Goal: Task Accomplishment & Management: Use online tool/utility

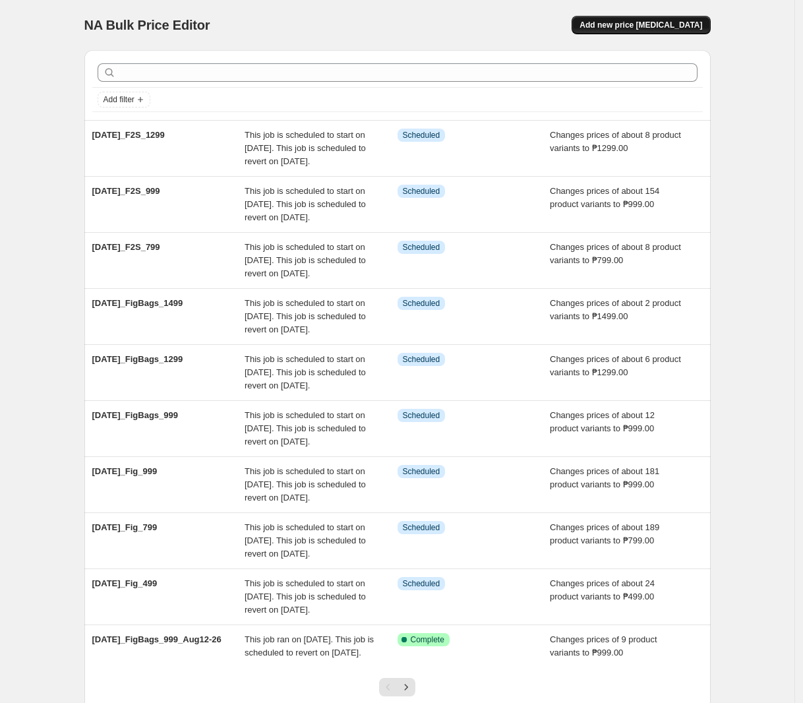
click at [646, 16] on button "Add new price [MEDICAL_DATA]" at bounding box center [640, 25] width 138 height 18
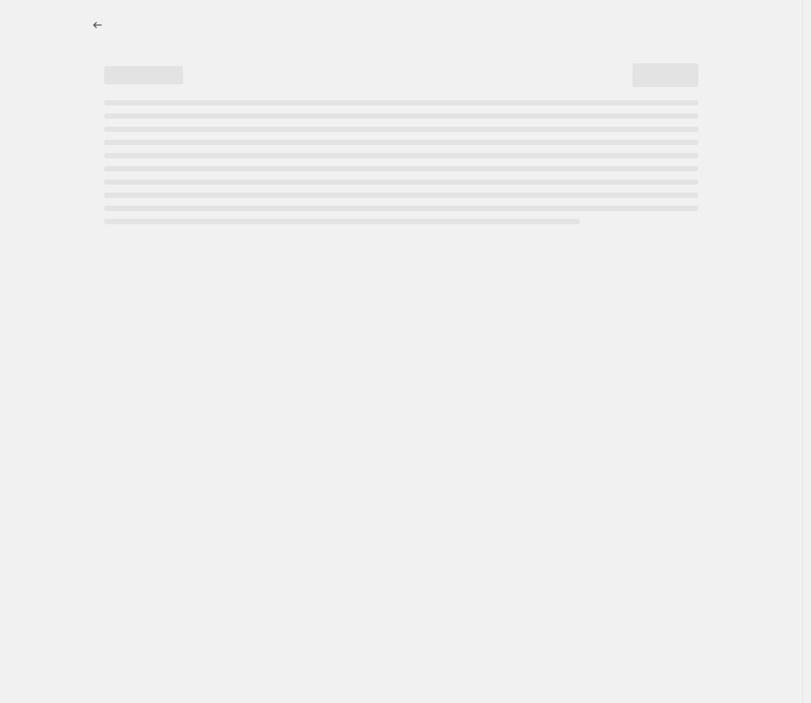
select select "percentage"
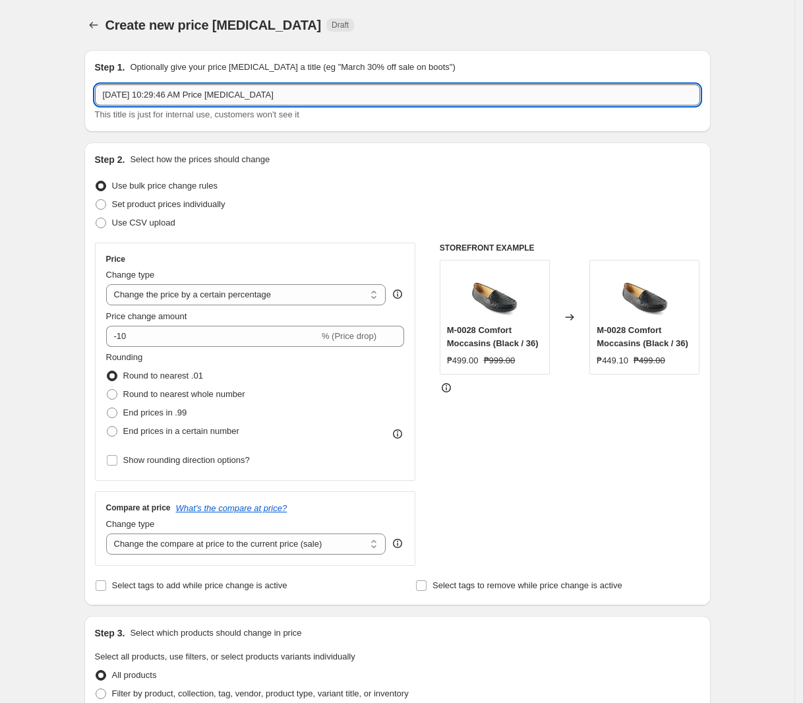
click at [221, 104] on input "[DATE] 10:29:46 AM Price [MEDICAL_DATA]" at bounding box center [397, 94] width 605 height 21
paste input "[DATE]_Shu_499"
type input "[DATE]_Shu_499"
click at [181, 280] on div "Change type" at bounding box center [246, 274] width 280 height 13
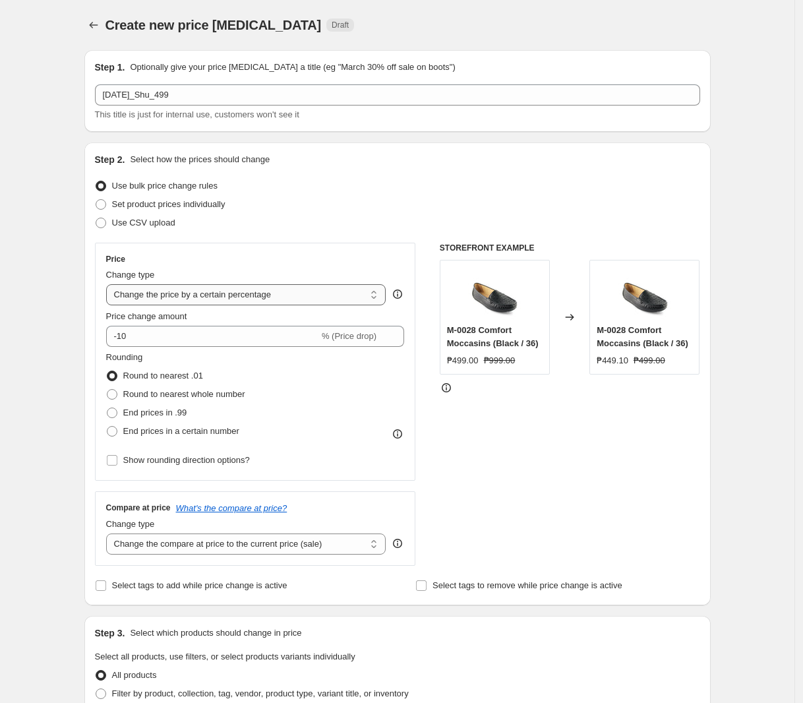
drag, startPoint x: 181, startPoint y: 299, endPoint x: 188, endPoint y: 304, distance: 8.4
click at [181, 299] on select "Change the price to a certain amount Change the price by a certain amount Chang…" at bounding box center [246, 294] width 280 height 21
select select "by"
click at [109, 284] on select "Change the price to a certain amount Change the price by a certain amount Chang…" at bounding box center [246, 294] width 280 height 21
type input "-10.00"
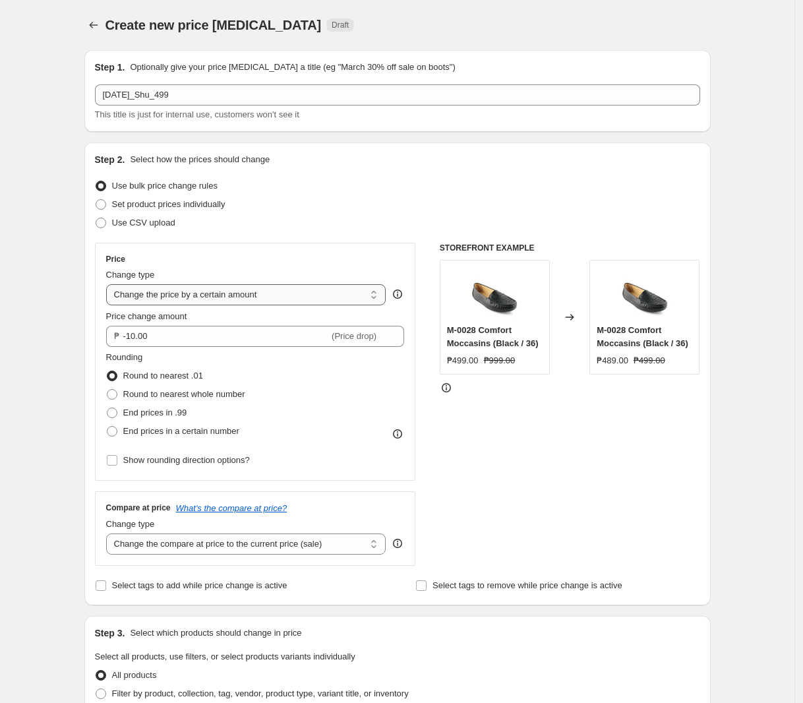
click at [199, 300] on select "Change the price to a certain amount Change the price by a certain amount Chang…" at bounding box center [246, 294] width 280 height 21
select select "to"
click at [109, 284] on select "Change the price to a certain amount Change the price by a certain amount Chang…" at bounding box center [246, 294] width 280 height 21
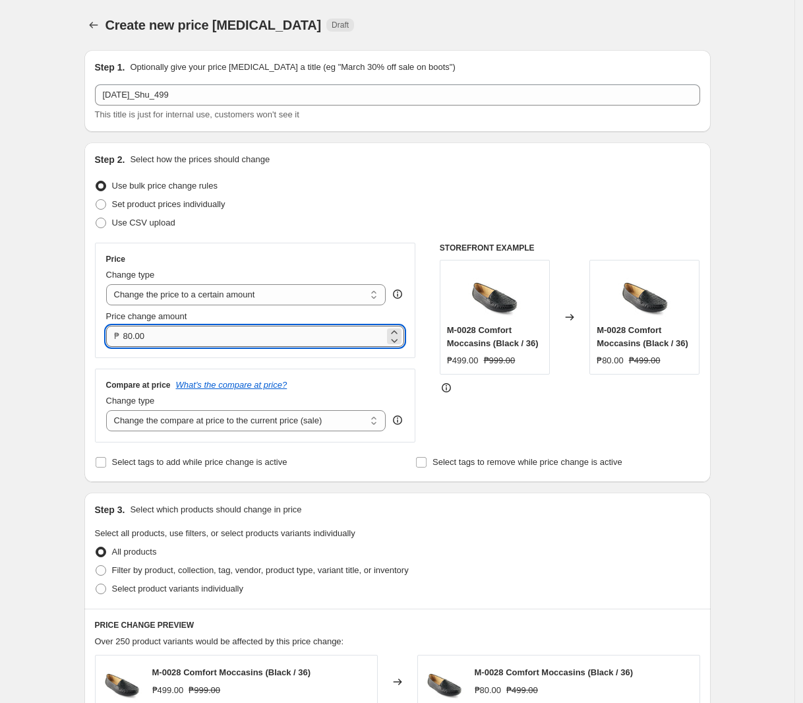
click at [202, 333] on input "80.00" at bounding box center [254, 336] width 262 height 21
type input "499.00"
click at [310, 428] on select "Change the compare at price to the current price (sale) Change the compare at p…" at bounding box center [246, 420] width 280 height 21
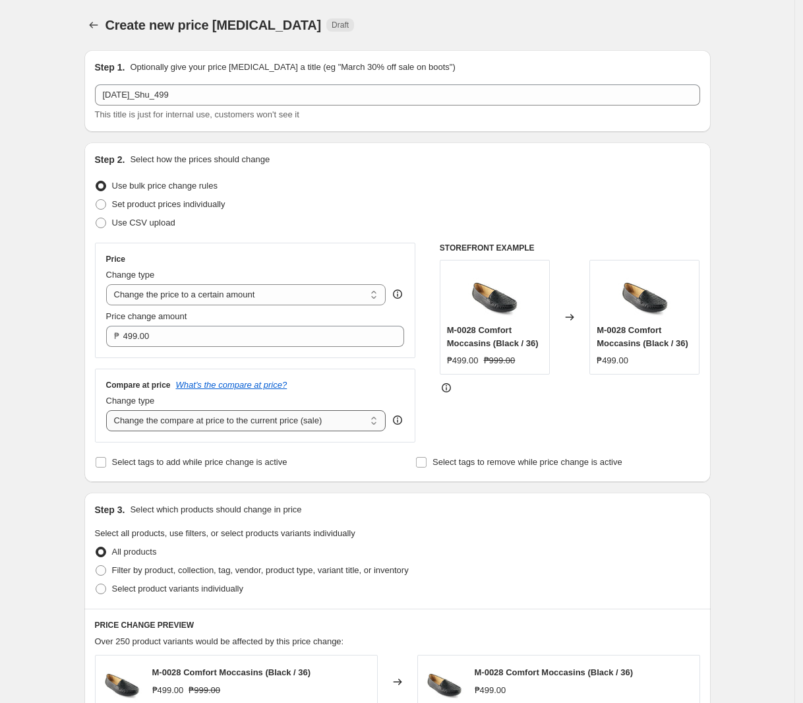
select select "no_change"
click at [109, 411] on select "Change the compare at price to the current price (sale) Change the compare at p…" at bounding box center [246, 420] width 280 height 21
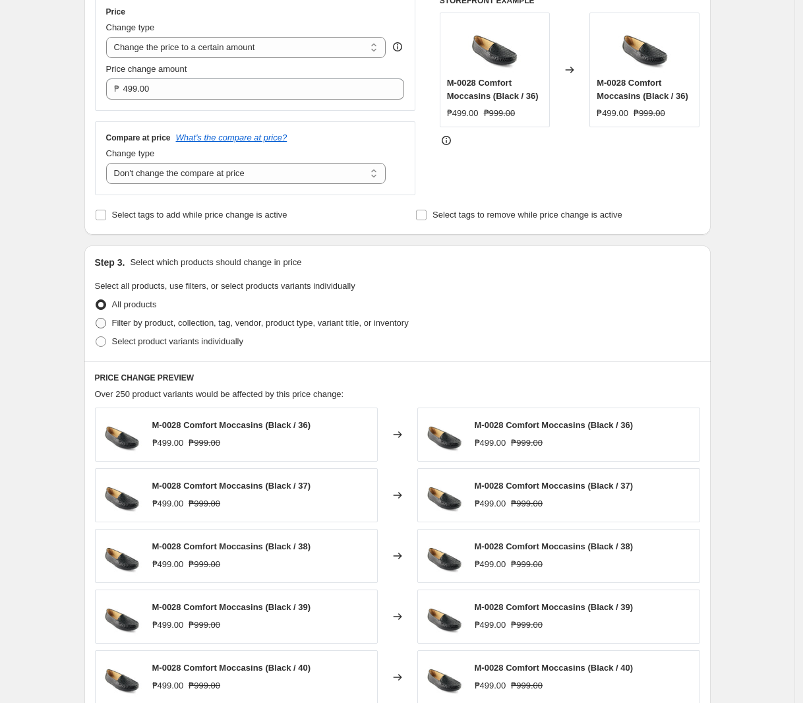
click at [248, 323] on span "Filter by product, collection, tag, vendor, product type, variant title, or inv…" at bounding box center [260, 323] width 297 height 10
click at [96, 318] on input "Filter by product, collection, tag, vendor, product type, variant title, or inv…" at bounding box center [96, 318] width 1 height 1
radio input "true"
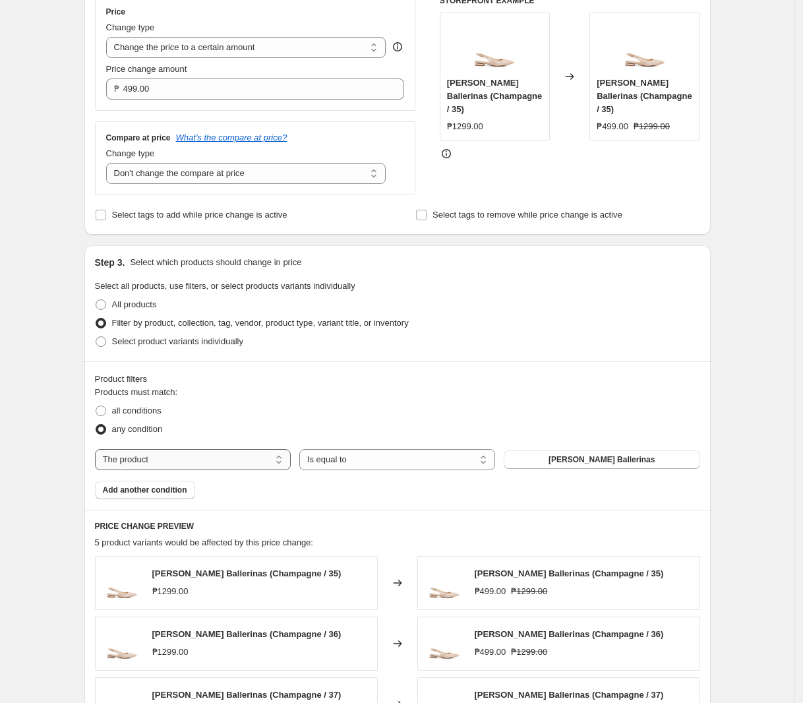
click at [208, 463] on select "The product The product's collection The product's tag The product's vendor The…" at bounding box center [193, 459] width 196 height 21
select select "tag"
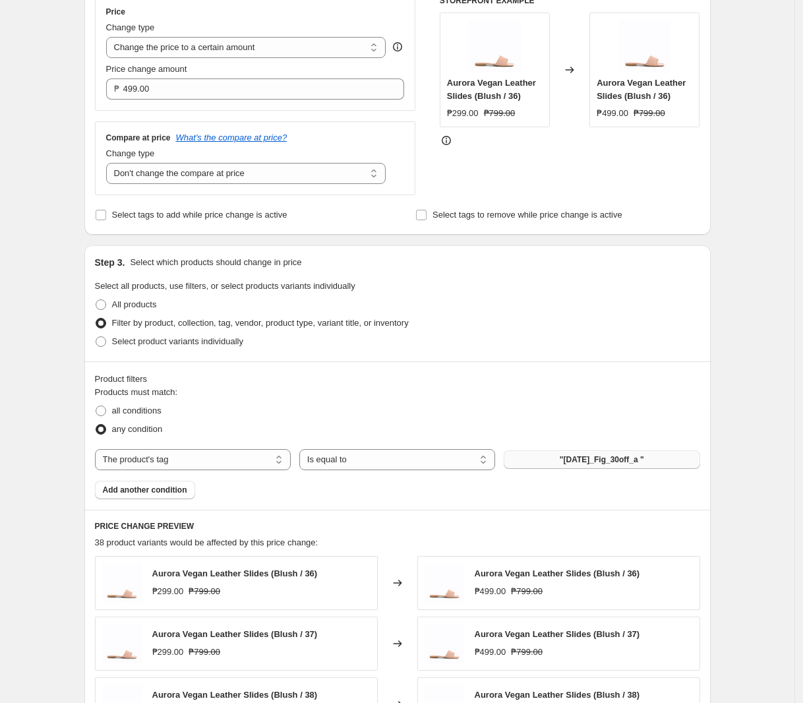
click at [602, 462] on span ""[DATE]_Fig_30off_a "" at bounding box center [602, 459] width 84 height 11
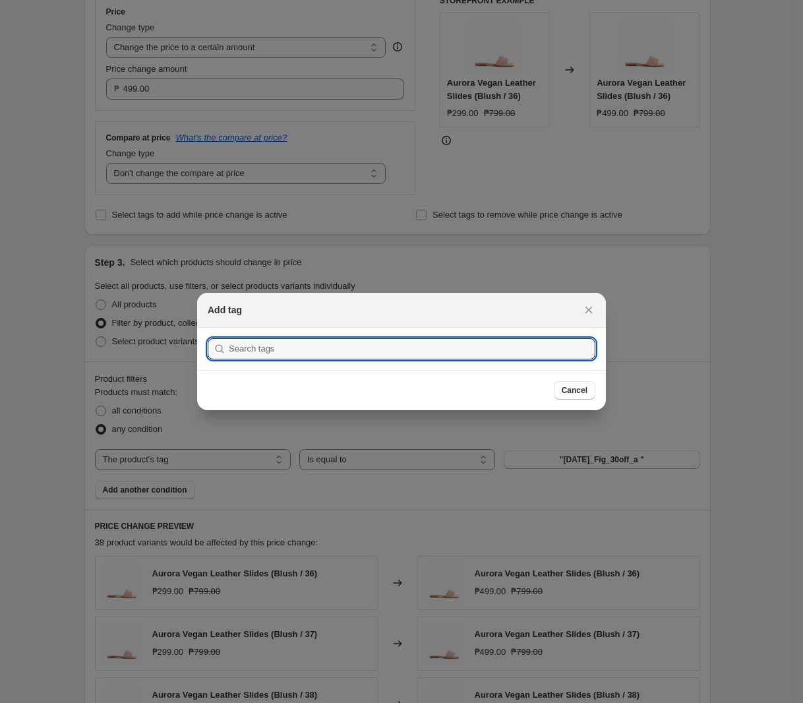
paste input "[DATE]_Shu_499"
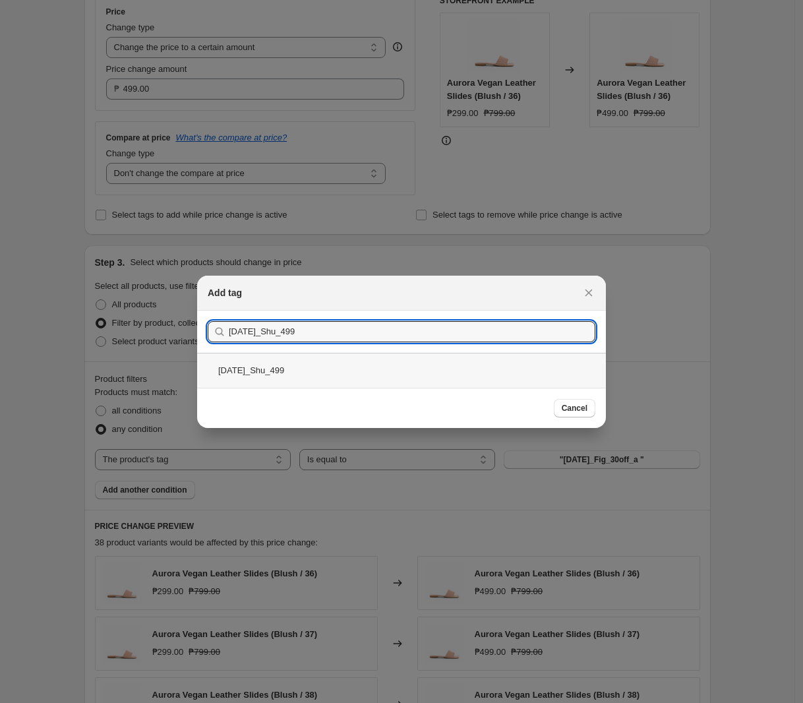
type input "[DATE]_Shu_499"
click at [366, 365] on div "[DATE]_Shu_499" at bounding box center [401, 370] width 409 height 35
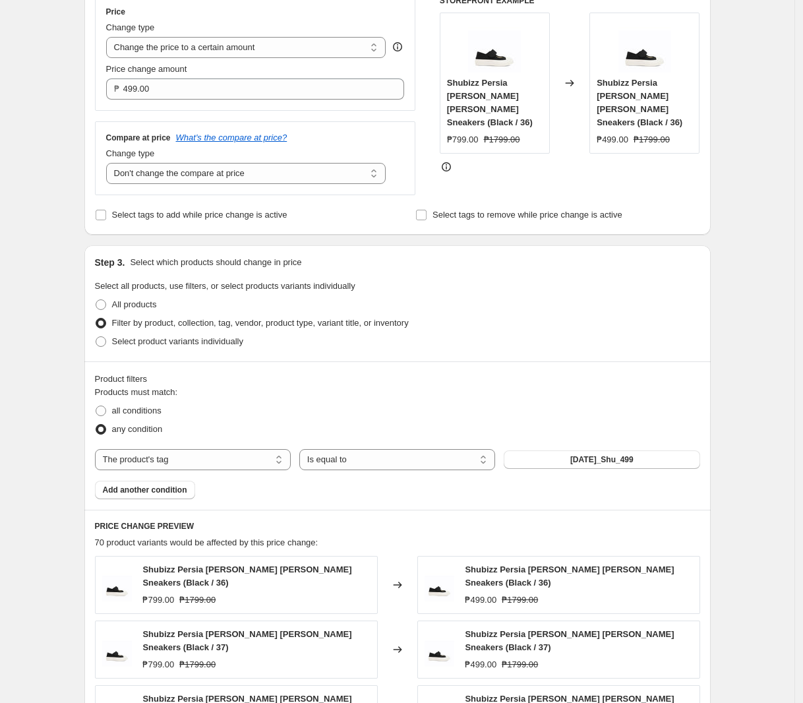
scroll to position [643, 0]
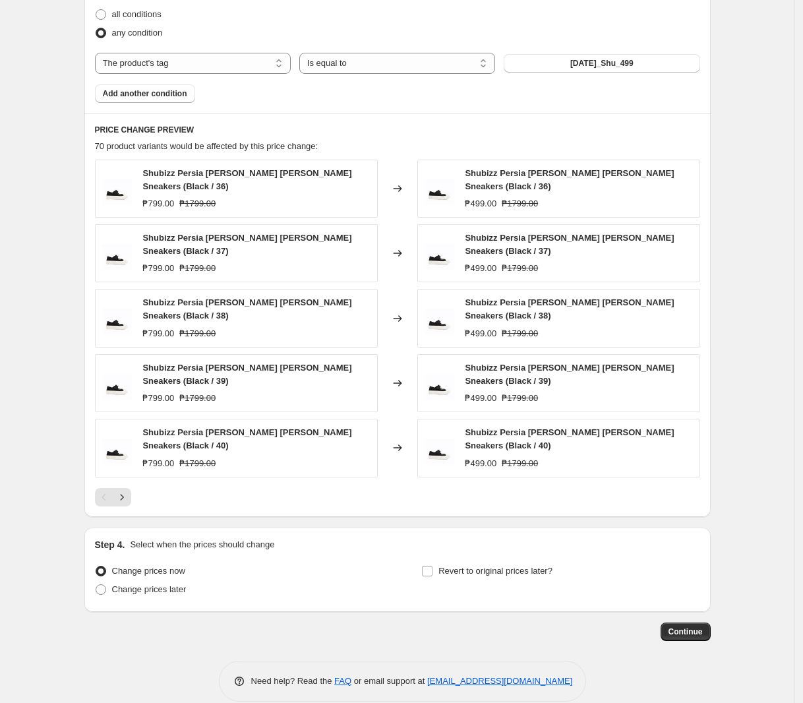
click at [303, 327] on div "₱799.00 ₱1799.00" at bounding box center [255, 333] width 227 height 13
click at [129, 490] on icon "Next" at bounding box center [121, 496] width 13 height 13
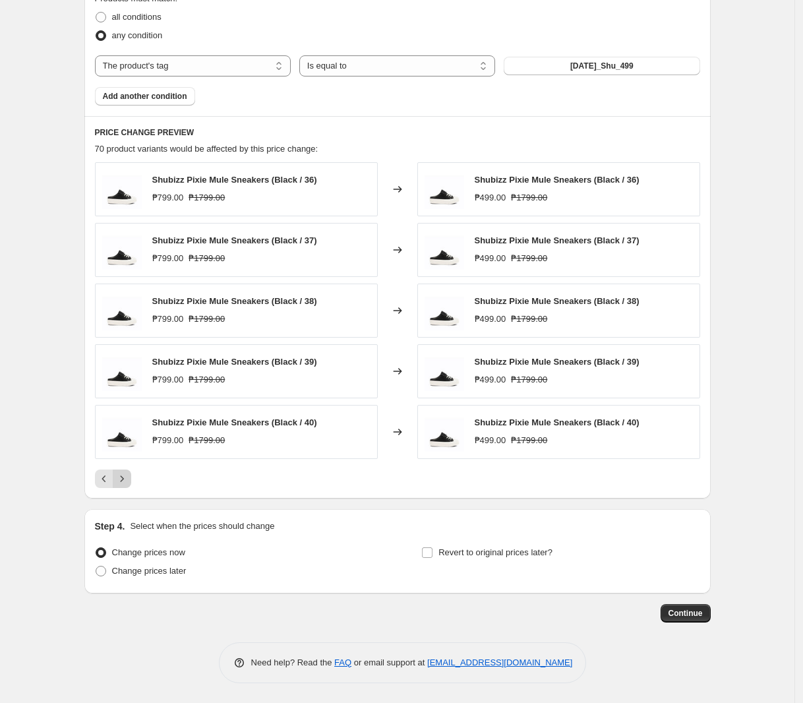
click at [127, 478] on icon "Next" at bounding box center [121, 478] width 13 height 13
click at [129, 478] on icon "Next" at bounding box center [121, 478] width 13 height 13
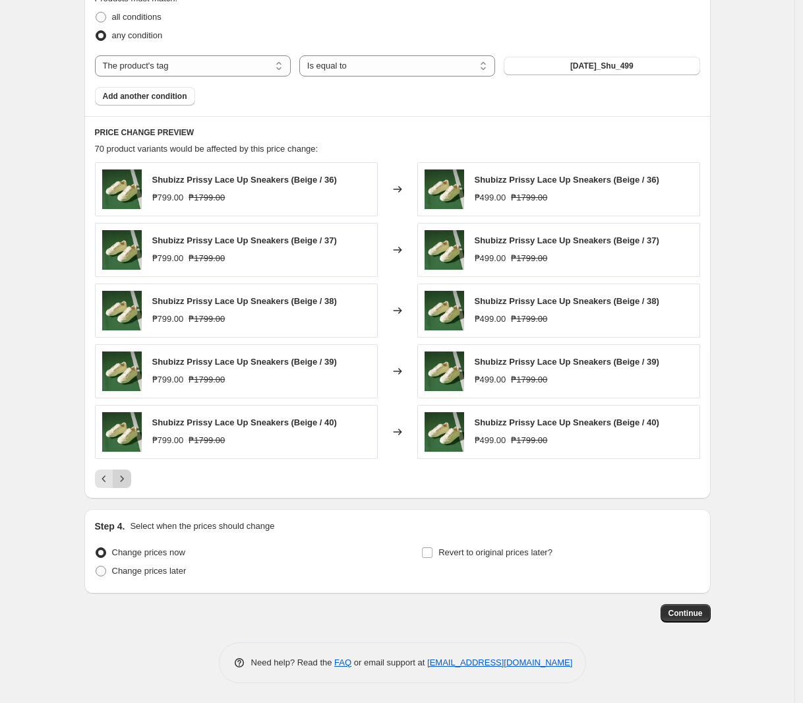
click at [125, 483] on icon "Next" at bounding box center [121, 478] width 13 height 13
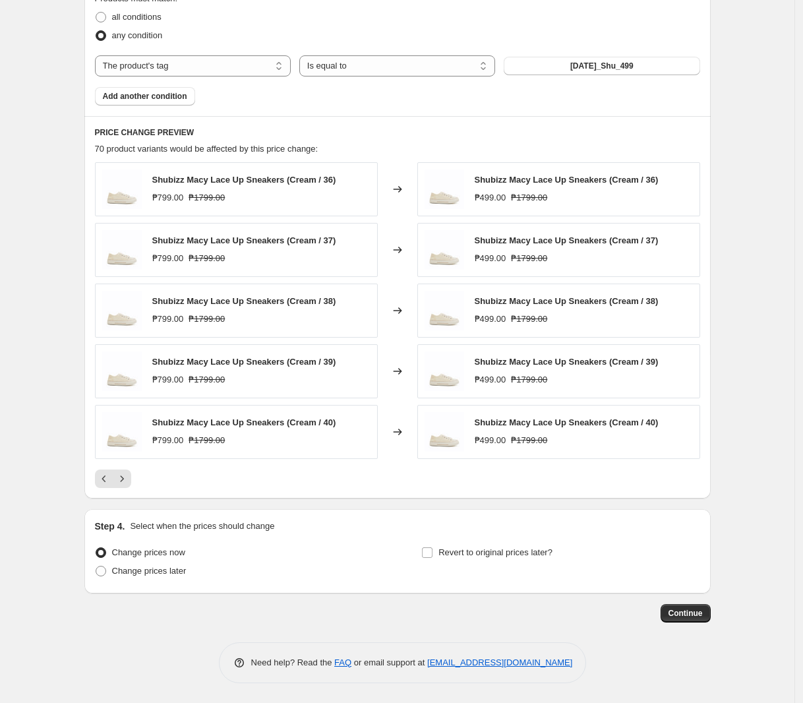
click at [136, 478] on div at bounding box center [397, 478] width 605 height 18
click at [129, 478] on icon "Next" at bounding box center [121, 478] width 13 height 13
click at [129, 482] on icon "Next" at bounding box center [121, 478] width 13 height 13
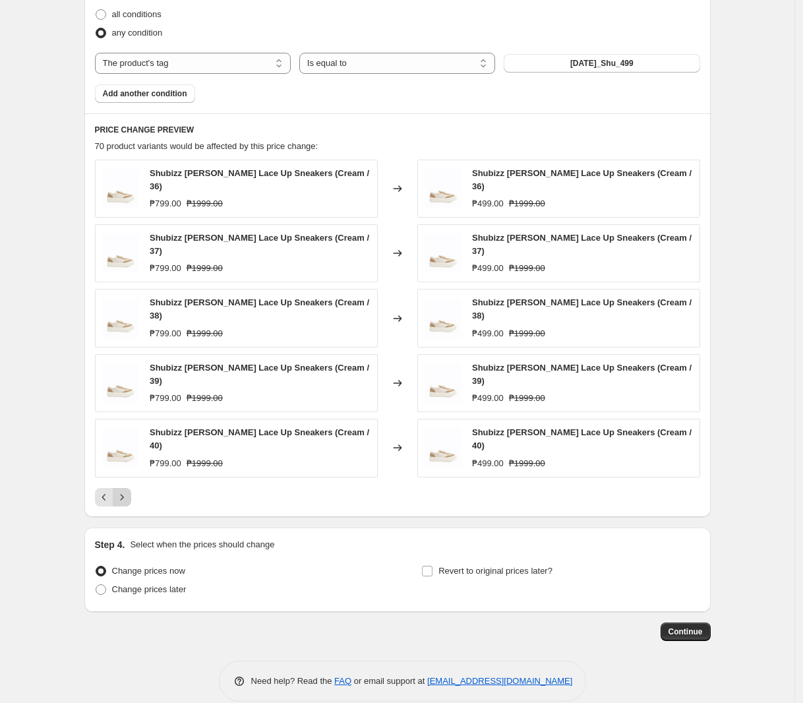
click at [129, 490] on icon "Next" at bounding box center [121, 496] width 13 height 13
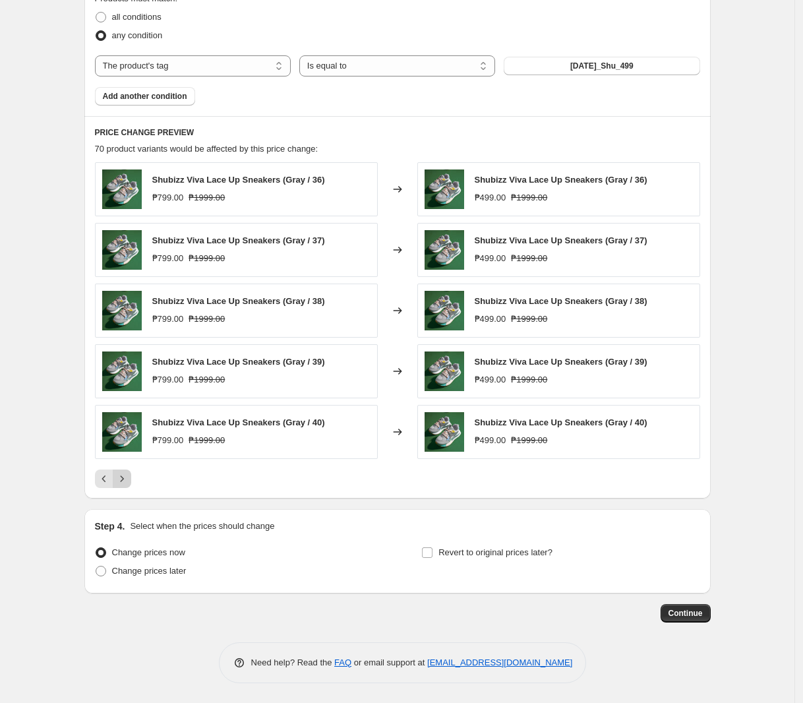
click at [131, 481] on button "Next" at bounding box center [122, 478] width 18 height 18
click at [143, 571] on span "Change prices later" at bounding box center [149, 570] width 74 height 10
click at [96, 566] on input "Change prices later" at bounding box center [96, 565] width 1 height 1
radio input "true"
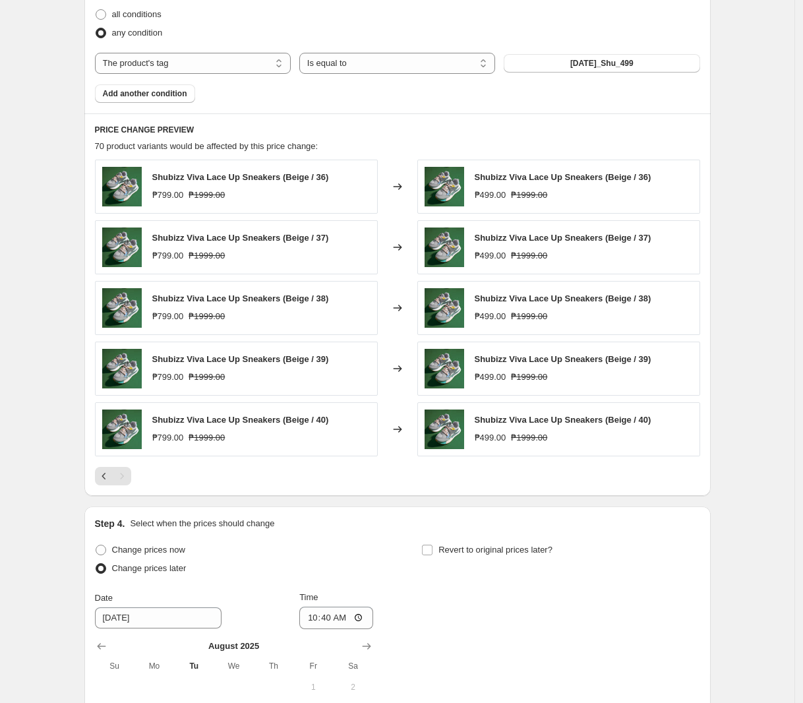
scroll to position [890, 0]
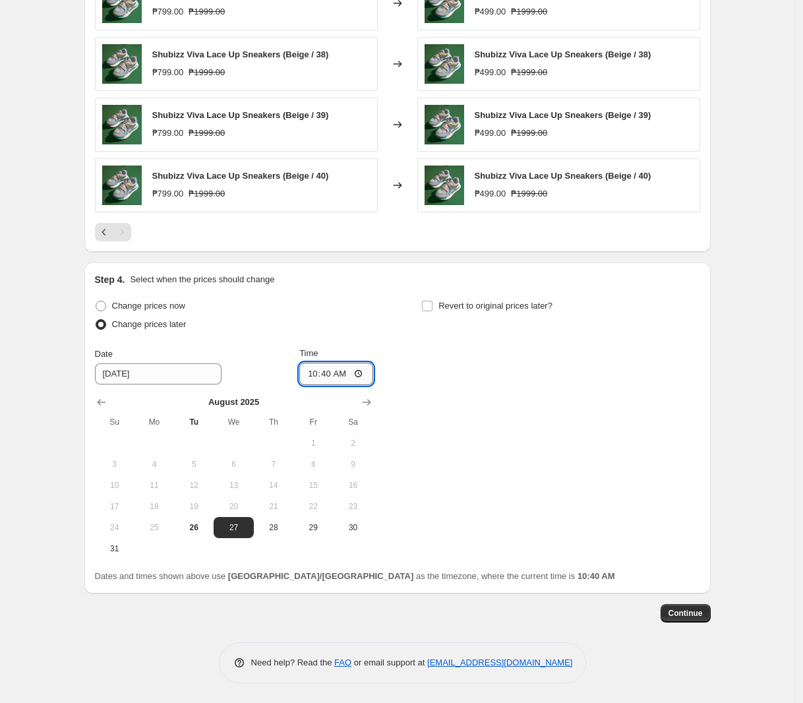
click at [317, 373] on input "10:40" at bounding box center [336, 373] width 74 height 22
type input "00:00"
click at [550, 307] on span "Revert to original prices later?" at bounding box center [495, 306] width 114 height 10
click at [432, 307] on input "Revert to original prices later?" at bounding box center [427, 306] width 11 height 11
checkbox input "true"
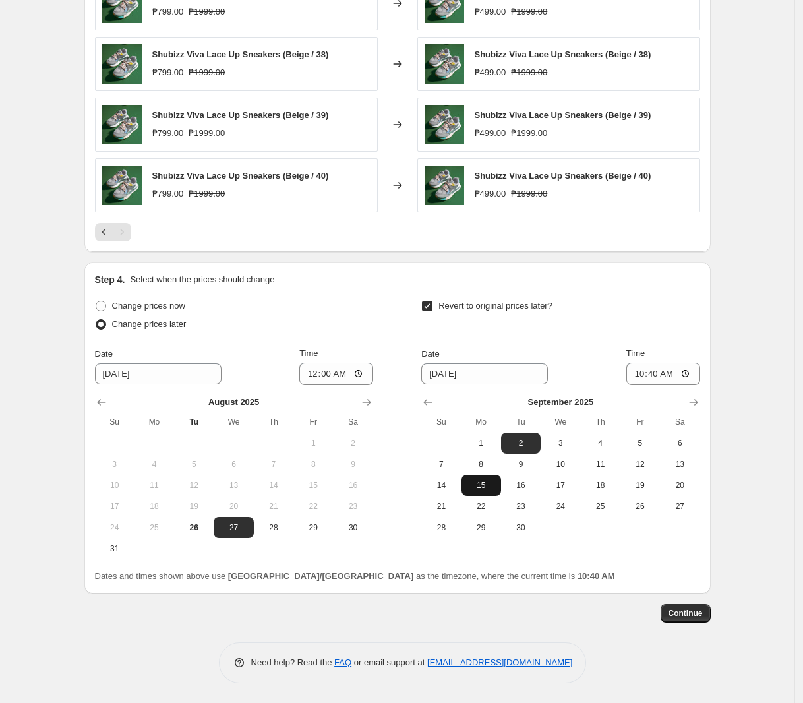
click at [496, 486] on span "15" at bounding box center [481, 485] width 29 height 11
type input "[DATE]"
click at [643, 374] on input "10:40" at bounding box center [663, 373] width 74 height 22
type input "23:59"
click at [703, 612] on span "Continue" at bounding box center [685, 613] width 34 height 11
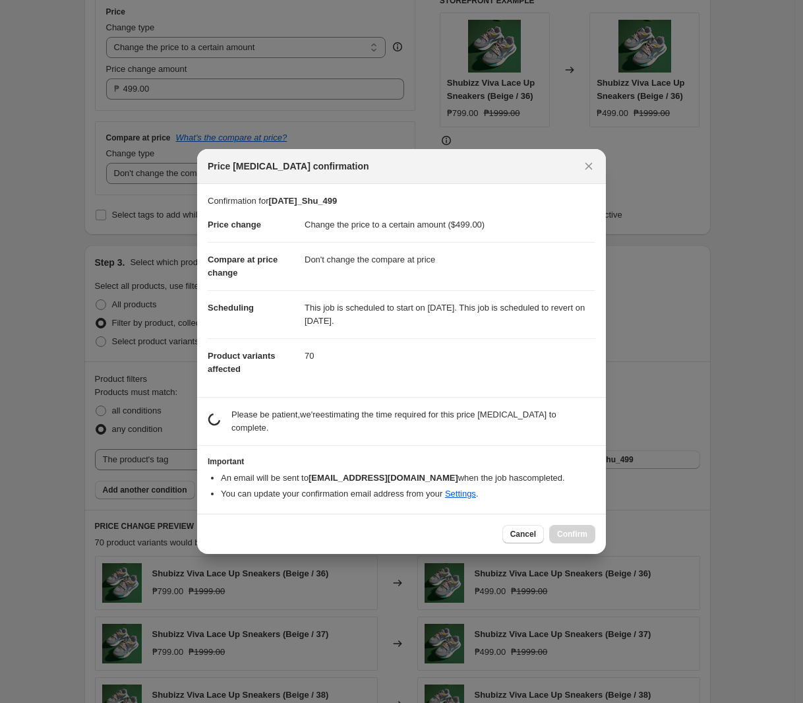
scroll to position [0, 0]
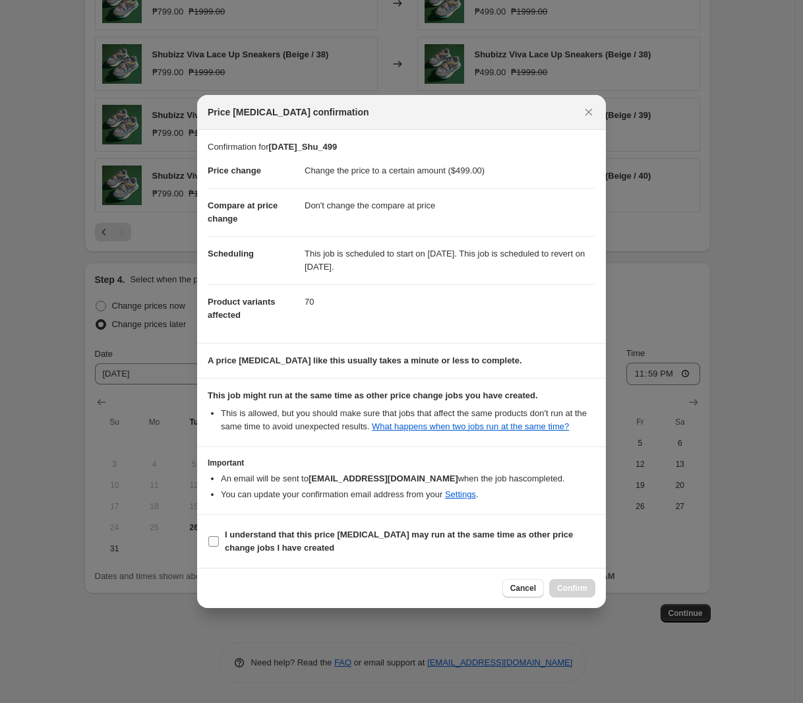
click at [304, 536] on b "I understand that this price [MEDICAL_DATA] may run at the same time as other p…" at bounding box center [399, 540] width 348 height 23
click at [219, 536] on input "I understand that this price [MEDICAL_DATA] may run at the same time as other p…" at bounding box center [213, 541] width 11 height 11
checkbox input "true"
click at [574, 580] on button "Confirm" at bounding box center [572, 588] width 46 height 18
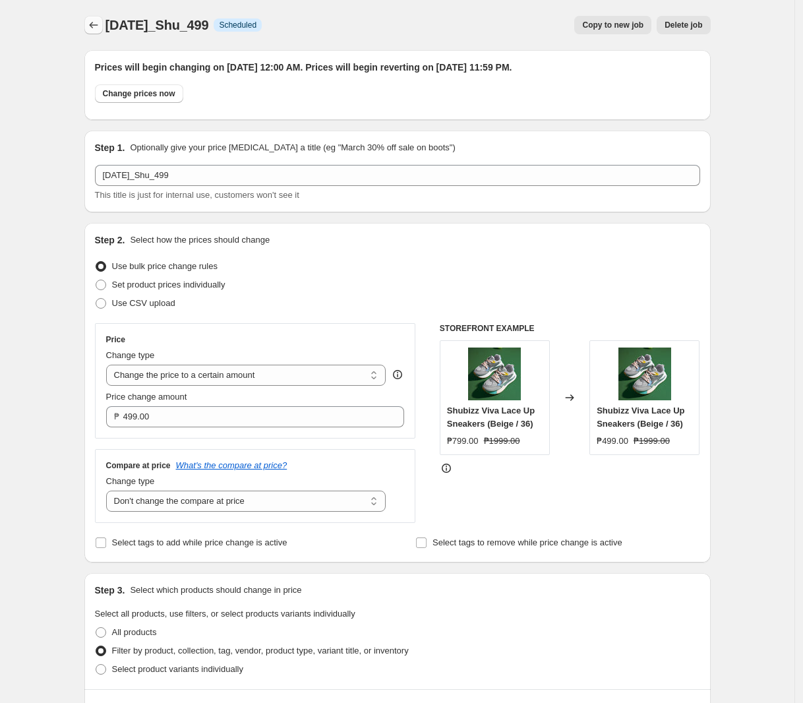
click at [92, 19] on icon "Price change jobs" at bounding box center [93, 24] width 13 height 13
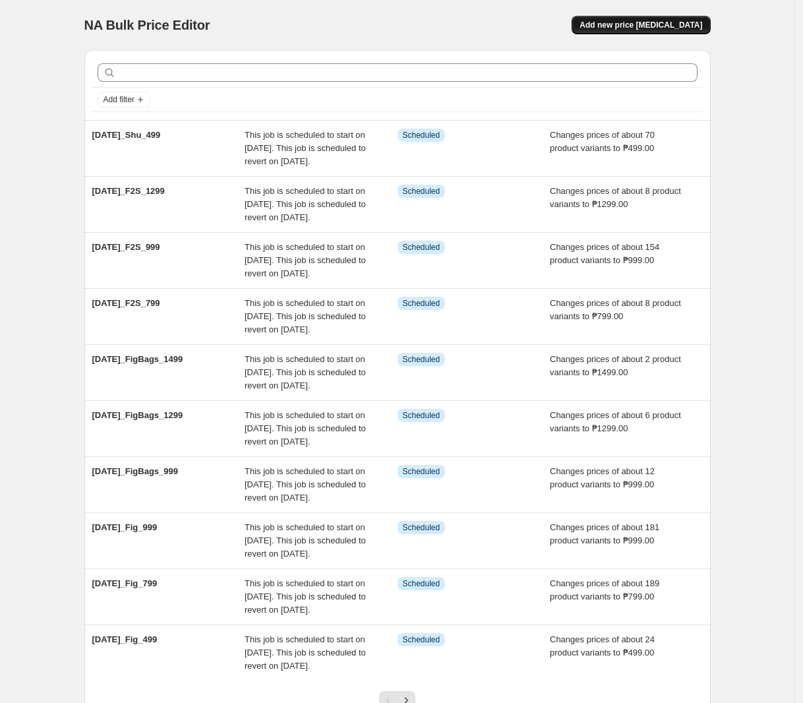
click at [661, 32] on button "Add new price [MEDICAL_DATA]" at bounding box center [640, 25] width 138 height 18
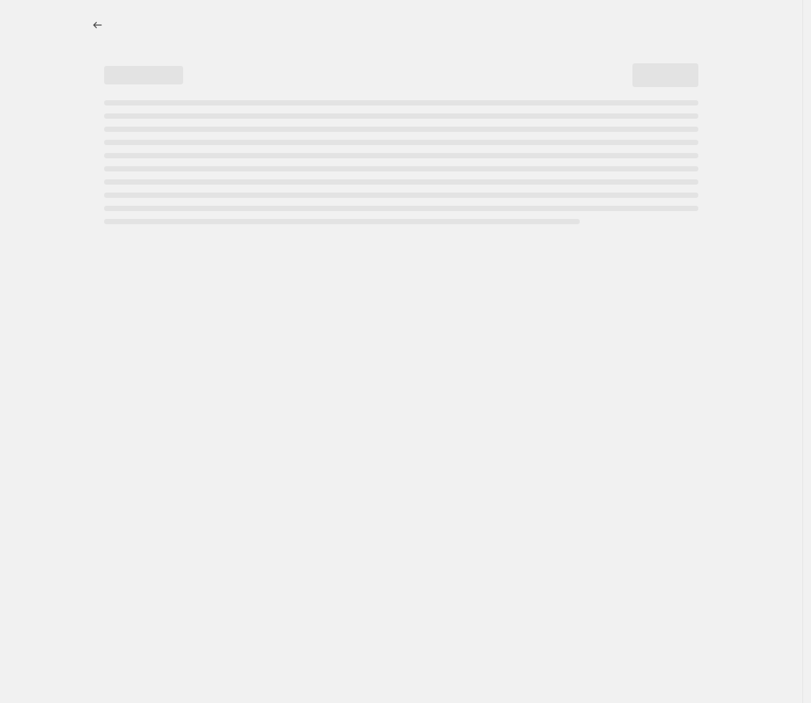
select select "percentage"
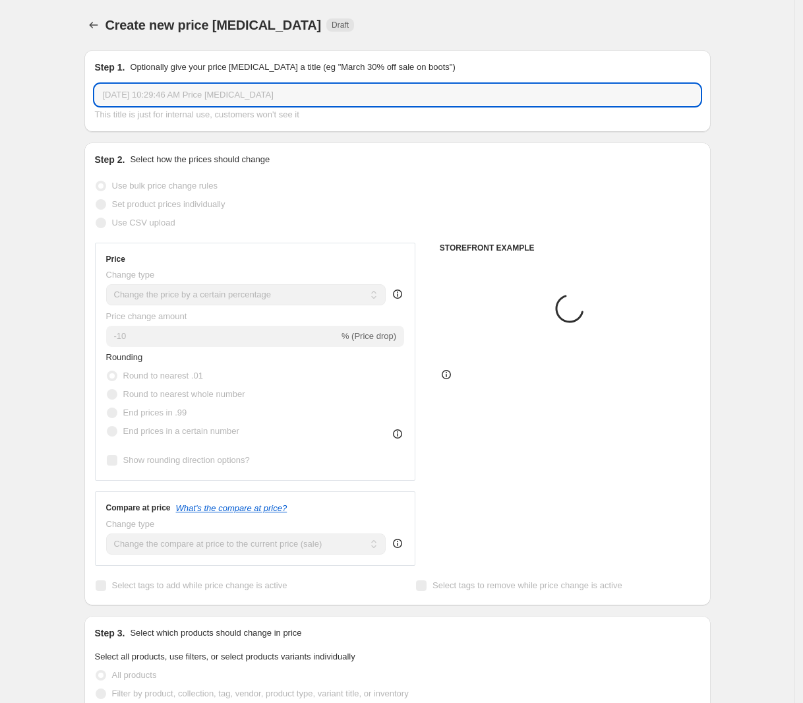
click at [311, 92] on input "[DATE] 10:29:46 AM Price [MEDICAL_DATA]" at bounding box center [397, 94] width 605 height 21
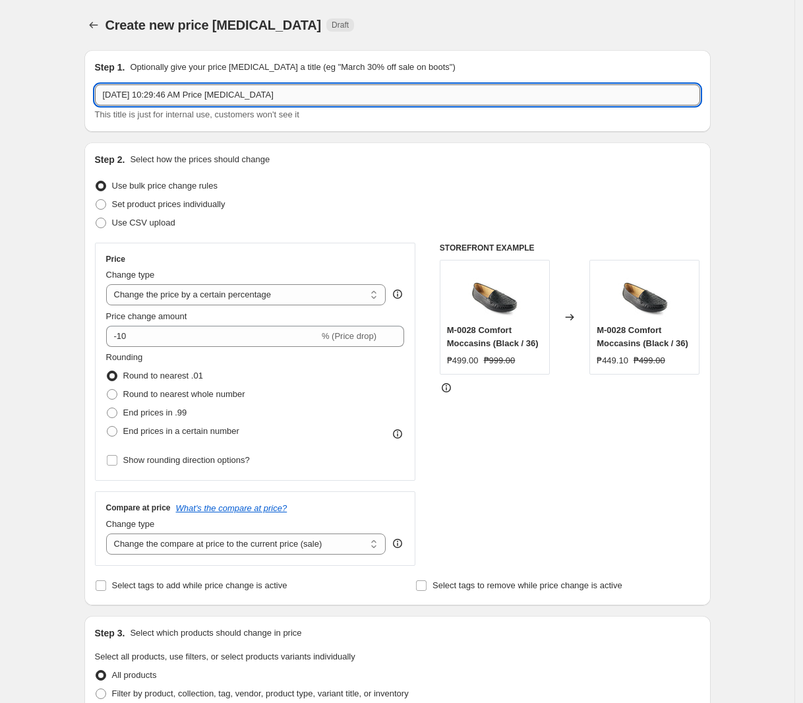
paste input "[DATE]_Shu_799"
type input "[DATE]_Shu_799"
click at [205, 287] on select "Change the price to a certain amount Change the price by a certain amount Chang…" at bounding box center [246, 294] width 280 height 21
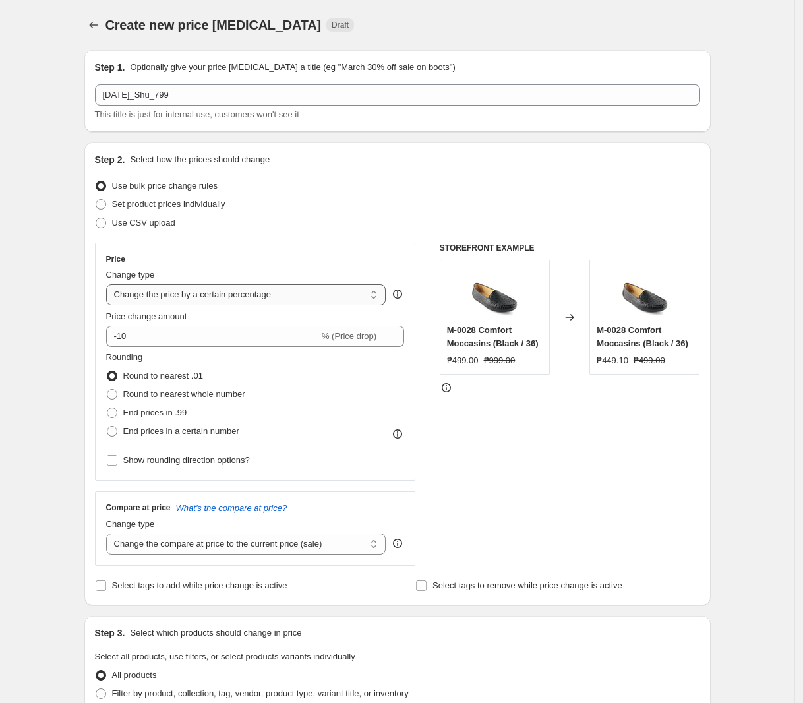
select select "to"
click at [109, 284] on select "Change the price to a certain amount Change the price by a certain amount Chang…" at bounding box center [246, 294] width 280 height 21
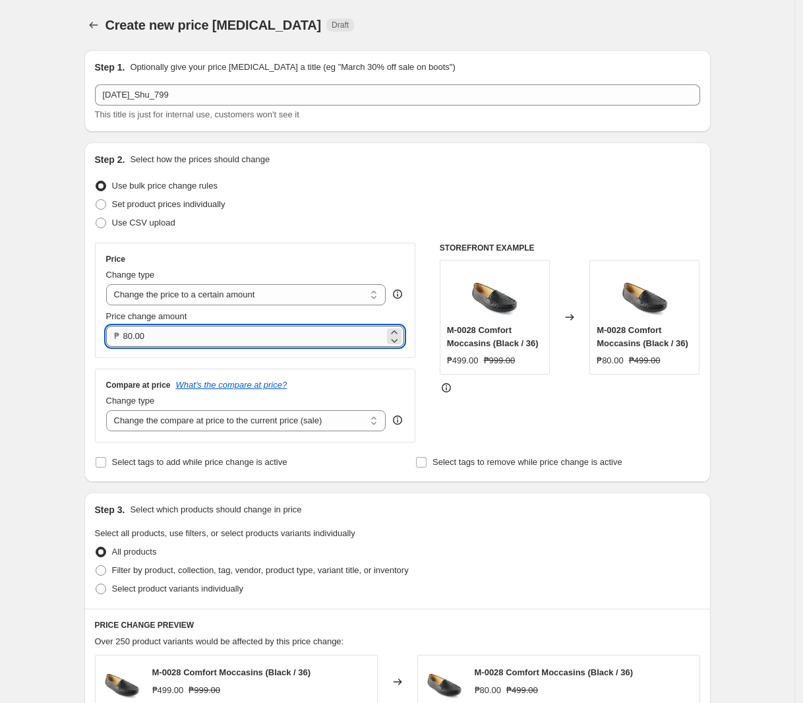
click at [216, 327] on input "80.00" at bounding box center [254, 336] width 262 height 21
type input "799.00"
click at [349, 424] on select "Change the compare at price to the current price (sale) Change the compare at p…" at bounding box center [246, 420] width 280 height 21
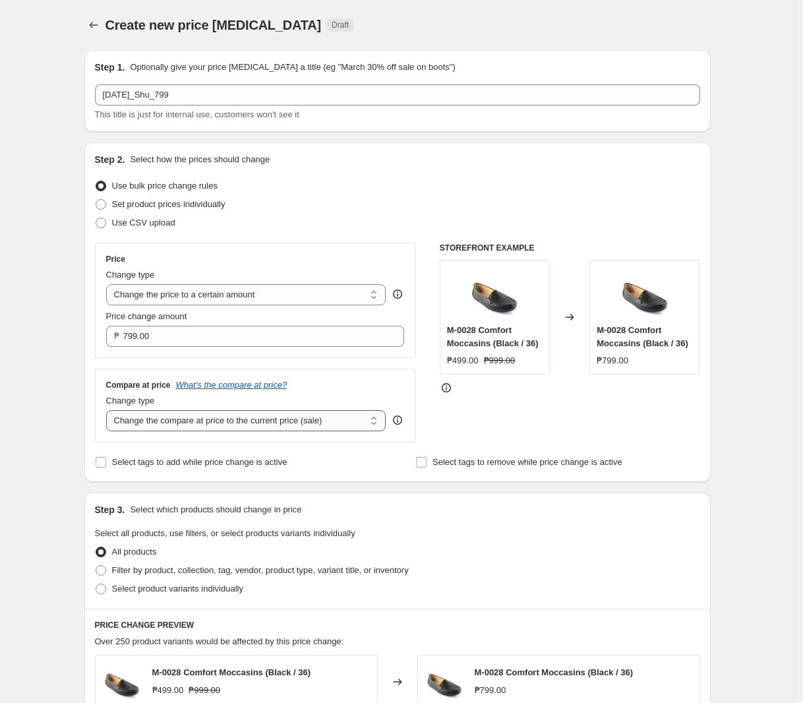
select select "no_change"
click at [109, 411] on select "Change the compare at price to the current price (sale) Change the compare at p…" at bounding box center [246, 420] width 280 height 21
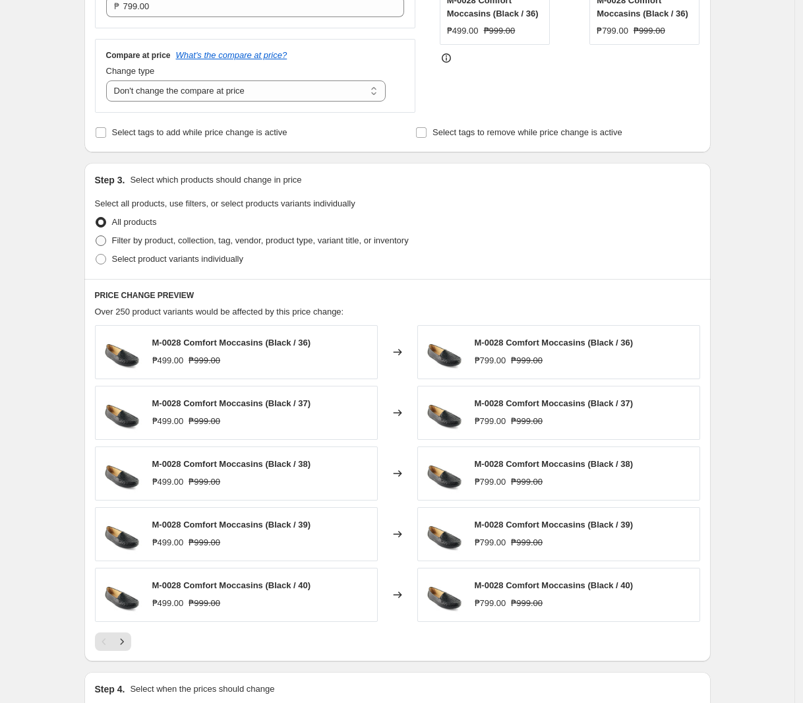
click at [308, 237] on span "Filter by product, collection, tag, vendor, product type, variant title, or inv…" at bounding box center [260, 240] width 297 height 10
click at [96, 236] on input "Filter by product, collection, tag, vendor, product type, variant title, or inv…" at bounding box center [96, 235] width 1 height 1
radio input "true"
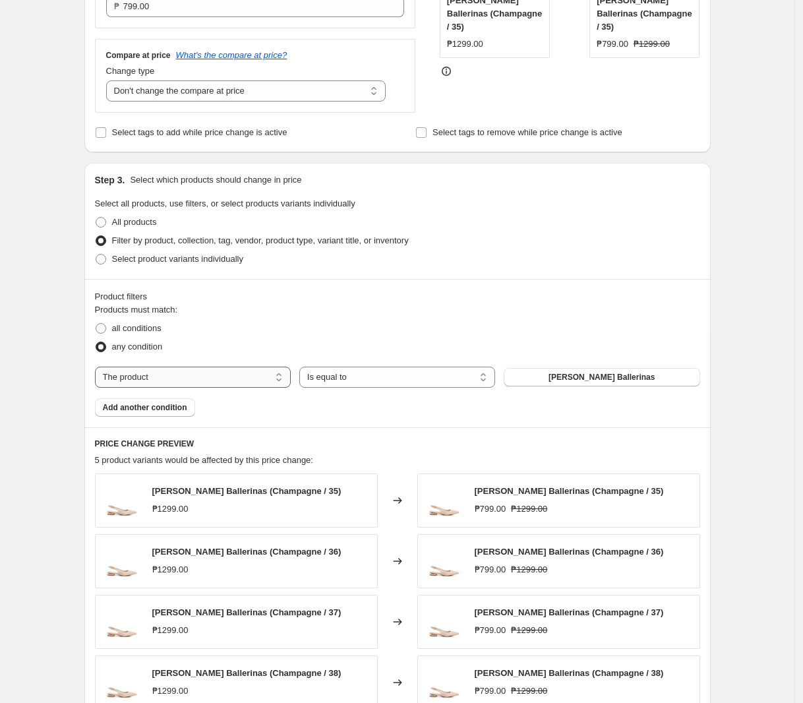
click at [238, 378] on select "The product The product's collection The product's tag The product's vendor The…" at bounding box center [193, 376] width 196 height 21
select select "tag"
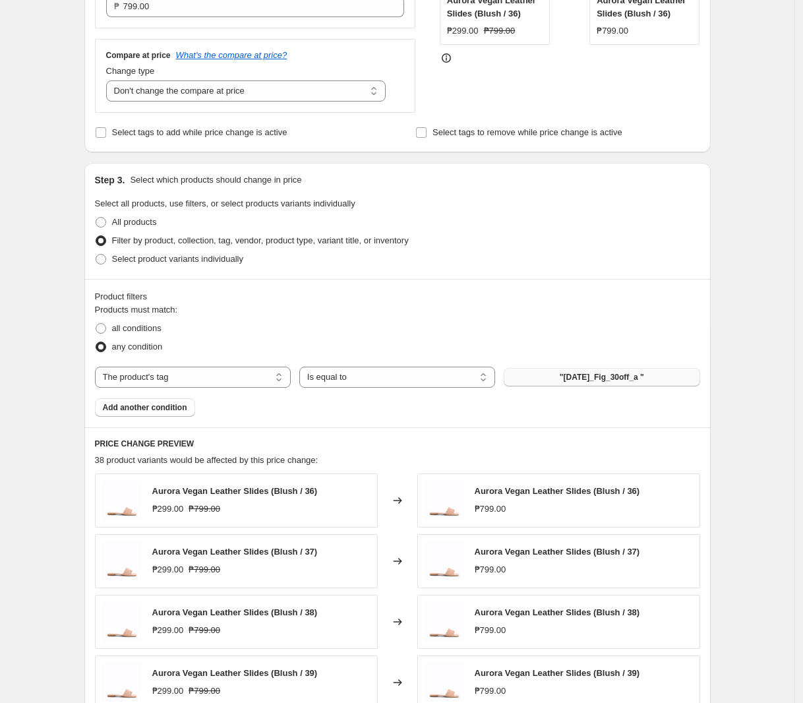
click at [610, 370] on button ""[DATE]_Fig_30off_a "" at bounding box center [602, 377] width 196 height 18
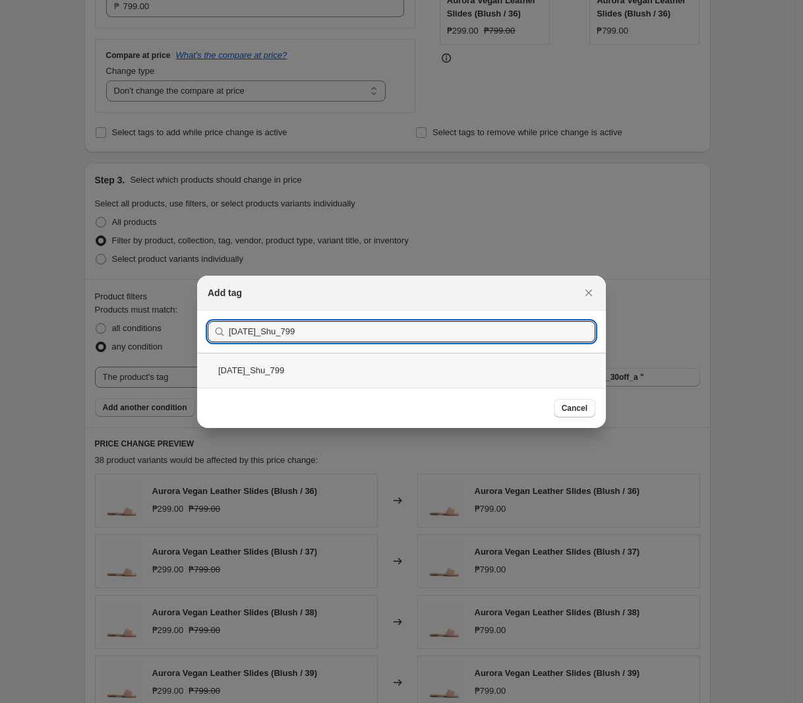
type input "[DATE]_Shu_799"
drag, startPoint x: 316, startPoint y: 373, endPoint x: 304, endPoint y: 378, distance: 12.7
click at [316, 372] on div "[DATE]_Shu_799" at bounding box center [401, 370] width 409 height 35
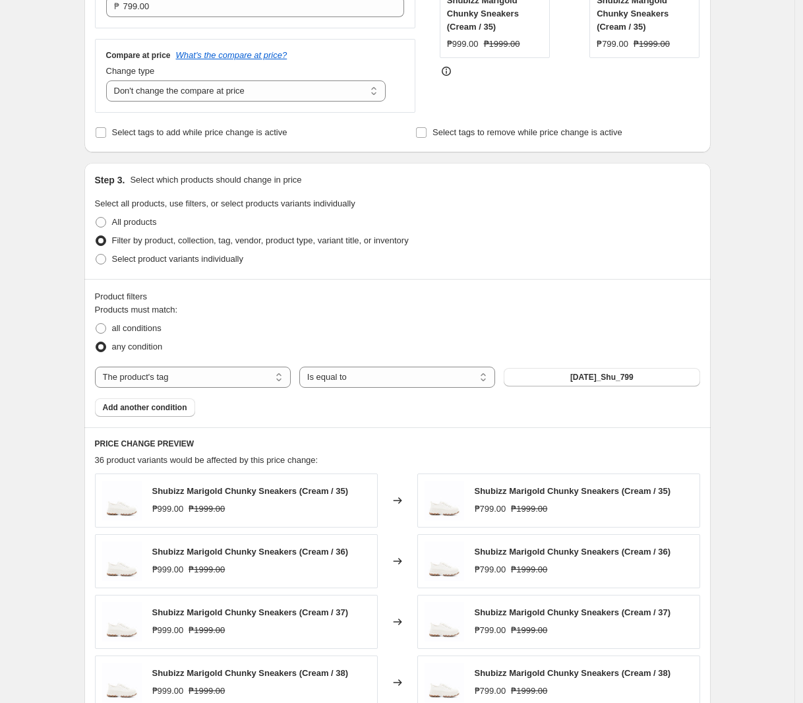
scroll to position [643, 0]
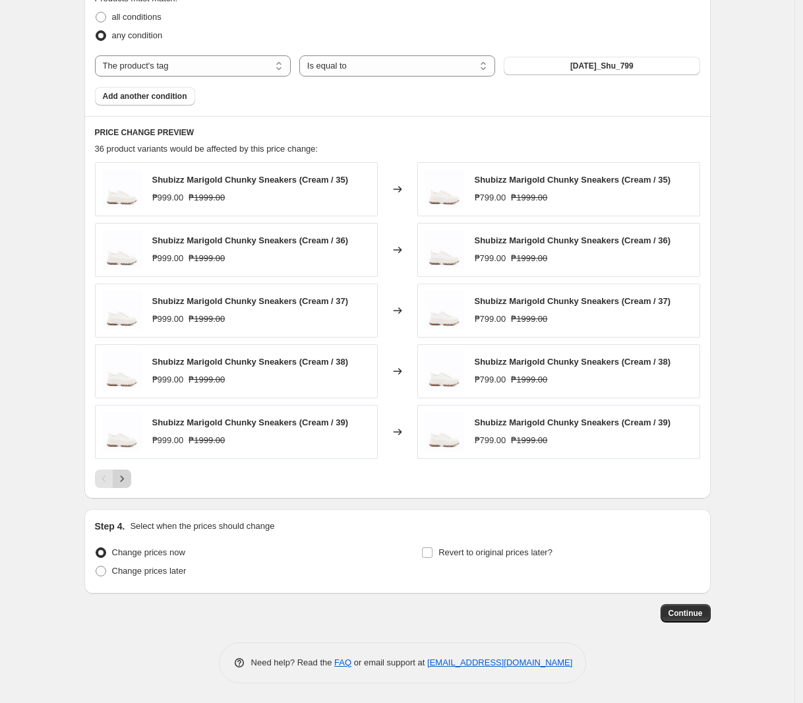
click at [127, 475] on icon "Next" at bounding box center [121, 478] width 13 height 13
click at [131, 474] on button "Next" at bounding box center [122, 478] width 18 height 18
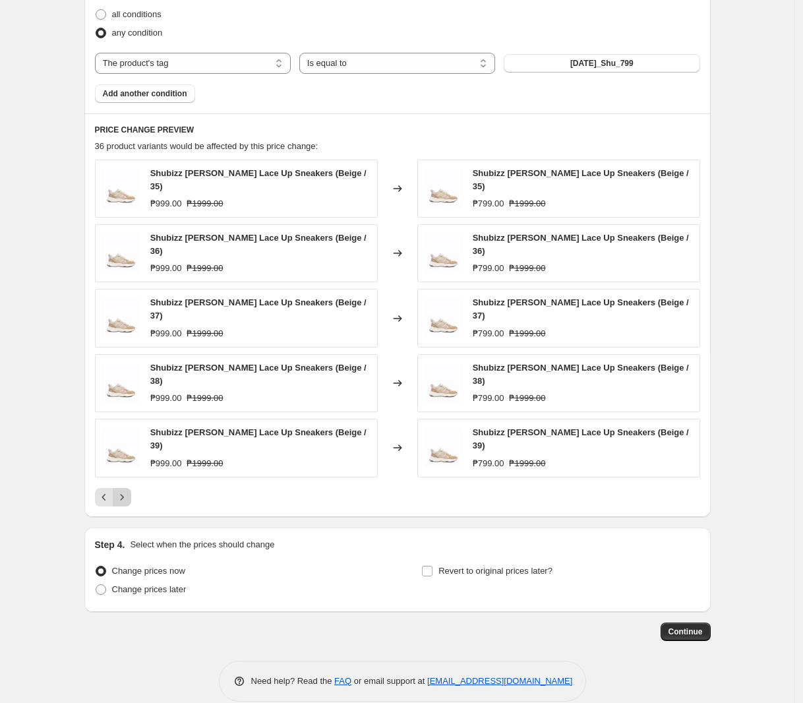
click at [124, 490] on icon "Next" at bounding box center [121, 496] width 13 height 13
click at [125, 490] on icon "Next" at bounding box center [121, 496] width 13 height 13
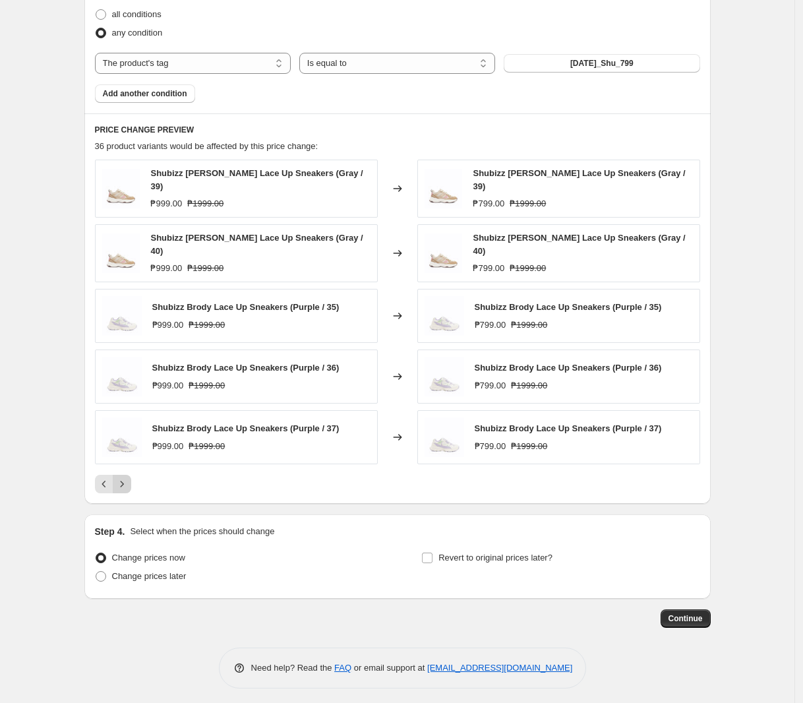
click at [127, 482] on icon "Next" at bounding box center [121, 483] width 13 height 13
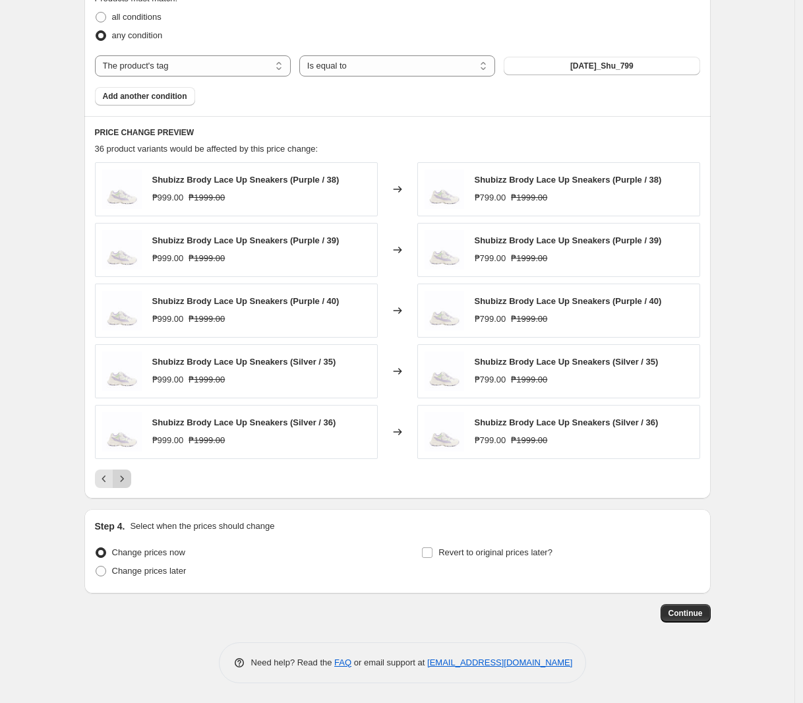
click at [127, 482] on icon "Next" at bounding box center [121, 478] width 13 height 13
click at [129, 475] on icon "Next" at bounding box center [121, 478] width 13 height 13
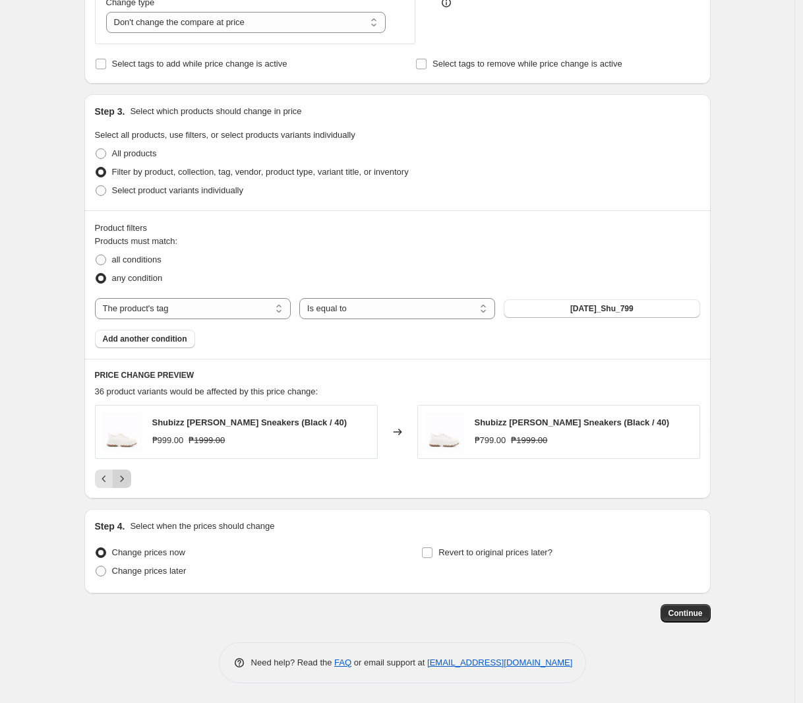
scroll to position [399, 0]
click at [165, 574] on span "Change prices later" at bounding box center [149, 570] width 74 height 10
click at [96, 566] on input "Change prices later" at bounding box center [96, 565] width 1 height 1
radio input "true"
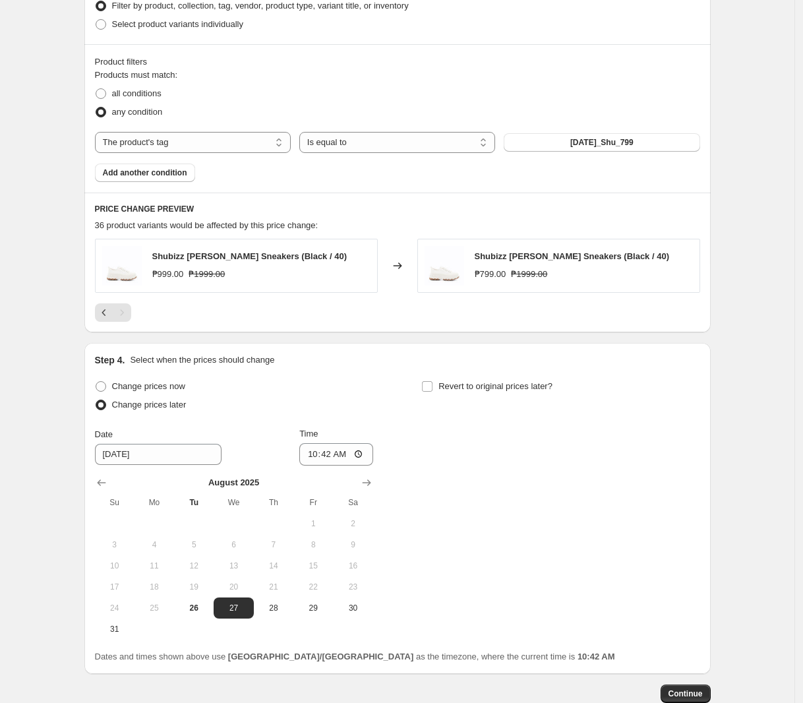
scroll to position [646, 0]
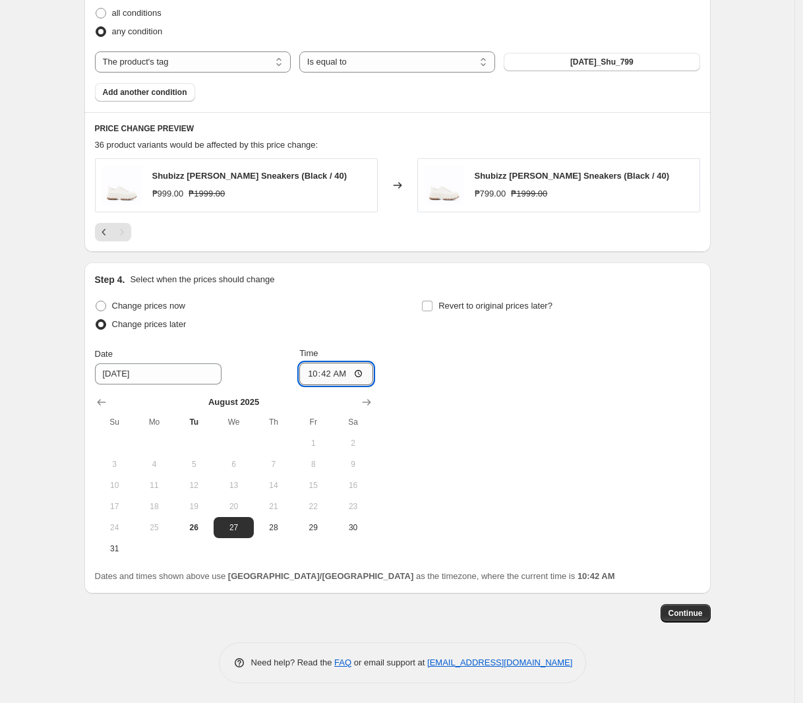
click at [324, 380] on input "10:42" at bounding box center [336, 373] width 74 height 22
click at [318, 375] on input "10:42" at bounding box center [336, 373] width 74 height 22
type input "00:00"
click at [492, 303] on span "Revert to original prices later?" at bounding box center [495, 306] width 114 height 10
click at [432, 303] on input "Revert to original prices later?" at bounding box center [427, 306] width 11 height 11
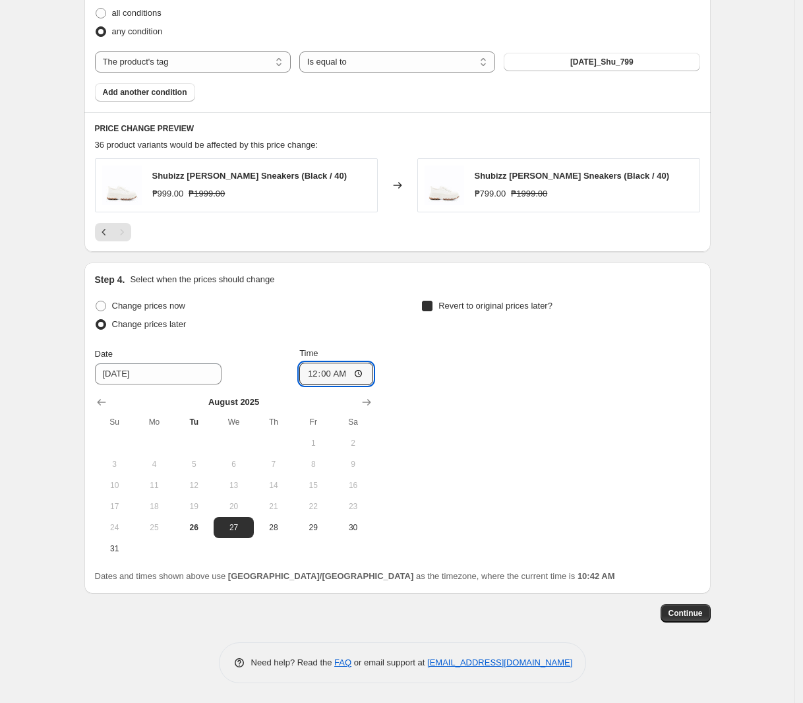
checkbox input "true"
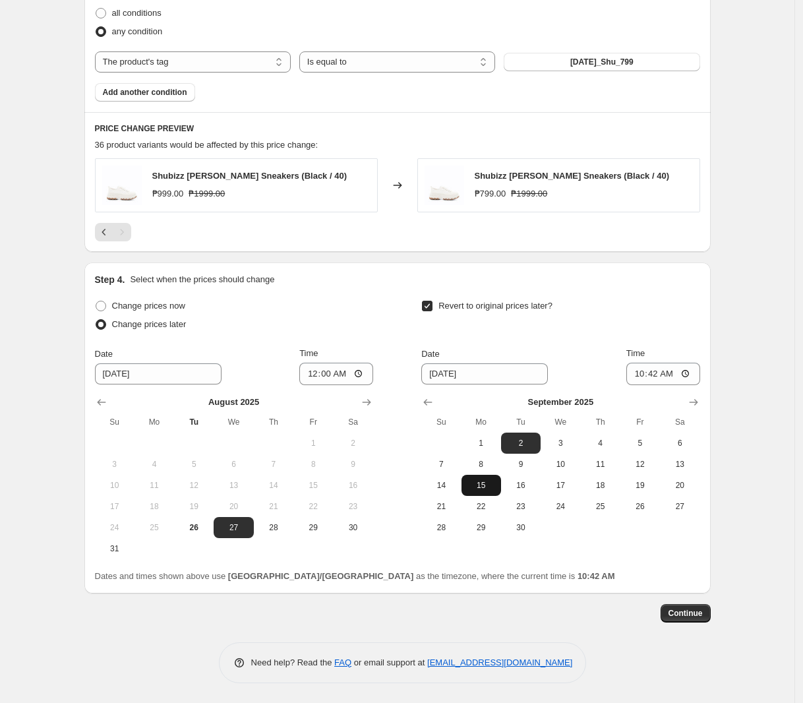
click at [496, 484] on span "15" at bounding box center [481, 485] width 29 height 11
type input "[DATE]"
click at [647, 375] on input "10:42" at bounding box center [663, 373] width 74 height 22
type input "23:59"
click at [703, 612] on span "Continue" at bounding box center [685, 613] width 34 height 11
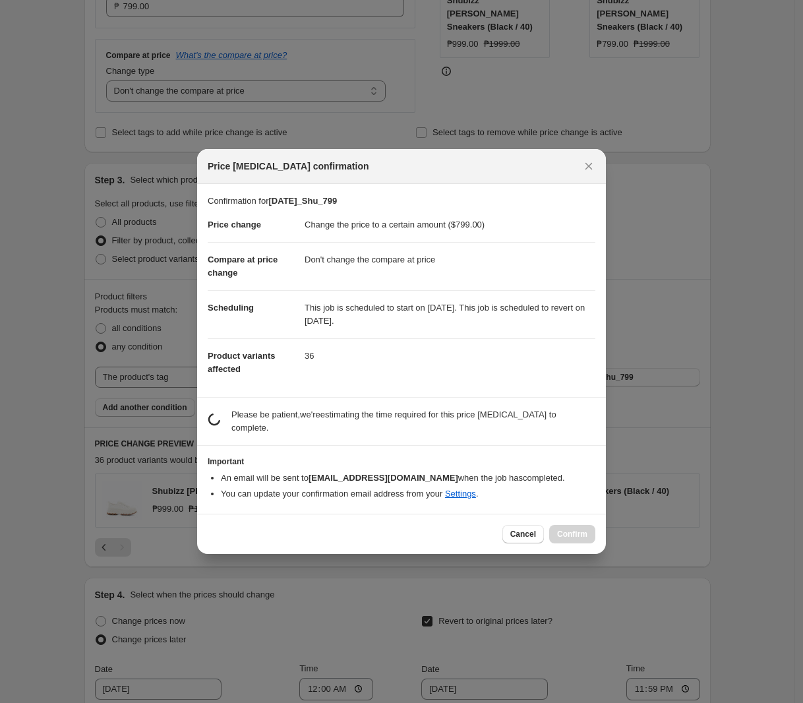
scroll to position [0, 0]
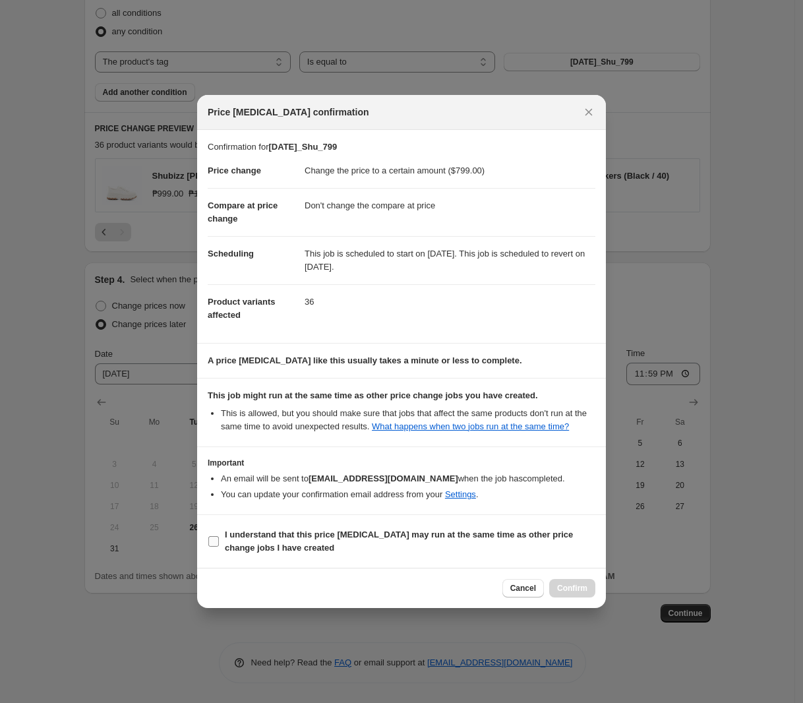
click at [274, 527] on label "I understand that this price [MEDICAL_DATA] may run at the same time as other p…" at bounding box center [402, 541] width 388 height 32
click at [219, 536] on input "I understand that this price [MEDICAL_DATA] may run at the same time as other p…" at bounding box center [213, 541] width 11 height 11
checkbox input "true"
click at [567, 583] on button "Confirm" at bounding box center [572, 588] width 46 height 18
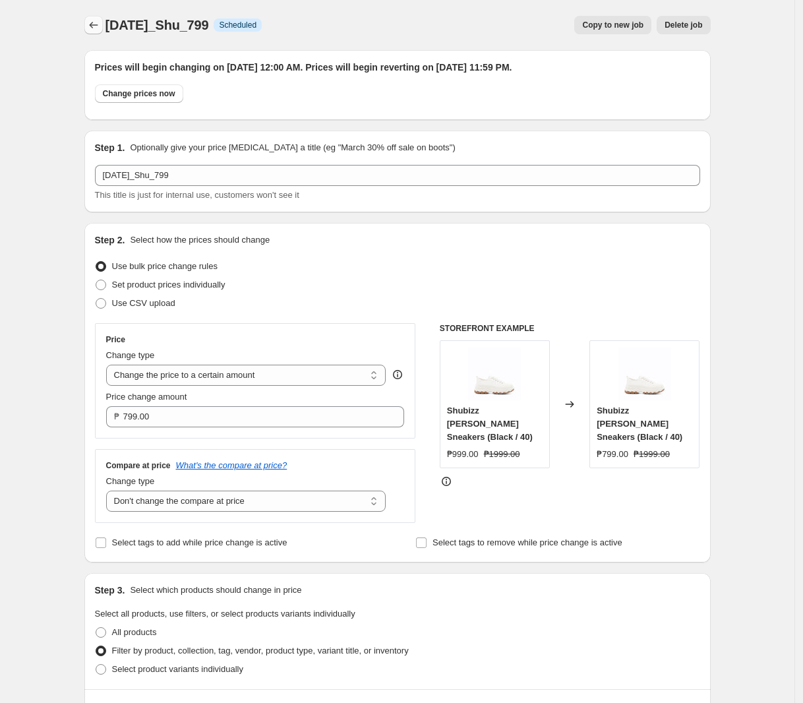
click at [100, 20] on icon "Price change jobs" at bounding box center [93, 24] width 13 height 13
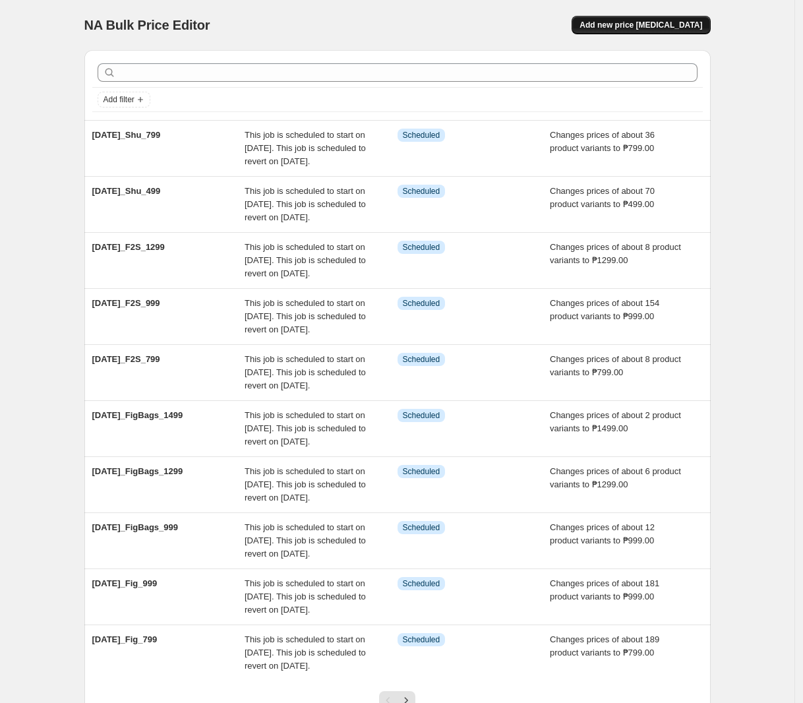
click at [673, 20] on span "Add new price [MEDICAL_DATA]" at bounding box center [640, 25] width 123 height 11
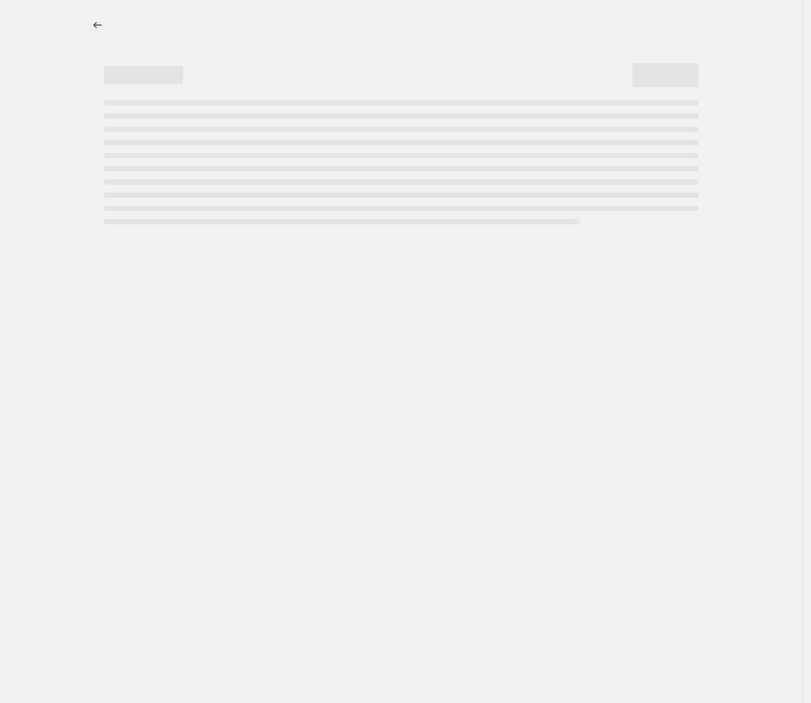
select select "percentage"
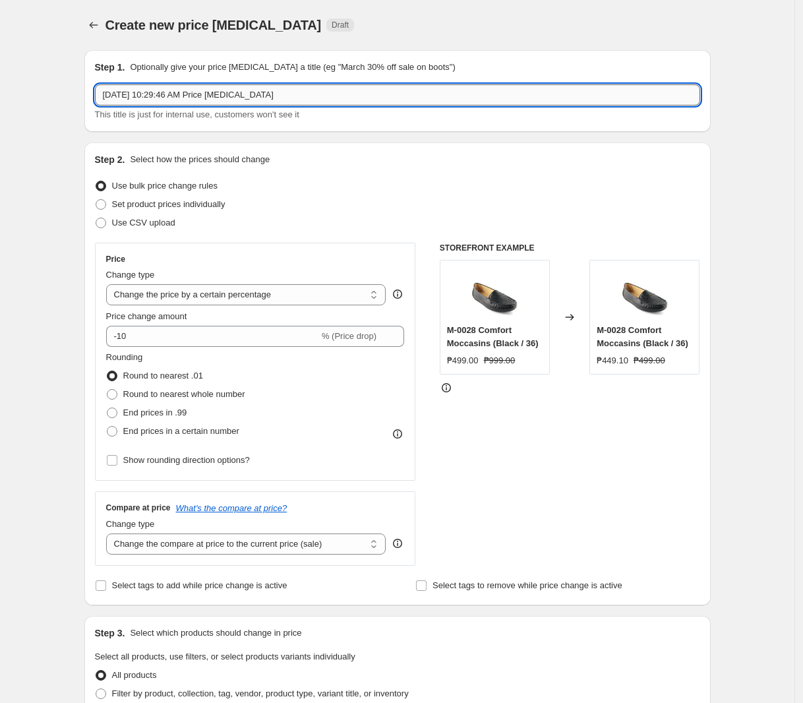
click at [295, 92] on input "[DATE] 10:29:46 AM Price [MEDICAL_DATA]" at bounding box center [397, 94] width 605 height 21
paste input "[DATE]_Shu_999"
type input "[DATE]_Shu_999"
click at [208, 303] on select "Change the price to a certain amount Change the price by a certain amount Chang…" at bounding box center [246, 294] width 280 height 21
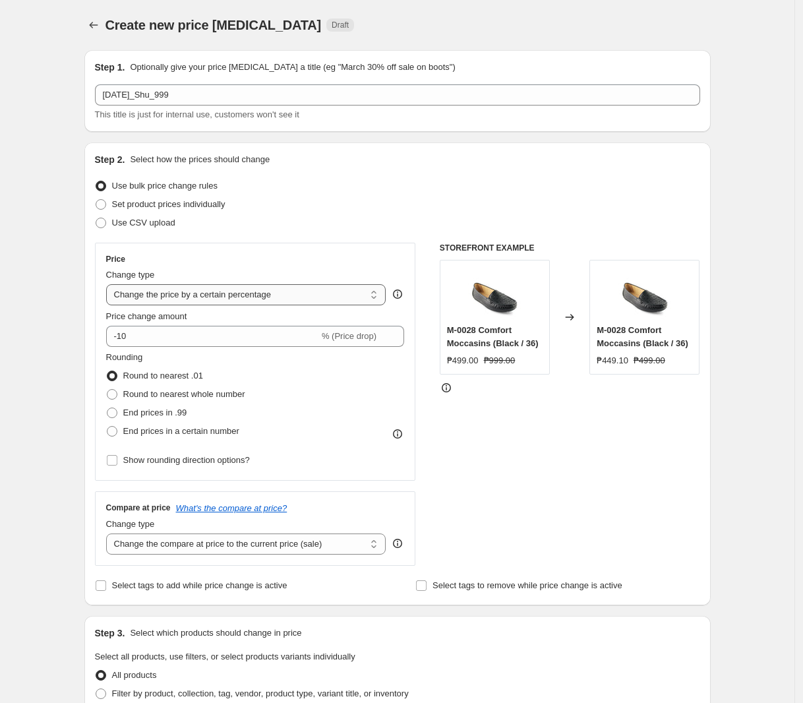
select select "to"
click at [109, 284] on select "Change the price to a certain amount Change the price by a certain amount Chang…" at bounding box center [246, 294] width 280 height 21
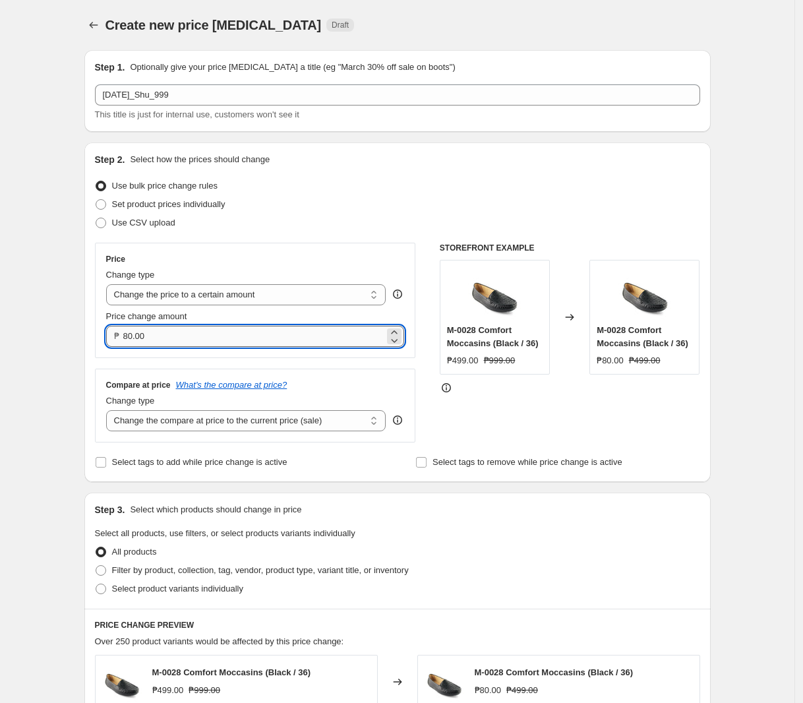
click at [217, 336] on input "80.00" at bounding box center [254, 336] width 262 height 21
type input "999.00"
click at [236, 424] on select "Change the compare at price to the current price (sale) Change the compare at p…" at bounding box center [246, 420] width 280 height 21
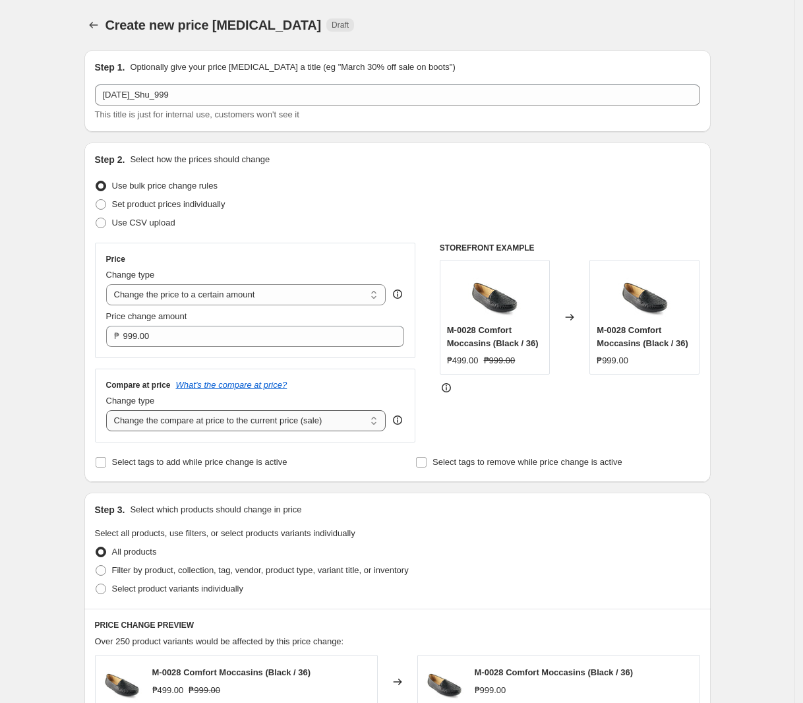
select select "no_change"
click at [109, 411] on select "Change the compare at price to the current price (sale) Change the compare at p…" at bounding box center [246, 420] width 280 height 21
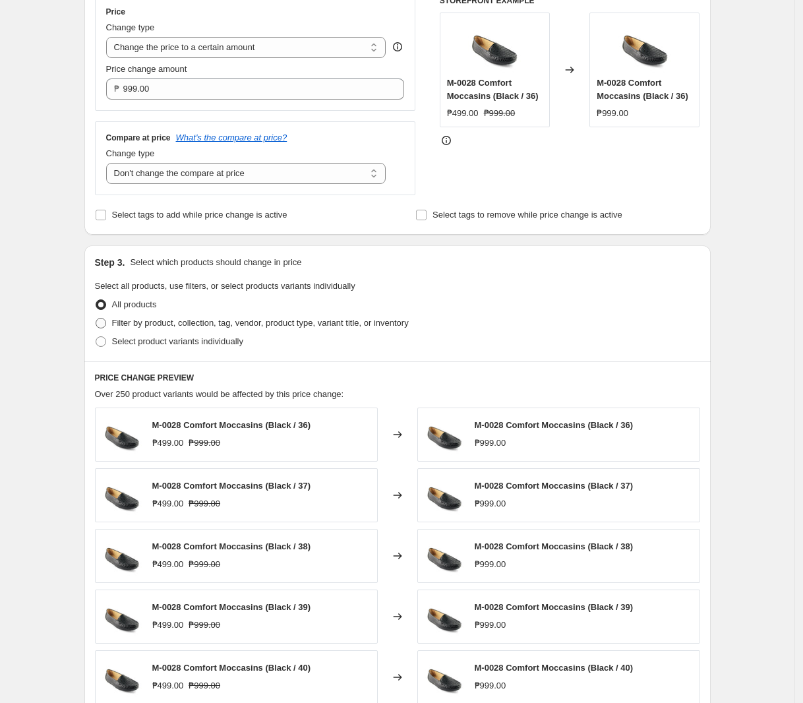
click at [245, 323] on span "Filter by product, collection, tag, vendor, product type, variant title, or inv…" at bounding box center [260, 323] width 297 height 10
click at [96, 318] on input "Filter by product, collection, tag, vendor, product type, variant title, or inv…" at bounding box center [96, 318] width 1 height 1
radio input "true"
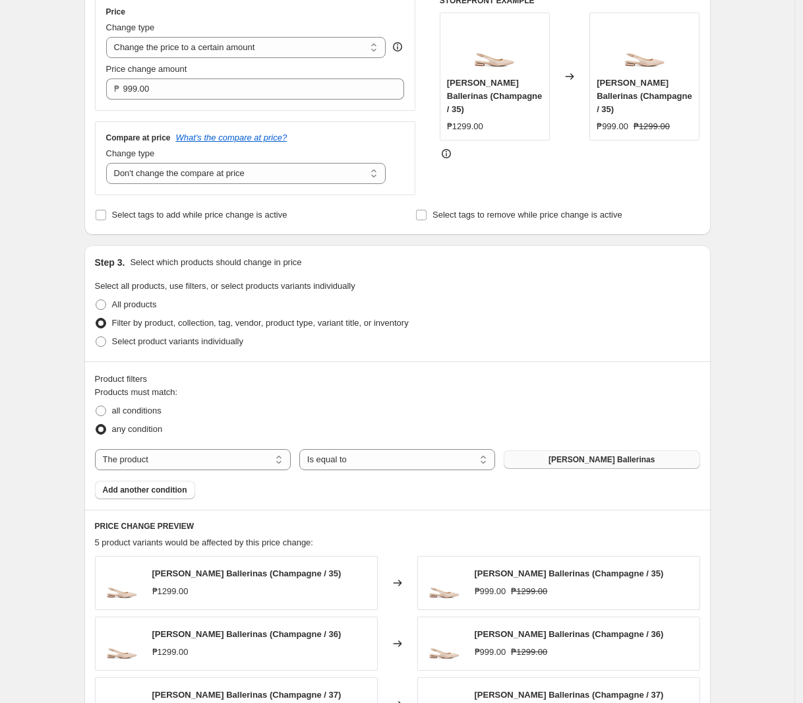
click at [595, 460] on span "[PERSON_NAME] Ballerinas" at bounding box center [601, 459] width 106 height 11
click at [216, 457] on select "The product The product's collection The product's tag The product's vendor The…" at bounding box center [193, 459] width 196 height 21
select select "tag"
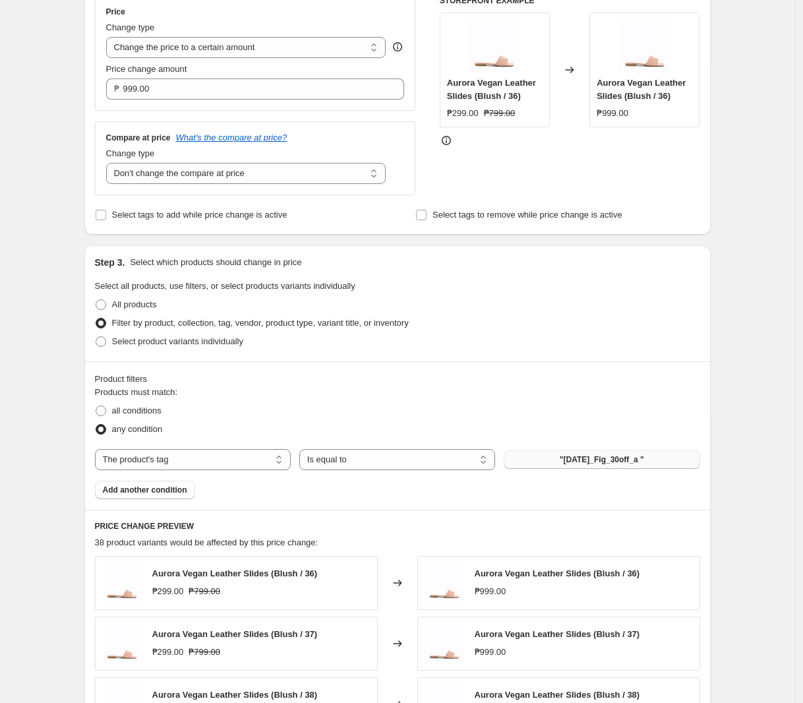
click at [598, 459] on span ""[DATE]_Fig_30off_a "" at bounding box center [602, 459] width 84 height 11
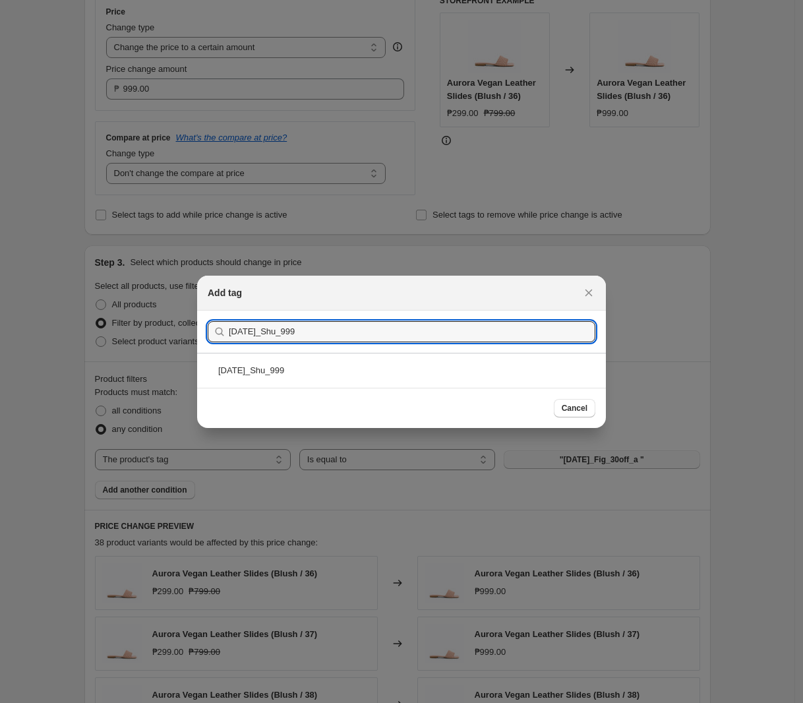
type input "[DATE]_Shu_999"
click at [353, 380] on div "[DATE]_Shu_999" at bounding box center [401, 370] width 409 height 35
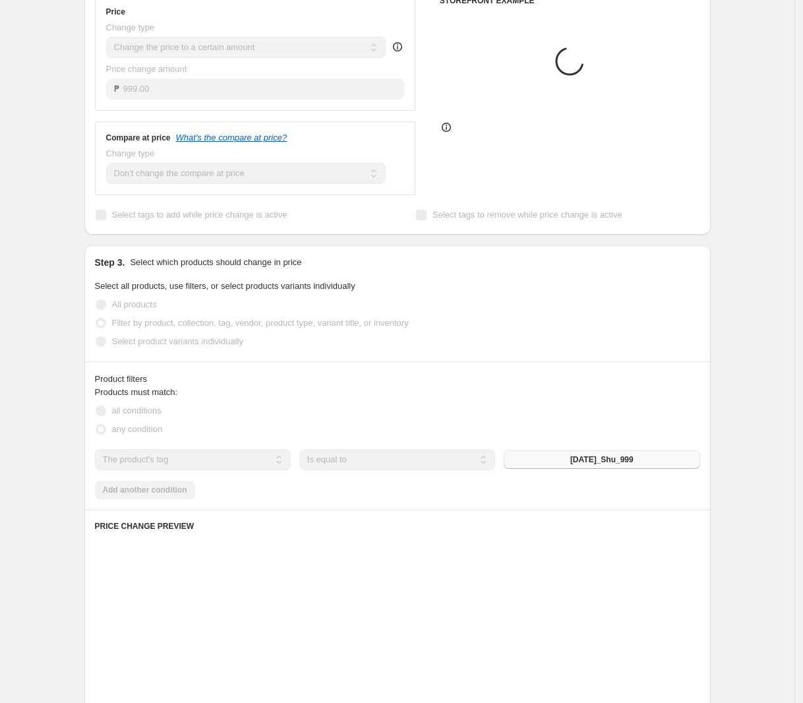
scroll to position [643, 0]
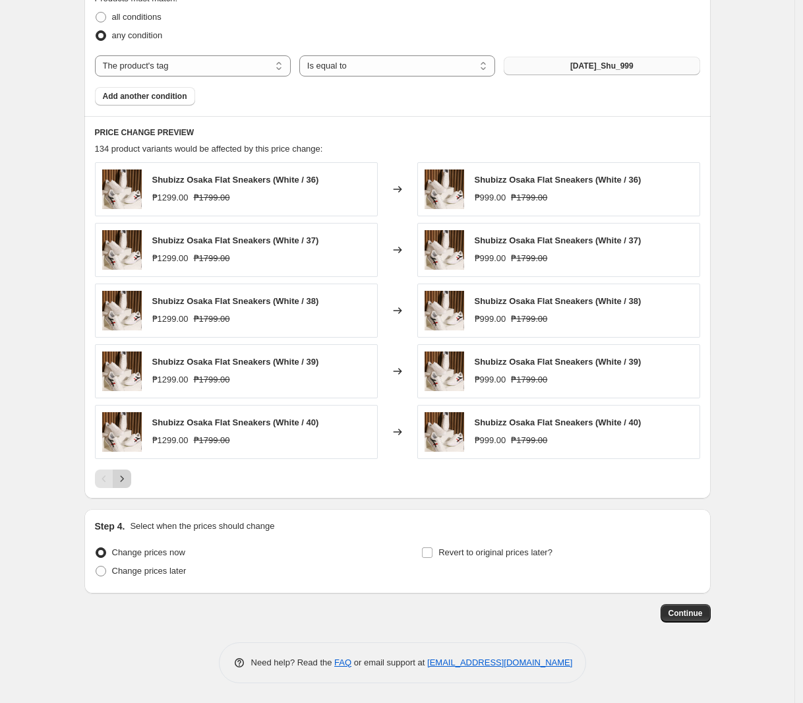
click at [129, 477] on icon "Next" at bounding box center [121, 478] width 13 height 13
click at [129, 478] on icon "Next" at bounding box center [121, 478] width 13 height 13
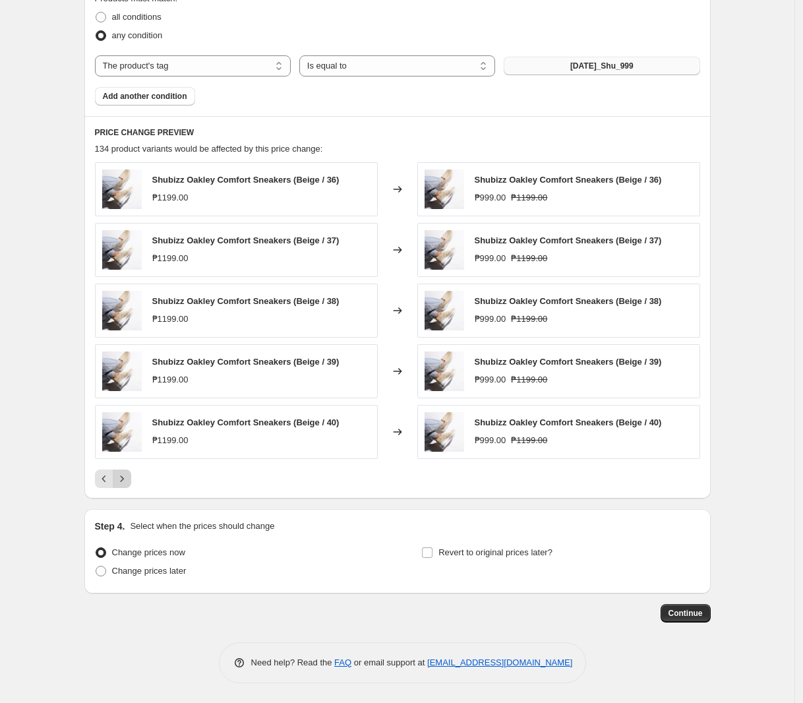
click at [129, 478] on icon "Next" at bounding box center [121, 478] width 13 height 13
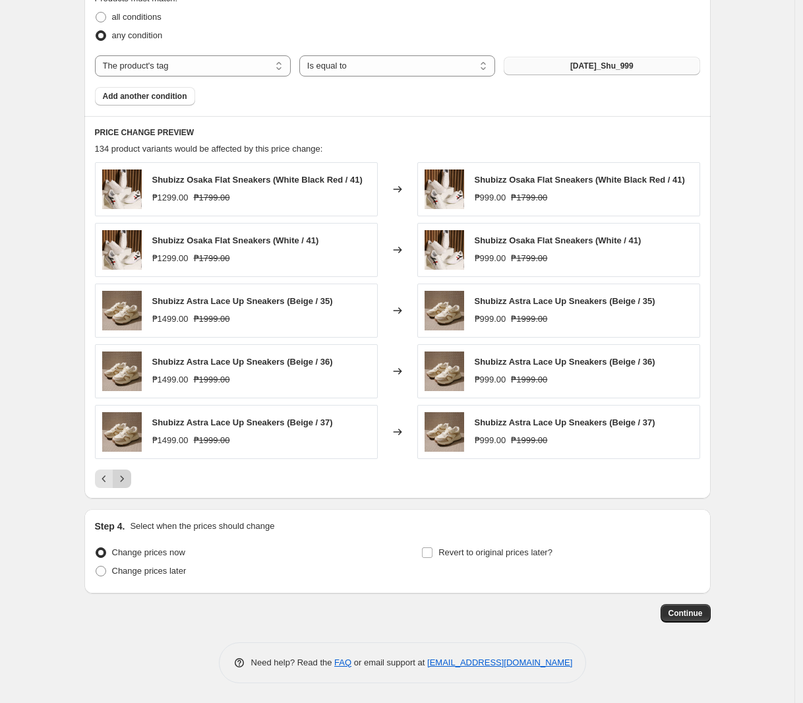
click at [129, 478] on icon "Next" at bounding box center [121, 478] width 13 height 13
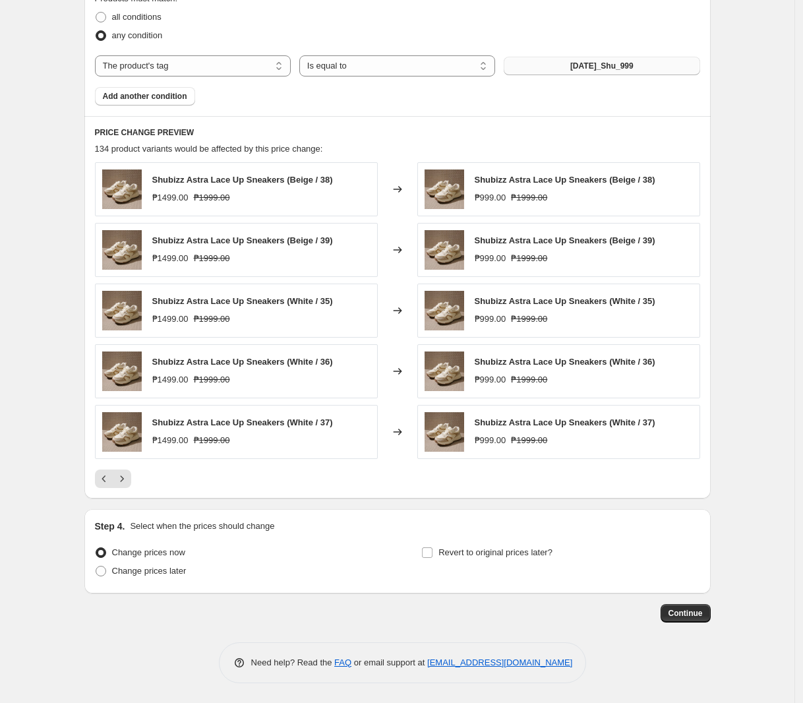
click at [140, 470] on div at bounding box center [397, 478] width 605 height 18
click at [126, 475] on icon "Next" at bounding box center [121, 478] width 13 height 13
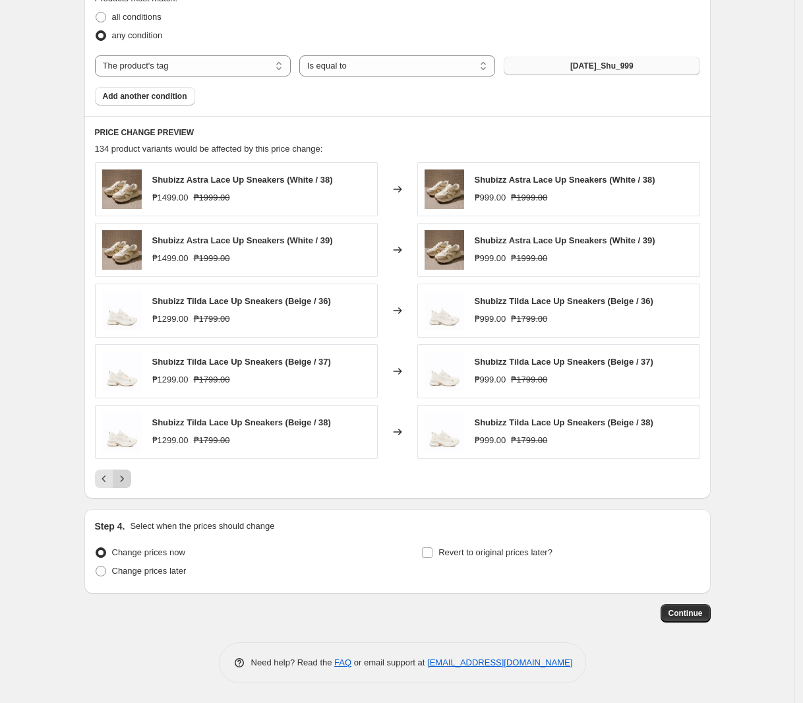
click at [126, 475] on icon "Next" at bounding box center [121, 478] width 13 height 13
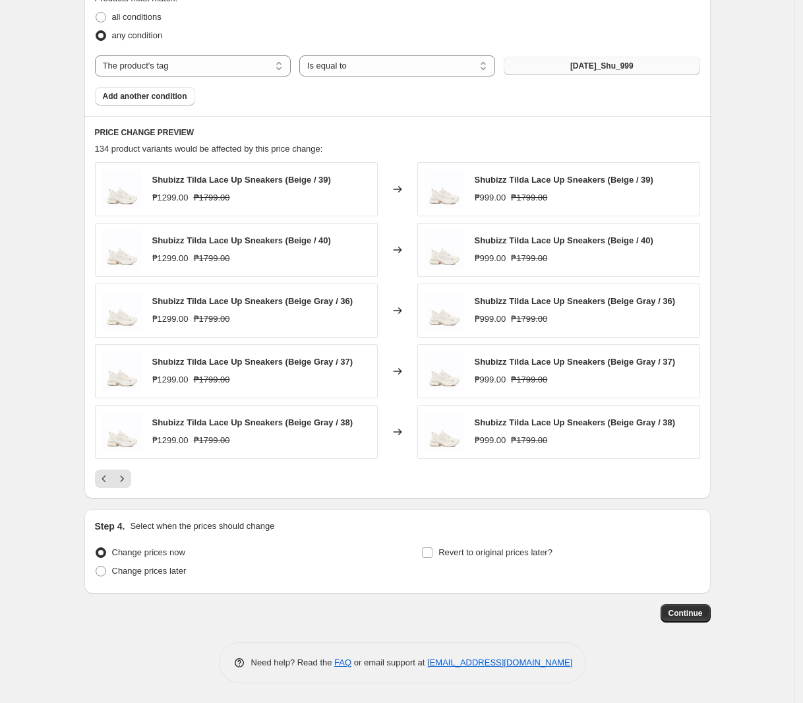
click at [135, 477] on div at bounding box center [397, 478] width 605 height 18
click at [123, 476] on icon "Next" at bounding box center [121, 478] width 3 height 6
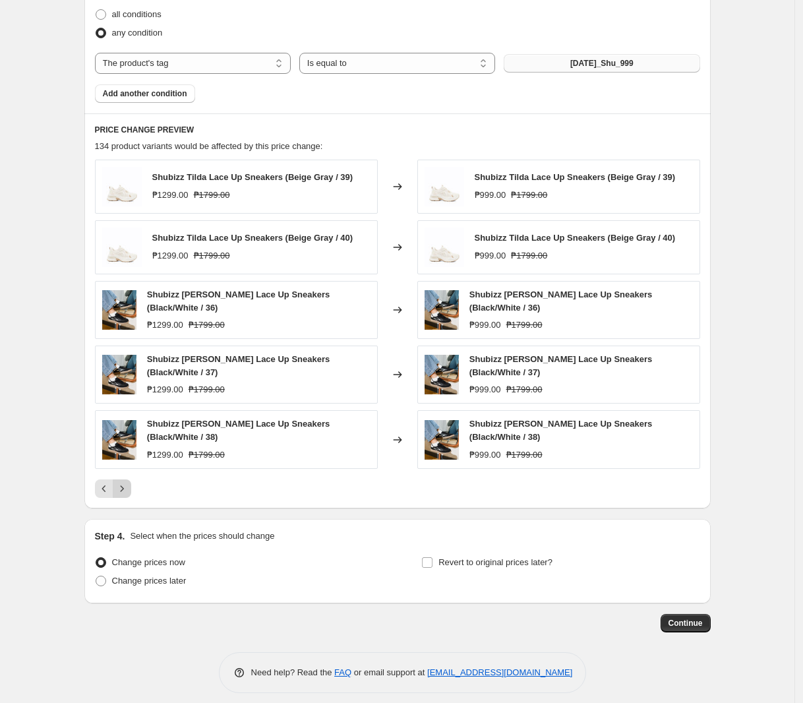
click at [125, 482] on icon "Next" at bounding box center [121, 488] width 13 height 13
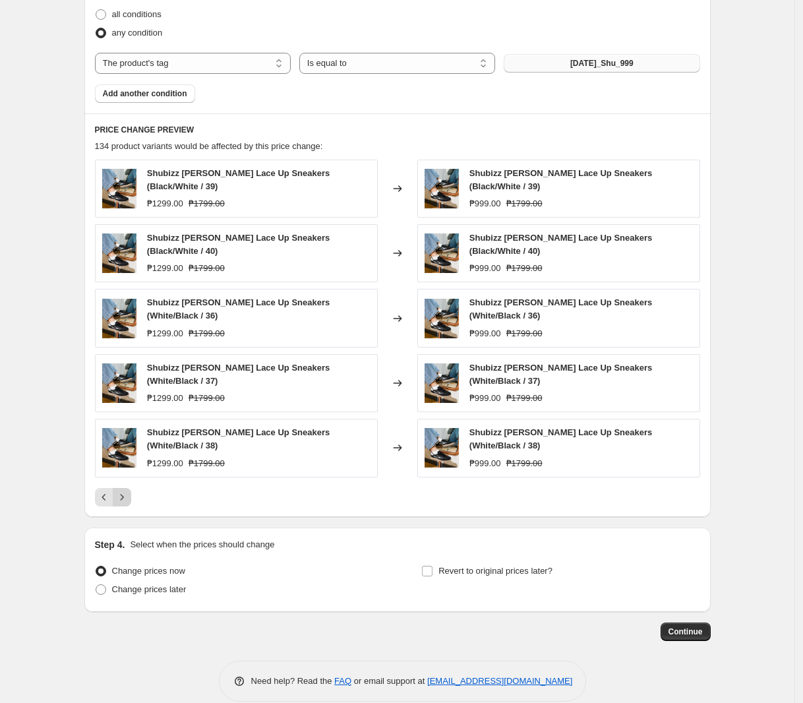
click at [127, 490] on icon "Next" at bounding box center [121, 496] width 13 height 13
click at [129, 490] on icon "Next" at bounding box center [121, 496] width 13 height 13
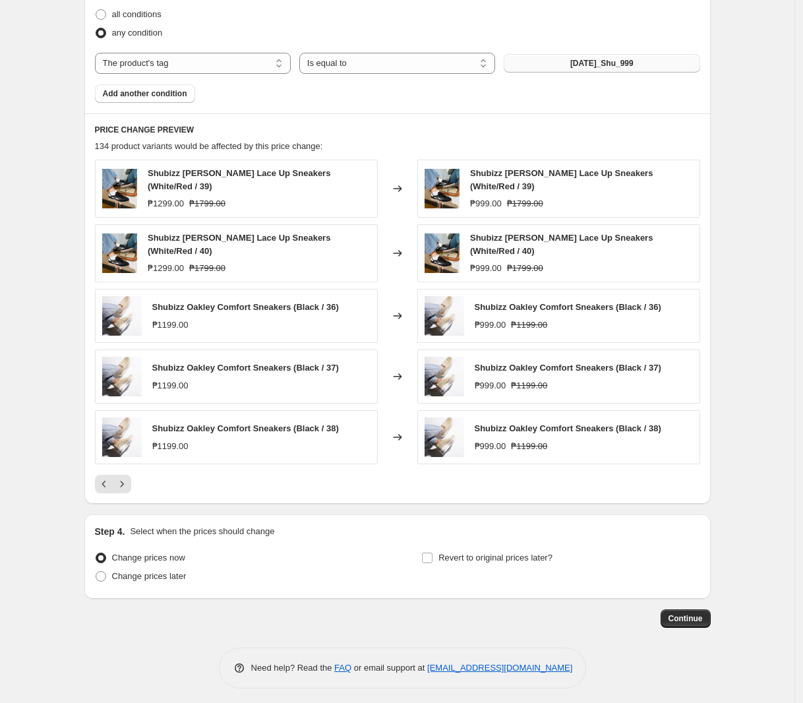
click at [136, 478] on div at bounding box center [397, 484] width 605 height 18
click at [131, 478] on button "Next" at bounding box center [122, 484] width 18 height 18
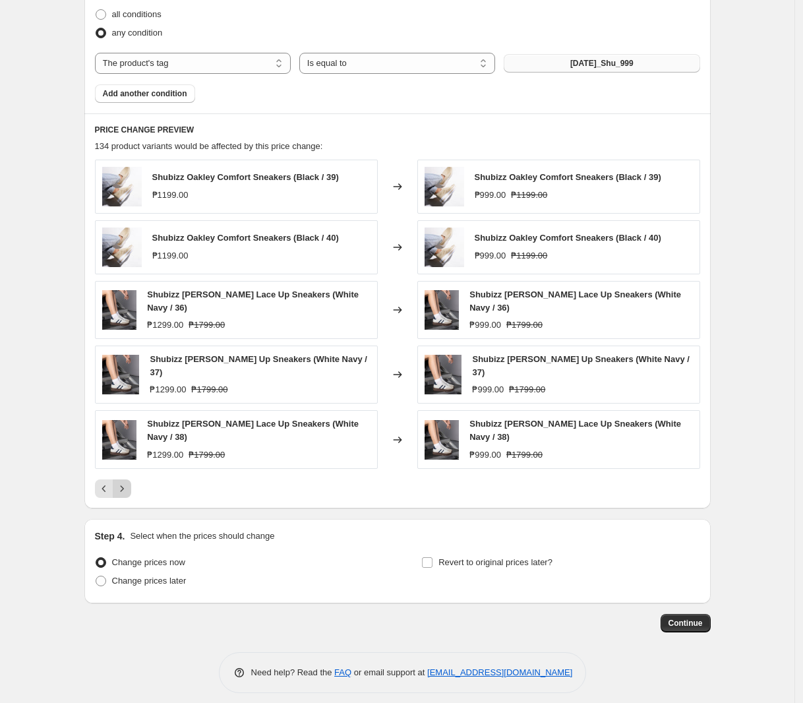
click at [127, 482] on icon "Next" at bounding box center [121, 488] width 13 height 13
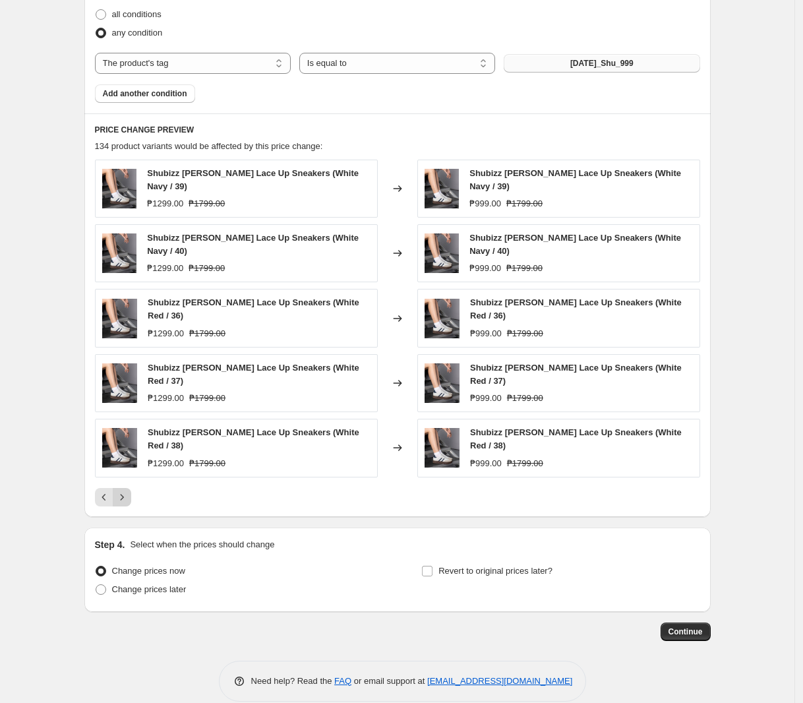
click at [127, 490] on icon "Next" at bounding box center [121, 496] width 13 height 13
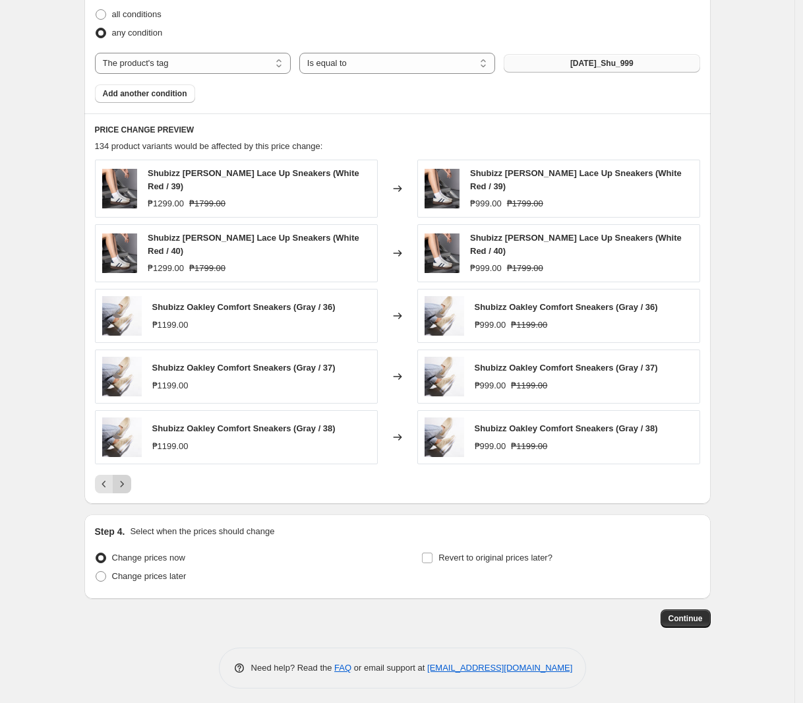
click at [127, 481] on icon "Next" at bounding box center [121, 483] width 13 height 13
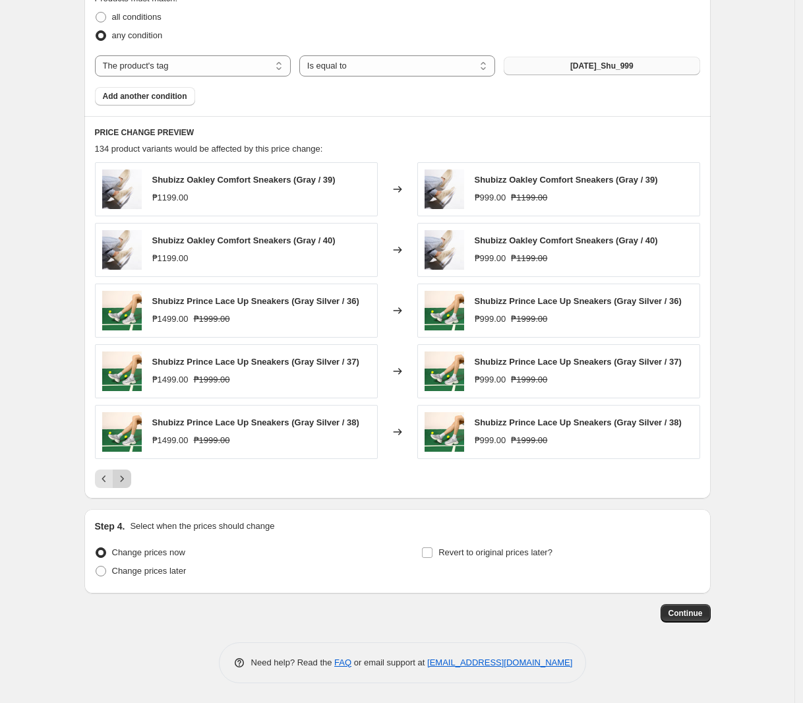
click at [127, 481] on icon "Next" at bounding box center [121, 478] width 13 height 13
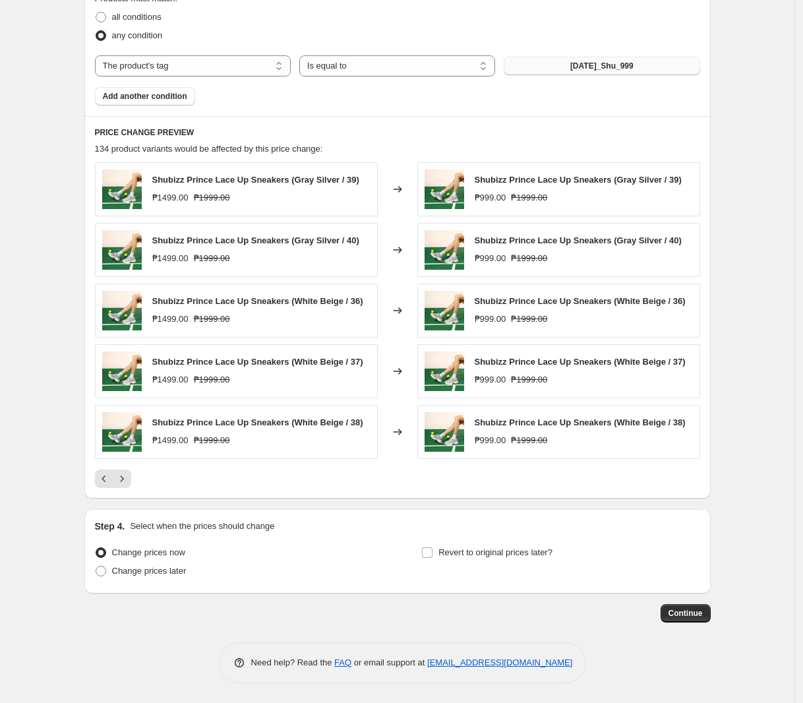
click at [136, 471] on div at bounding box center [397, 478] width 605 height 18
click at [129, 475] on icon "Next" at bounding box center [121, 478] width 13 height 13
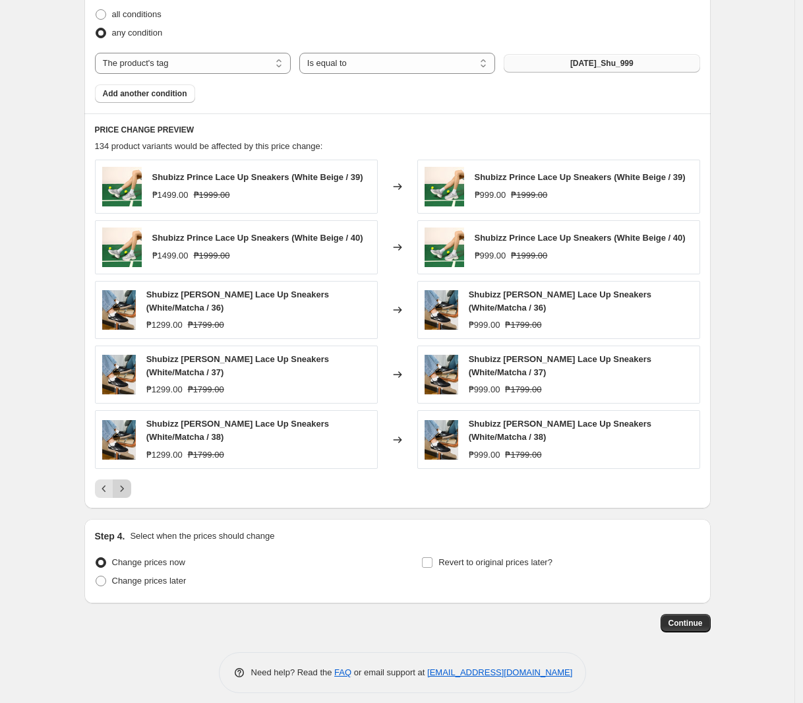
click at [129, 488] on icon "Next" at bounding box center [121, 488] width 13 height 13
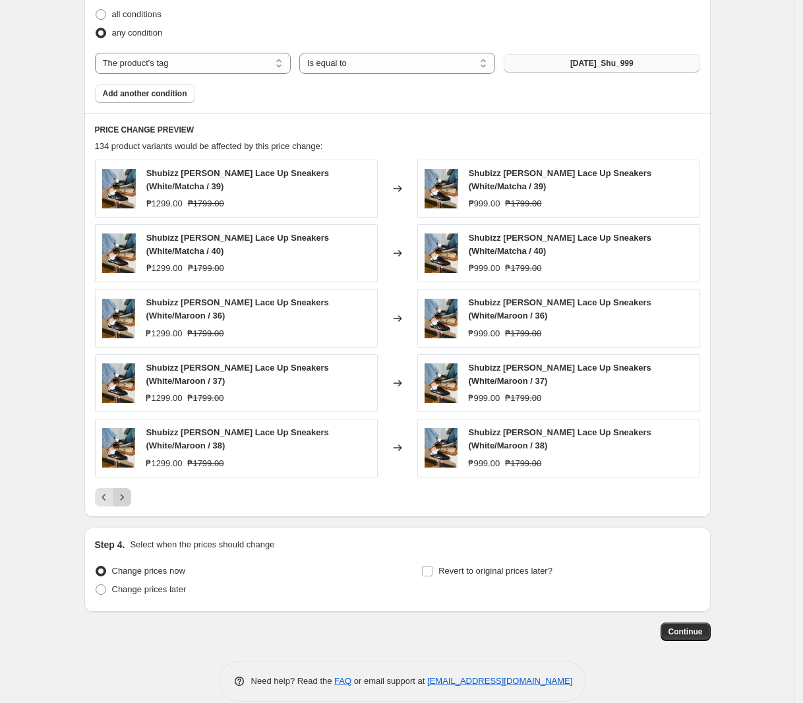
click at [129, 494] on icon "Next" at bounding box center [121, 496] width 13 height 13
click at [131, 488] on button "Next" at bounding box center [122, 497] width 18 height 18
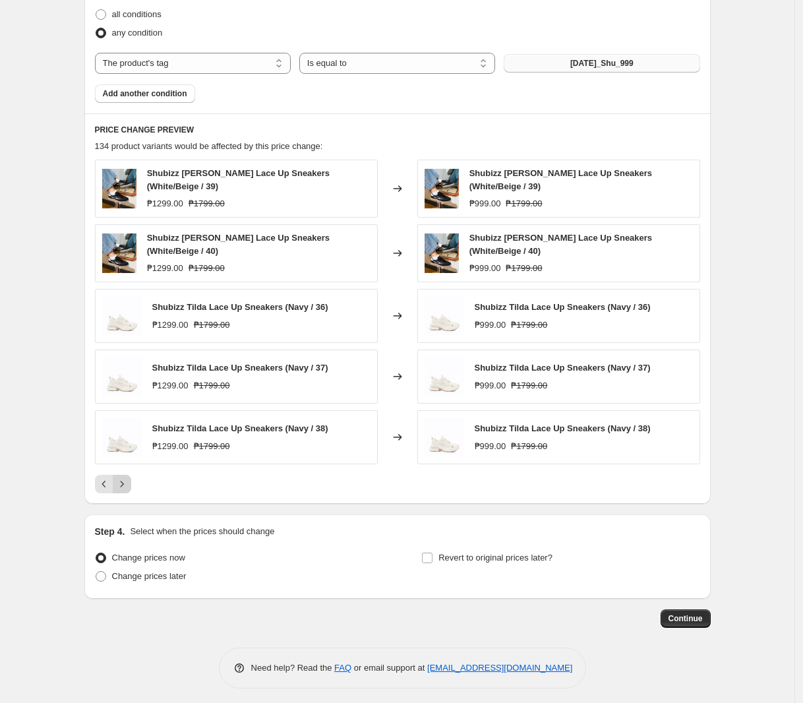
click at [131, 482] on button "Next" at bounding box center [122, 484] width 18 height 18
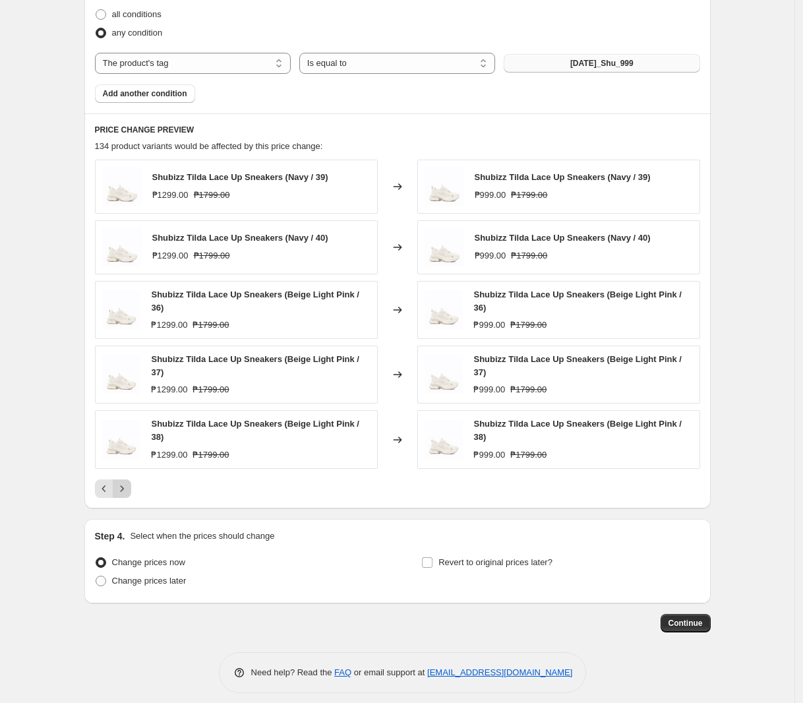
click at [131, 482] on div "Pagination" at bounding box center [122, 488] width 18 height 18
click at [129, 488] on icon "Next" at bounding box center [121, 488] width 13 height 13
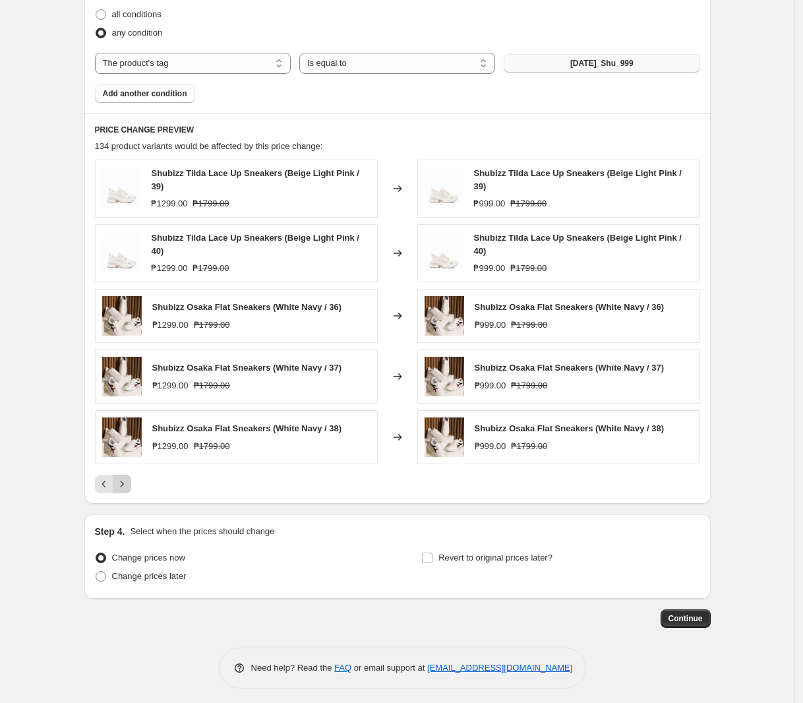
click at [127, 488] on icon "Next" at bounding box center [121, 483] width 13 height 13
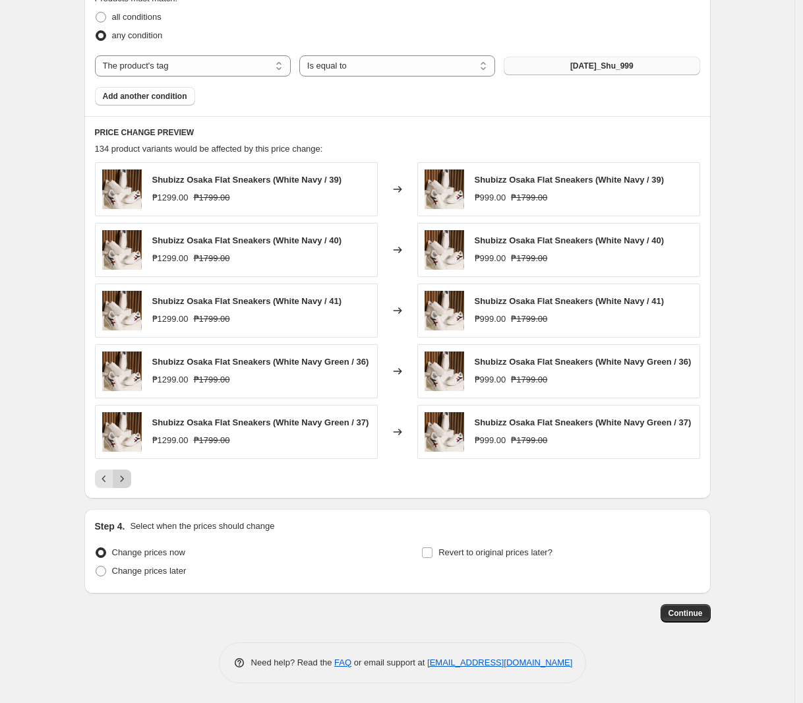
click at [127, 488] on div "PRICE CHANGE PREVIEW 134 product variants would be affected by this price chang…" at bounding box center [397, 307] width 626 height 382
click at [127, 484] on icon "Next" at bounding box center [121, 478] width 13 height 13
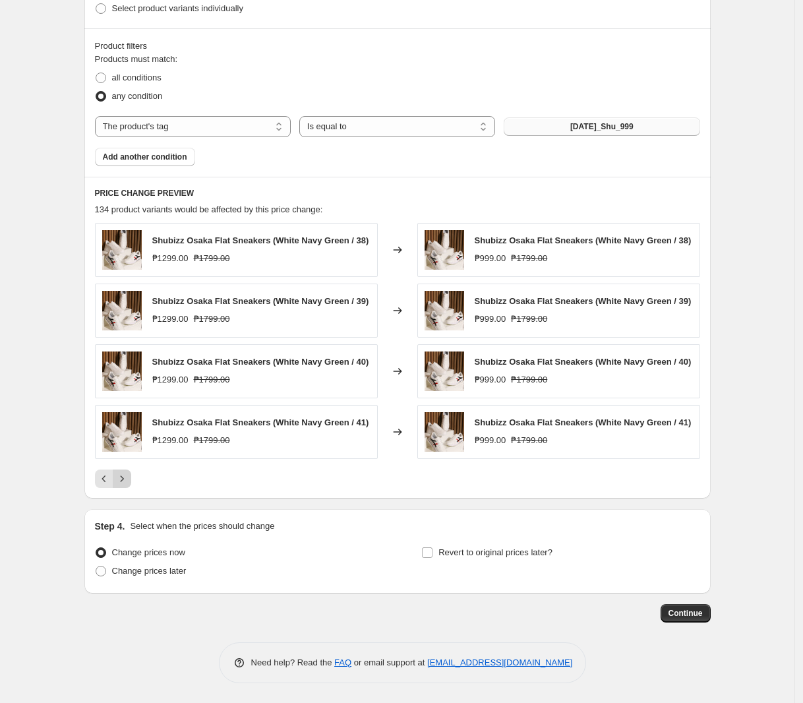
scroll to position [582, 0]
click at [136, 565] on span "Change prices later" at bounding box center [149, 570] width 74 height 10
click at [96, 565] on input "Change prices later" at bounding box center [96, 565] width 1 height 1
radio input "true"
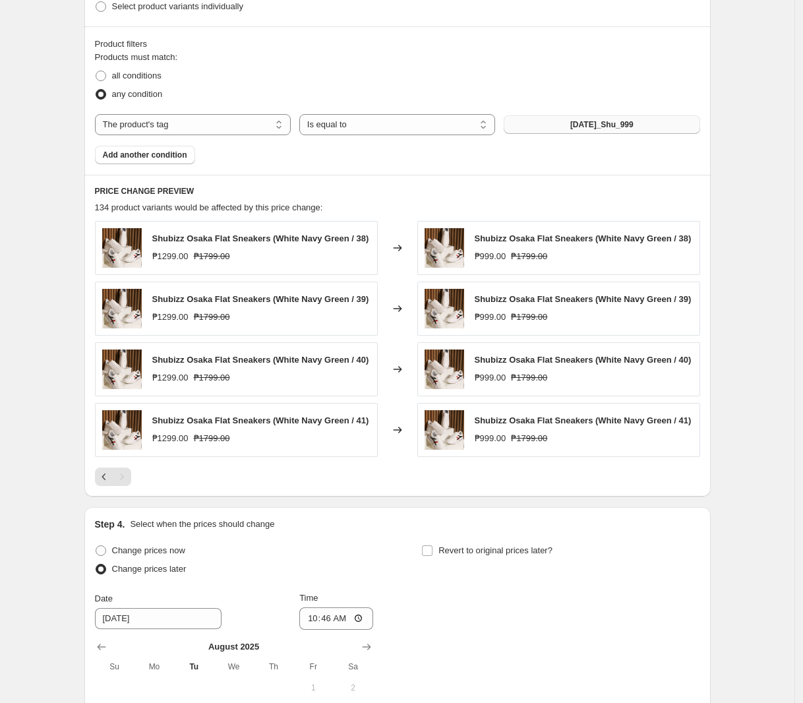
scroll to position [828, 0]
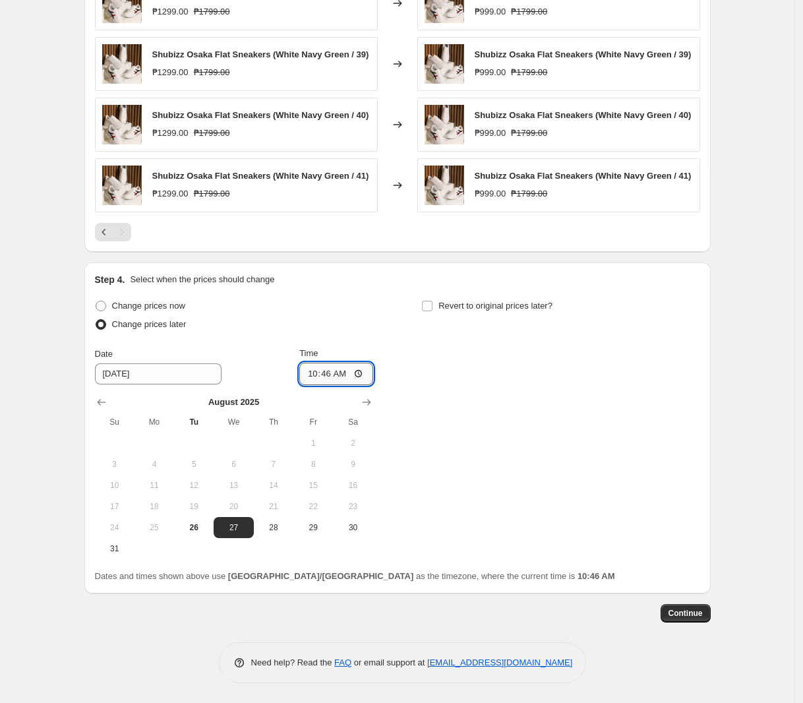
click at [322, 375] on input "10:46" at bounding box center [336, 373] width 74 height 22
type input "00:00"
click at [502, 310] on span "Revert to original prices later?" at bounding box center [495, 306] width 114 height 10
click at [432, 310] on input "Revert to original prices later?" at bounding box center [427, 306] width 11 height 11
checkbox input "true"
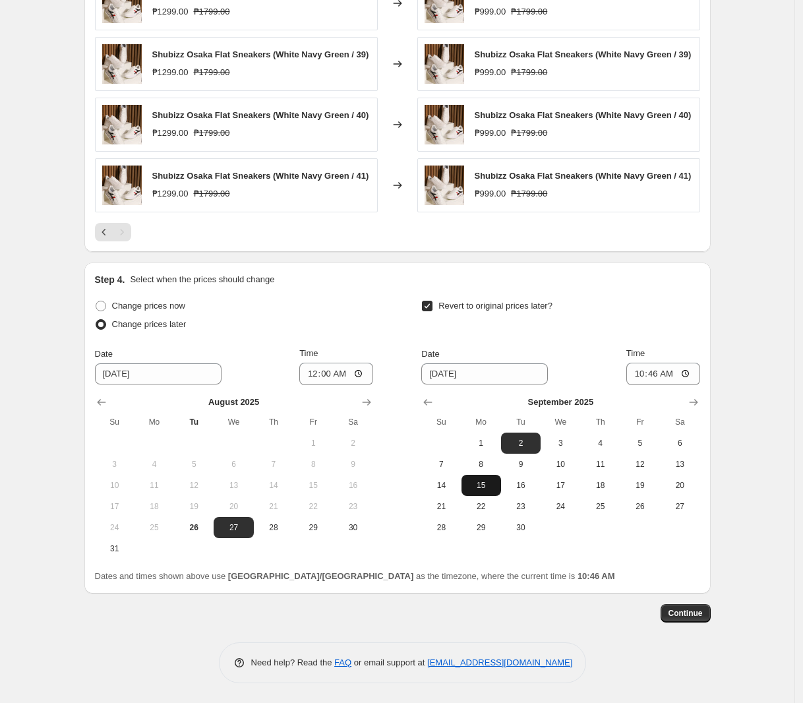
click at [501, 486] on button "15" at bounding box center [481, 485] width 40 height 21
type input "[DATE]"
click at [637, 369] on input "10:46" at bounding box center [663, 373] width 74 height 22
type input "23:59"
click at [694, 613] on span "Continue" at bounding box center [685, 613] width 34 height 11
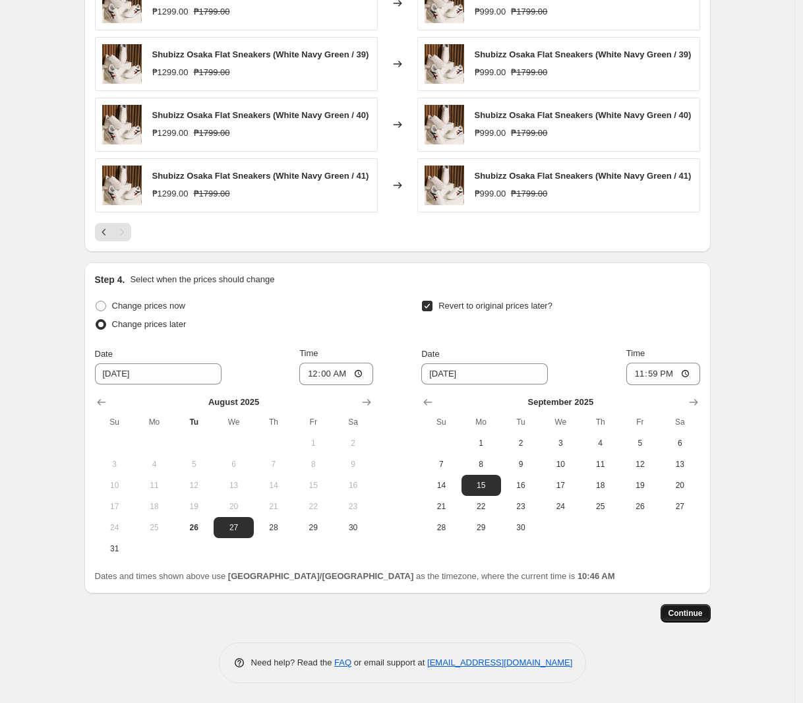
scroll to position [0, 0]
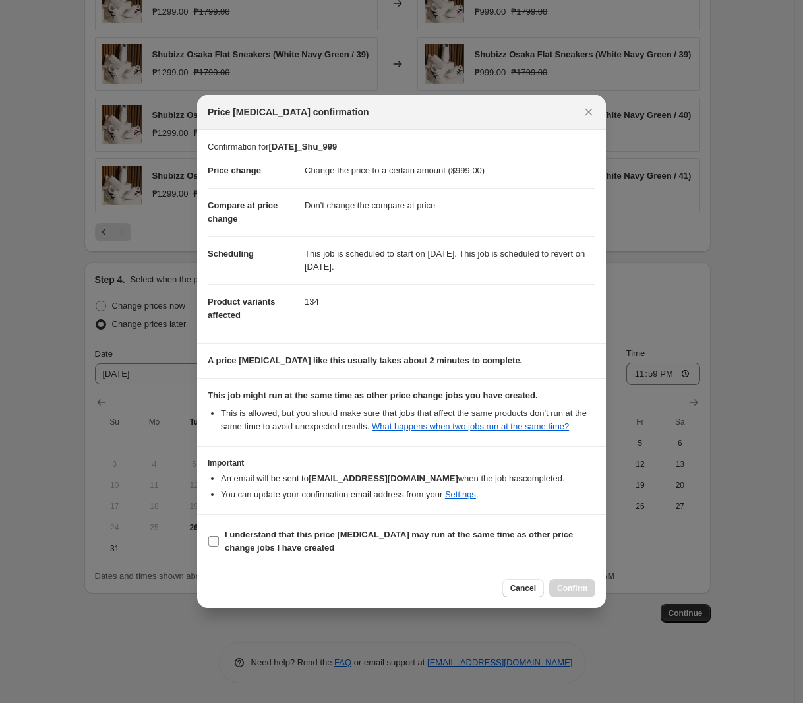
click at [282, 533] on b "I understand that this price [MEDICAL_DATA] may run at the same time as other p…" at bounding box center [399, 540] width 348 height 23
click at [219, 536] on input "I understand that this price [MEDICAL_DATA] may run at the same time as other p…" at bounding box center [213, 541] width 11 height 11
checkbox input "true"
click at [573, 592] on span "Confirm" at bounding box center [572, 588] width 30 height 11
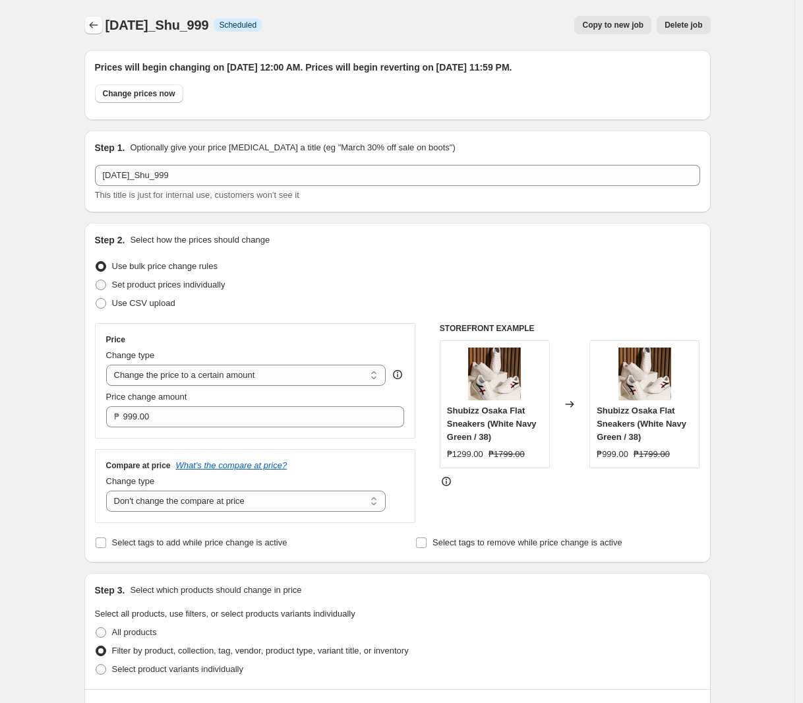
click at [92, 30] on icon "Price change jobs" at bounding box center [93, 24] width 13 height 13
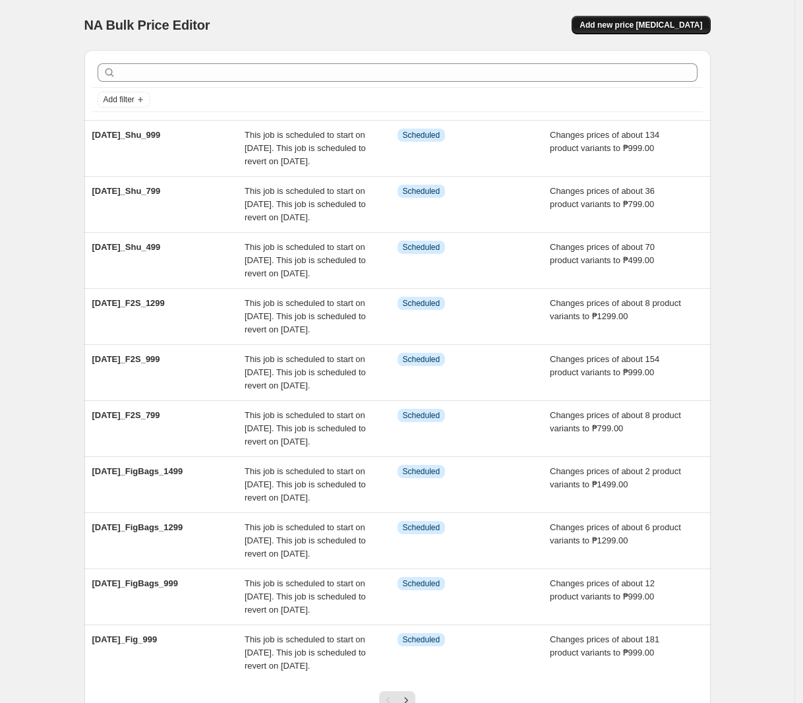
click at [637, 18] on button "Add new price [MEDICAL_DATA]" at bounding box center [640, 25] width 138 height 18
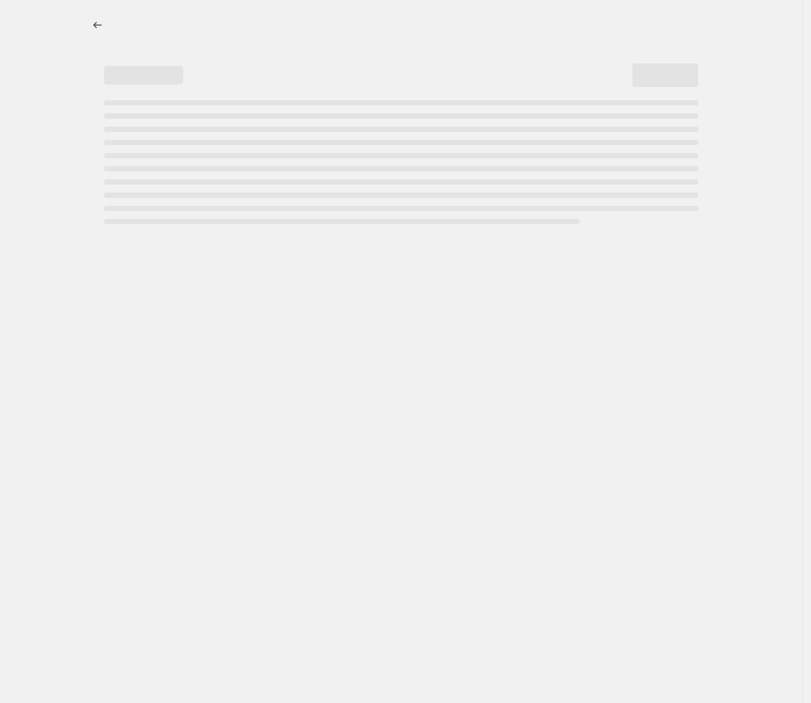
select select "percentage"
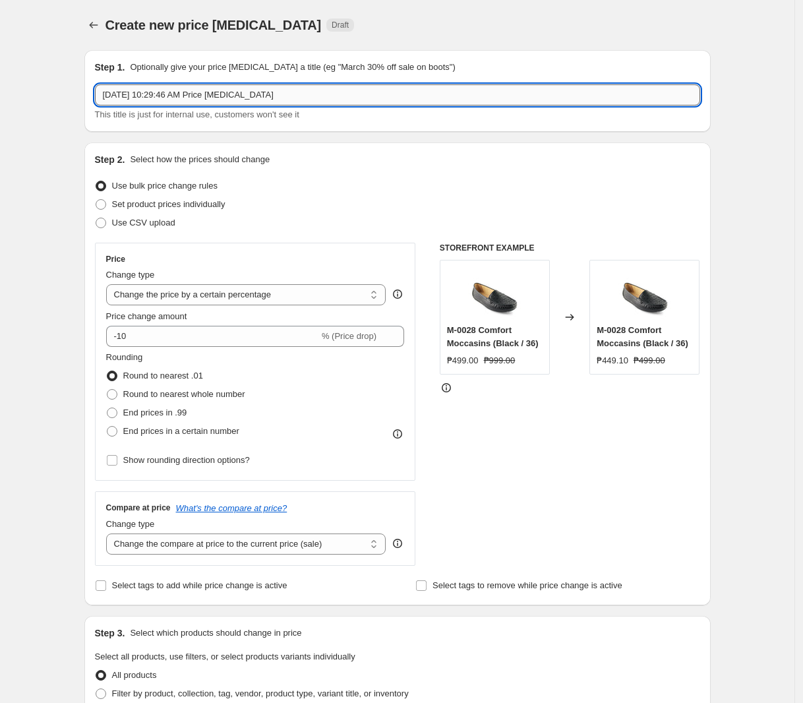
click at [270, 94] on input "[DATE] 10:29:46 AM Price [MEDICAL_DATA]" at bounding box center [397, 94] width 605 height 21
paste input "[DATE]_Sor_799"
type input "[DATE]_Sor_799"
click at [200, 295] on select "Change the price to a certain amount Change the price by a certain amount Chang…" at bounding box center [246, 294] width 280 height 21
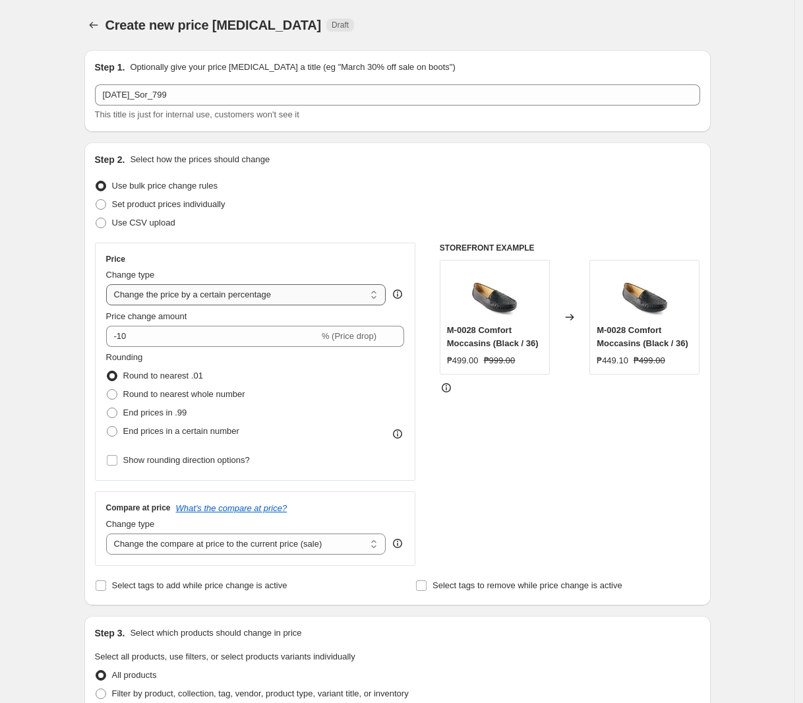
select select "to"
click at [109, 284] on select "Change the price to a certain amount Change the price by a certain amount Chang…" at bounding box center [246, 294] width 280 height 21
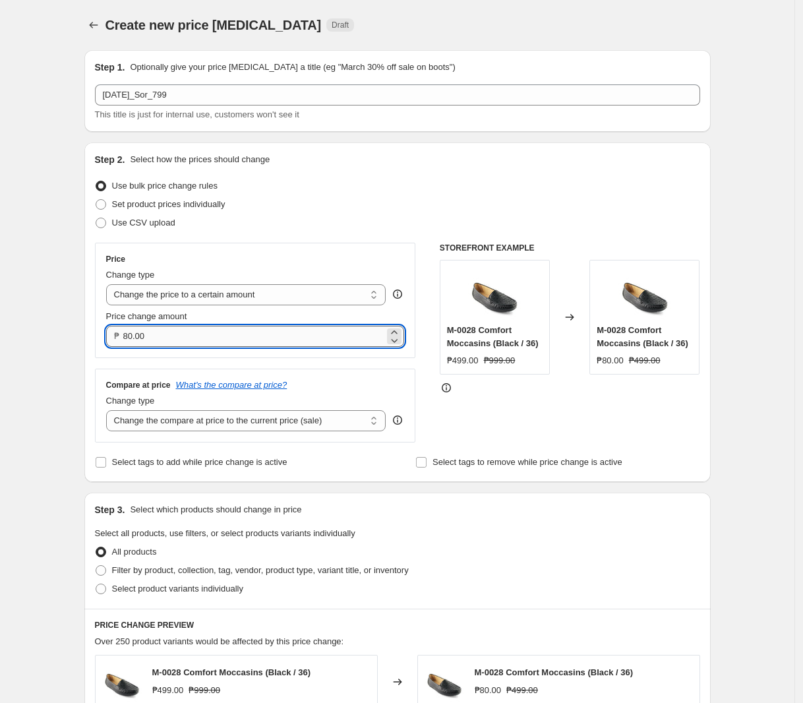
click at [233, 340] on input "80.00" at bounding box center [254, 336] width 262 height 21
type input "799.00"
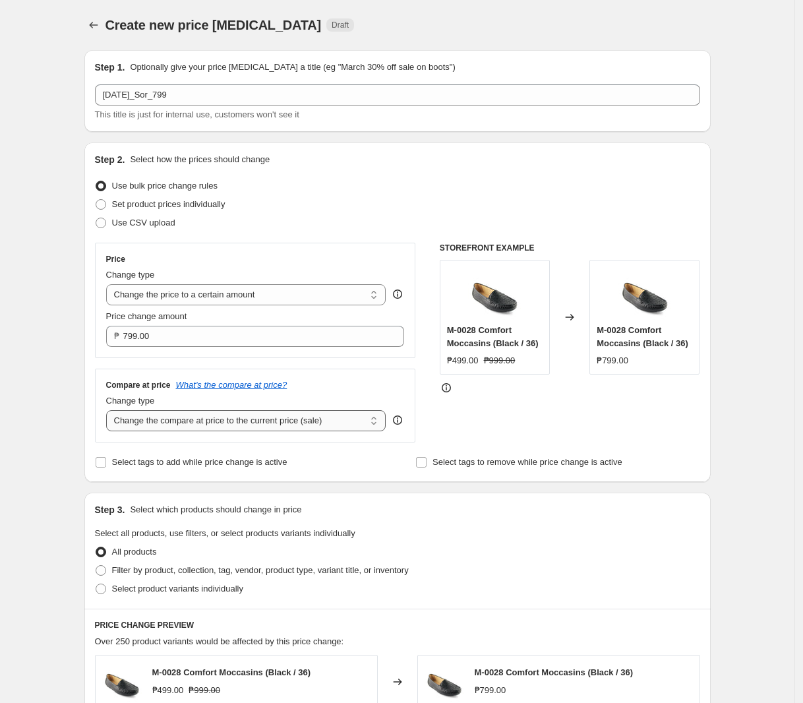
click at [261, 422] on select "Change the compare at price to the current price (sale) Change the compare at p…" at bounding box center [246, 420] width 280 height 21
select select "no_change"
click at [109, 411] on select "Change the compare at price to the current price (sale) Change the compare at p…" at bounding box center [246, 420] width 280 height 21
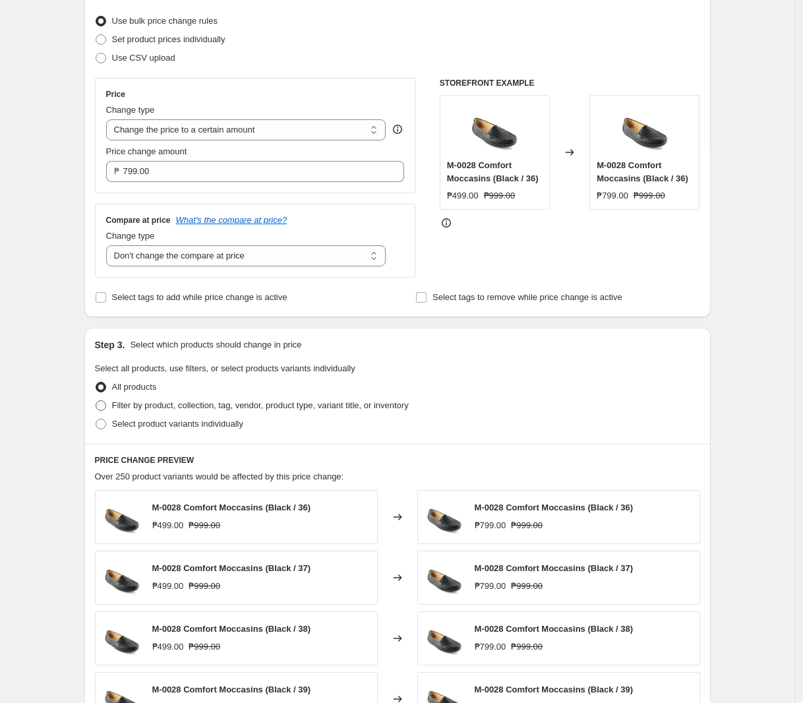
click at [185, 410] on span "Filter by product, collection, tag, vendor, product type, variant title, or inv…" at bounding box center [260, 405] width 297 height 10
click at [96, 401] on input "Filter by product, collection, tag, vendor, product type, variant title, or inv…" at bounding box center [96, 400] width 1 height 1
radio input "true"
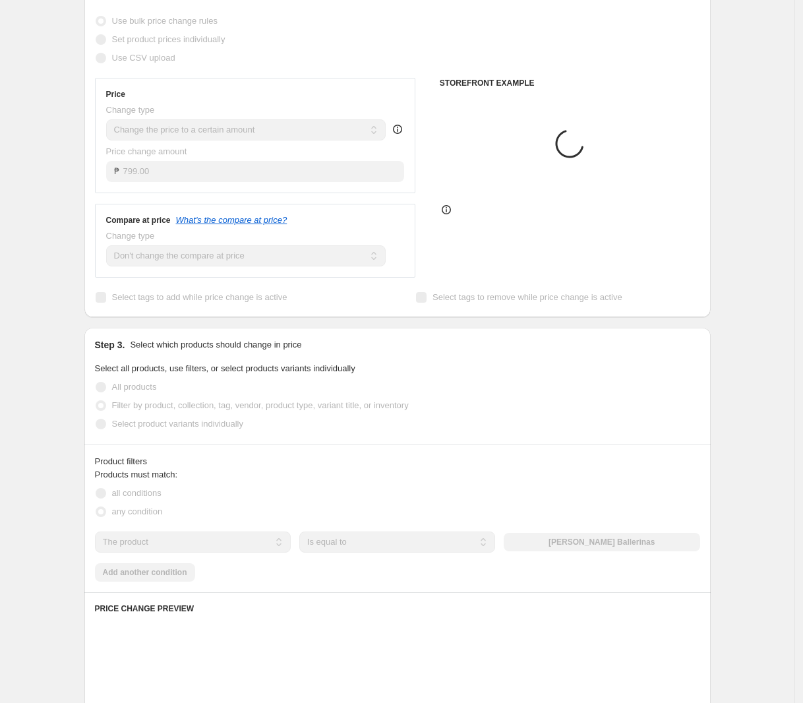
scroll to position [330, 0]
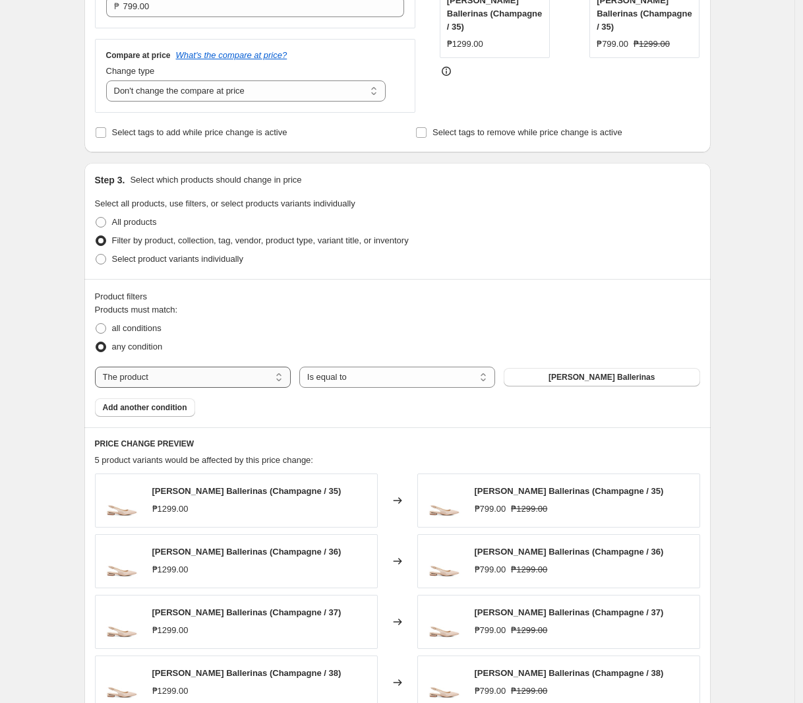
click at [175, 364] on div "Products must match: all conditions any condition The product The product's col…" at bounding box center [397, 359] width 605 height 113
click at [176, 375] on select "The product The product's collection The product's tag The product's vendor The…" at bounding box center [193, 376] width 196 height 21
select select "tag"
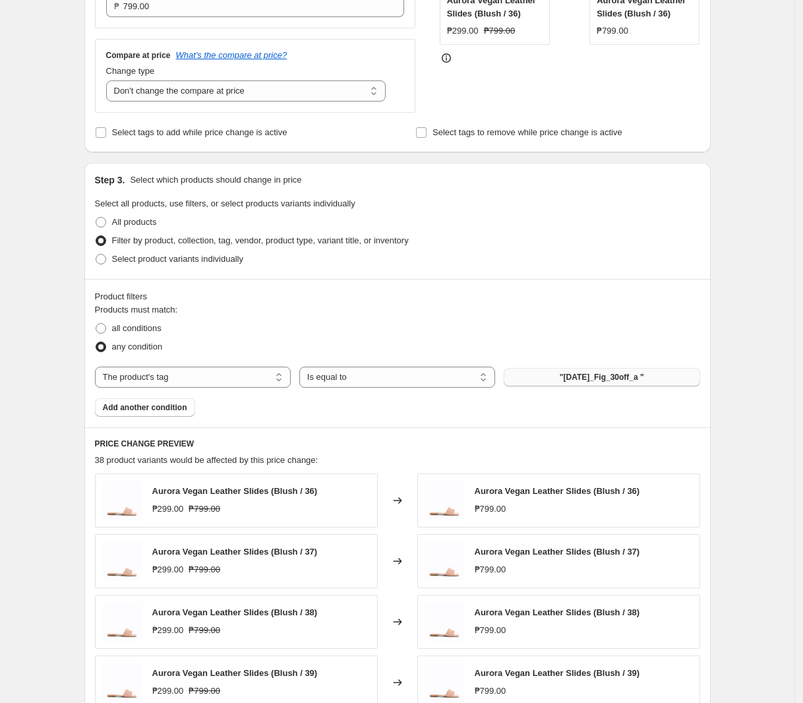
click at [613, 382] on span ""[DATE]_Fig_30off_a "" at bounding box center [602, 377] width 84 height 11
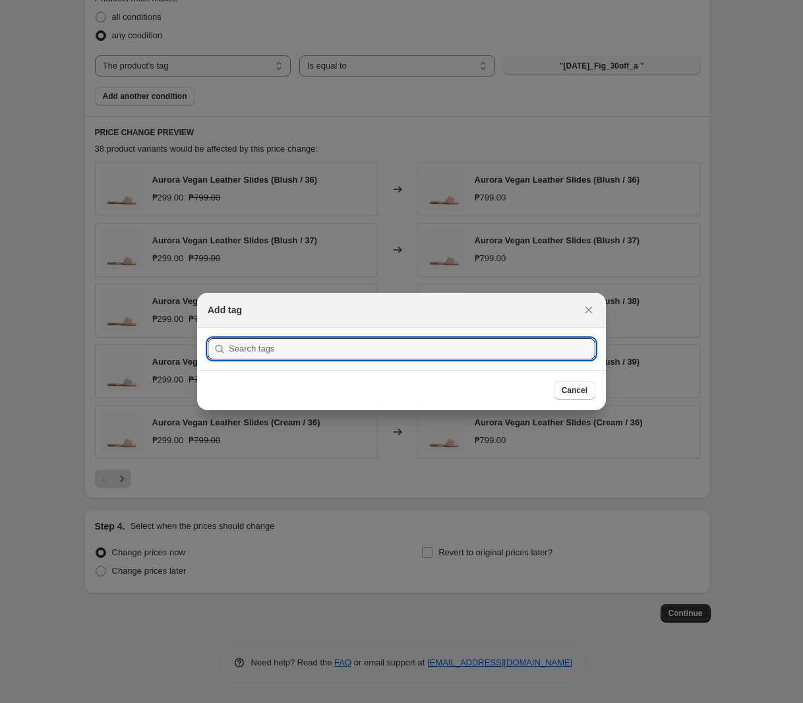
scroll to position [0, 0]
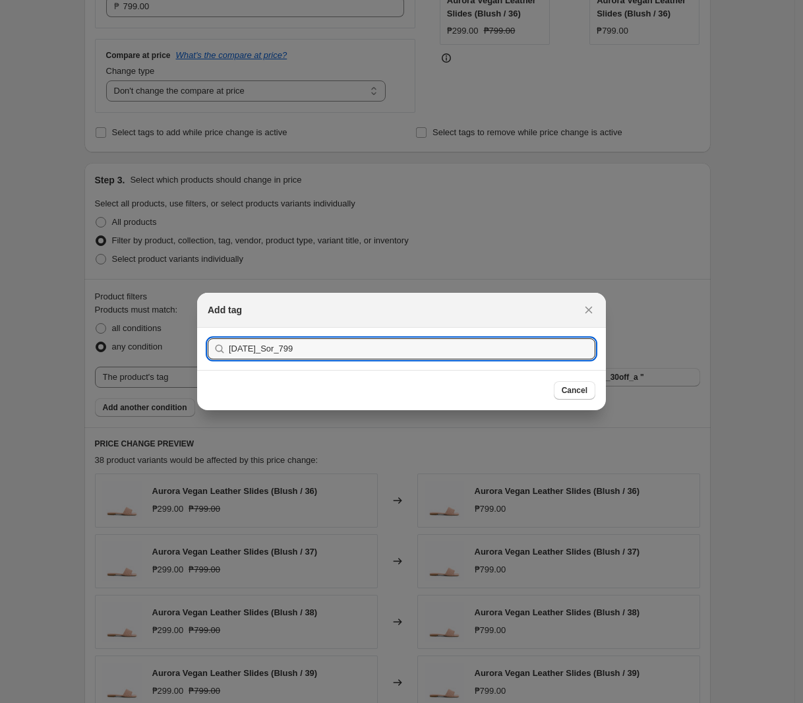
type input "[DATE]_Sor_799"
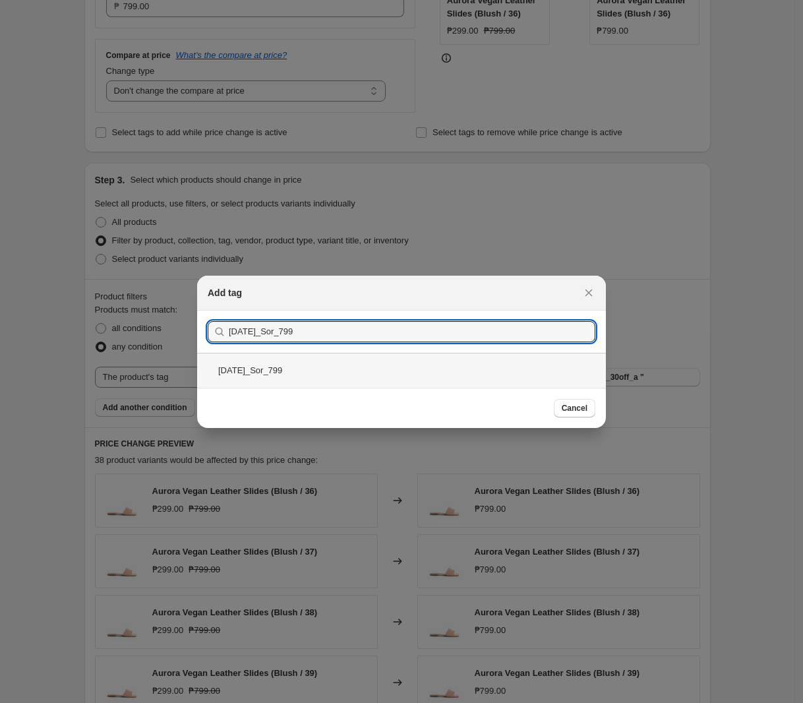
click at [540, 373] on div "[DATE]_Sor_799" at bounding box center [401, 370] width 409 height 35
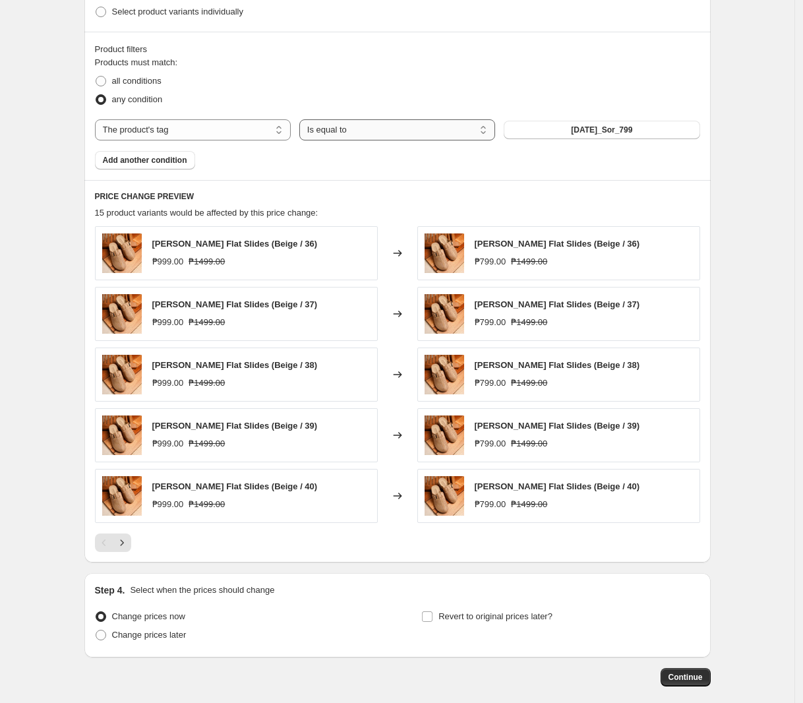
scroll to position [643, 0]
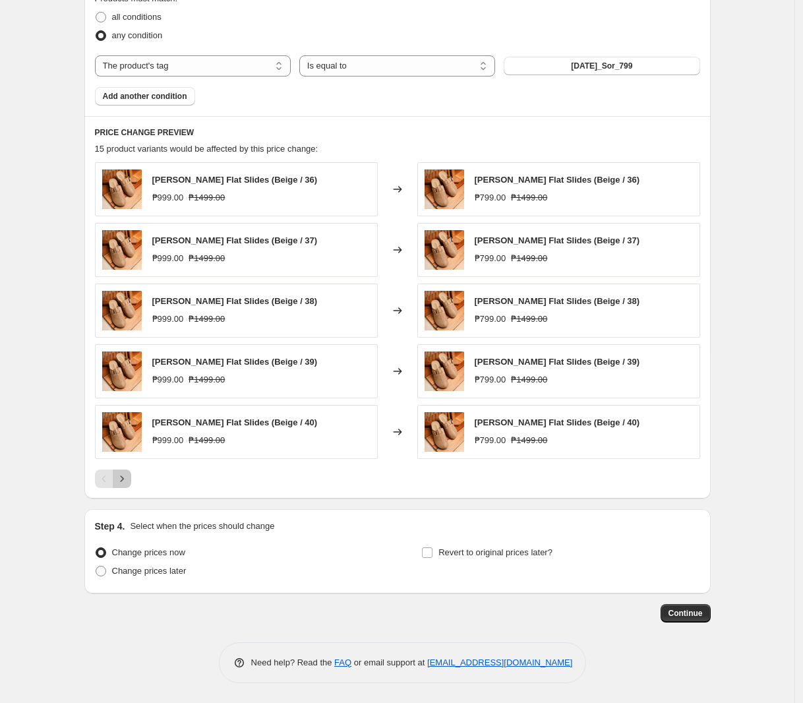
drag, startPoint x: 132, startPoint y: 476, endPoint x: 138, endPoint y: 472, distance: 8.0
click at [129, 476] on icon "Next" at bounding box center [121, 478] width 13 height 13
click at [127, 476] on icon "Next" at bounding box center [121, 478] width 13 height 13
click at [127, 476] on div "Pagination" at bounding box center [122, 478] width 18 height 18
click at [132, 573] on span "Change prices later" at bounding box center [149, 570] width 74 height 10
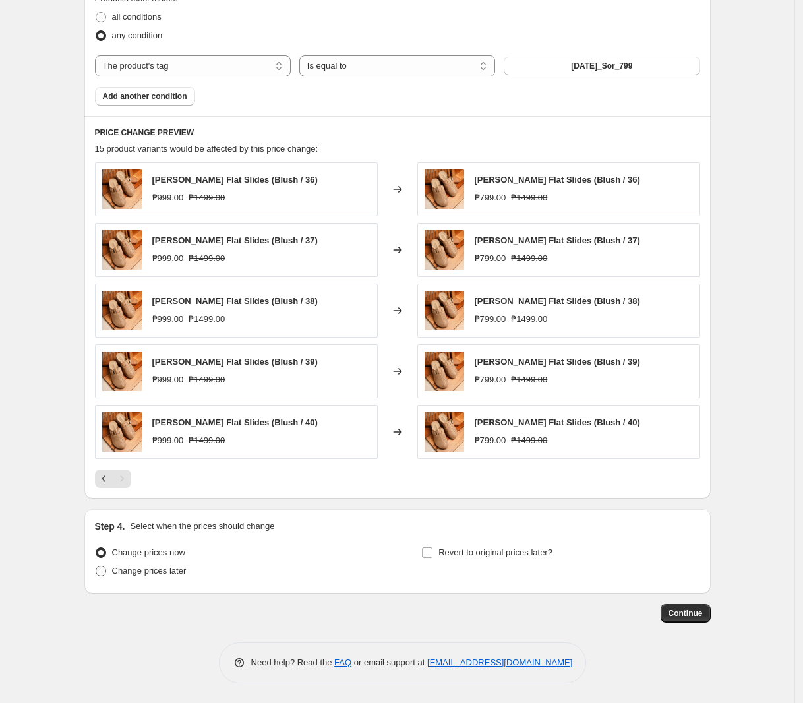
click at [96, 566] on input "Change prices later" at bounding box center [96, 565] width 1 height 1
radio input "true"
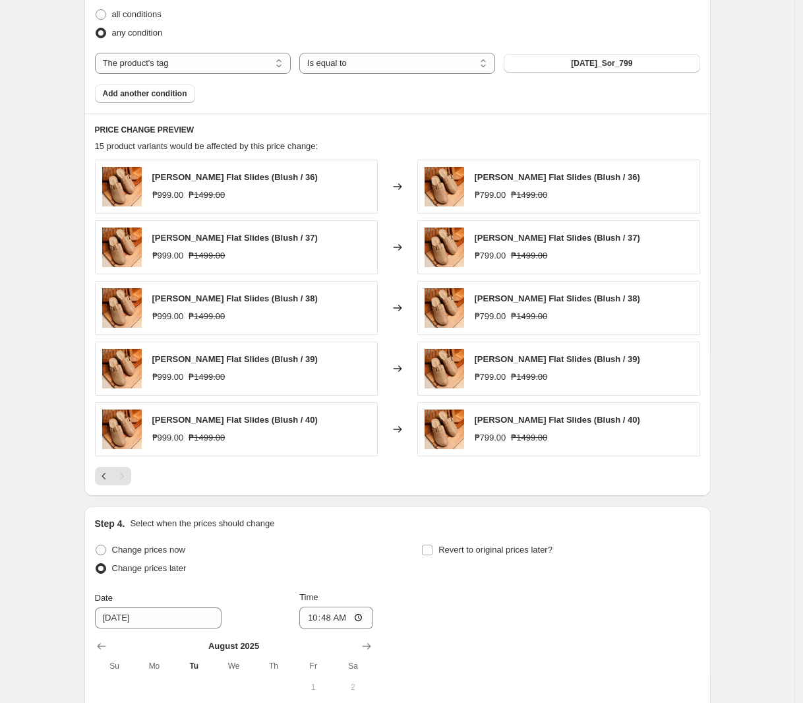
scroll to position [890, 0]
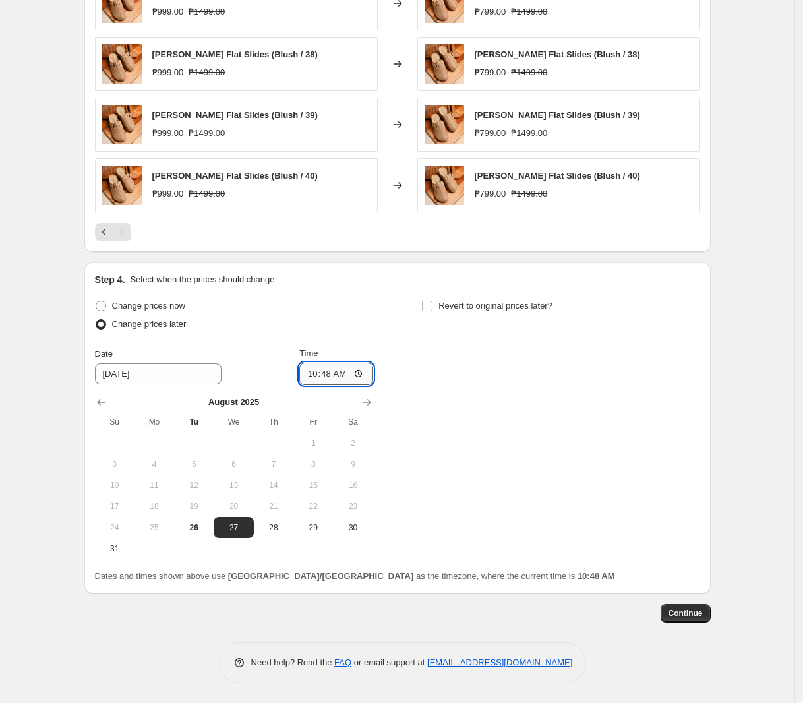
click at [318, 376] on input "10:48" at bounding box center [336, 373] width 74 height 22
type input "00:00"
click at [467, 299] on label "Revert to original prices later?" at bounding box center [486, 306] width 131 height 18
click at [432, 301] on input "Revert to original prices later?" at bounding box center [427, 306] width 11 height 11
checkbox input "true"
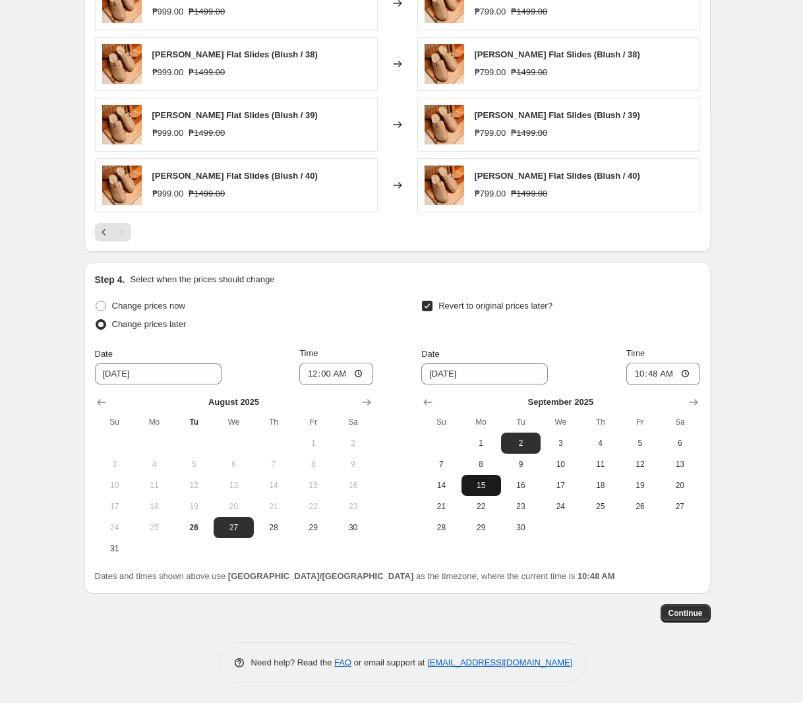
click at [496, 484] on span "15" at bounding box center [481, 485] width 29 height 11
type input "[DATE]"
click at [645, 372] on input "10:48" at bounding box center [663, 373] width 74 height 22
type input "23:59"
click at [689, 610] on span "Continue" at bounding box center [685, 613] width 34 height 11
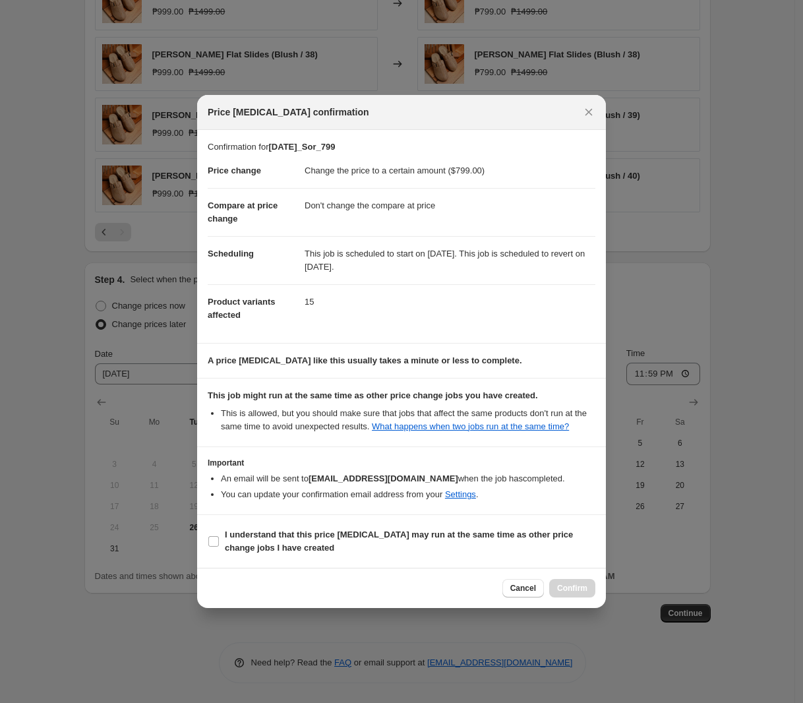
click at [298, 521] on section "I understand that this price [MEDICAL_DATA] may run at the same time as other p…" at bounding box center [401, 541] width 409 height 53
click at [293, 527] on label "I understand that this price [MEDICAL_DATA] may run at the same time as other p…" at bounding box center [402, 541] width 388 height 32
click at [219, 536] on input "I understand that this price [MEDICAL_DATA] may run at the same time as other p…" at bounding box center [213, 541] width 11 height 11
checkbox input "true"
click at [578, 587] on span "Confirm" at bounding box center [572, 588] width 30 height 11
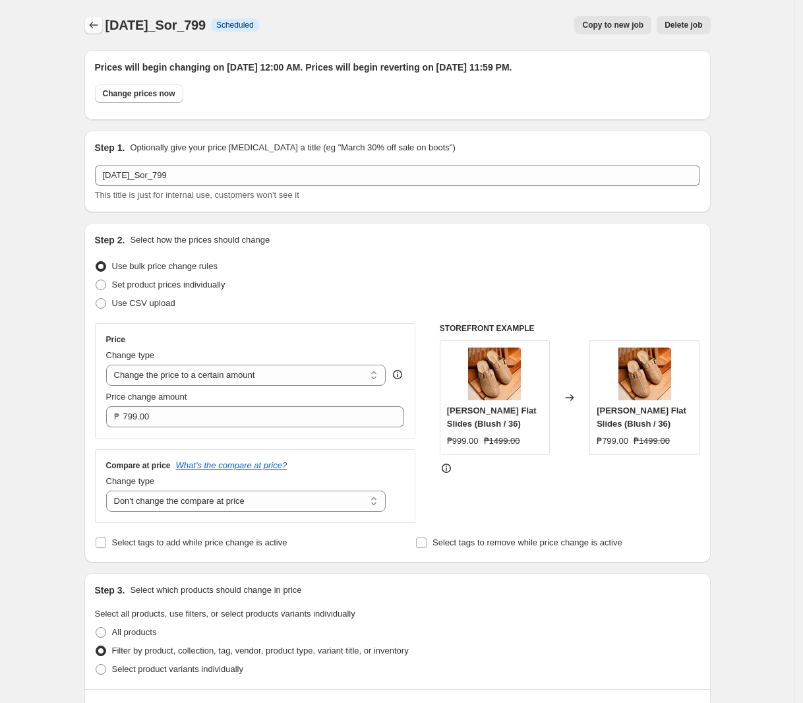
click at [92, 20] on icon "Price change jobs" at bounding box center [93, 24] width 13 height 13
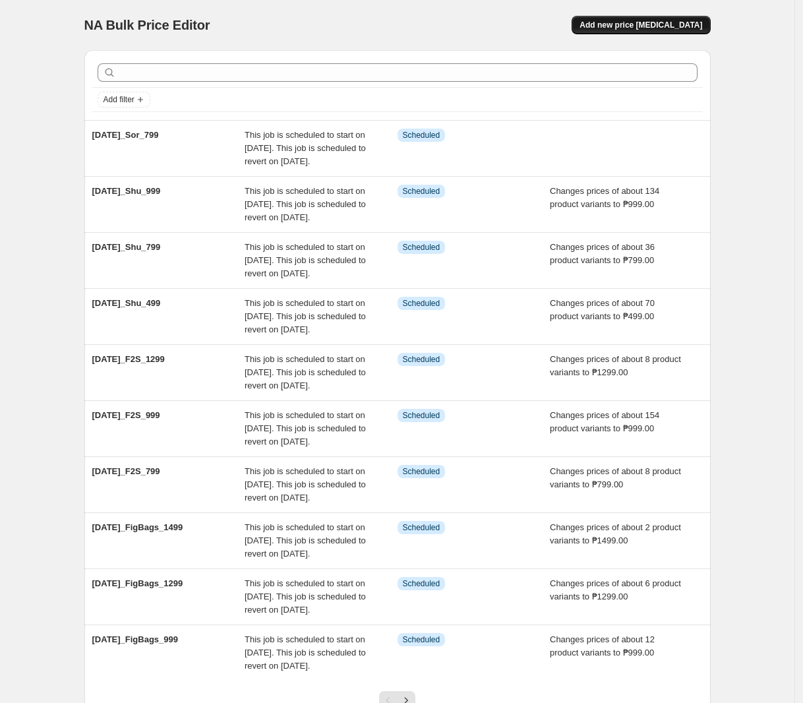
click at [618, 24] on span "Add new price [MEDICAL_DATA]" at bounding box center [640, 25] width 123 height 11
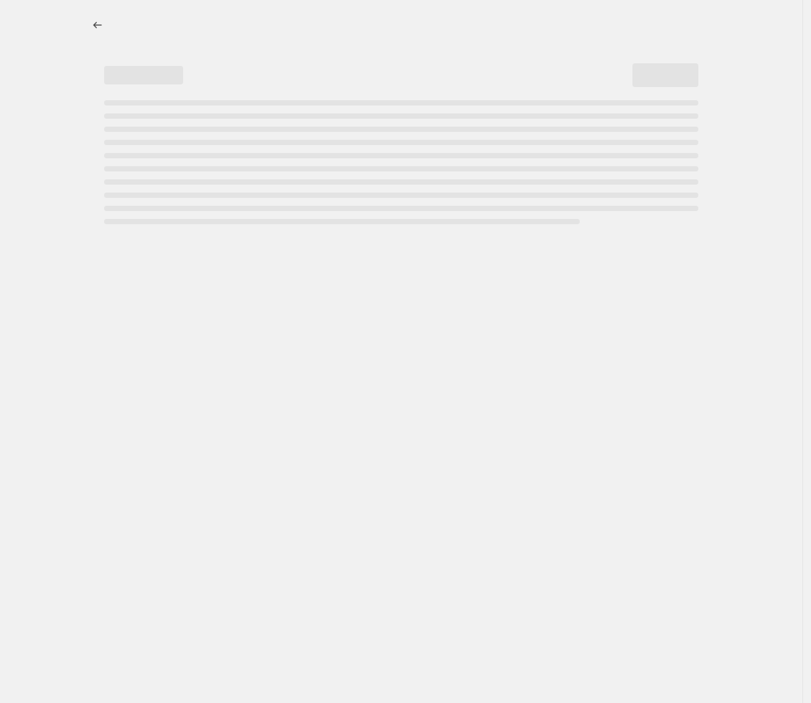
select select "percentage"
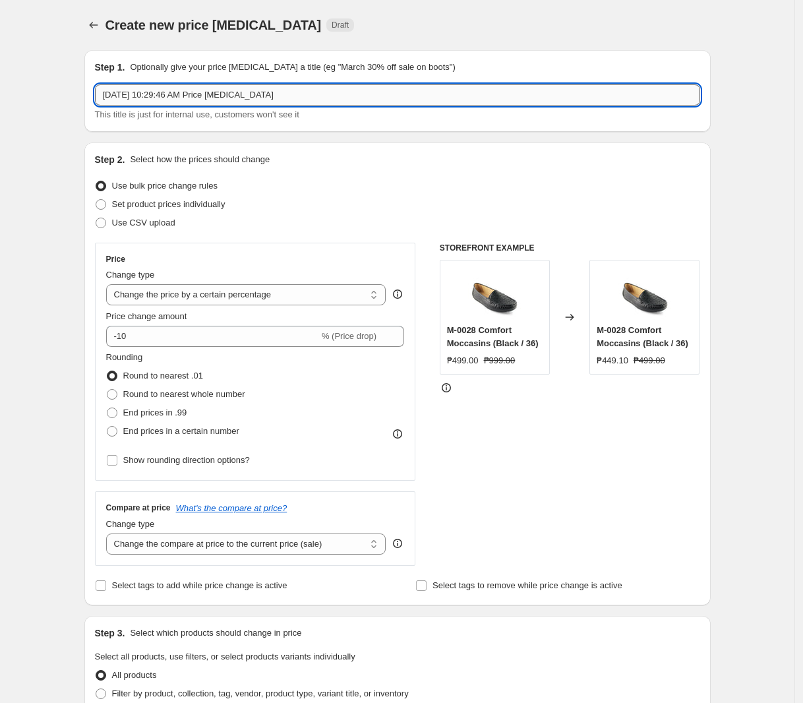
click at [298, 91] on input "[DATE] 10:29:46 AM Price [MEDICAL_DATA]" at bounding box center [397, 94] width 605 height 21
paste input "[DATE]_Sor_999"
type input "[DATE]_Sor_999"
click at [231, 294] on select "Change the price to a certain amount Change the price by a certain amount Chang…" at bounding box center [246, 294] width 280 height 21
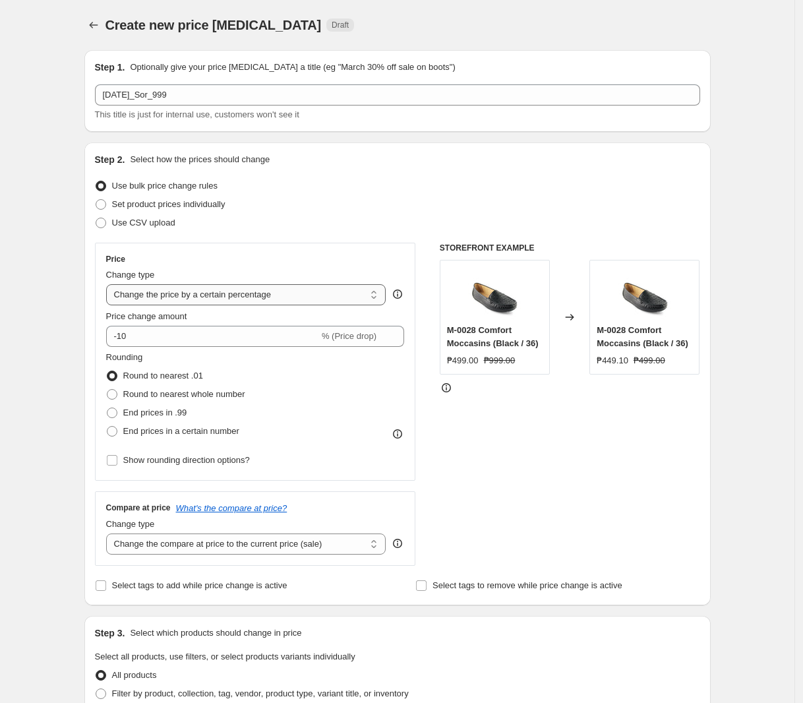
select select "to"
click at [109, 284] on select "Change the price to a certain amount Change the price by a certain amount Chang…" at bounding box center [246, 294] width 280 height 21
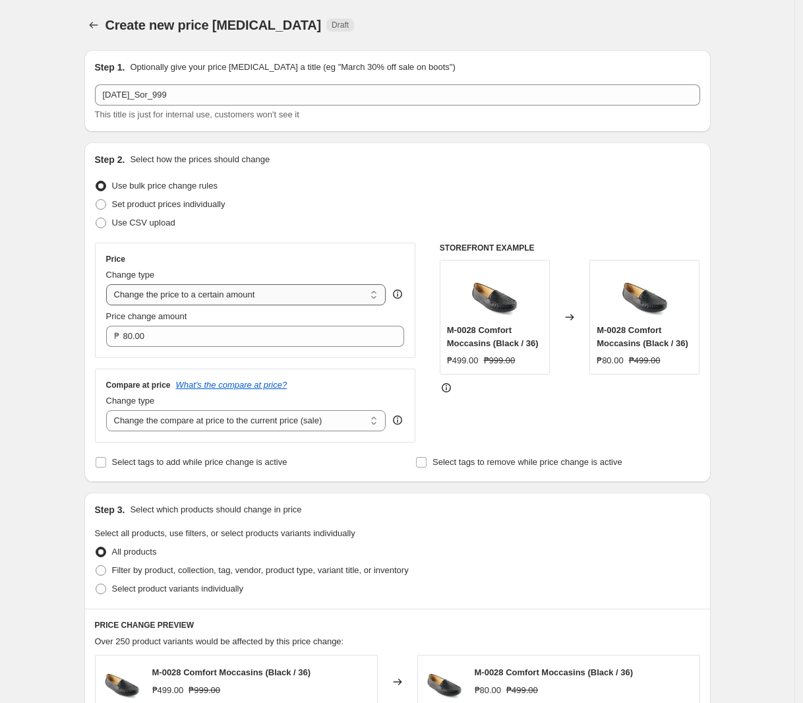
scroll to position [82, 0]
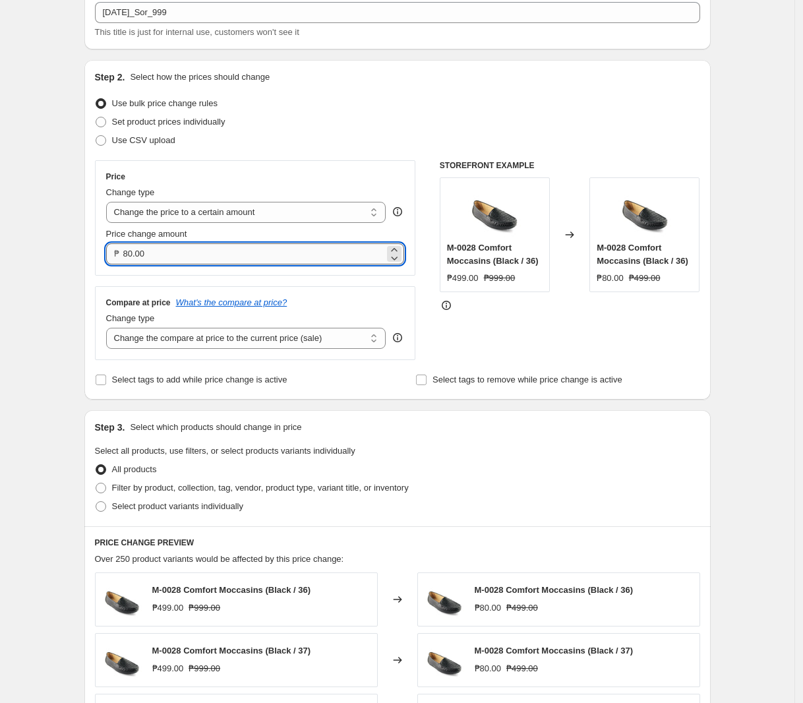
click at [242, 259] on input "80.00" at bounding box center [254, 253] width 262 height 21
type input "999.00"
click at [264, 335] on select "Change the compare at price to the current price (sale) Change the compare at p…" at bounding box center [246, 338] width 280 height 21
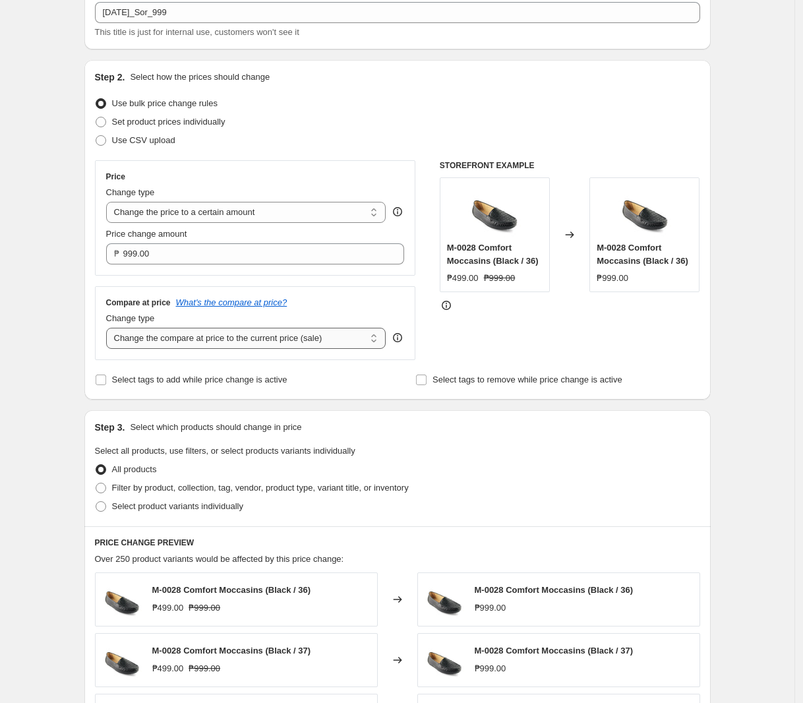
select select "no_change"
click at [109, 329] on select "Change the compare at price to the current price (sale) Change the compare at p…" at bounding box center [246, 338] width 280 height 21
drag, startPoint x: 218, startPoint y: 496, endPoint x: 225, endPoint y: 488, distance: 10.3
click at [219, 494] on label "Filter by product, collection, tag, vendor, product type, variant title, or inv…" at bounding box center [252, 487] width 314 height 18
click at [96, 483] on input "Filter by product, collection, tag, vendor, product type, variant title, or inv…" at bounding box center [96, 482] width 1 height 1
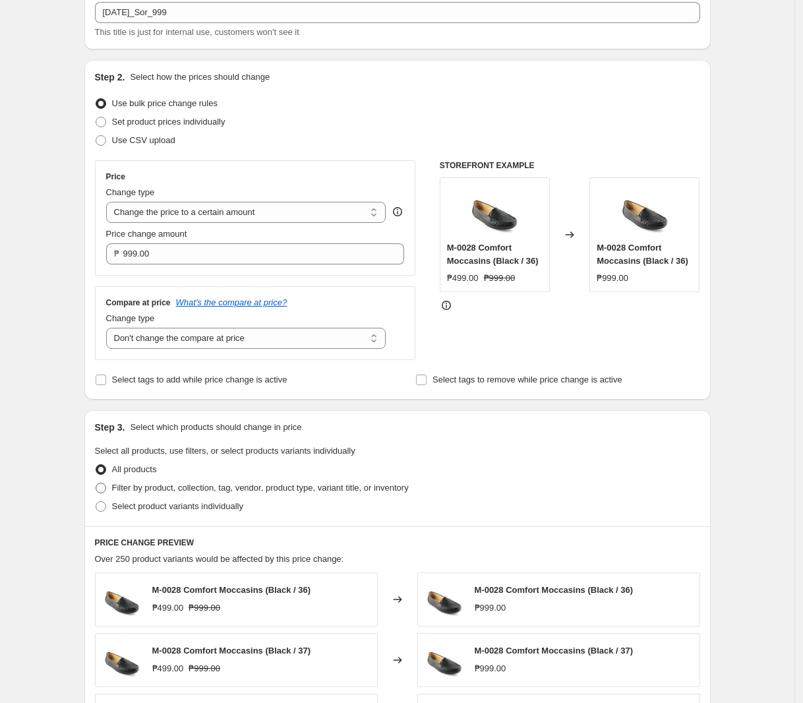
radio input "true"
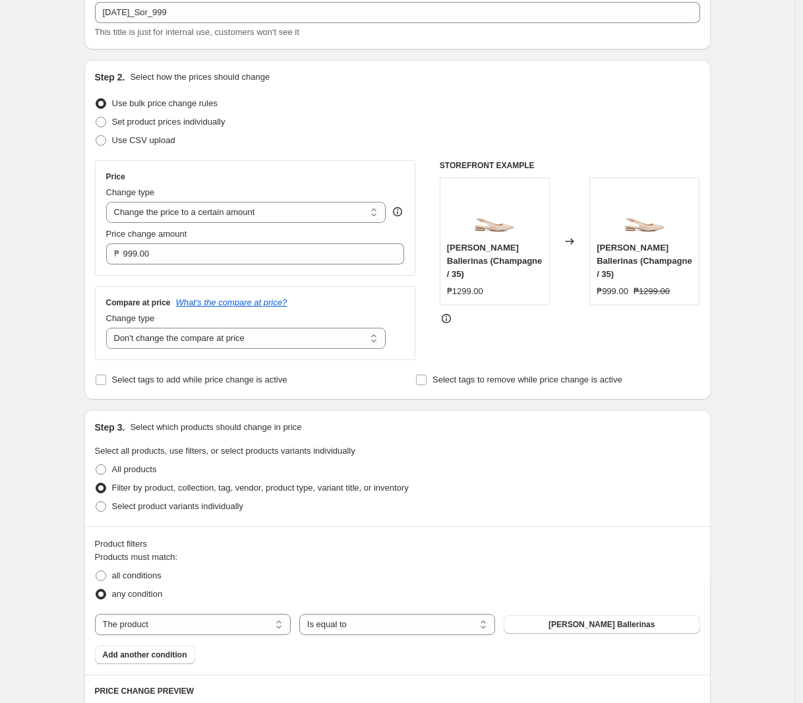
click at [277, 492] on span "Filter by product, collection, tag, vendor, product type, variant title, or inv…" at bounding box center [260, 487] width 297 height 10
click at [96, 483] on input "Filter by product, collection, tag, vendor, product type, variant title, or inv…" at bounding box center [96, 482] width 1 height 1
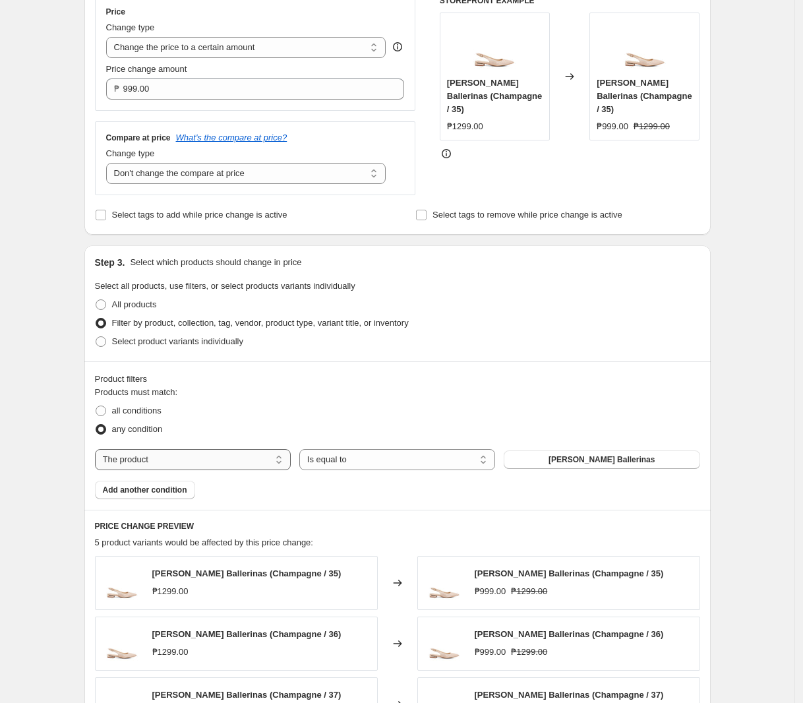
click at [235, 461] on select "The product The product's collection The product's tag The product's vendor The…" at bounding box center [193, 459] width 196 height 21
click at [225, 463] on select "The product The product's collection The product's tag The product's vendor The…" at bounding box center [193, 459] width 196 height 21
select select "tag"
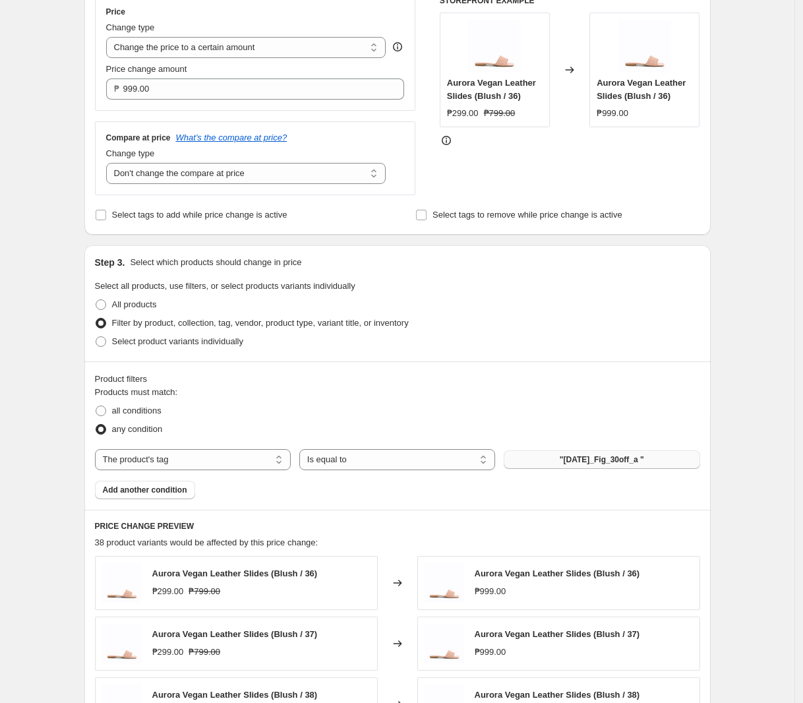
click at [594, 455] on span ""[DATE]_Fig_30off_a "" at bounding box center [602, 459] width 84 height 11
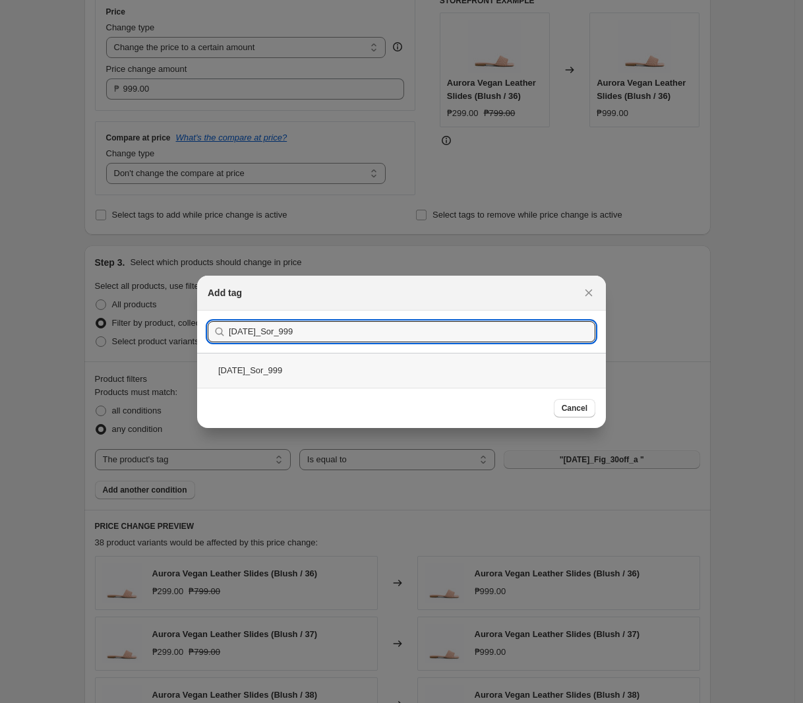
type input "[DATE]_Sor_999"
click at [337, 370] on div "[DATE]_Sor_999" at bounding box center [401, 370] width 409 height 35
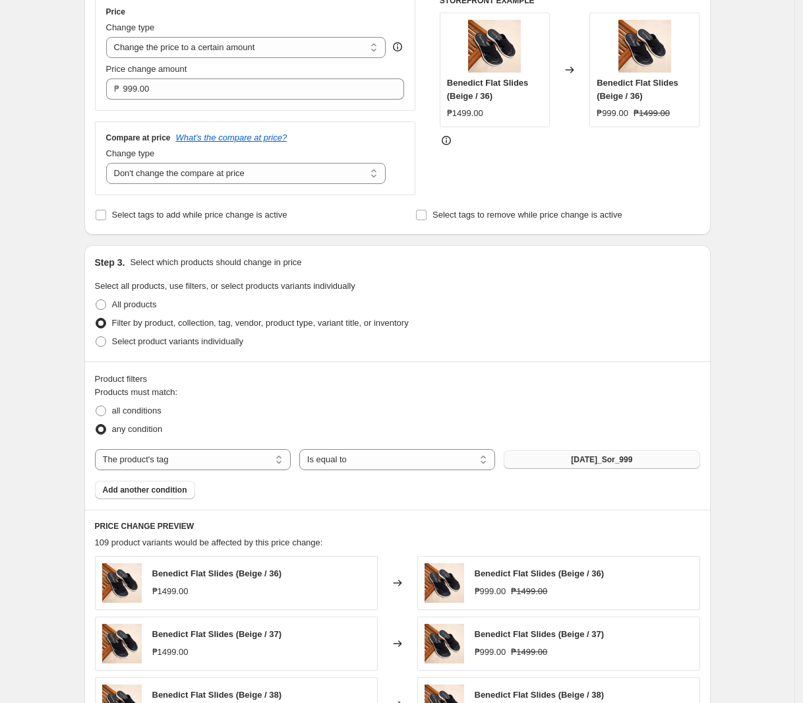
scroll to position [643, 0]
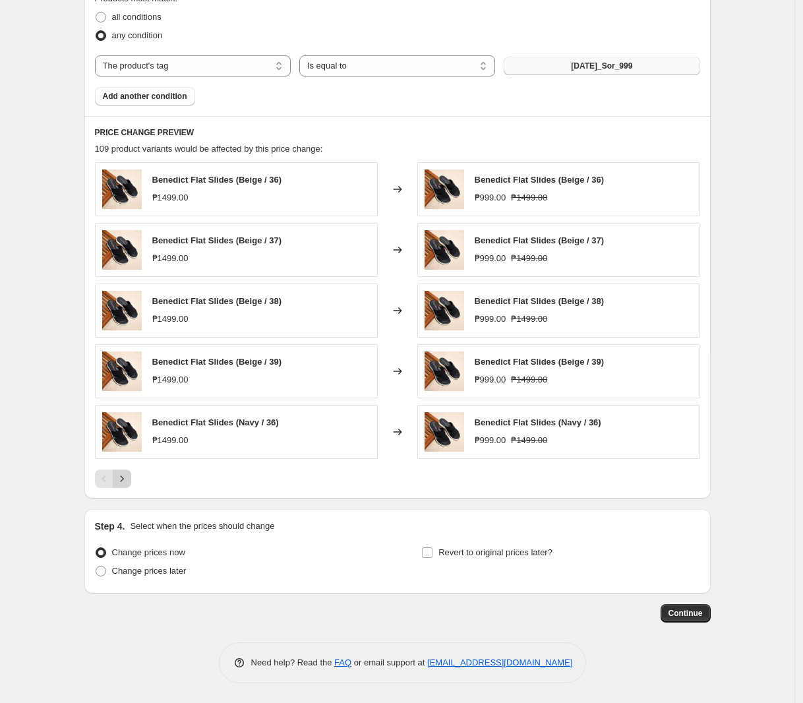
click at [131, 474] on button "Next" at bounding box center [122, 478] width 18 height 18
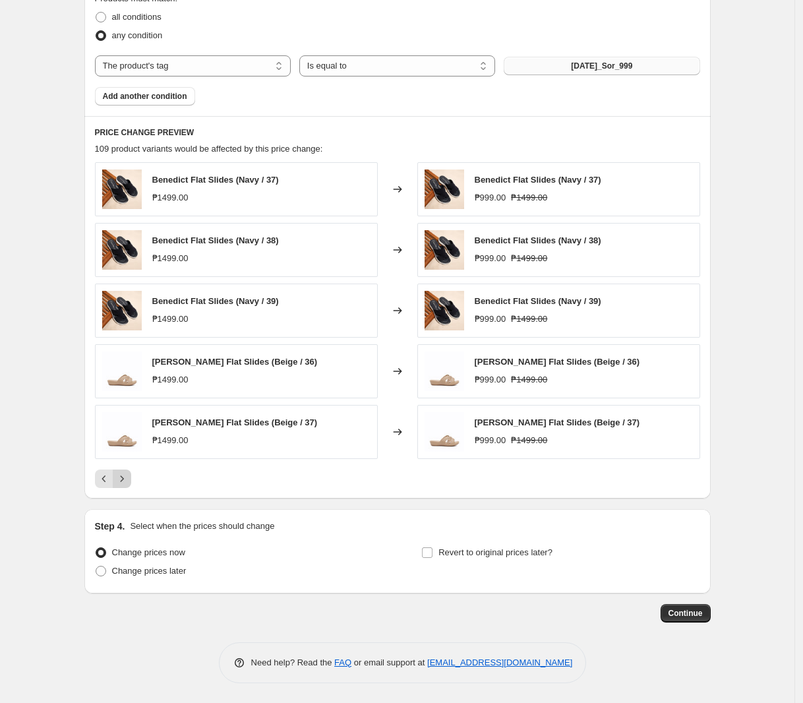
click at [131, 474] on button "Next" at bounding box center [122, 478] width 18 height 18
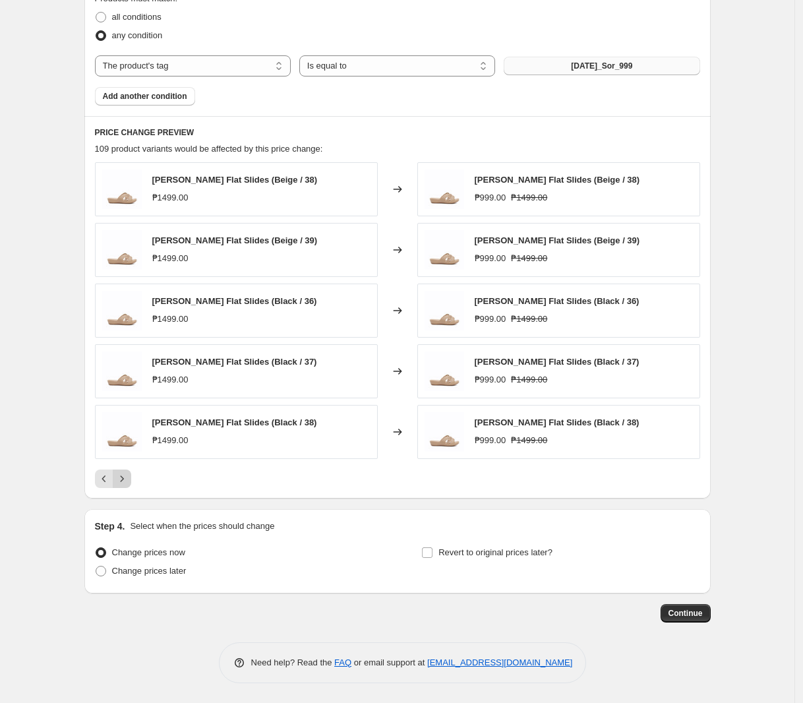
click at [124, 472] on icon "Next" at bounding box center [121, 478] width 13 height 13
click at [129, 473] on icon "Next" at bounding box center [121, 478] width 13 height 13
click at [129, 481] on icon "Next" at bounding box center [121, 478] width 13 height 13
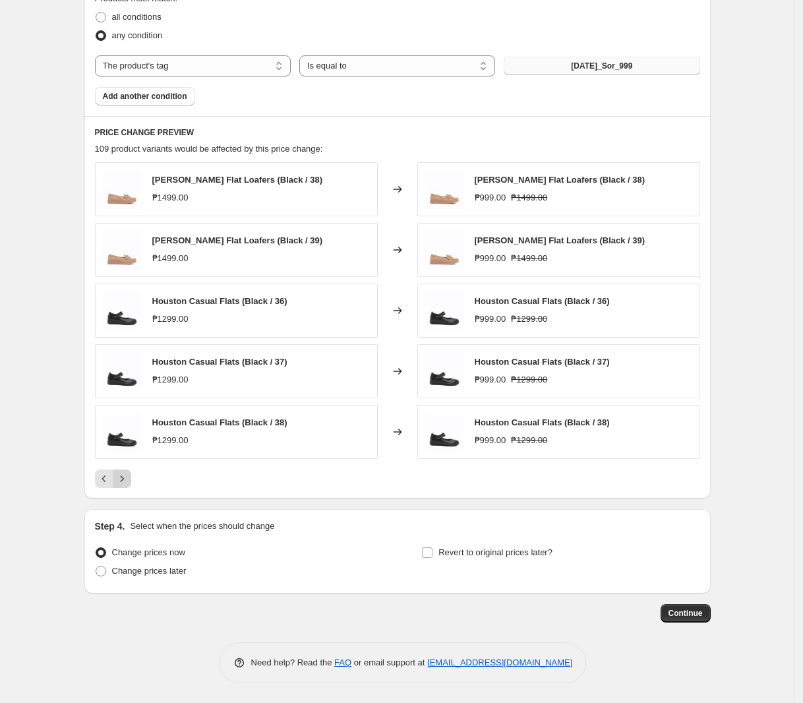
click at [123, 478] on icon "Next" at bounding box center [121, 478] width 3 height 6
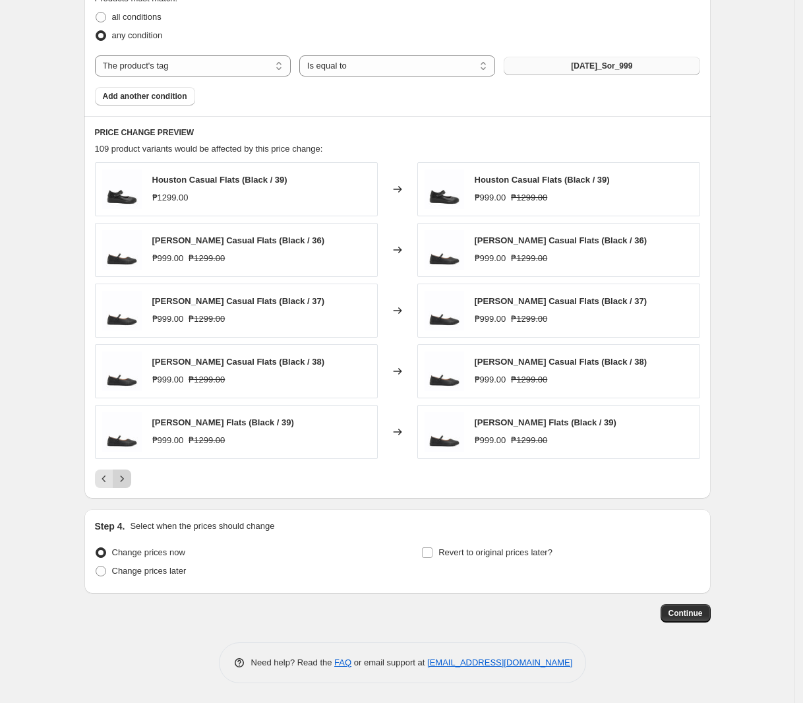
click at [123, 478] on icon "Next" at bounding box center [121, 478] width 3 height 6
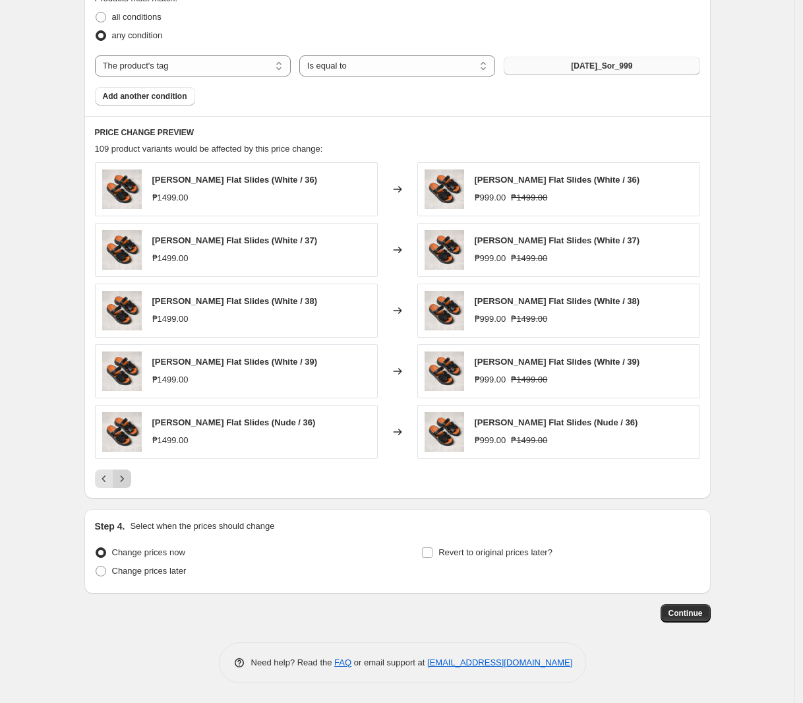
click at [123, 482] on icon "Next" at bounding box center [121, 478] width 13 height 13
click at [124, 480] on icon "Next" at bounding box center [121, 478] width 13 height 13
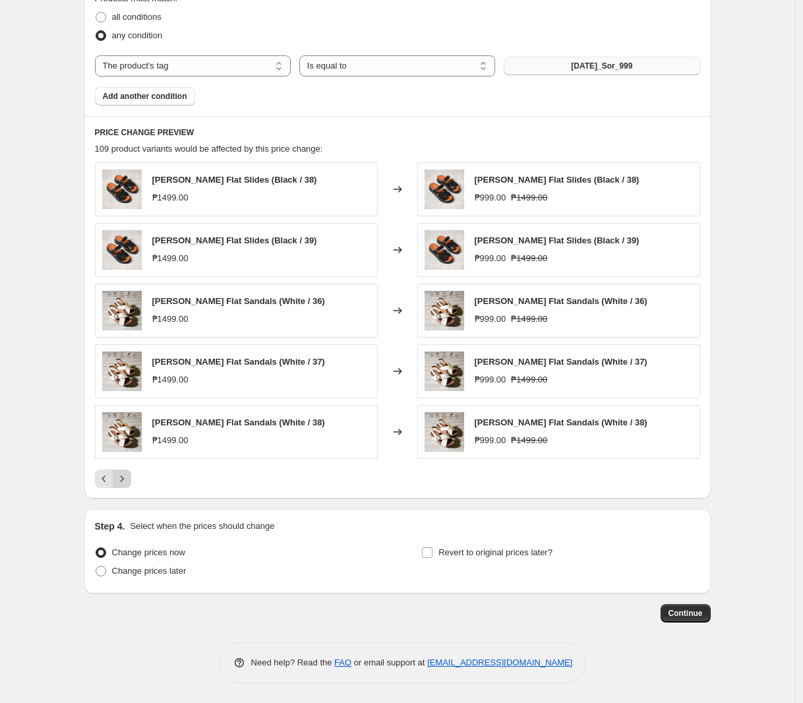
click at [126, 477] on icon "Next" at bounding box center [121, 478] width 13 height 13
click at [129, 477] on icon "Next" at bounding box center [121, 478] width 13 height 13
click at [129, 482] on icon "Next" at bounding box center [121, 478] width 13 height 13
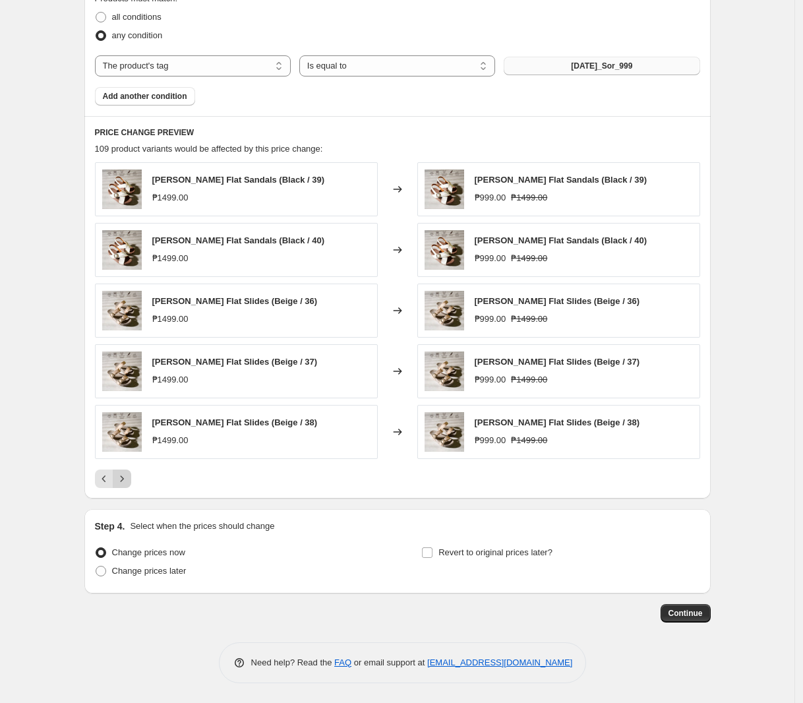
click at [123, 475] on icon "Next" at bounding box center [121, 478] width 13 height 13
click at [102, 474] on icon "Previous" at bounding box center [104, 478] width 13 height 13
click at [123, 481] on icon "Next" at bounding box center [121, 478] width 13 height 13
click at [120, 482] on icon "Next" at bounding box center [121, 478] width 13 height 13
click at [126, 482] on icon "Next" at bounding box center [121, 478] width 13 height 13
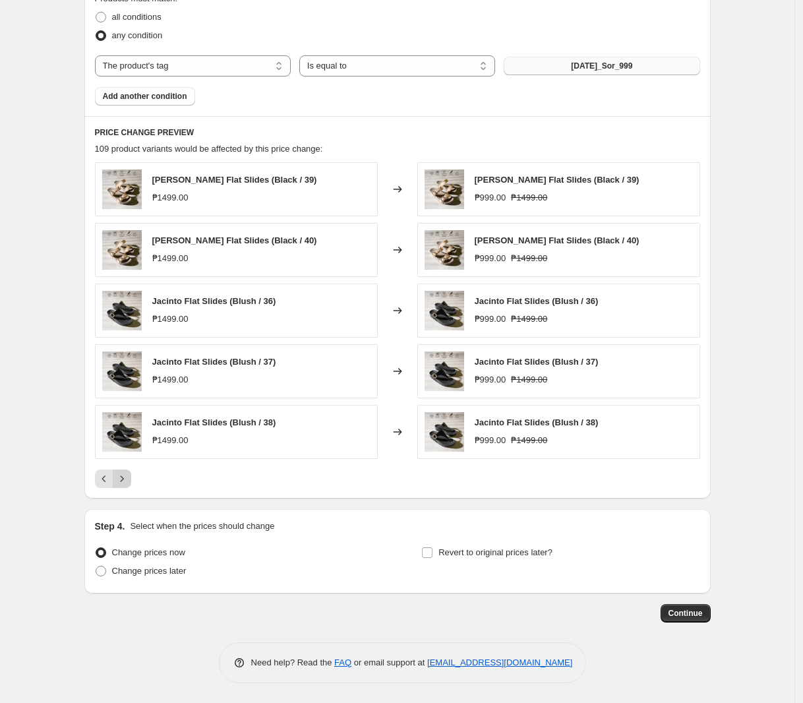
click at [129, 477] on icon "Next" at bounding box center [121, 478] width 13 height 13
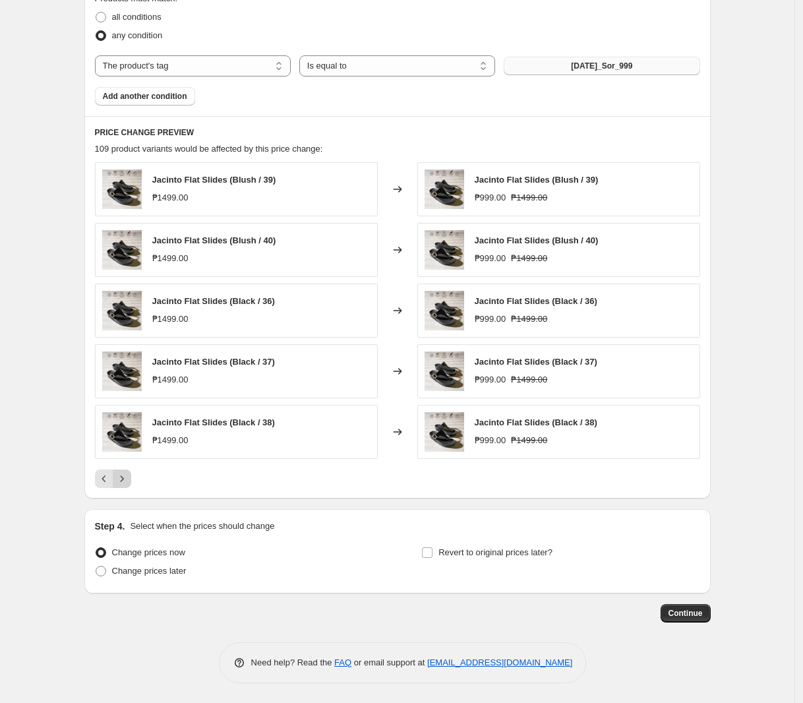
click at [129, 477] on icon "Next" at bounding box center [121, 478] width 13 height 13
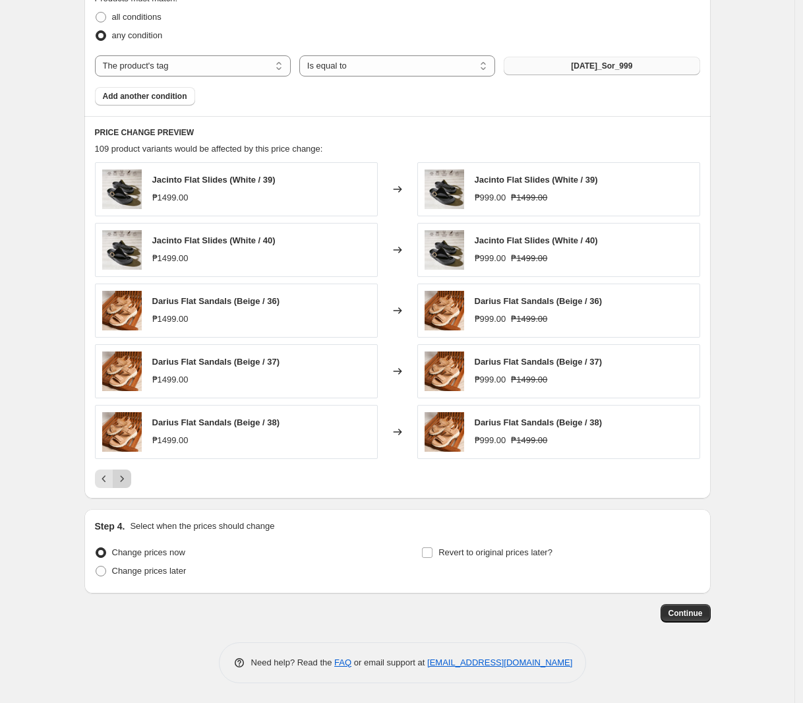
click at [129, 477] on icon "Next" at bounding box center [121, 478] width 13 height 13
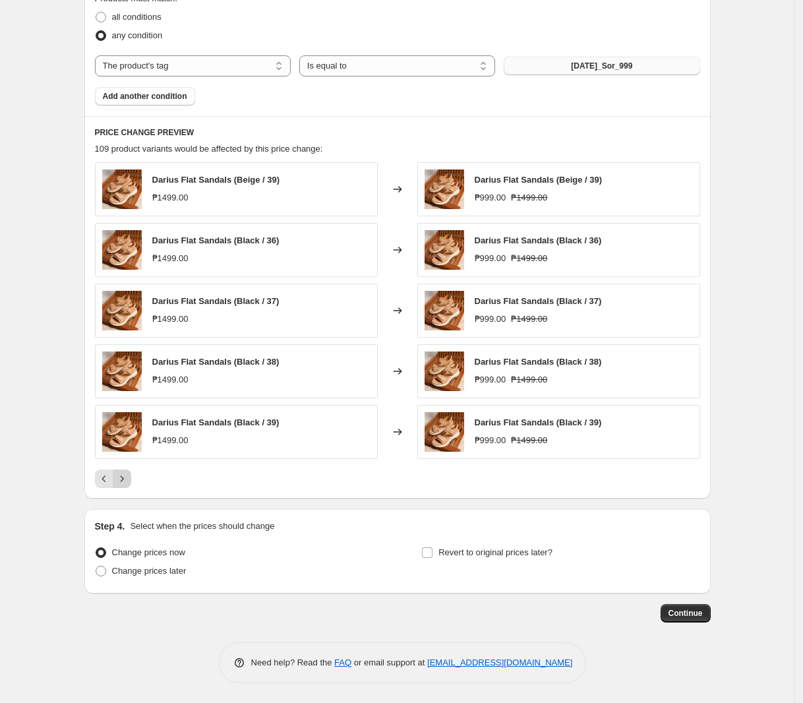
click at [131, 475] on button "Next" at bounding box center [122, 478] width 18 height 18
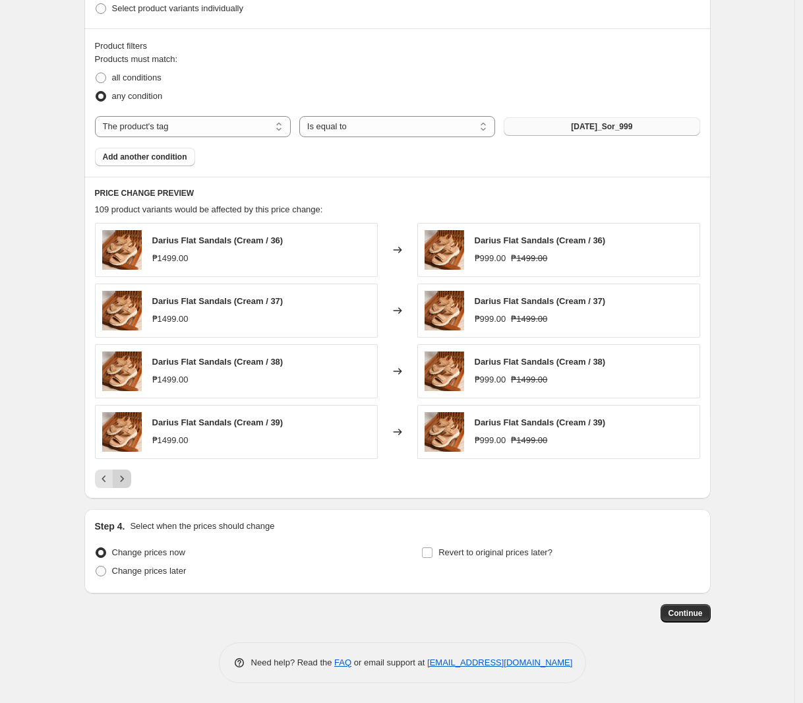
scroll to position [582, 0]
click at [138, 568] on span "Change prices later" at bounding box center [149, 570] width 74 height 10
click at [96, 566] on input "Change prices later" at bounding box center [96, 565] width 1 height 1
radio input "true"
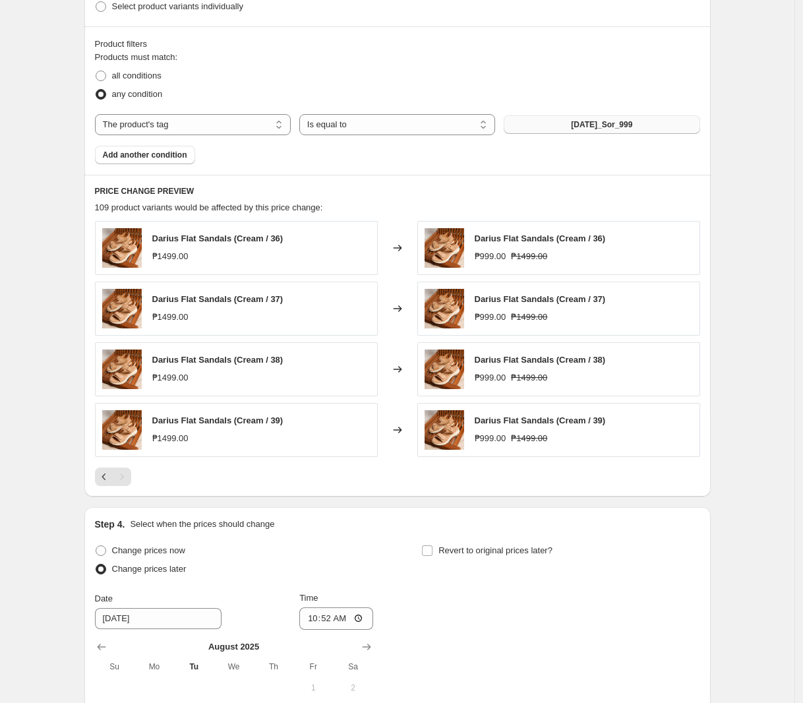
scroll to position [828, 0]
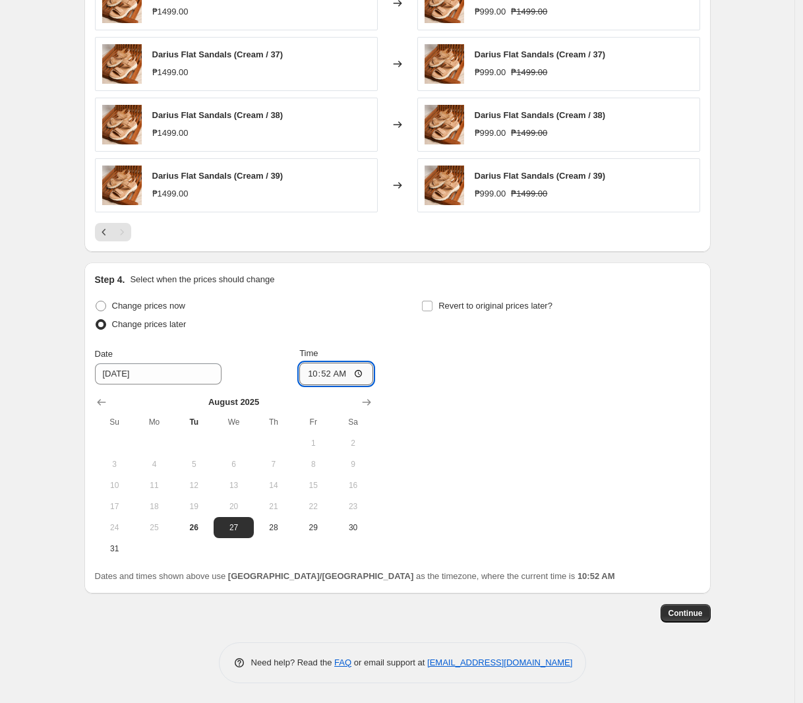
click at [324, 373] on input "10:52" at bounding box center [336, 373] width 74 height 22
click at [318, 376] on input "10:52" at bounding box center [336, 373] width 74 height 22
type input "00:00"
click at [507, 304] on span "Revert to original prices later?" at bounding box center [495, 306] width 114 height 10
click at [432, 304] on input "Revert to original prices later?" at bounding box center [427, 306] width 11 height 11
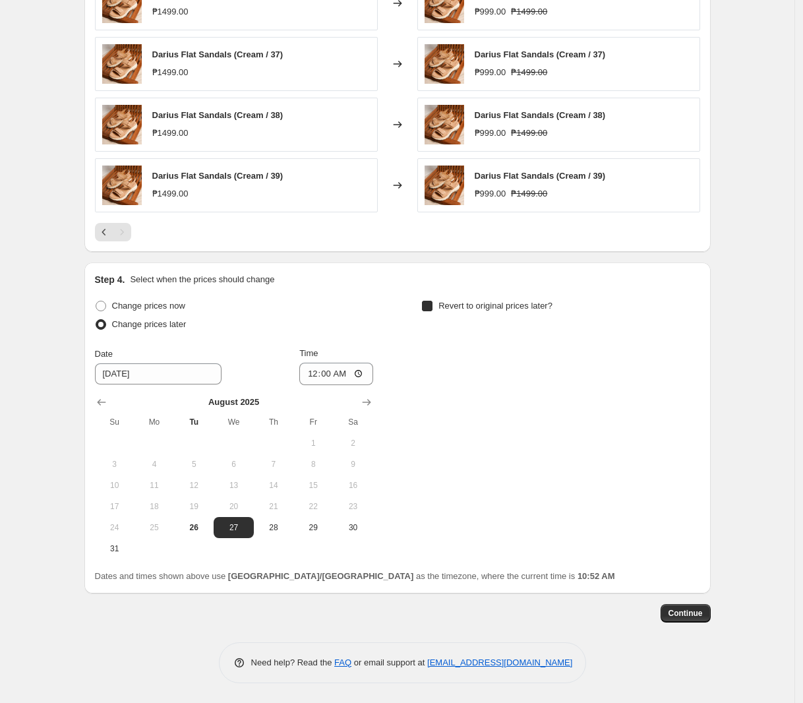
checkbox input "true"
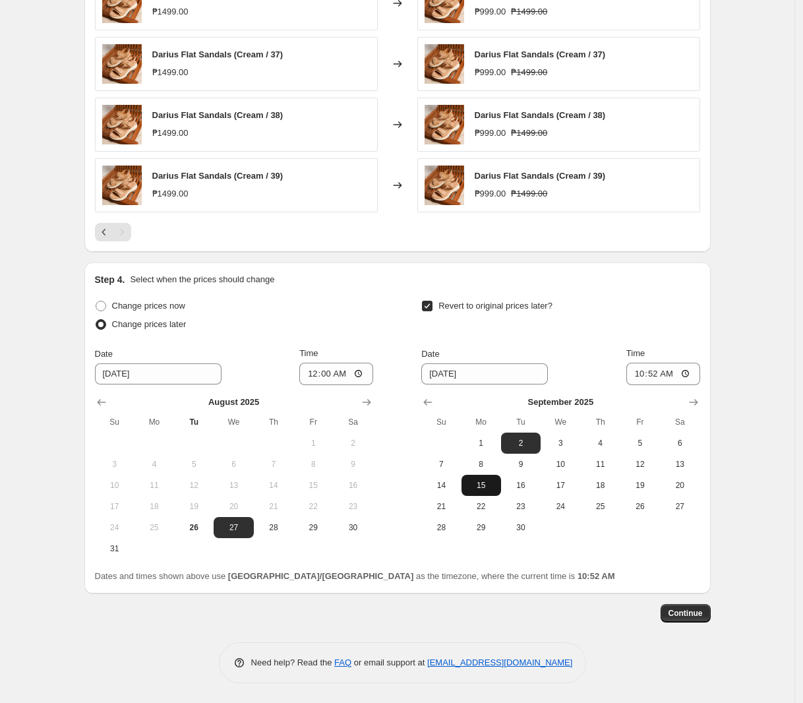
click at [496, 488] on span "15" at bounding box center [481, 485] width 29 height 11
type input "[DATE]"
click at [641, 362] on input "10:52" at bounding box center [663, 373] width 74 height 22
type input "23:59"
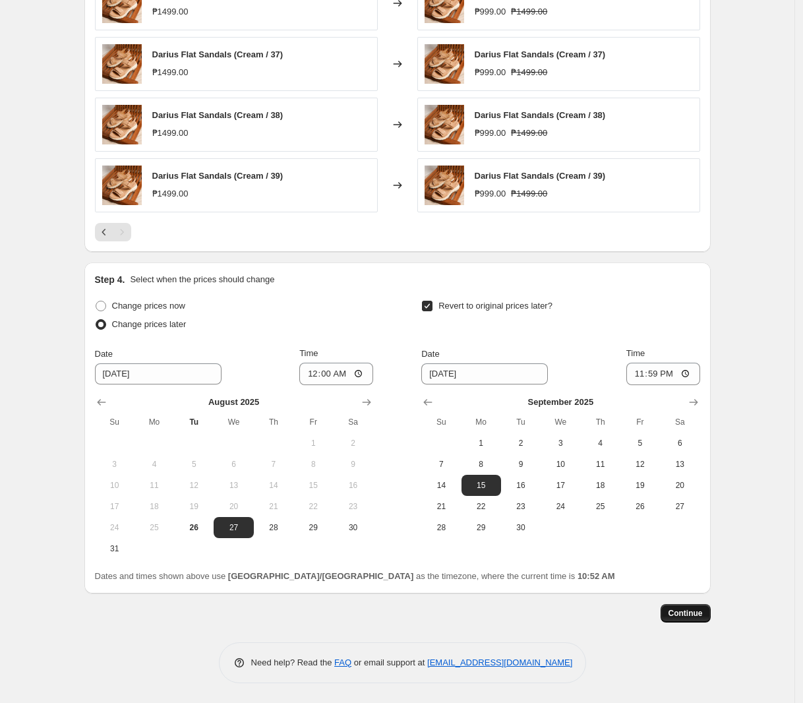
click at [700, 619] on button "Continue" at bounding box center [685, 613] width 50 height 18
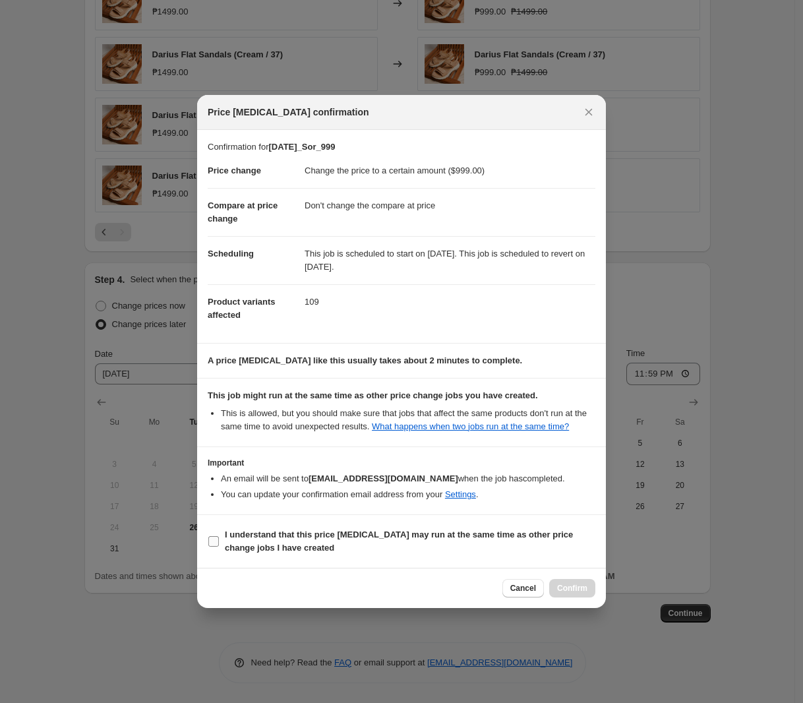
click at [367, 527] on label "I understand that this price [MEDICAL_DATA] may run at the same time as other p…" at bounding box center [402, 541] width 388 height 32
click at [219, 536] on input "I understand that this price [MEDICAL_DATA] may run at the same time as other p…" at bounding box center [213, 541] width 11 height 11
checkbox input "true"
click at [604, 589] on div "Cancel Confirm" at bounding box center [401, 587] width 409 height 40
click at [581, 590] on span "Confirm" at bounding box center [572, 588] width 30 height 11
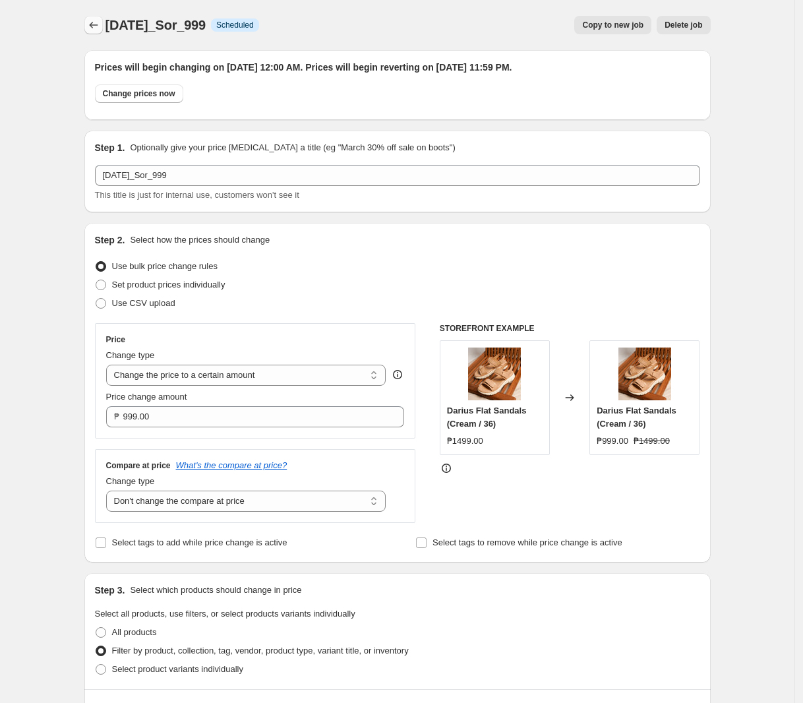
click at [94, 30] on icon "Price change jobs" at bounding box center [93, 24] width 13 height 13
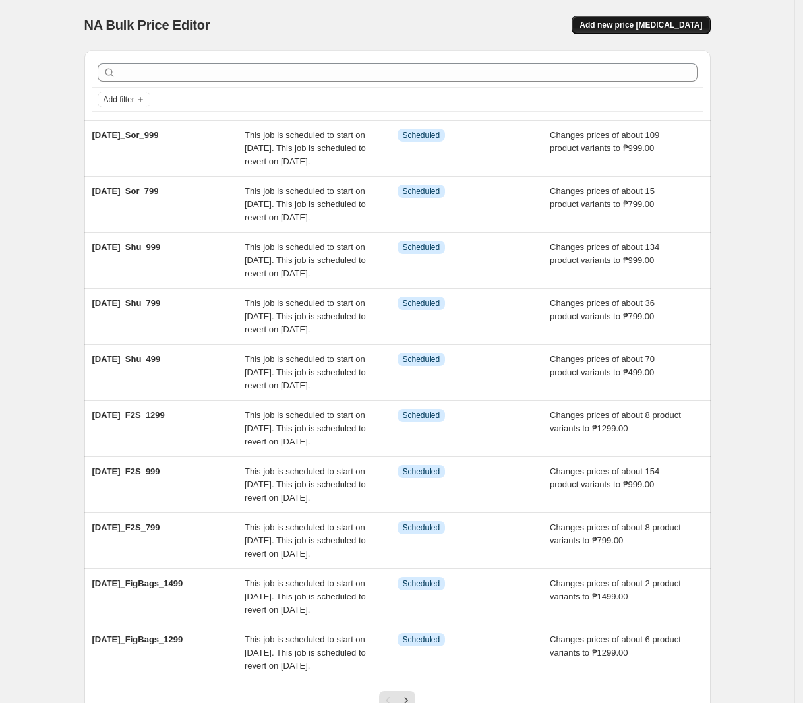
click at [656, 24] on span "Add new price [MEDICAL_DATA]" at bounding box center [640, 25] width 123 height 11
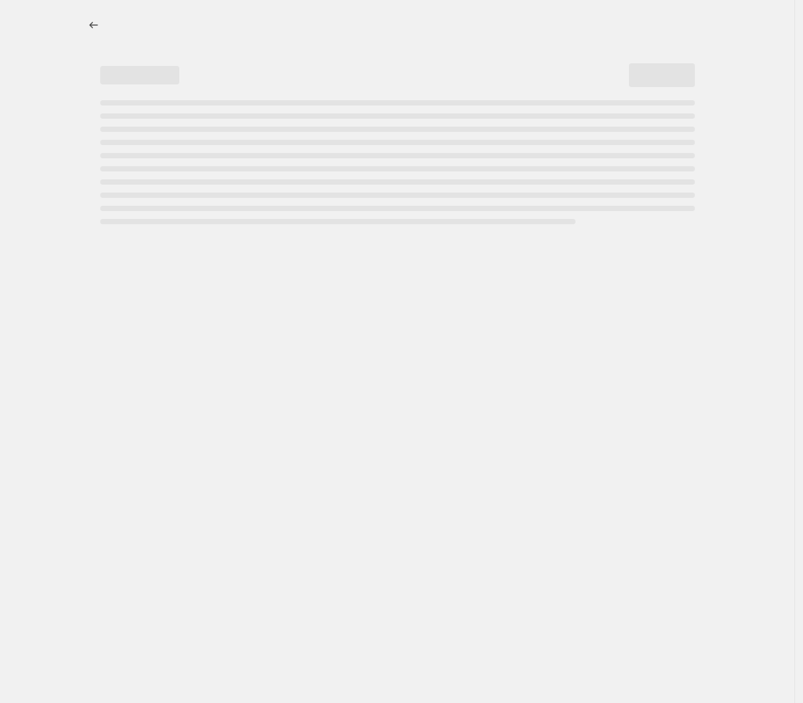
select select "percentage"
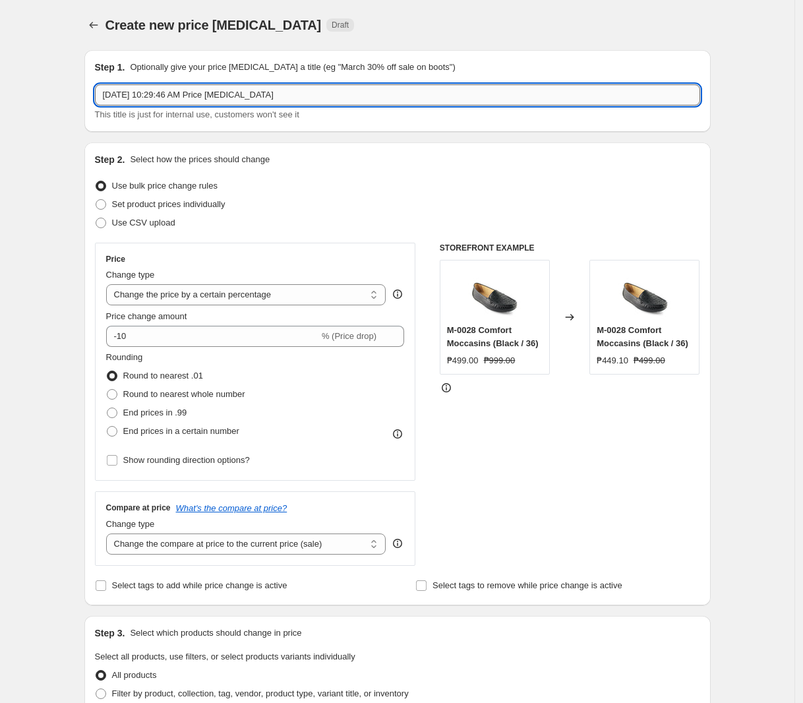
click at [299, 94] on input "[DATE] 10:29:46 AM Price [MEDICAL_DATA]" at bounding box center [397, 94] width 605 height 21
paste input "[DATE]_Fig_499_9.9"
type input "[DATE]_Fig_499_9.9"
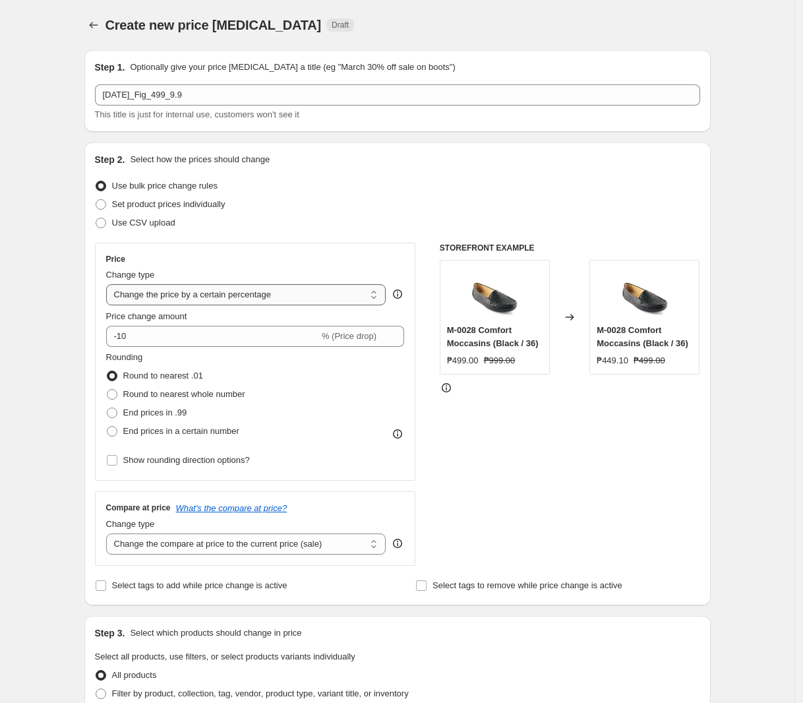
click at [212, 300] on select "Change the price to a certain amount Change the price by a certain amount Chang…" at bounding box center [246, 294] width 280 height 21
select select "to"
click at [109, 284] on select "Change the price to a certain amount Change the price by a certain amount Chang…" at bounding box center [246, 294] width 280 height 21
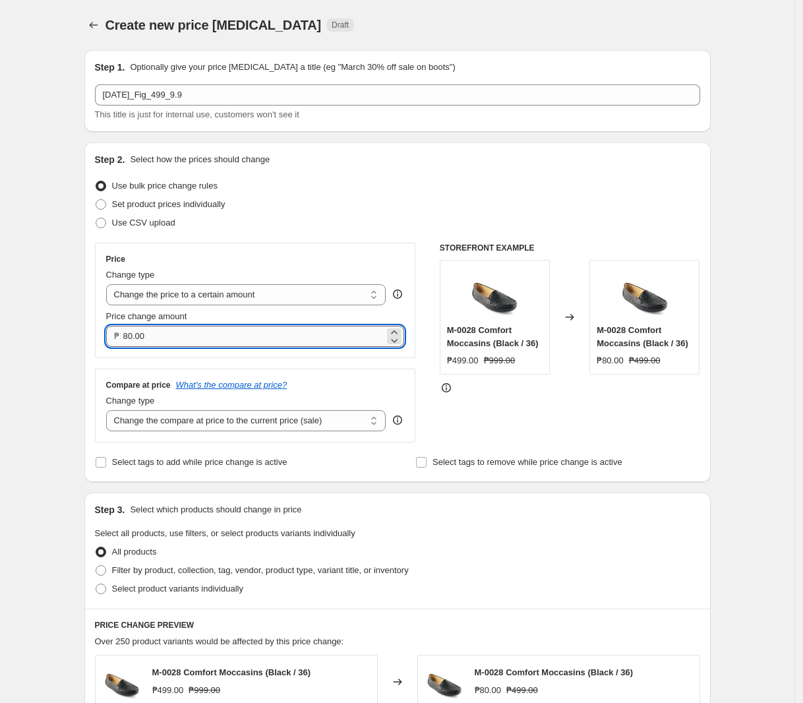
click at [201, 335] on input "80.00" at bounding box center [254, 336] width 262 height 21
type input "499.00"
click at [215, 422] on select "Change the compare at price to the current price (sale) Change the compare at p…" at bounding box center [246, 420] width 280 height 21
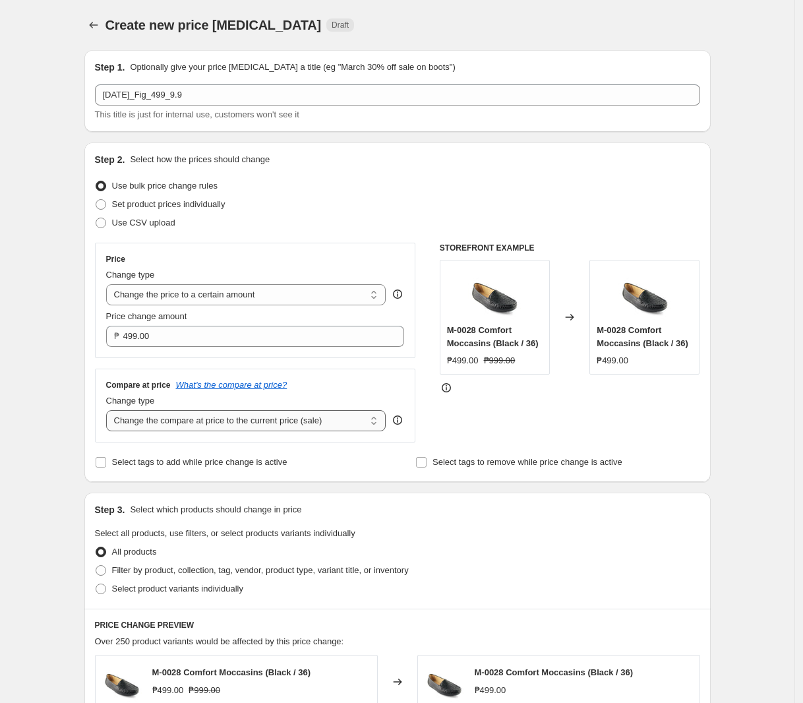
select select "no_change"
click at [109, 411] on select "Change the compare at price to the current price (sale) Change the compare at p…" at bounding box center [246, 420] width 280 height 21
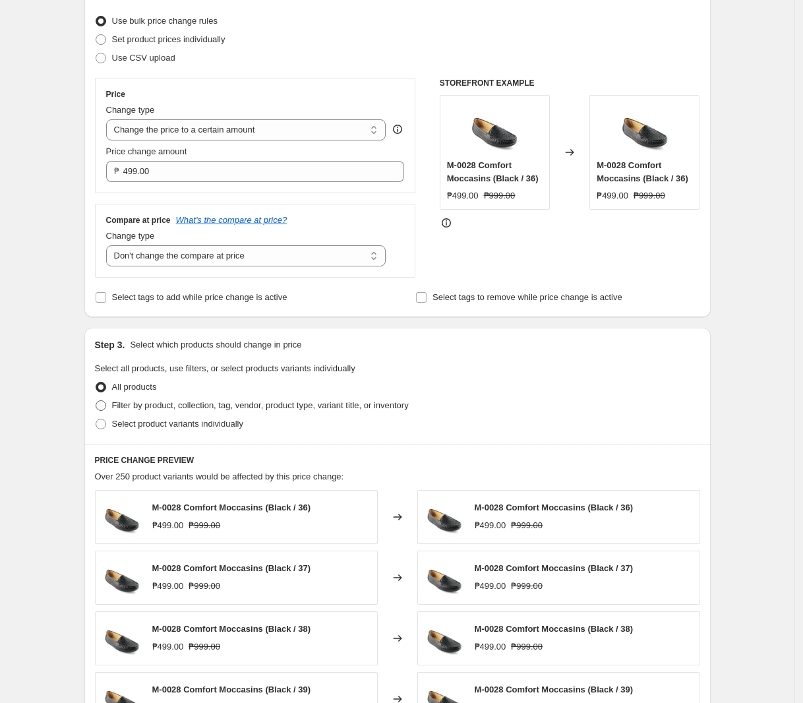
click at [229, 401] on span "Filter by product, collection, tag, vendor, product type, variant title, or inv…" at bounding box center [260, 405] width 297 height 10
click at [96, 401] on input "Filter by product, collection, tag, vendor, product type, variant title, or inv…" at bounding box center [96, 400] width 1 height 1
radio input "true"
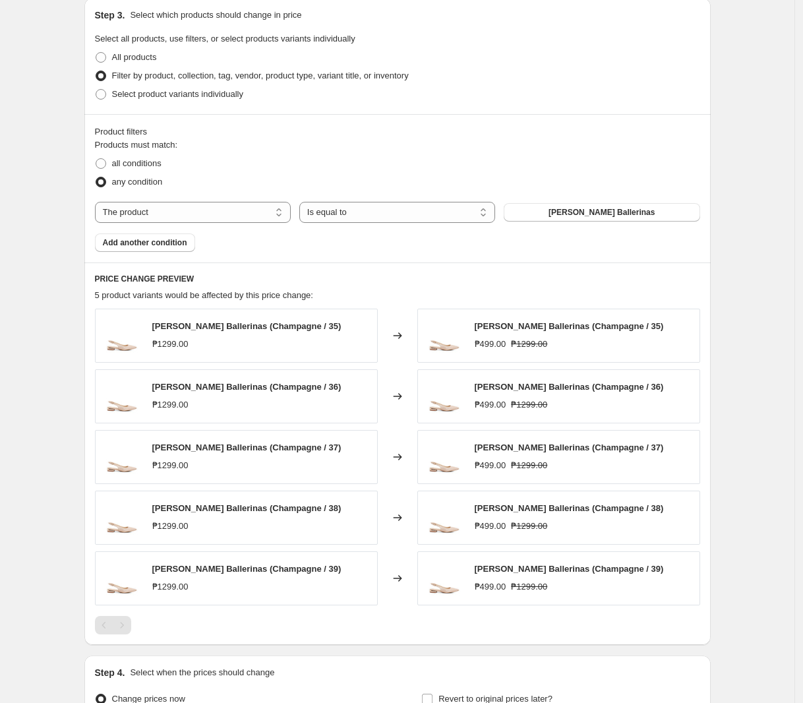
scroll to position [577, 0]
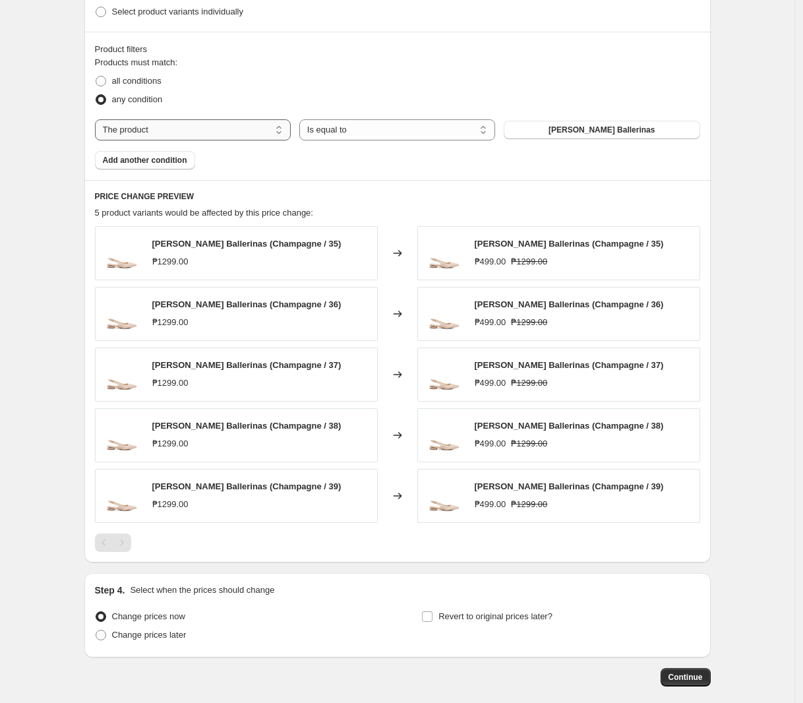
drag, startPoint x: 241, startPoint y: 121, endPoint x: 234, endPoint y: 132, distance: 13.0
click at [241, 121] on select "The product The product's collection The product's tag The product's vendor The…" at bounding box center [193, 129] width 196 height 21
select select "tag"
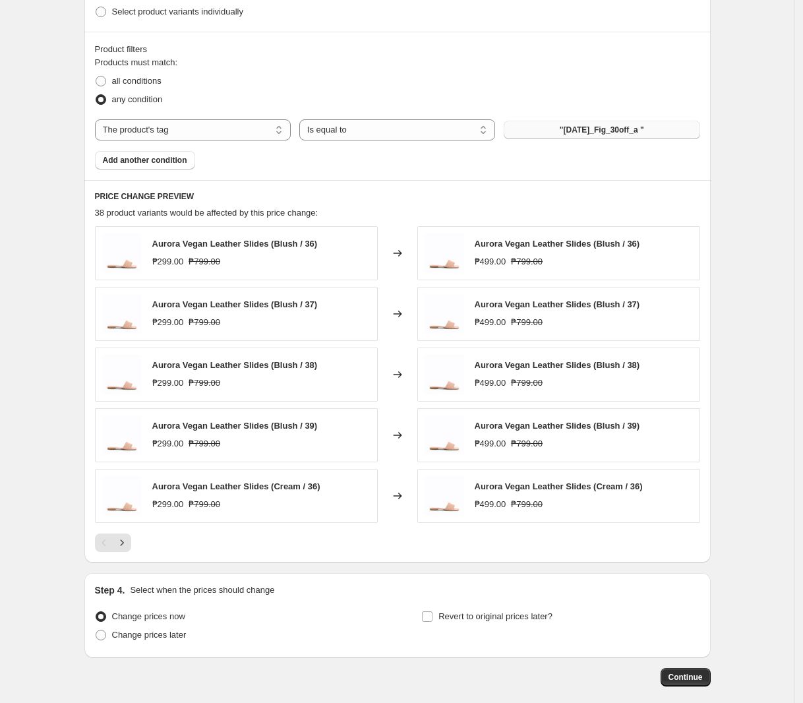
click at [600, 127] on span ""[DATE]_Fig_30off_a "" at bounding box center [602, 130] width 84 height 11
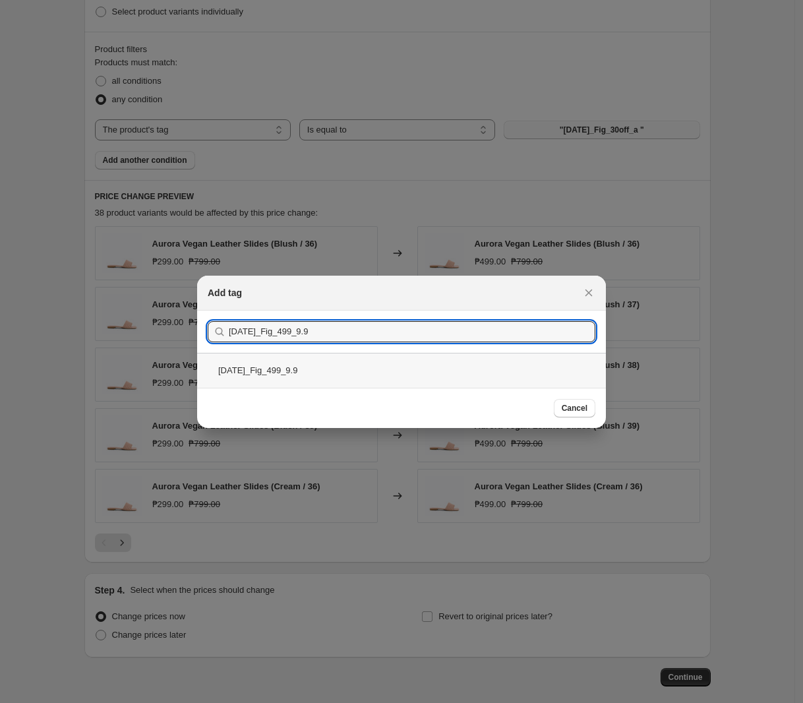
type input "[DATE]_Fig_499_9.9"
click at [332, 371] on div "[DATE]_Fig_499_9.9" at bounding box center [401, 370] width 409 height 35
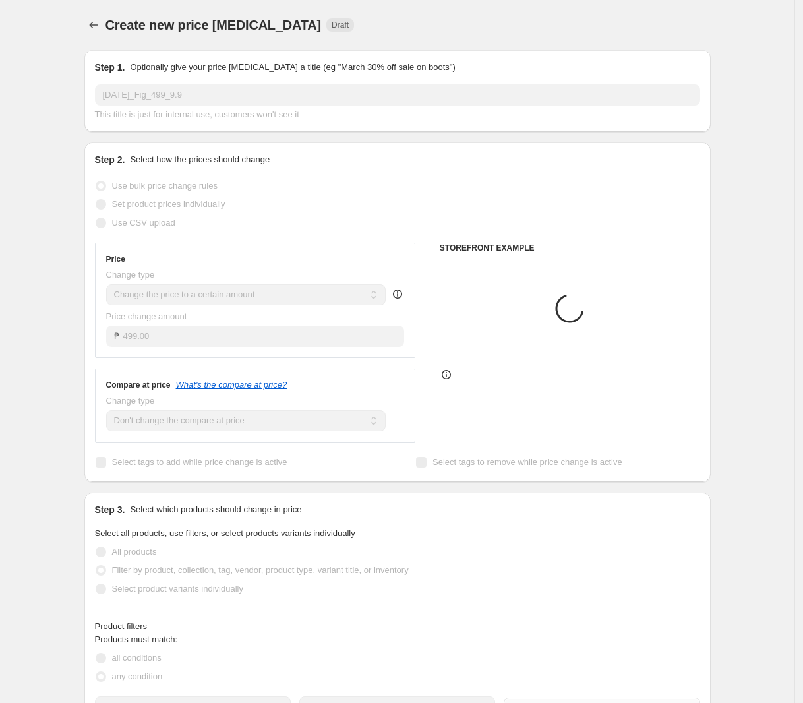
scroll to position [577, 0]
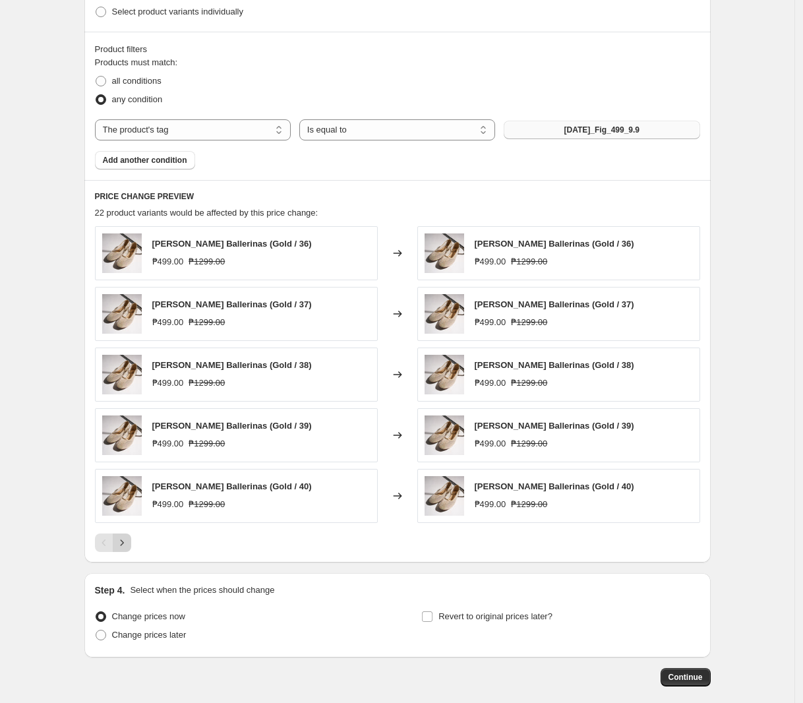
click at [129, 540] on icon "Next" at bounding box center [121, 542] width 13 height 13
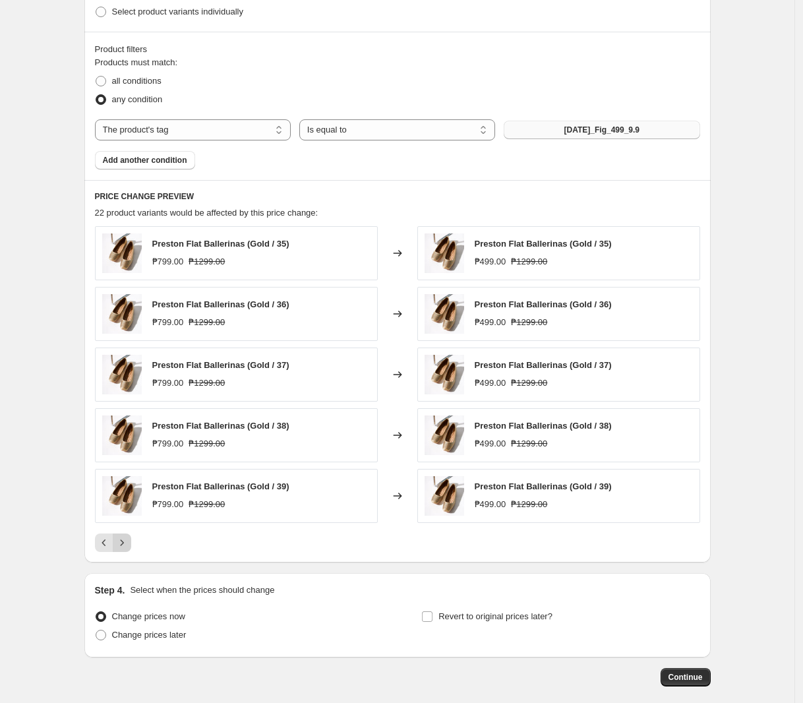
click at [129, 540] on icon "Next" at bounding box center [121, 542] width 13 height 13
click at [127, 549] on icon "Next" at bounding box center [121, 542] width 13 height 13
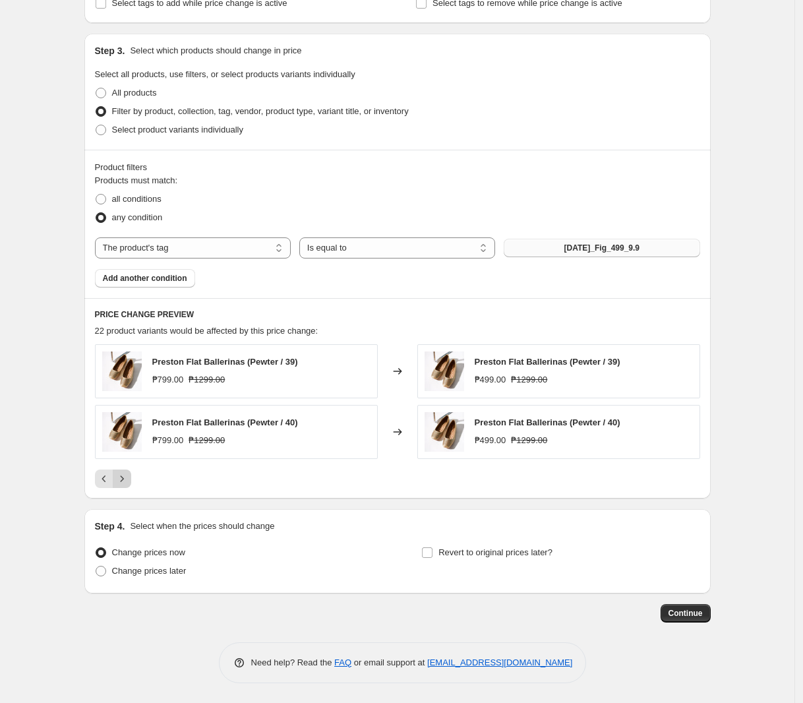
scroll to position [460, 0]
click at [166, 577] on label "Change prices later" at bounding box center [141, 571] width 92 height 18
click at [96, 566] on input "Change prices later" at bounding box center [96, 565] width 1 height 1
radio input "true"
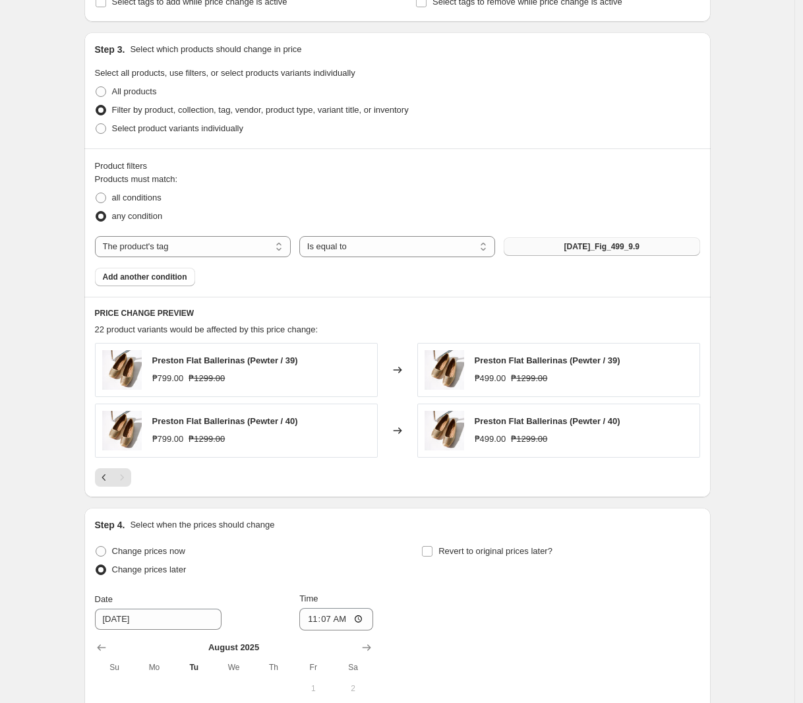
scroll to position [707, 0]
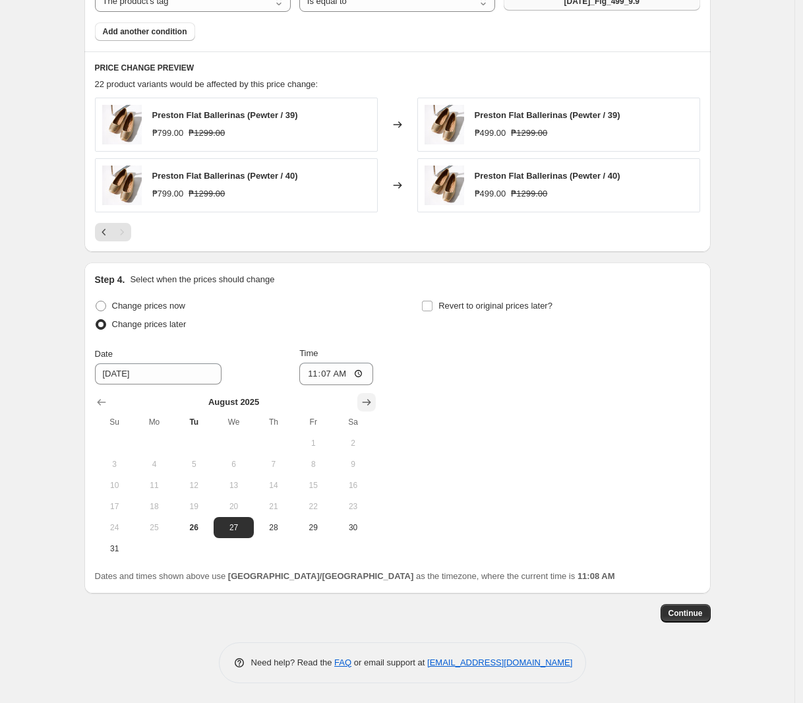
click at [370, 399] on icon "Show next month, September 2025" at bounding box center [366, 401] width 13 height 13
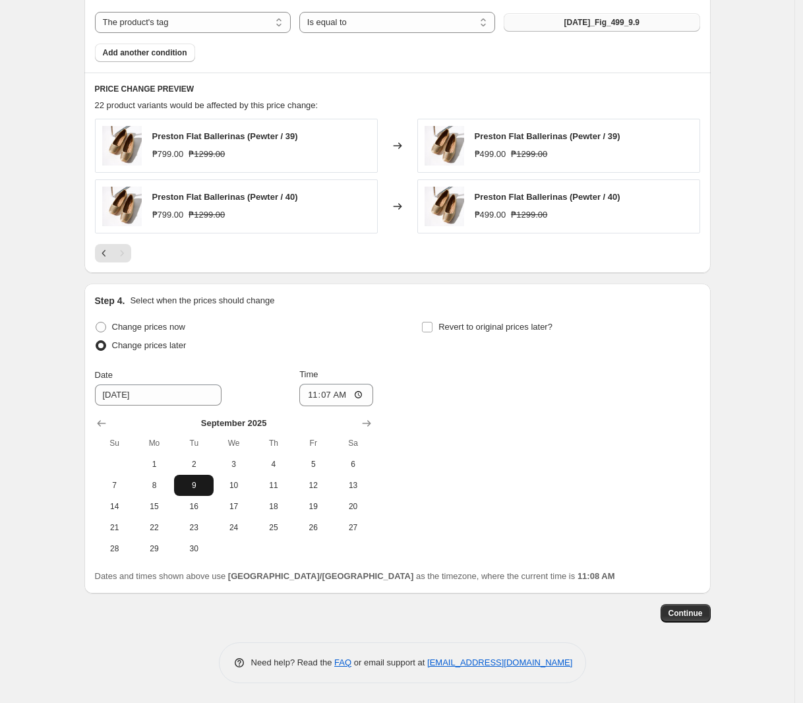
click at [194, 487] on span "9" at bounding box center [193, 485] width 29 height 11
type input "[DATE]"
click at [316, 394] on input "11:07" at bounding box center [336, 395] width 74 height 22
type input "00:00"
click at [478, 319] on label "Revert to original prices later?" at bounding box center [486, 327] width 131 height 18
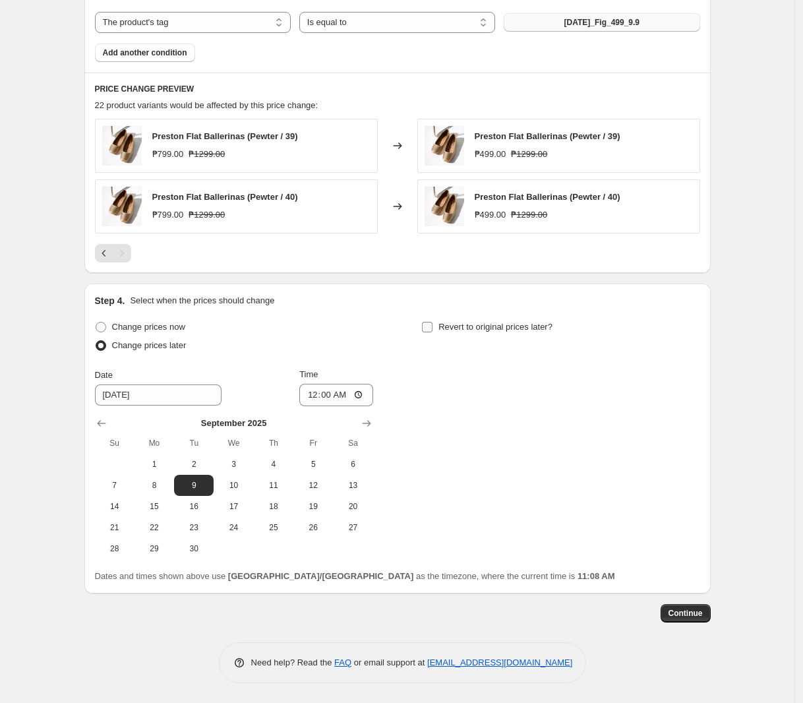
click at [432, 322] on input "Revert to original prices later?" at bounding box center [427, 327] width 11 height 11
checkbox input "true"
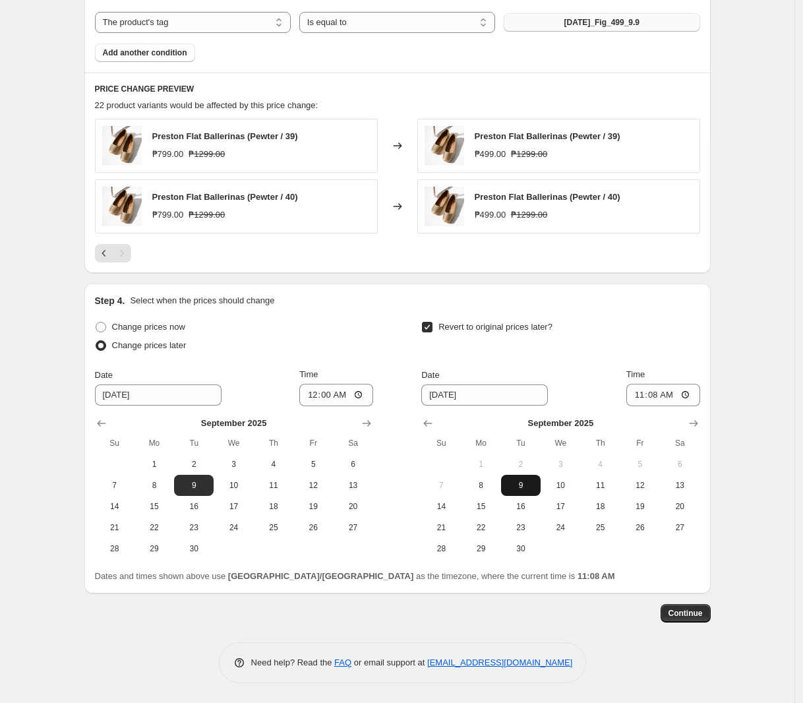
click at [521, 490] on span "9" at bounding box center [520, 485] width 29 height 11
type input "[DATE]"
click at [647, 397] on input "11:08" at bounding box center [663, 395] width 74 height 22
type input "23:59"
click at [679, 613] on span "Continue" at bounding box center [685, 613] width 34 height 11
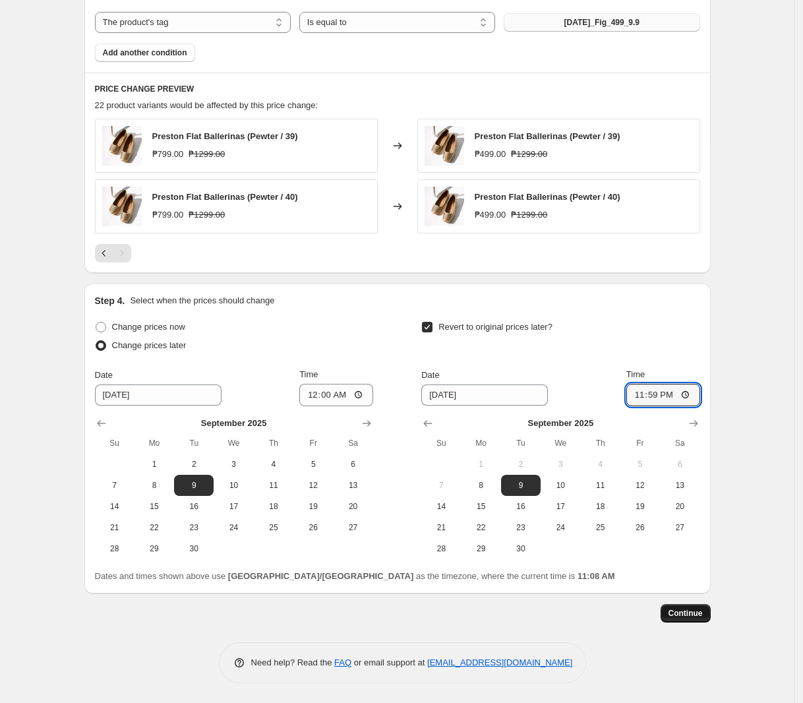
scroll to position [0, 0]
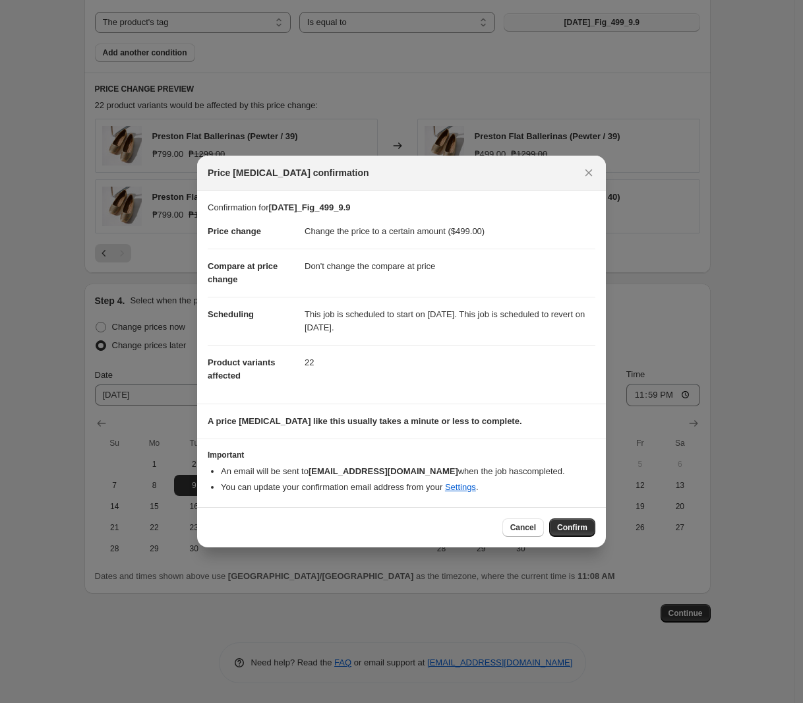
click at [578, 531] on span "Confirm" at bounding box center [572, 527] width 30 height 11
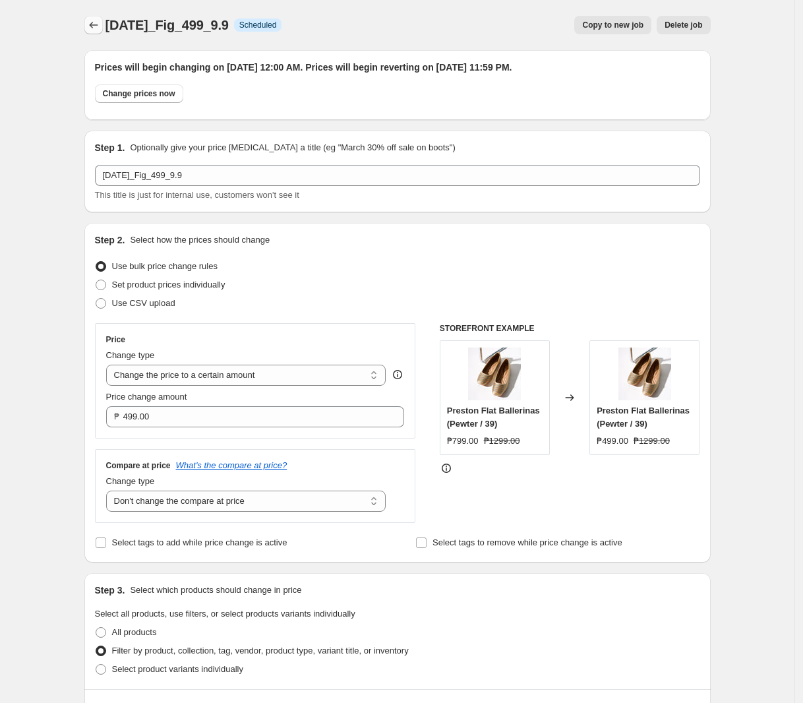
click at [93, 30] on icon "Price change jobs" at bounding box center [93, 24] width 13 height 13
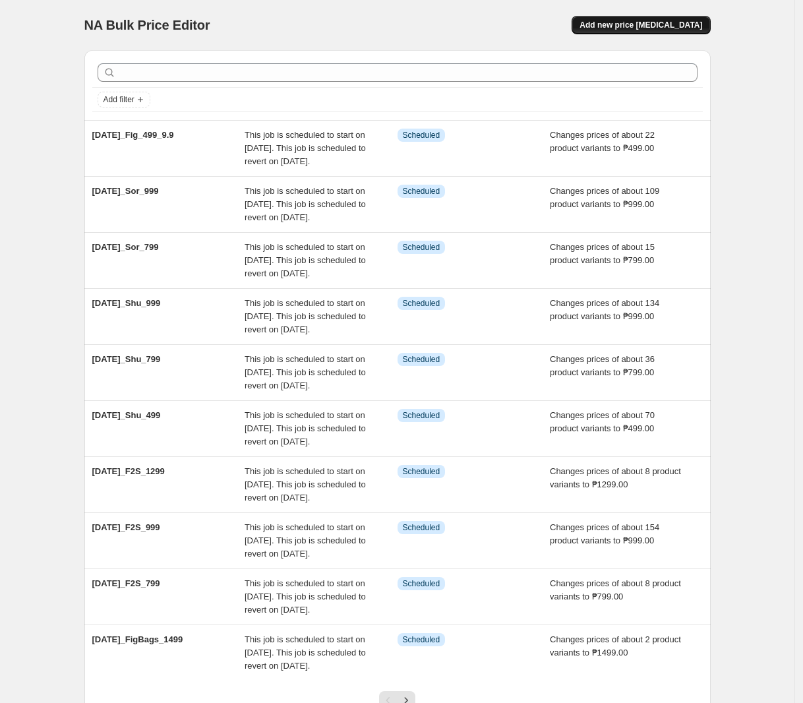
click at [645, 16] on button "Add new price [MEDICAL_DATA]" at bounding box center [640, 25] width 138 height 18
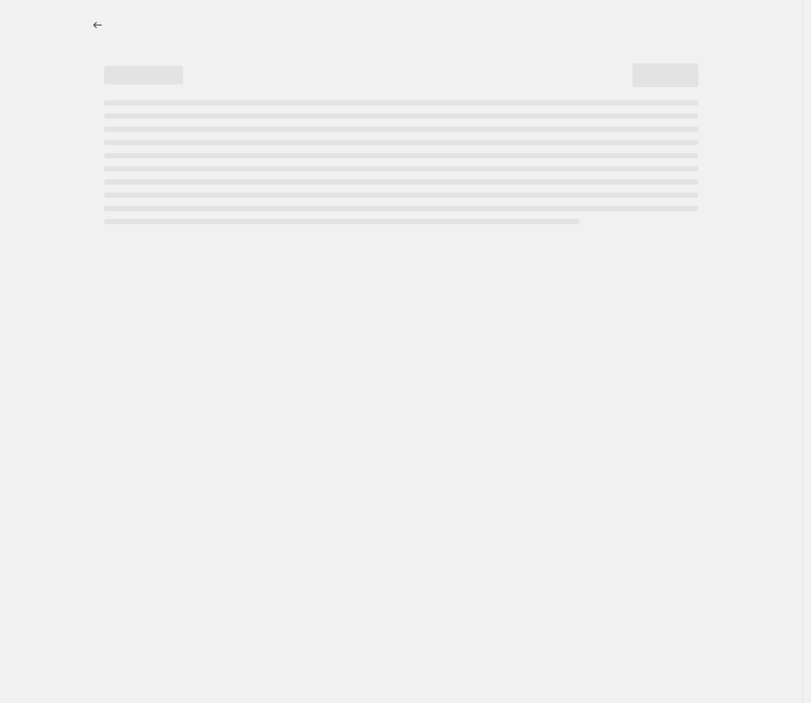
select select "percentage"
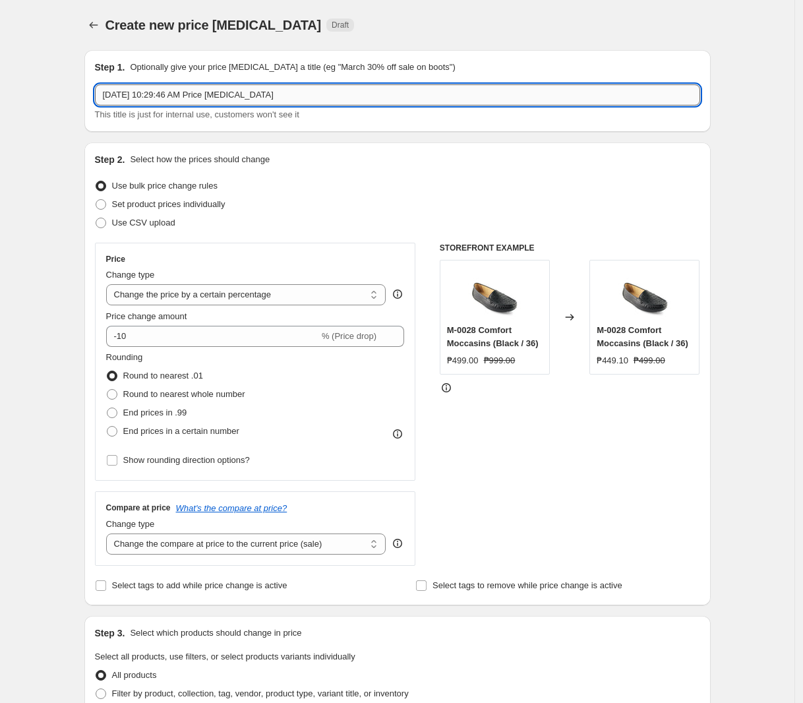
click at [333, 91] on input "[DATE] 10:29:46 AM Price [MEDICAL_DATA]" at bounding box center [397, 94] width 605 height 21
paste input "[DATE]_Fig_999_9.9"
type input "[DATE]_Fig_999_9.9"
click at [216, 287] on select "Change the price to a certain amount Change the price by a certain amount Chang…" at bounding box center [246, 294] width 280 height 21
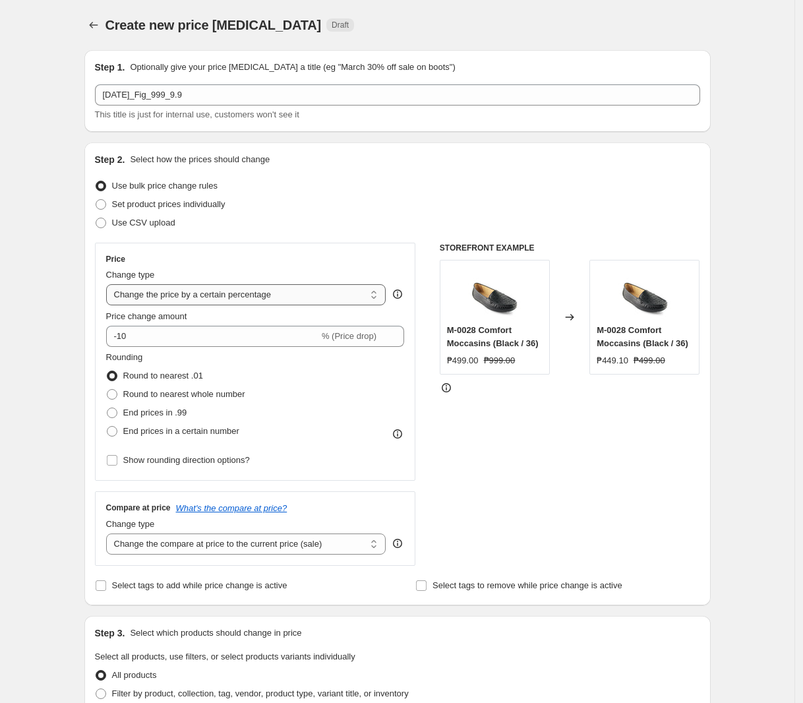
select select "to"
click at [109, 284] on select "Change the price to a certain amount Change the price by a certain amount Chang…" at bounding box center [246, 294] width 280 height 21
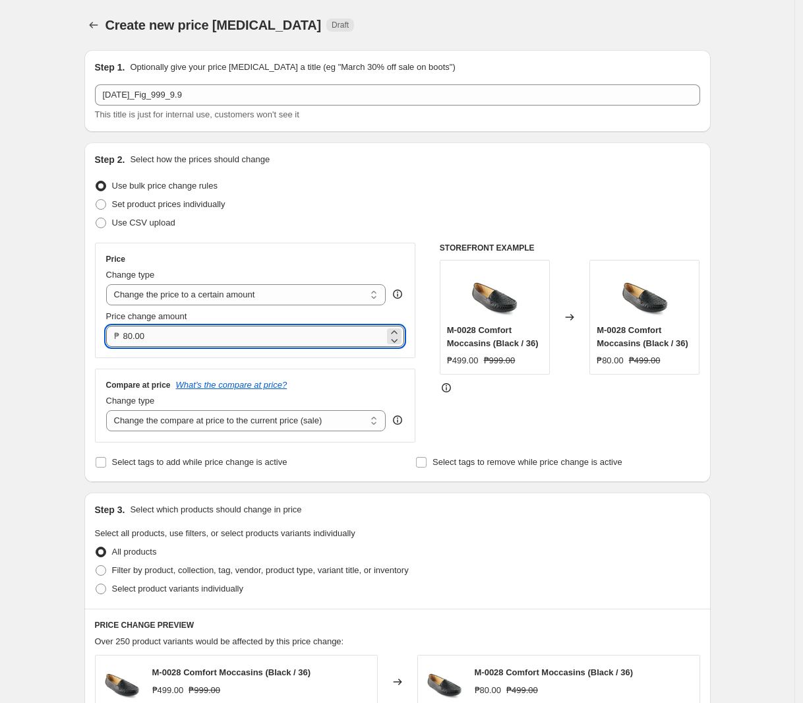
click at [214, 332] on input "80.00" at bounding box center [254, 336] width 262 height 21
type input "999.00"
click at [173, 425] on select "Change the compare at price to the current price (sale) Change the compare at p…" at bounding box center [246, 420] width 280 height 21
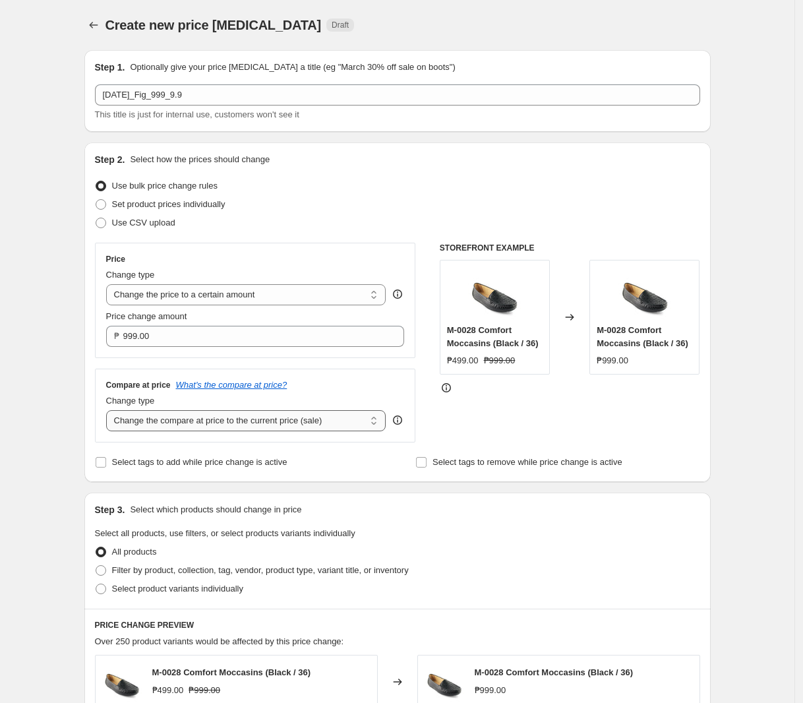
select select "no_change"
click at [109, 411] on select "Change the compare at price to the current price (sale) Change the compare at p…" at bounding box center [246, 420] width 280 height 21
click at [198, 567] on span "Filter by product, collection, tag, vendor, product type, variant title, or inv…" at bounding box center [260, 570] width 297 height 10
click at [96, 565] on input "Filter by product, collection, tag, vendor, product type, variant title, or inv…" at bounding box center [96, 565] width 1 height 1
radio input "true"
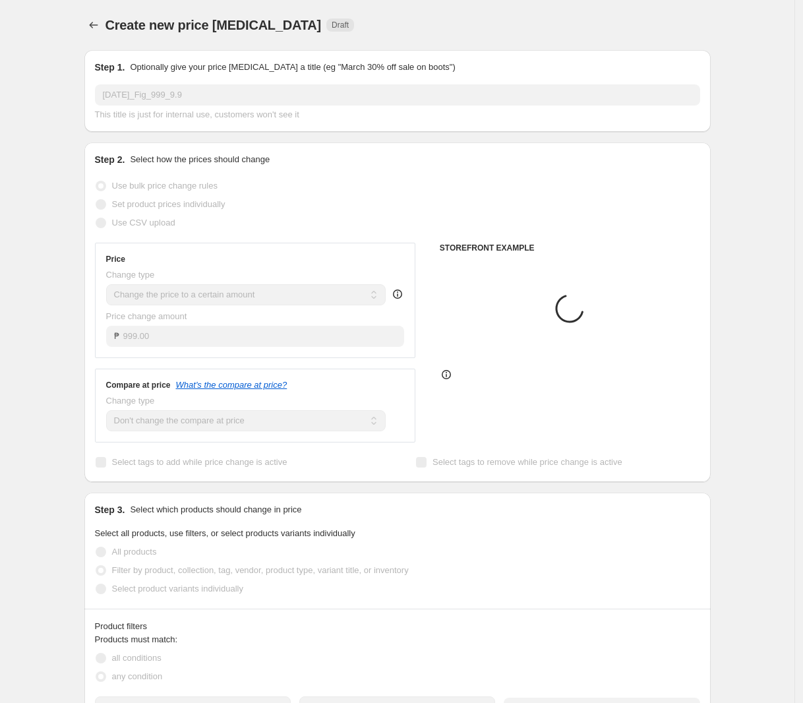
scroll to position [247, 0]
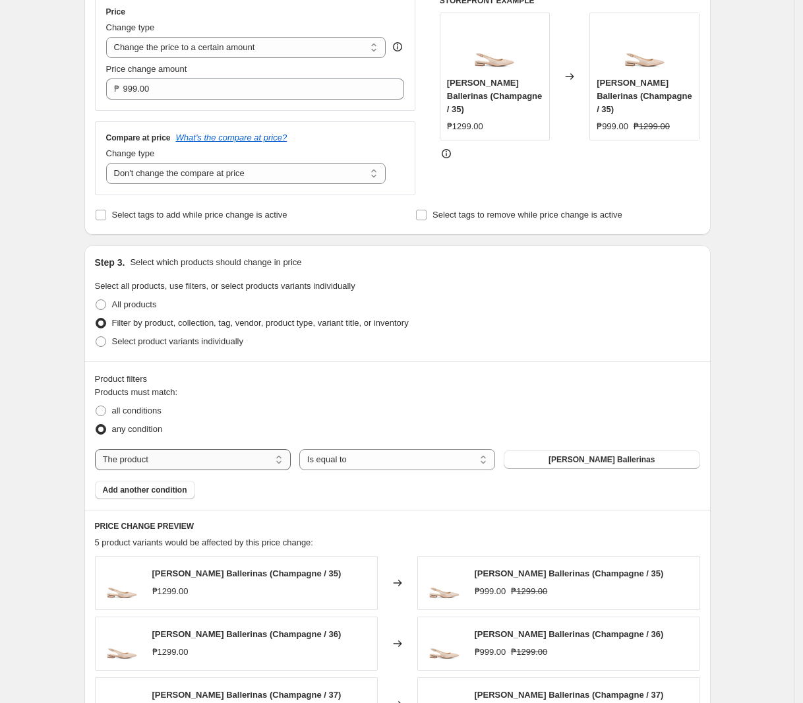
click at [204, 462] on select "The product The product's collection The product's tag The product's vendor The…" at bounding box center [193, 459] width 196 height 21
select select "tag"
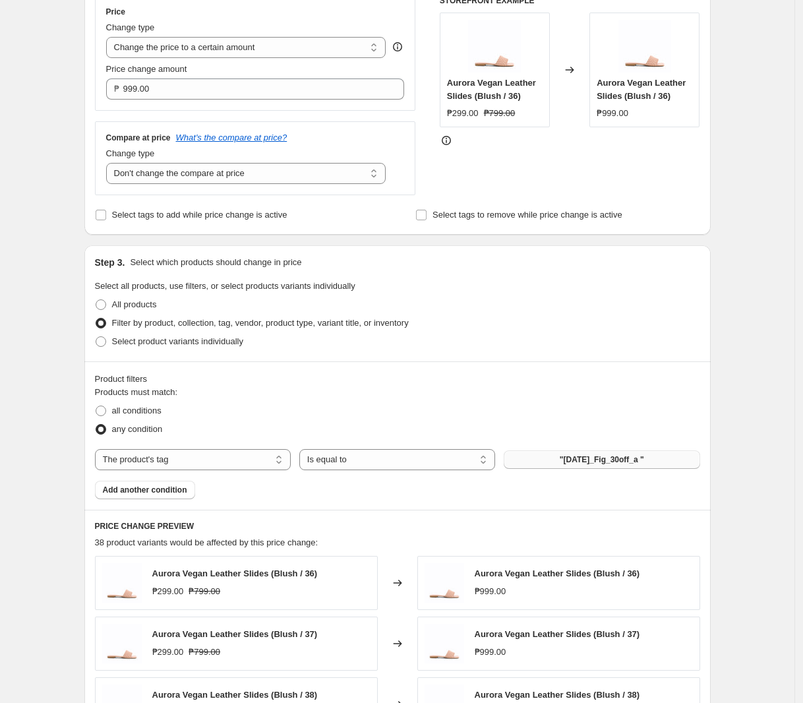
click at [628, 462] on span ""[DATE]_Fig_30off_a "" at bounding box center [602, 459] width 84 height 11
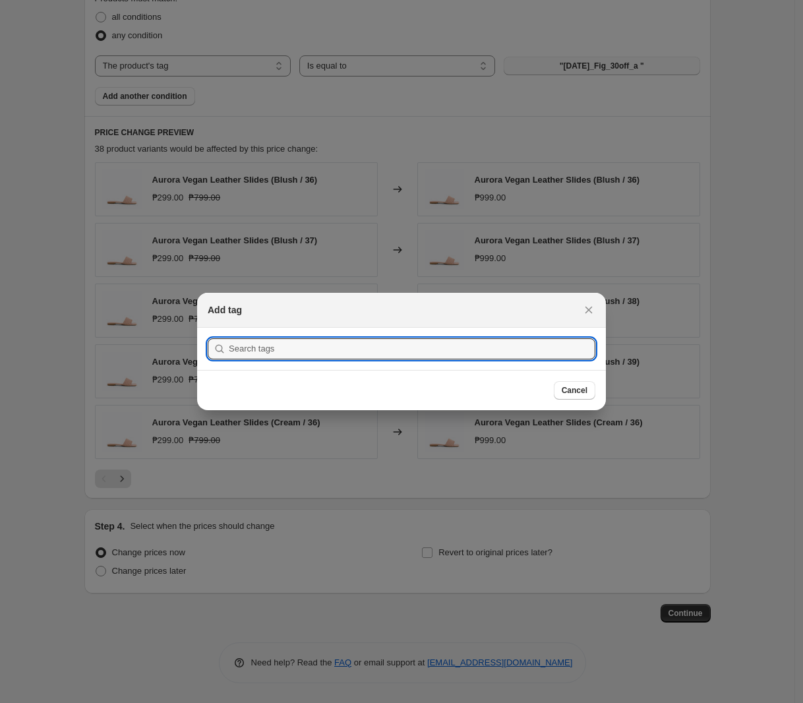
scroll to position [0, 0]
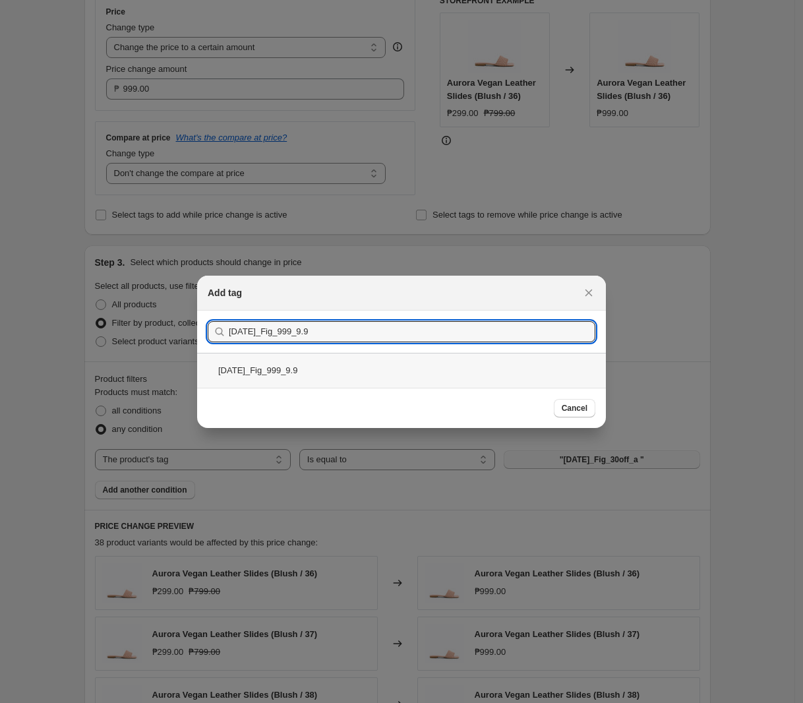
type input "[DATE]_Fig_999_9.9"
click at [321, 374] on div "[DATE]_Fig_999_9.9" at bounding box center [401, 370] width 409 height 35
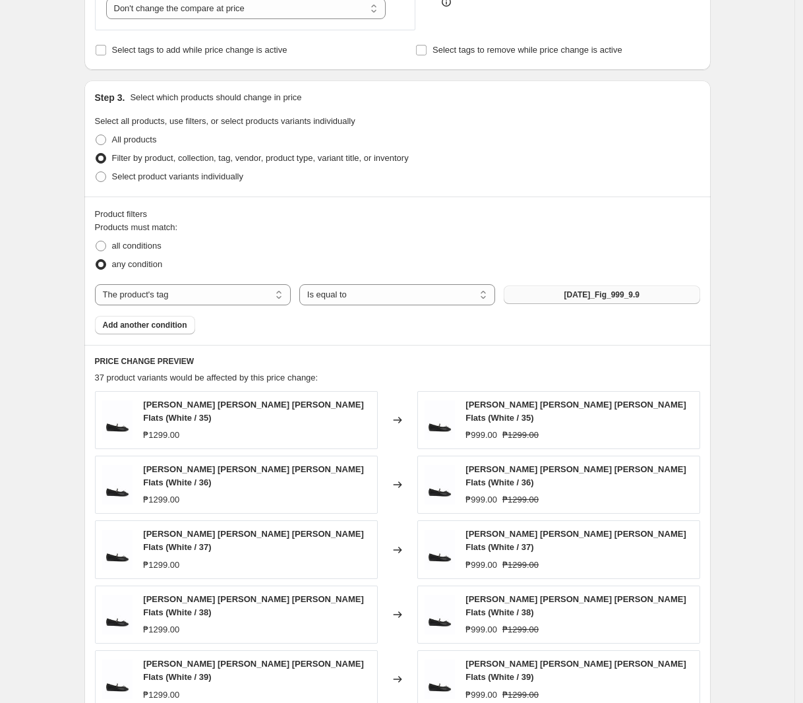
scroll to position [643, 0]
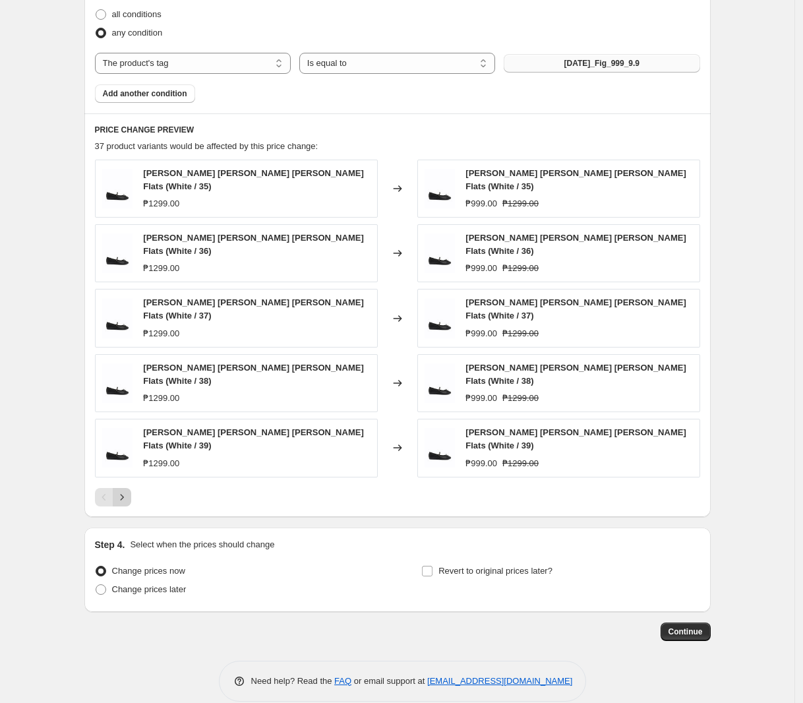
click at [127, 490] on icon "Next" at bounding box center [121, 496] width 13 height 13
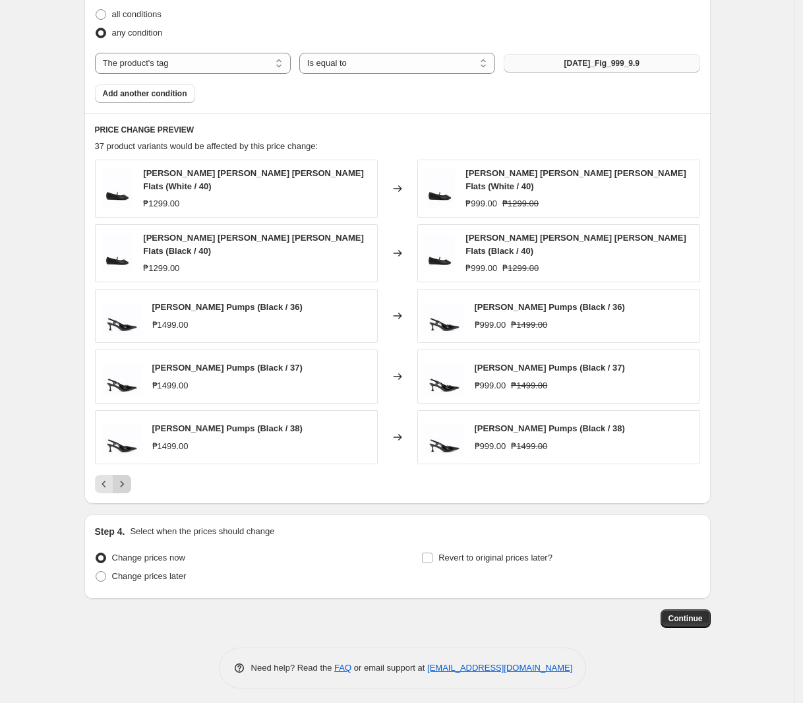
click at [129, 478] on icon "Next" at bounding box center [121, 483] width 13 height 13
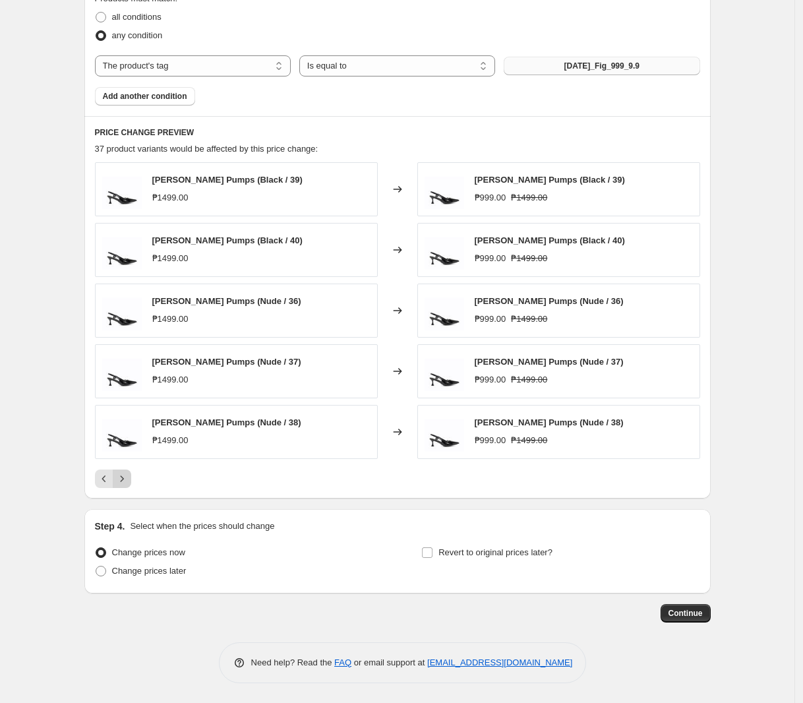
click at [129, 478] on icon "Next" at bounding box center [121, 478] width 13 height 13
click at [129, 477] on icon "Next" at bounding box center [121, 478] width 13 height 13
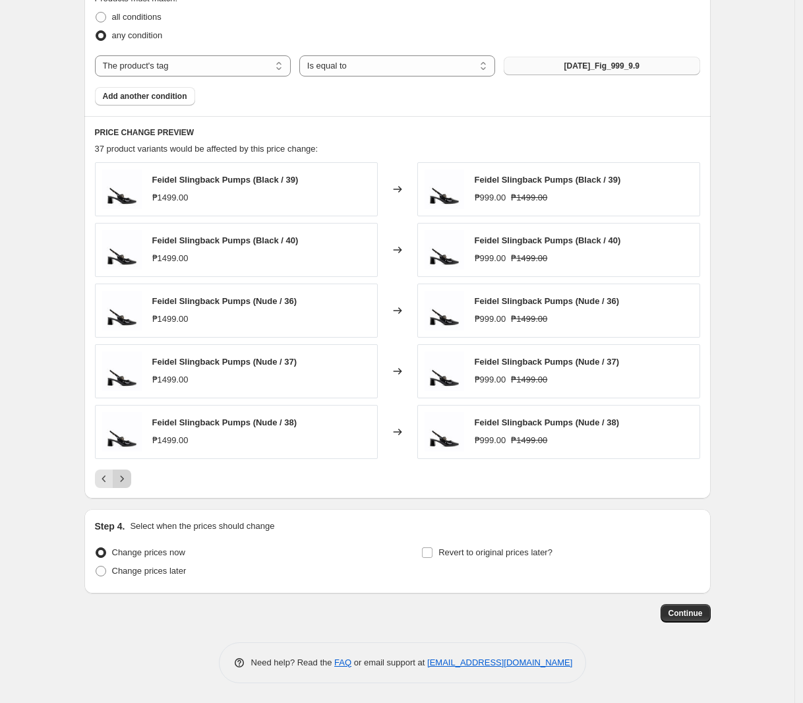
click at [129, 477] on icon "Next" at bounding box center [121, 478] width 13 height 13
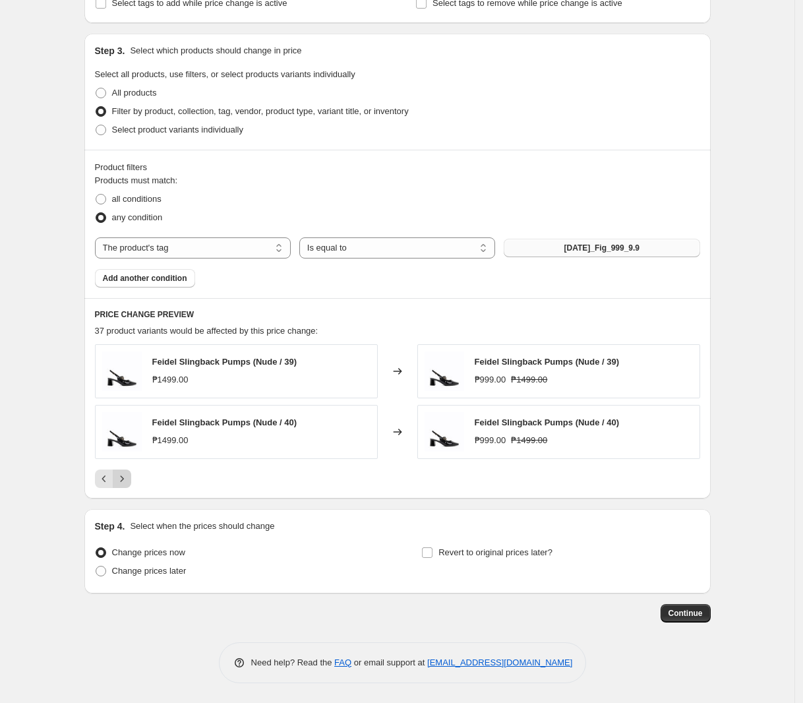
scroll to position [460, 0]
click at [127, 565] on span "Change prices later" at bounding box center [149, 570] width 74 height 10
click at [96, 565] on input "Change prices later" at bounding box center [96, 565] width 1 height 1
radio input "true"
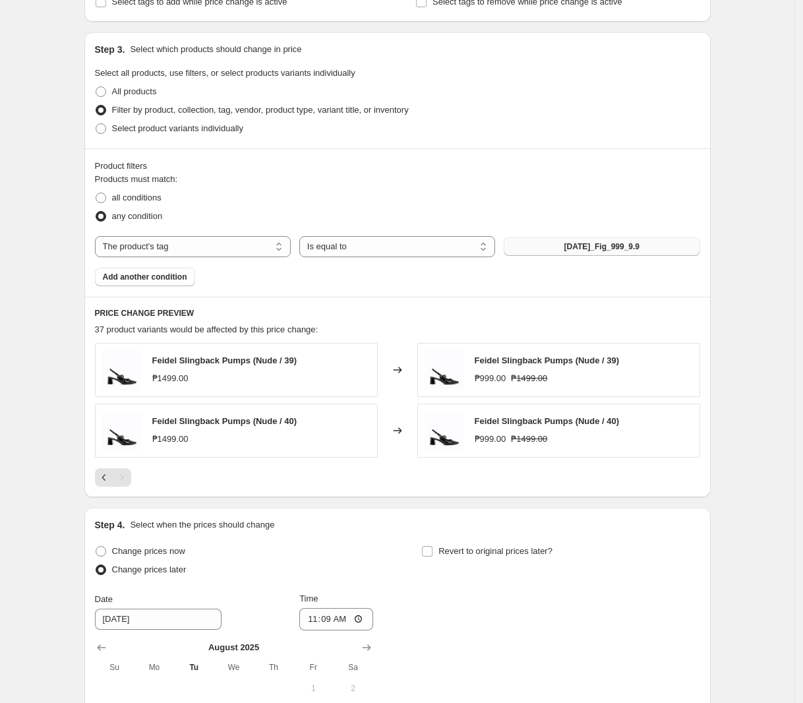
scroll to position [707, 0]
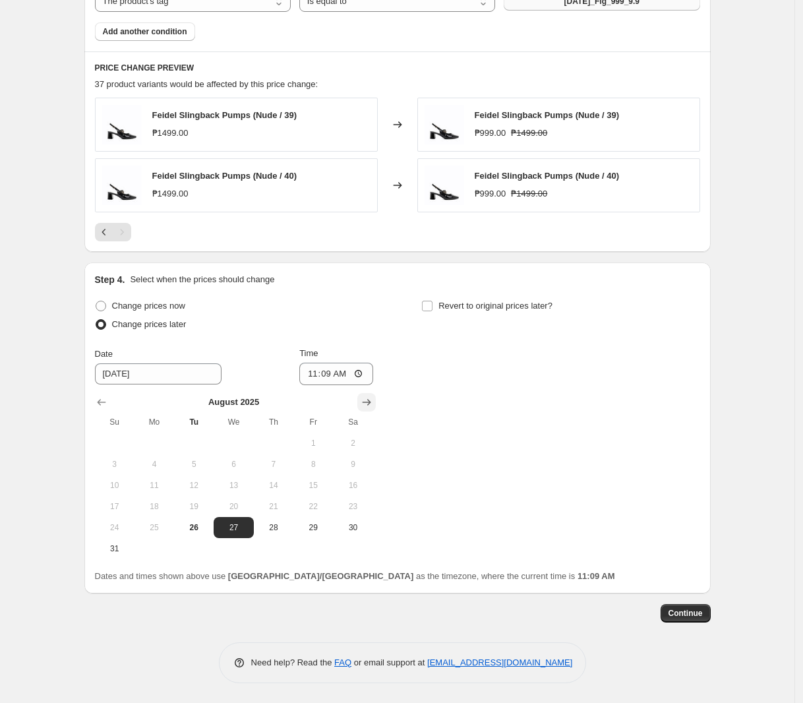
click at [370, 401] on icon "Show next month, September 2025" at bounding box center [366, 401] width 13 height 13
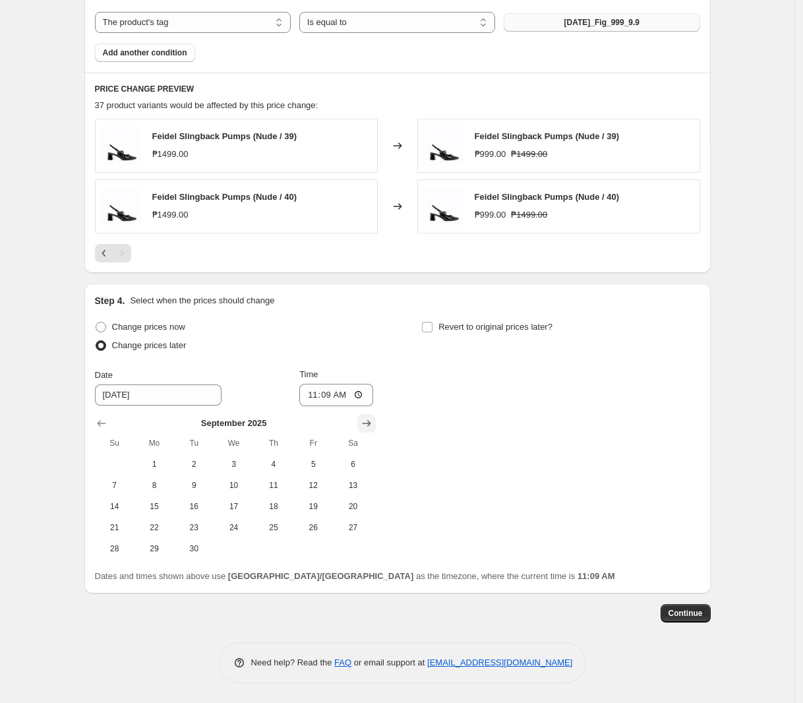
scroll to position [686, 0]
click at [198, 486] on span "9" at bounding box center [193, 485] width 29 height 11
type input "[DATE]"
click at [316, 393] on input "11:09" at bounding box center [336, 395] width 74 height 22
type input "00:00"
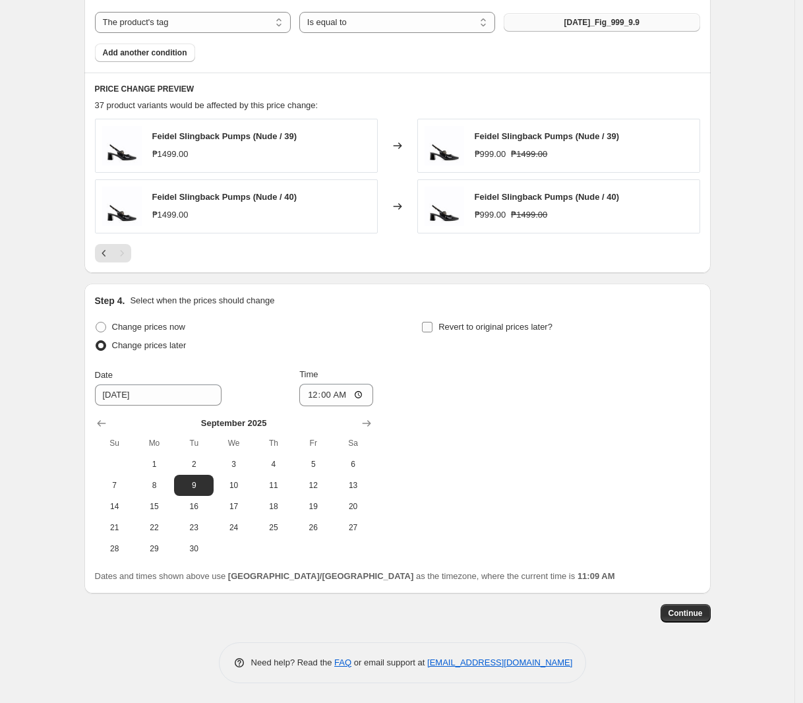
click at [475, 330] on span "Revert to original prices later?" at bounding box center [495, 327] width 114 height 10
click at [432, 330] on input "Revert to original prices later?" at bounding box center [427, 327] width 11 height 11
checkbox input "true"
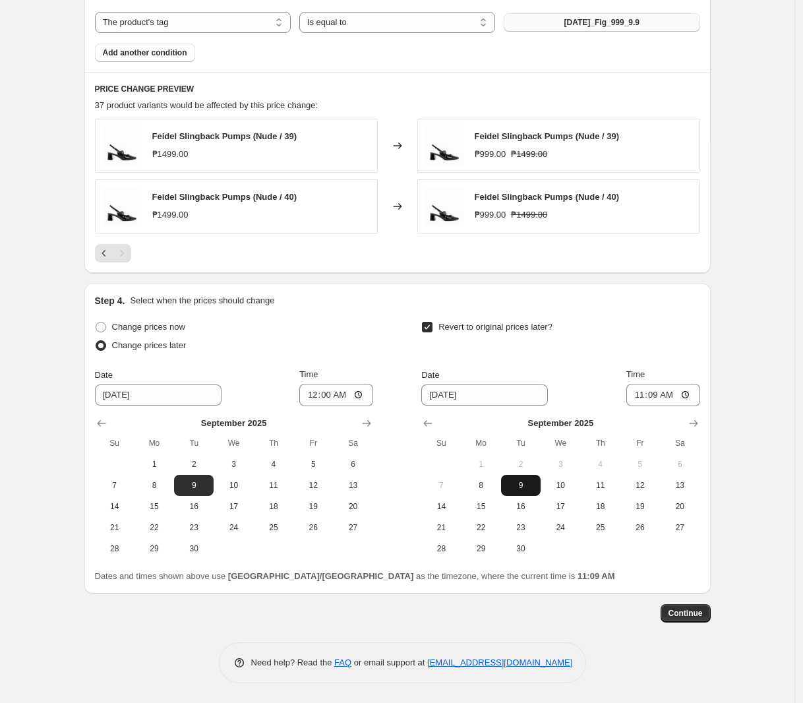
click at [522, 483] on span "9" at bounding box center [520, 485] width 29 height 11
type input "[DATE]"
click at [643, 391] on input "11:09" at bounding box center [663, 395] width 74 height 22
type input "23:59"
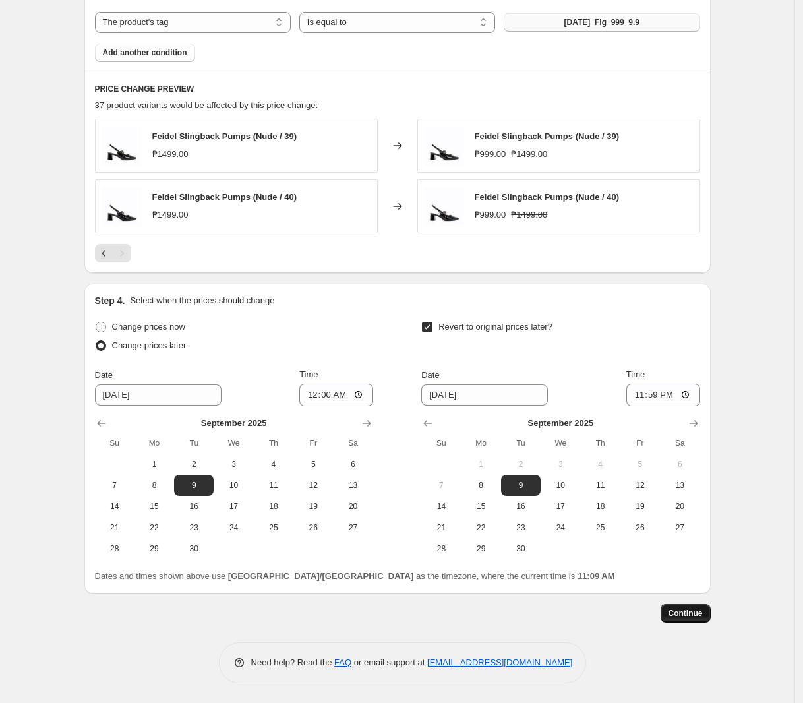
click at [682, 612] on span "Continue" at bounding box center [685, 613] width 34 height 11
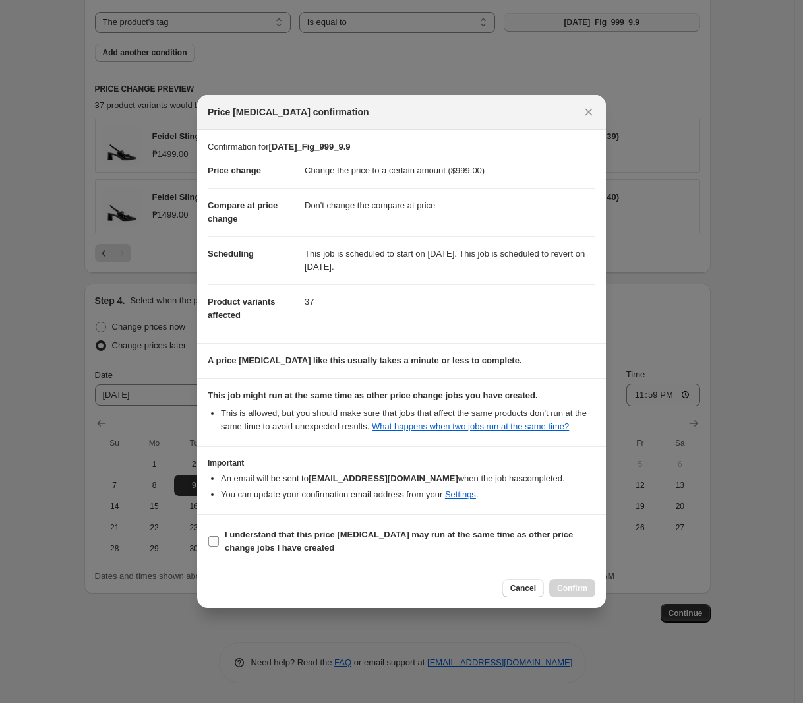
click at [290, 529] on b "I understand that this price [MEDICAL_DATA] may run at the same time as other p…" at bounding box center [399, 540] width 348 height 23
click at [219, 536] on input "I understand that this price [MEDICAL_DATA] may run at the same time as other p…" at bounding box center [213, 541] width 11 height 11
checkbox input "true"
click at [575, 586] on span "Confirm" at bounding box center [572, 588] width 30 height 11
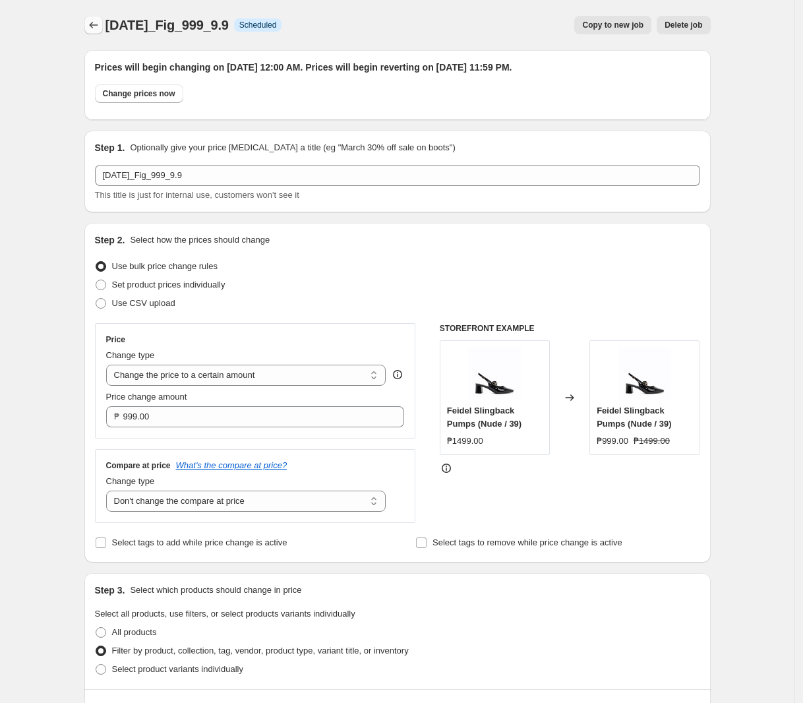
click at [93, 28] on icon "Price change jobs" at bounding box center [93, 24] width 13 height 13
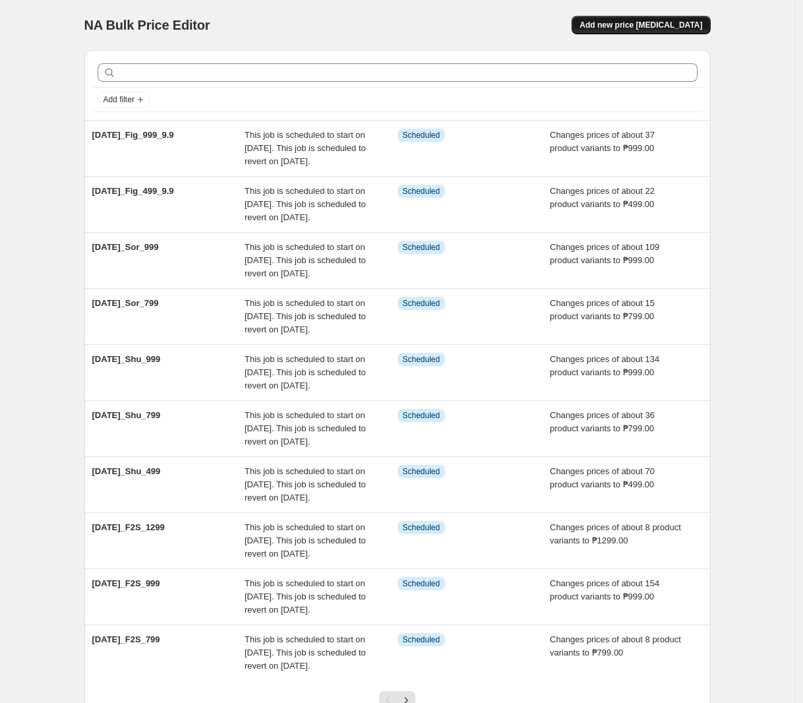
click at [689, 27] on span "Add new price [MEDICAL_DATA]" at bounding box center [640, 25] width 123 height 11
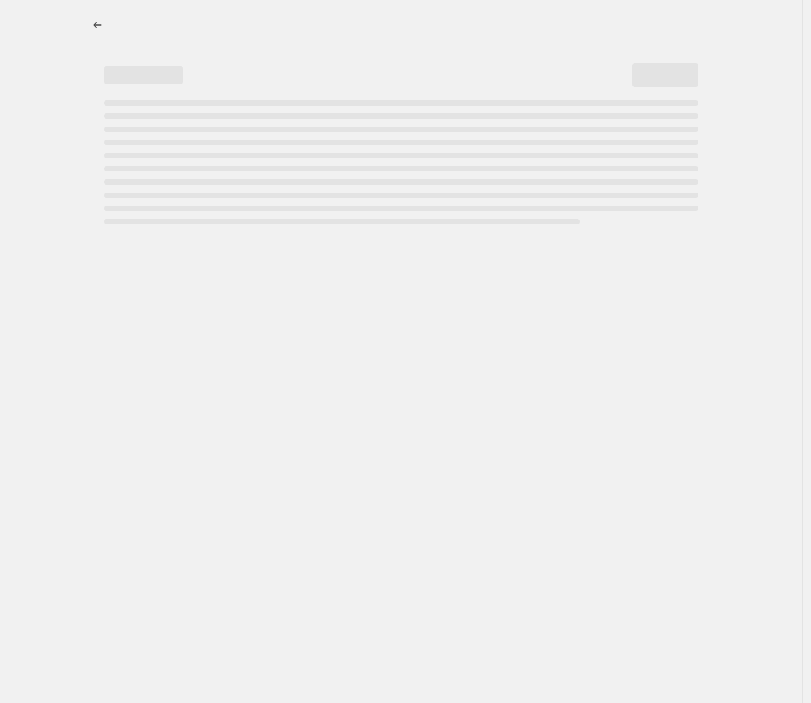
select select "percentage"
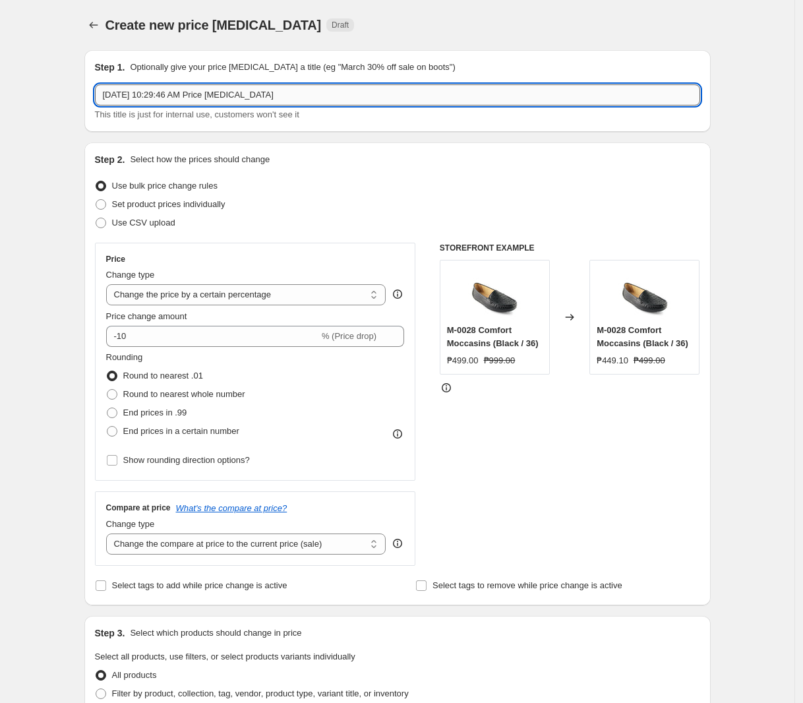
click at [290, 93] on input "[DATE] 10:29:46 AM Price [MEDICAL_DATA]" at bounding box center [397, 94] width 605 height 21
paste input "[DATE]_FigBags_999_9.9"
type input "[DATE]_FigBags_999_9.9"
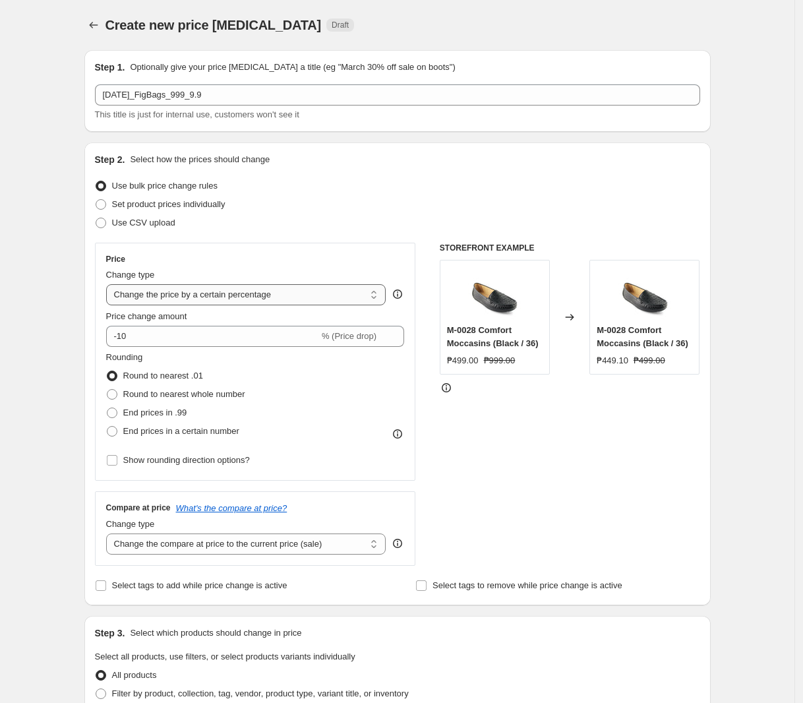
click at [186, 296] on select "Change the price to a certain amount Change the price by a certain amount Chang…" at bounding box center [246, 294] width 280 height 21
select select "to"
click at [109, 284] on select "Change the price to a certain amount Change the price by a certain amount Chang…" at bounding box center [246, 294] width 280 height 21
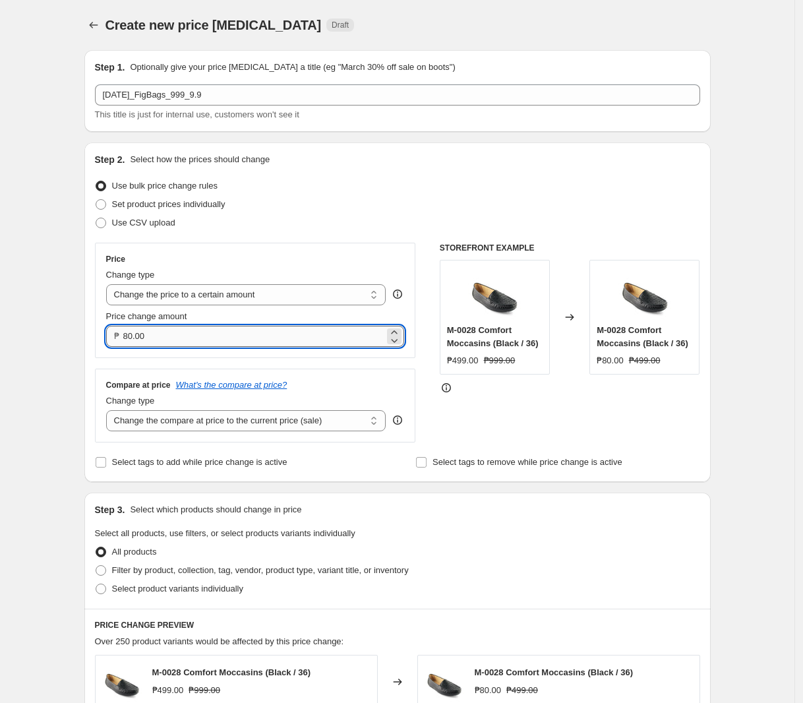
click at [203, 335] on input "80.00" at bounding box center [254, 336] width 262 height 21
type input "999.00"
click at [214, 419] on select "Change the compare at price to the current price (sale) Change the compare at p…" at bounding box center [246, 420] width 280 height 21
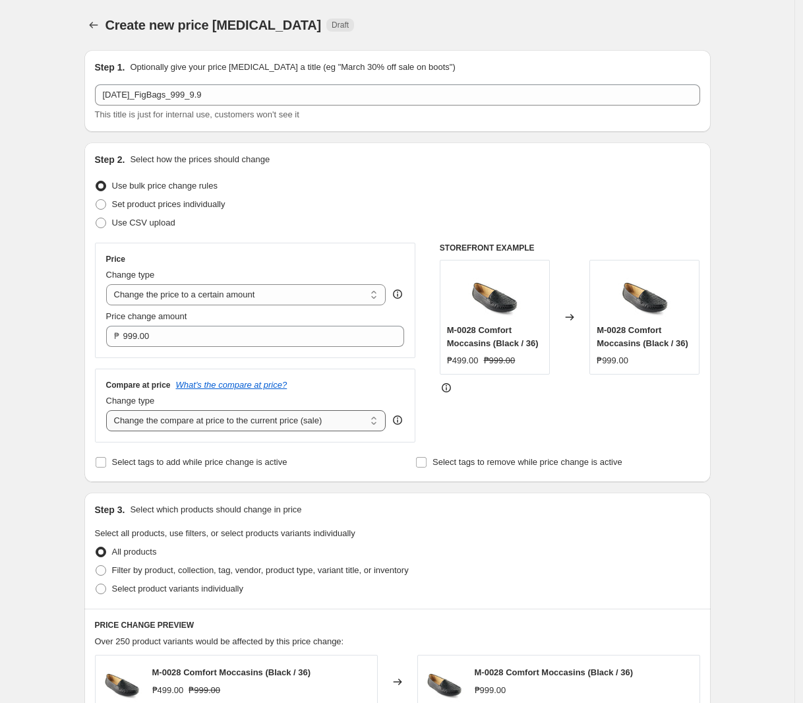
select select "no_change"
click at [109, 411] on select "Change the compare at price to the current price (sale) Change the compare at p…" at bounding box center [246, 420] width 280 height 21
click at [161, 570] on span "Filter by product, collection, tag, vendor, product type, variant title, or inv…" at bounding box center [260, 570] width 297 height 10
click at [96, 565] on input "Filter by product, collection, tag, vendor, product type, variant title, or inv…" at bounding box center [96, 565] width 1 height 1
radio input "true"
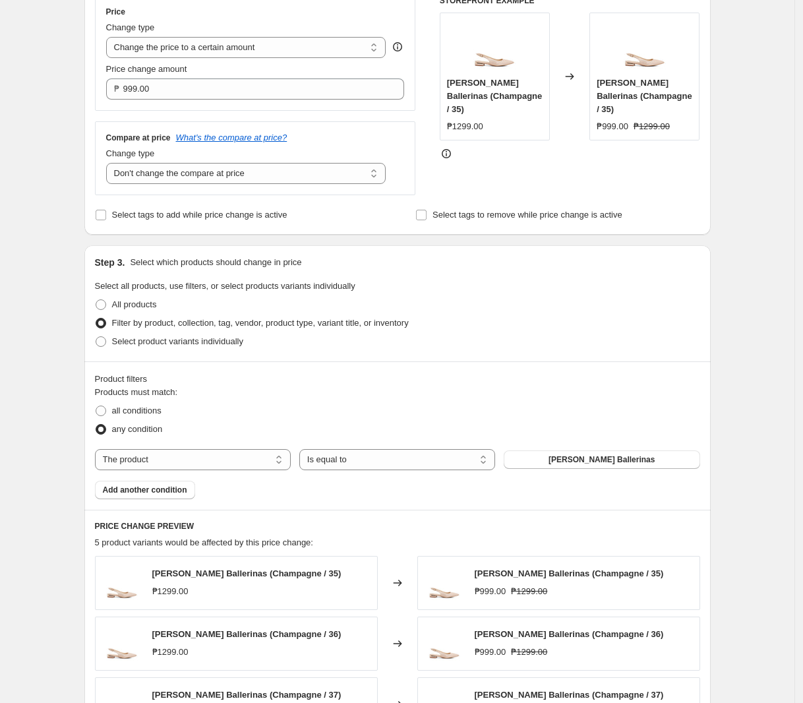
scroll to position [330, 0]
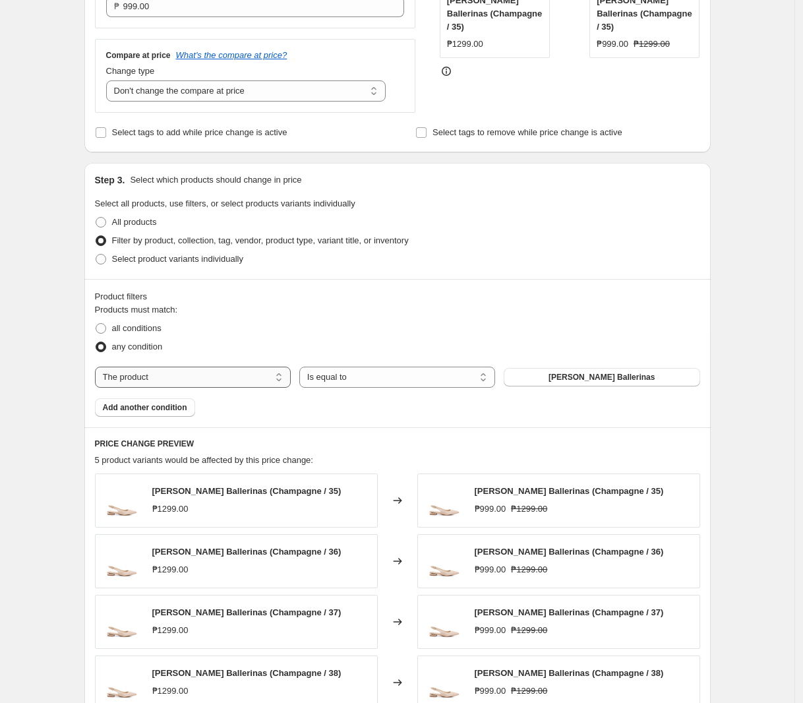
click at [198, 376] on select "The product The product's collection The product's tag The product's vendor The…" at bounding box center [193, 376] width 196 height 21
click at [193, 376] on select "The product The product's collection The product's tag The product's vendor The…" at bounding box center [193, 376] width 196 height 21
select select "tag"
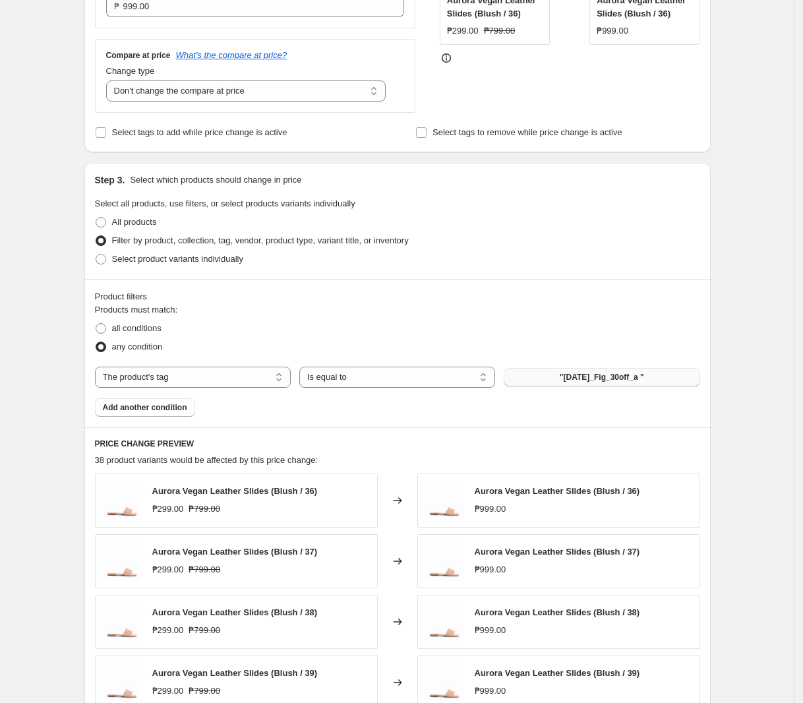
click at [594, 382] on span ""[DATE]_Fig_30off_a "" at bounding box center [602, 377] width 84 height 11
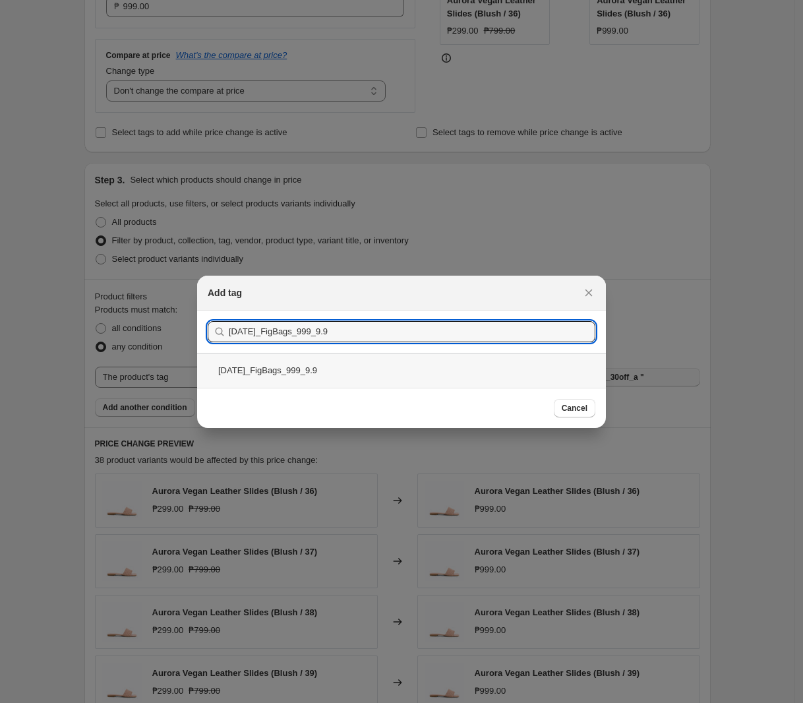
type input "[DATE]_FigBags_999_9.9"
click at [324, 375] on div "[DATE]_FigBags_999_9.9" at bounding box center [401, 370] width 409 height 35
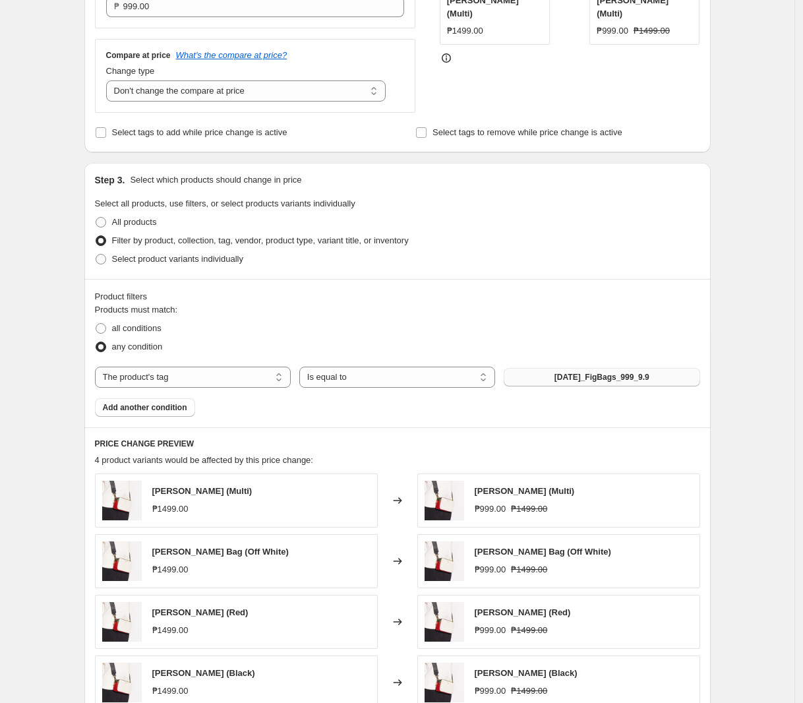
scroll to position [582, 0]
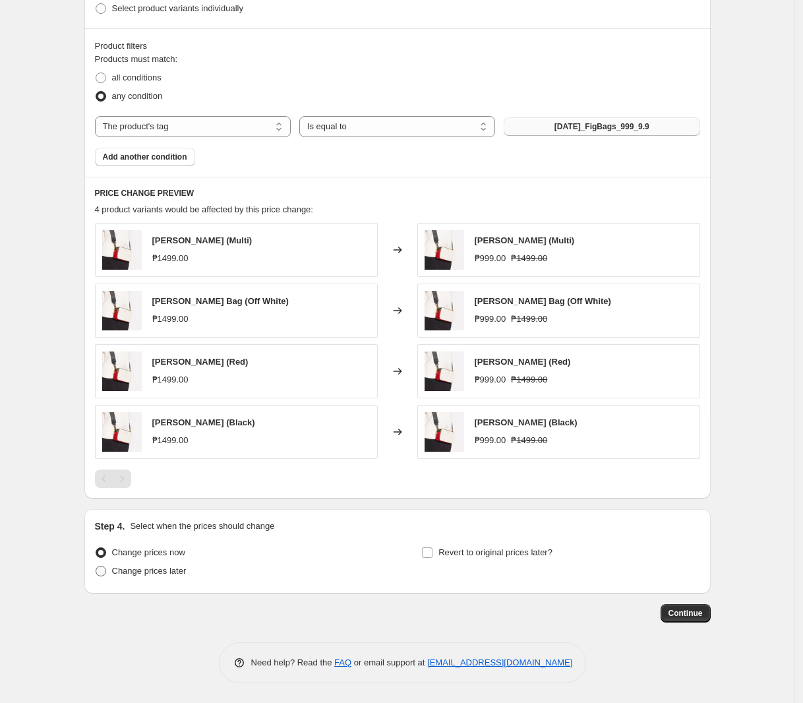
click at [121, 574] on span "Change prices later" at bounding box center [149, 570] width 74 height 10
click at [96, 566] on input "Change prices later" at bounding box center [96, 565] width 1 height 1
radio input "true"
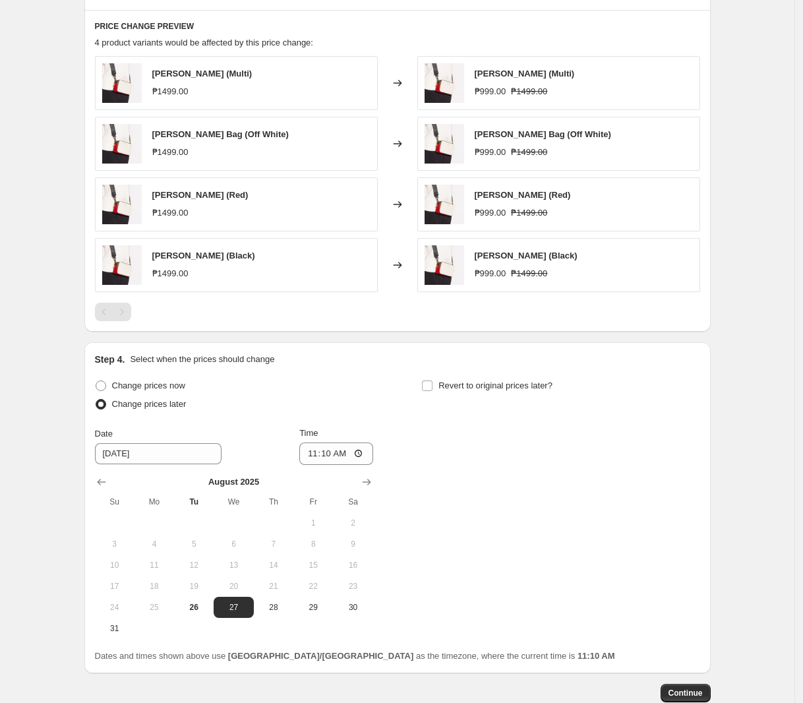
scroll to position [828, 0]
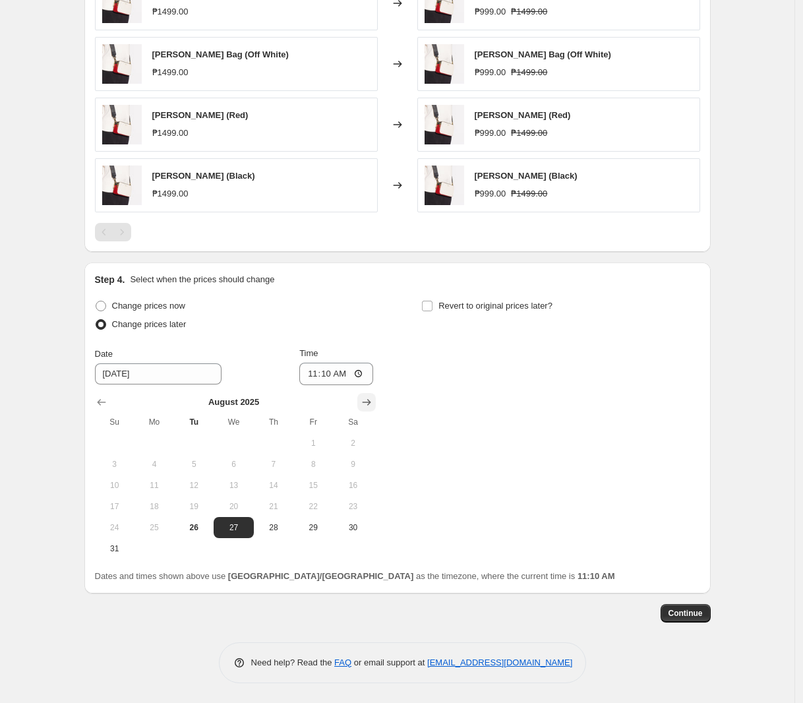
click at [371, 398] on icon "Show next month, September 2025" at bounding box center [366, 401] width 13 height 13
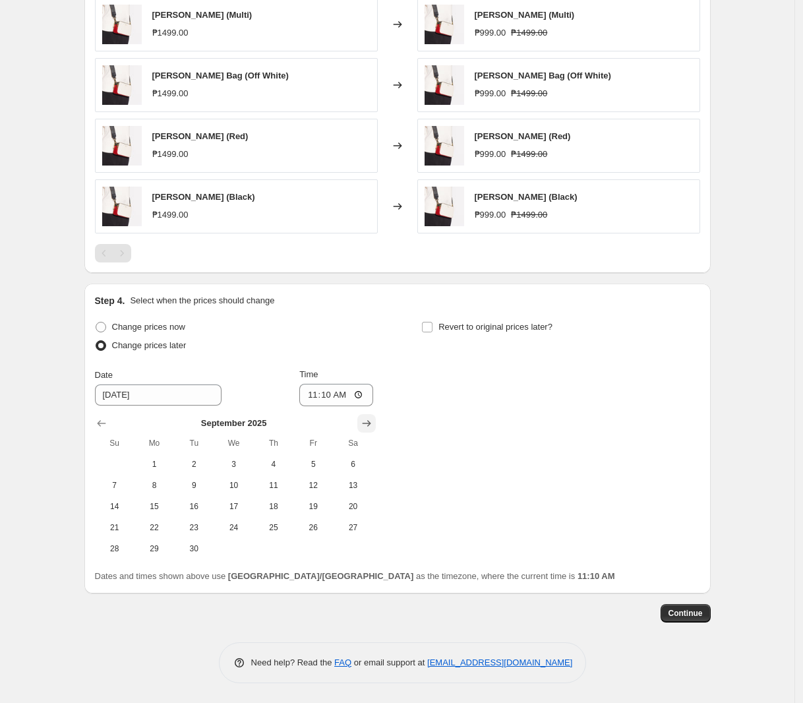
scroll to position [808, 0]
click at [200, 487] on span "9" at bounding box center [193, 485] width 29 height 11
type input "[DATE]"
click at [315, 395] on input "11:10" at bounding box center [336, 395] width 74 height 22
type input "00:00"
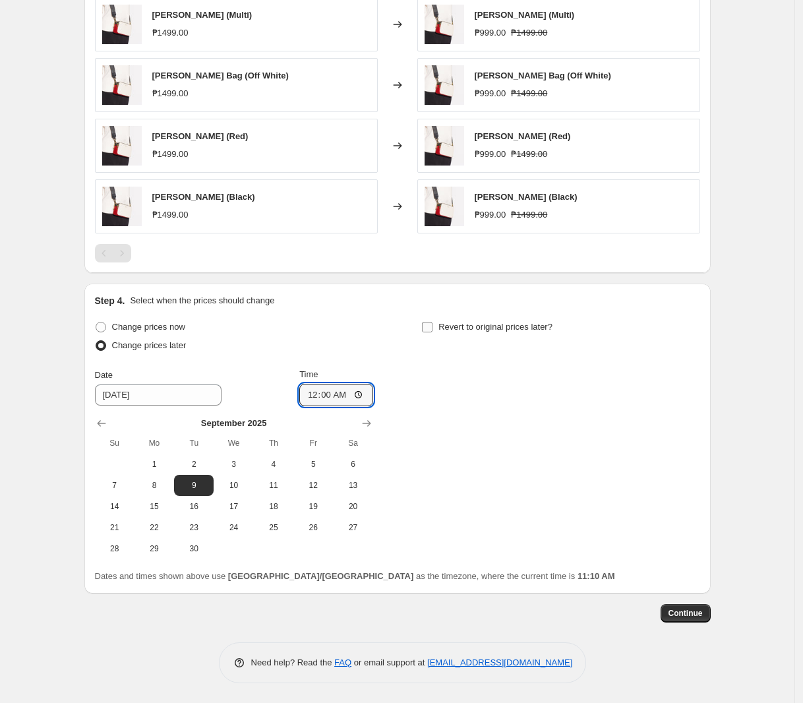
click at [459, 327] on span "Revert to original prices later?" at bounding box center [495, 327] width 114 height 10
click at [432, 327] on input "Revert to original prices later?" at bounding box center [427, 327] width 11 height 11
checkbox input "true"
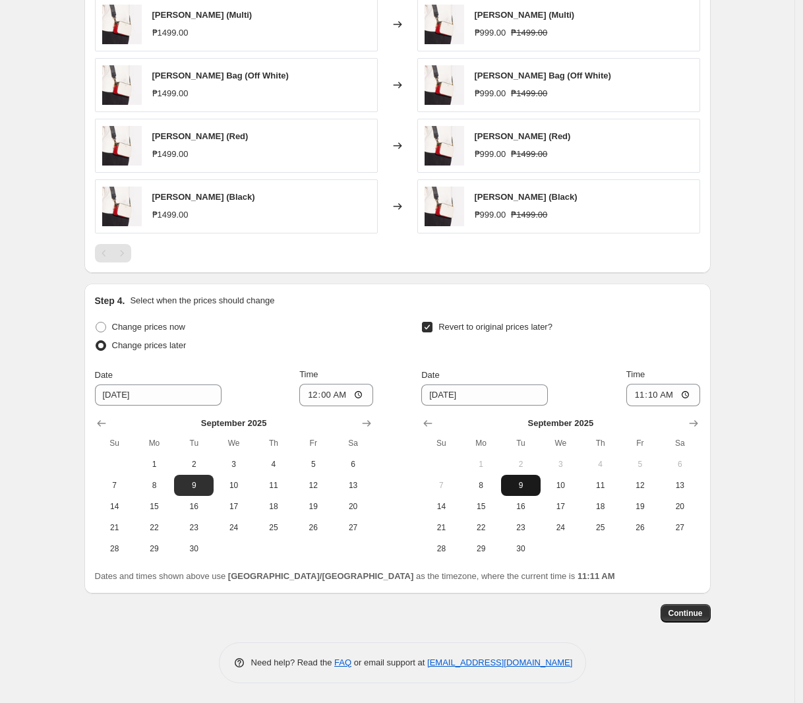
click at [529, 485] on span "9" at bounding box center [520, 485] width 29 height 11
type input "[DATE]"
click at [647, 394] on input "11:10" at bounding box center [663, 395] width 74 height 22
type input "23:59"
click at [687, 616] on span "Continue" at bounding box center [685, 613] width 34 height 11
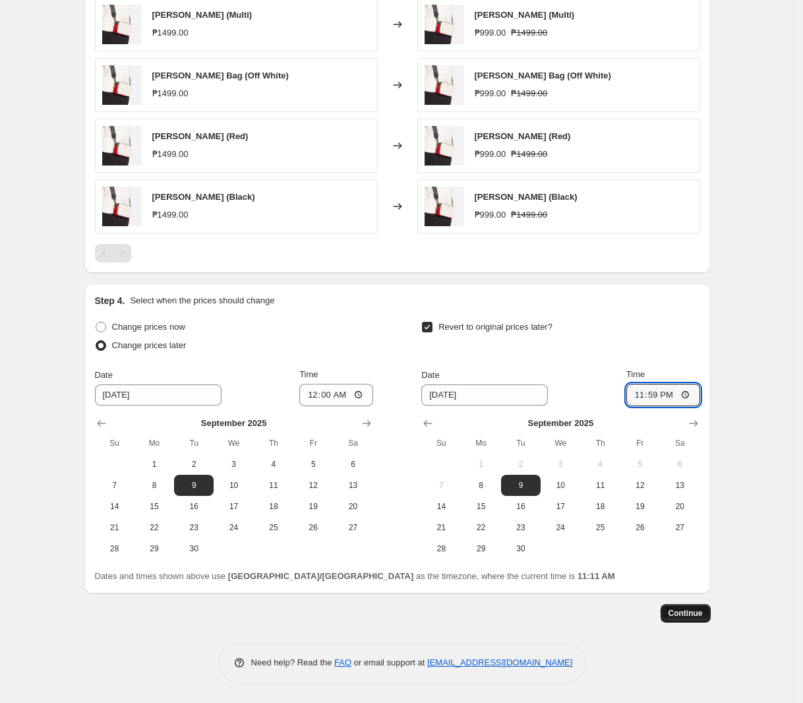
scroll to position [0, 0]
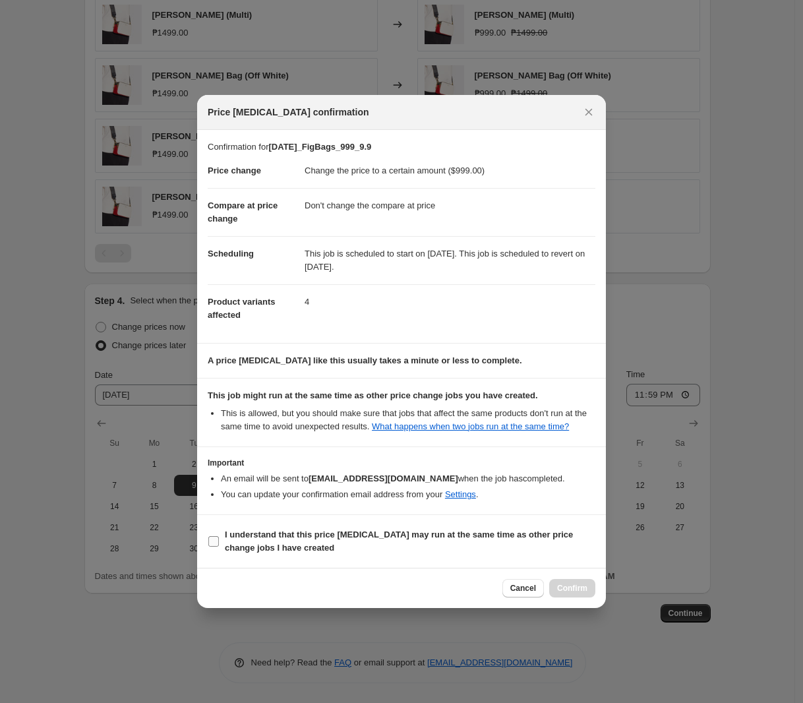
click at [274, 540] on b "I understand that this price [MEDICAL_DATA] may run at the same time as other p…" at bounding box center [399, 540] width 348 height 23
click at [219, 540] on input "I understand that this price [MEDICAL_DATA] may run at the same time as other p…" at bounding box center [213, 541] width 11 height 11
checkbox input "true"
click at [587, 587] on span "Confirm" at bounding box center [572, 588] width 30 height 11
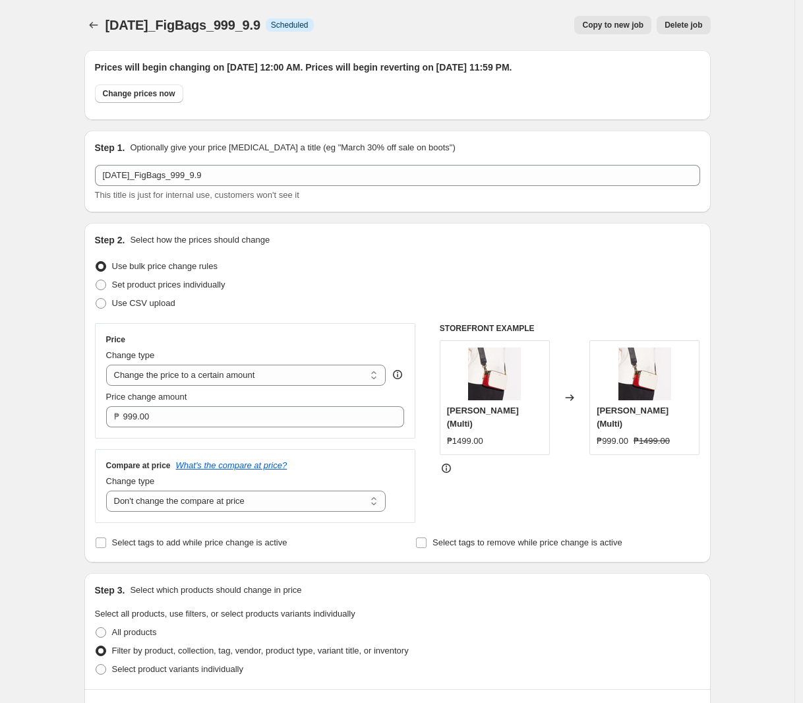
click at [94, 19] on icon "Price change jobs" at bounding box center [93, 24] width 13 height 13
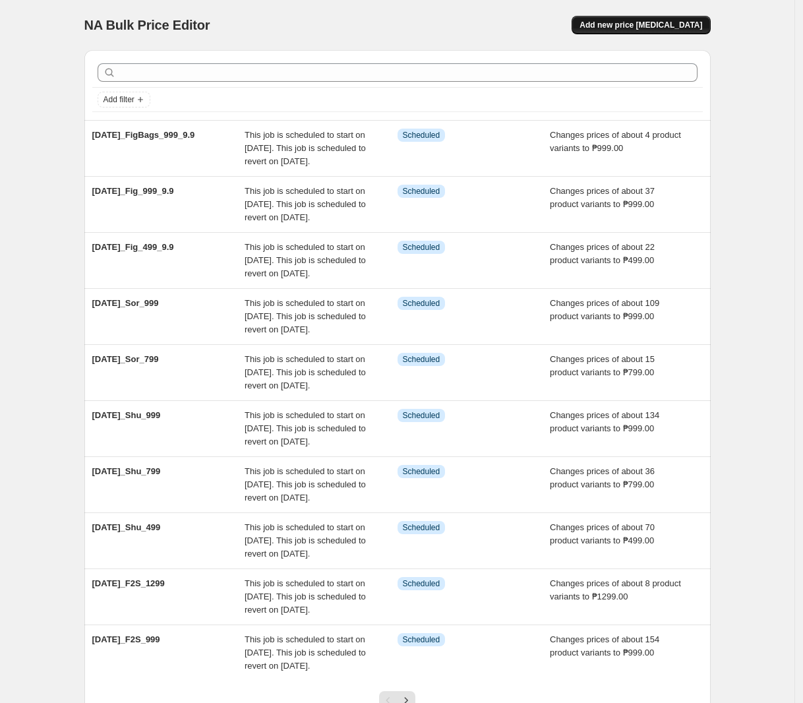
click at [697, 26] on span "Add new price [MEDICAL_DATA]" at bounding box center [640, 25] width 123 height 11
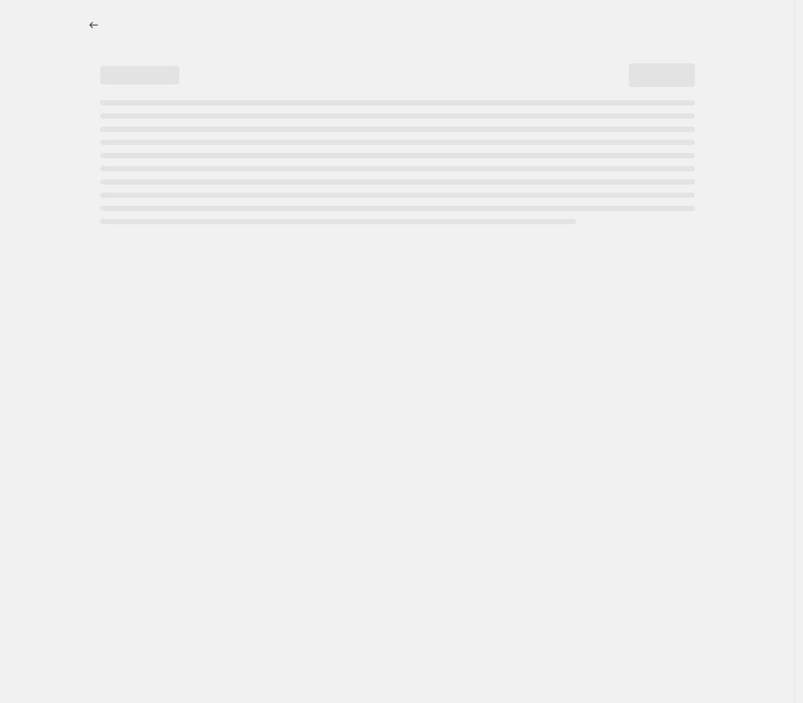
select select "percentage"
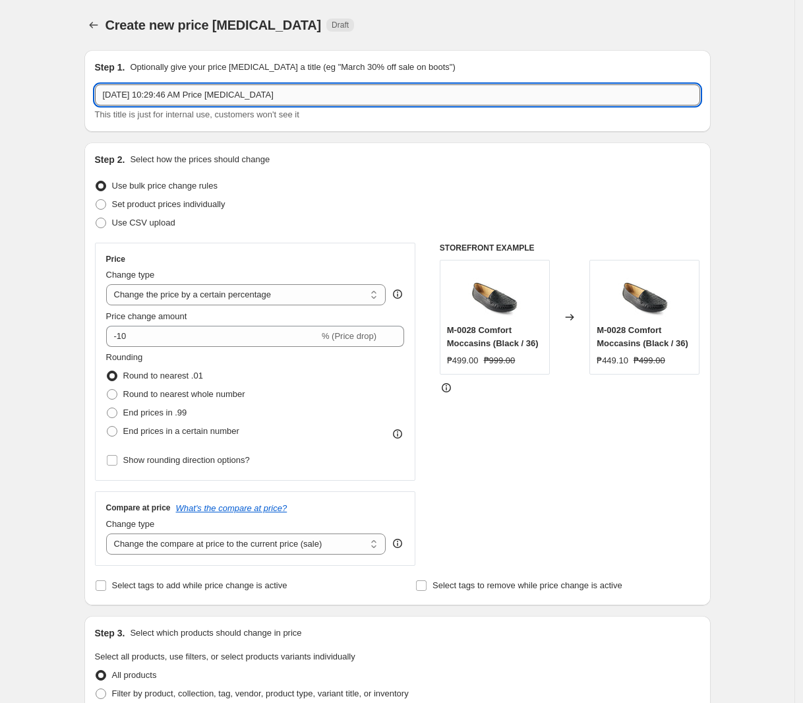
click at [299, 96] on input "[DATE] 10:29:46 AM Price [MEDICAL_DATA]" at bounding box center [397, 94] width 605 height 21
paste input "[DATE]_FigBags_1299_9.9"
type input "[DATE]_FigBags_1299_9.9"
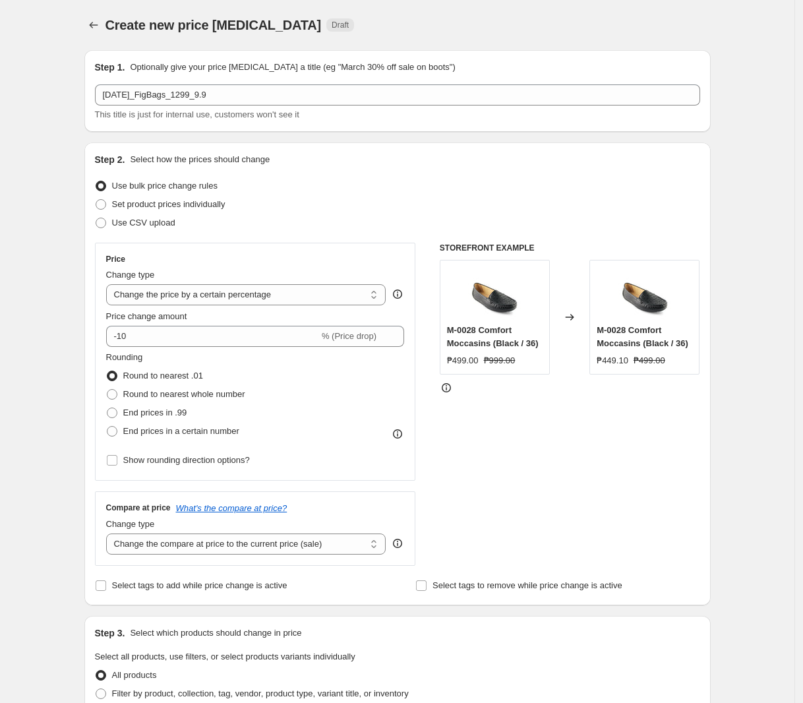
click at [196, 306] on div "Price Change type Change the price to a certain amount Change the price by a ce…" at bounding box center [255, 362] width 299 height 216
click at [199, 297] on select "Change the price to a certain amount Change the price by a certain amount Chang…" at bounding box center [246, 294] width 280 height 21
select select "to"
click at [109, 284] on select "Change the price to a certain amount Change the price by a certain amount Chang…" at bounding box center [246, 294] width 280 height 21
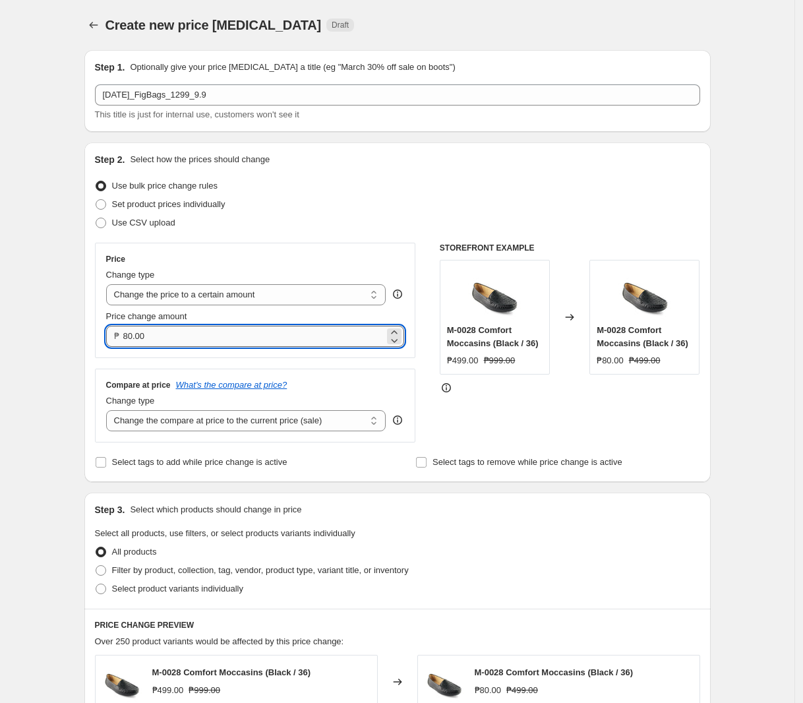
click at [192, 340] on input "80.00" at bounding box center [254, 336] width 262 height 21
type input "1299.00"
drag, startPoint x: 226, startPoint y: 419, endPoint x: 224, endPoint y: 430, distance: 12.0
click at [226, 419] on select "Change the compare at price to the current price (sale) Change the compare at p…" at bounding box center [246, 420] width 280 height 21
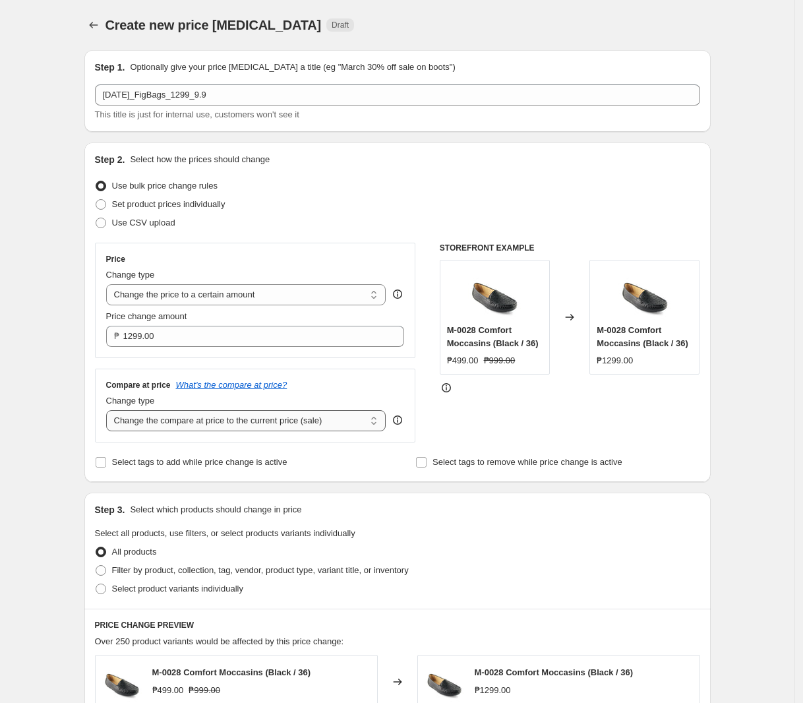
select select "no_change"
click at [109, 411] on select "Change the compare at price to the current price (sale) Change the compare at p…" at bounding box center [246, 420] width 280 height 21
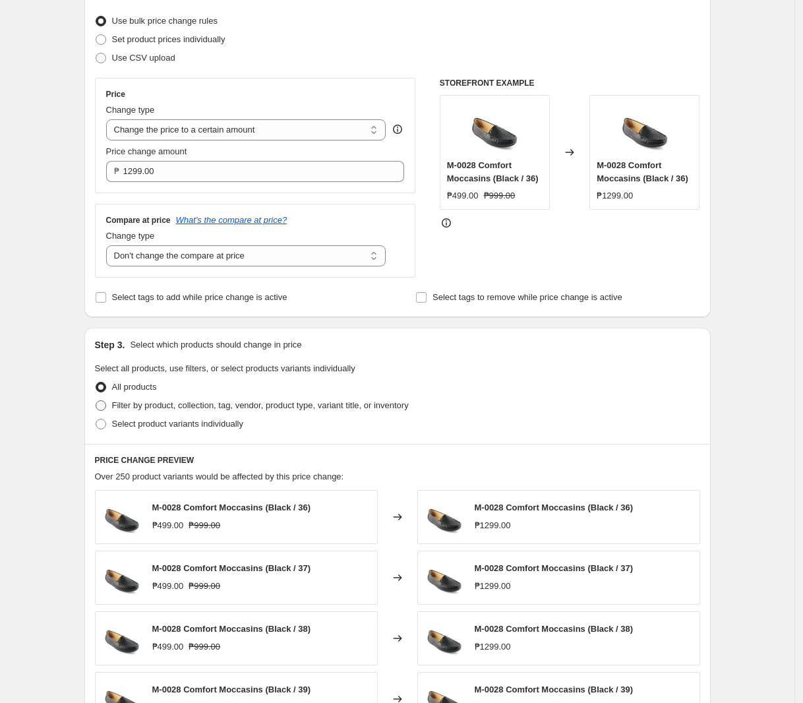
click at [225, 408] on span "Filter by product, collection, tag, vendor, product type, variant title, or inv…" at bounding box center [260, 405] width 297 height 10
click at [96, 401] on input "Filter by product, collection, tag, vendor, product type, variant title, or inv…" at bounding box center [96, 400] width 1 height 1
radio input "true"
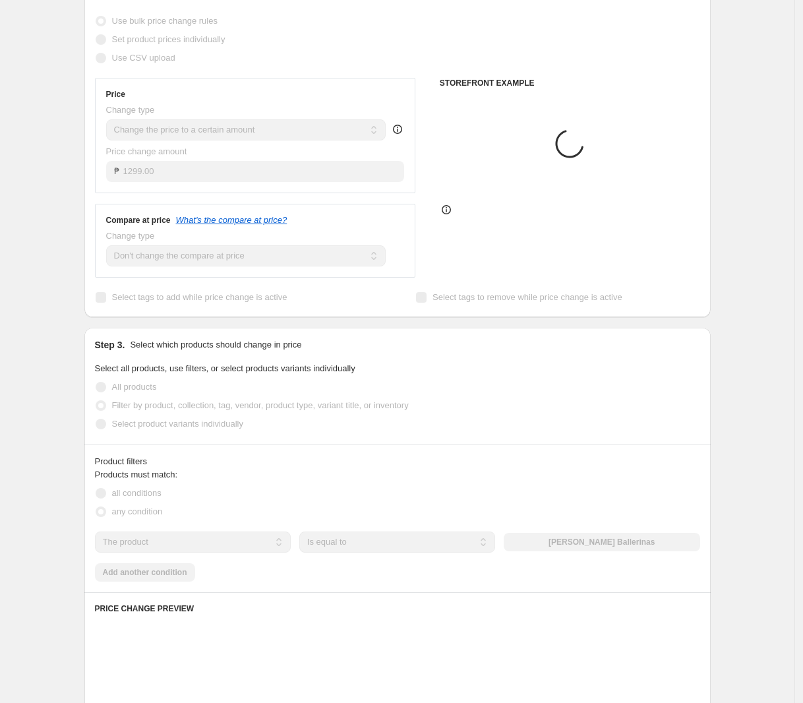
click at [200, 543] on select "The product The product's collection The product's tag The product's vendor The…" at bounding box center [193, 541] width 196 height 21
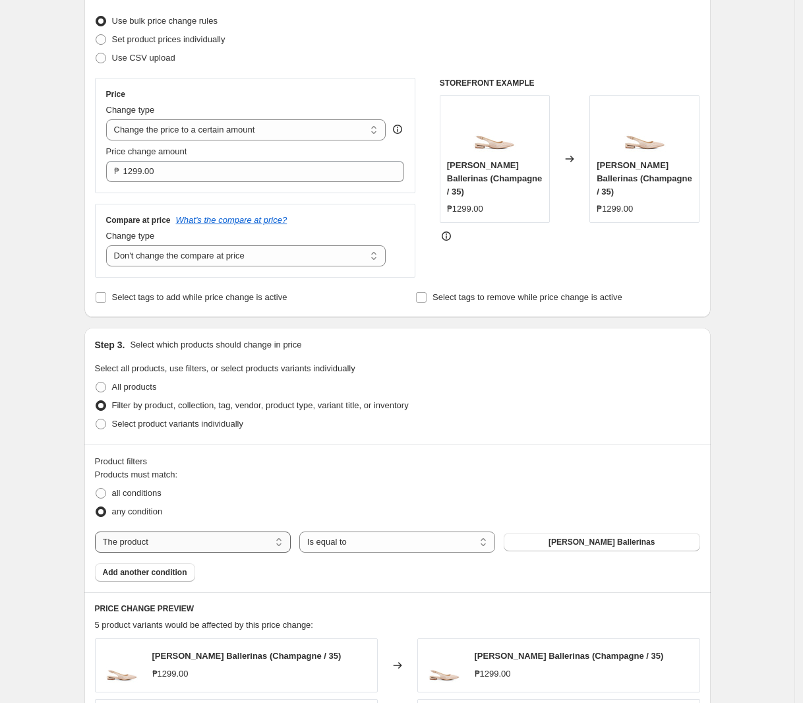
click at [200, 543] on select "The product The product's collection The product's tag The product's vendor The…" at bounding box center [193, 541] width 196 height 21
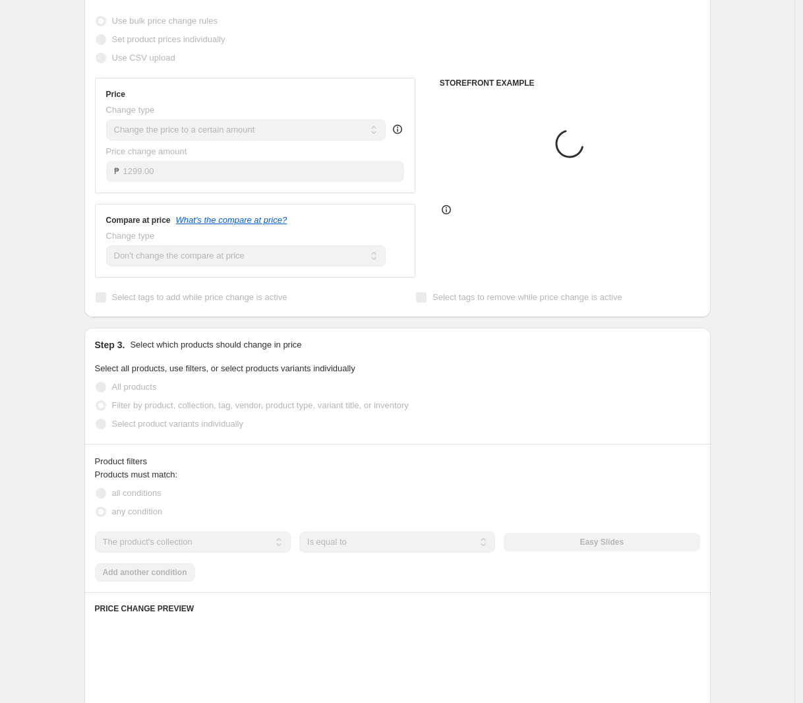
click at [202, 547] on select "The product The product's collection The product's tag The product's vendor The…" at bounding box center [193, 541] width 196 height 21
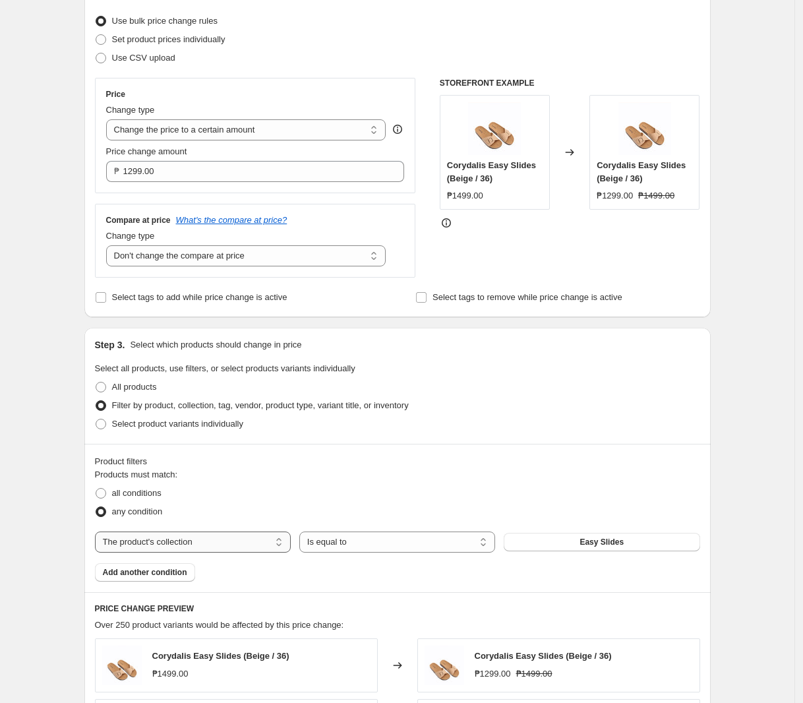
select select "tag"
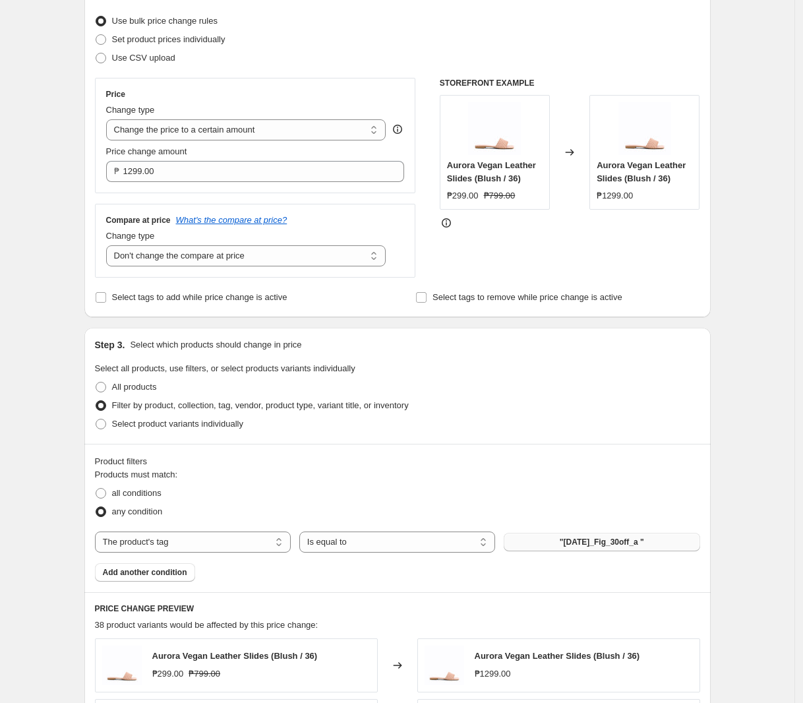
click at [600, 544] on span ""[DATE]_Fig_30off_a "" at bounding box center [602, 541] width 84 height 11
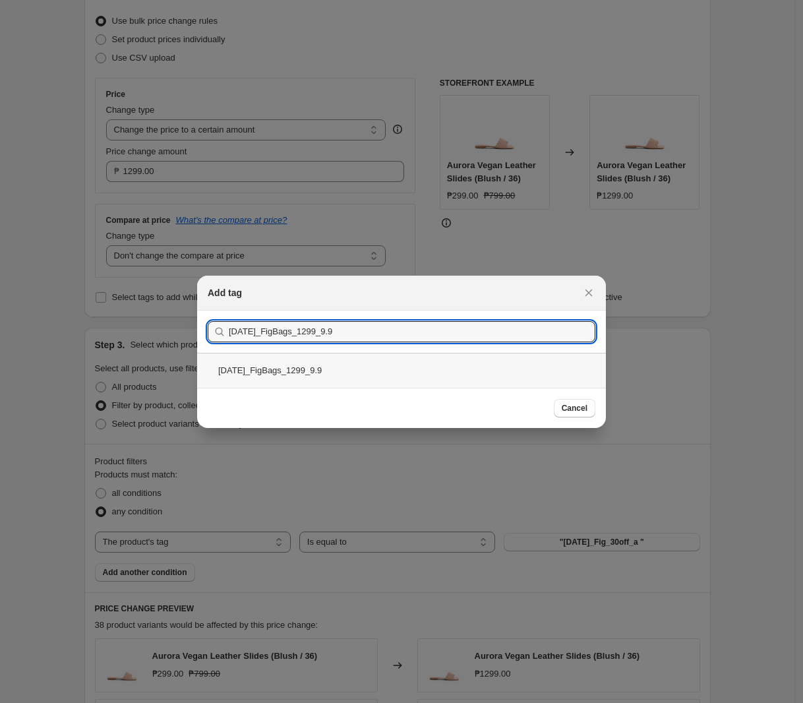
type input "[DATE]_FigBags_1299_9.9"
click at [347, 378] on div "[DATE]_FigBags_1299_9.9" at bounding box center [401, 370] width 409 height 35
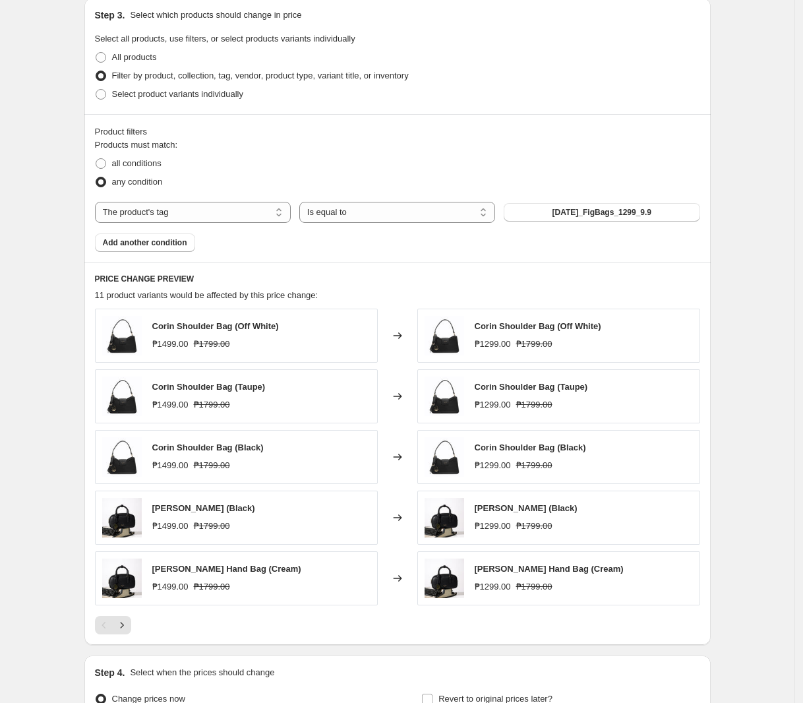
scroll to position [577, 0]
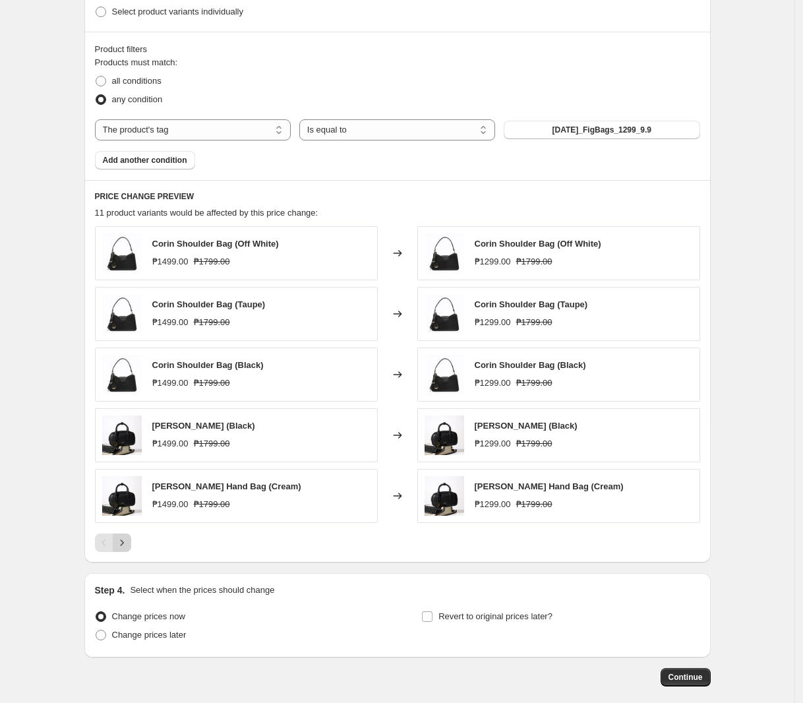
click at [124, 547] on icon "Next" at bounding box center [121, 542] width 13 height 13
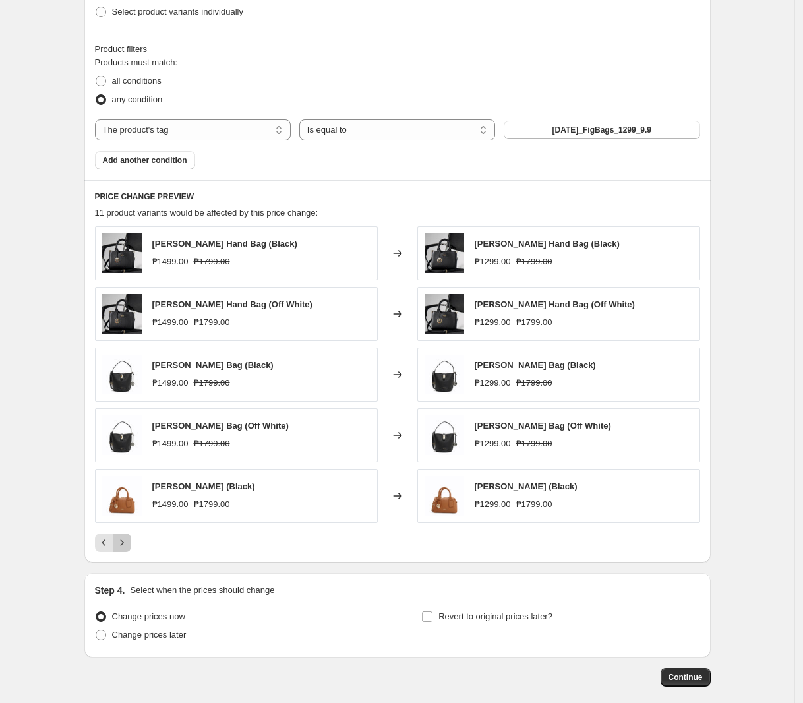
drag, startPoint x: 127, startPoint y: 540, endPoint x: 120, endPoint y: 533, distance: 9.3
click at [127, 539] on icon "Next" at bounding box center [121, 542] width 13 height 13
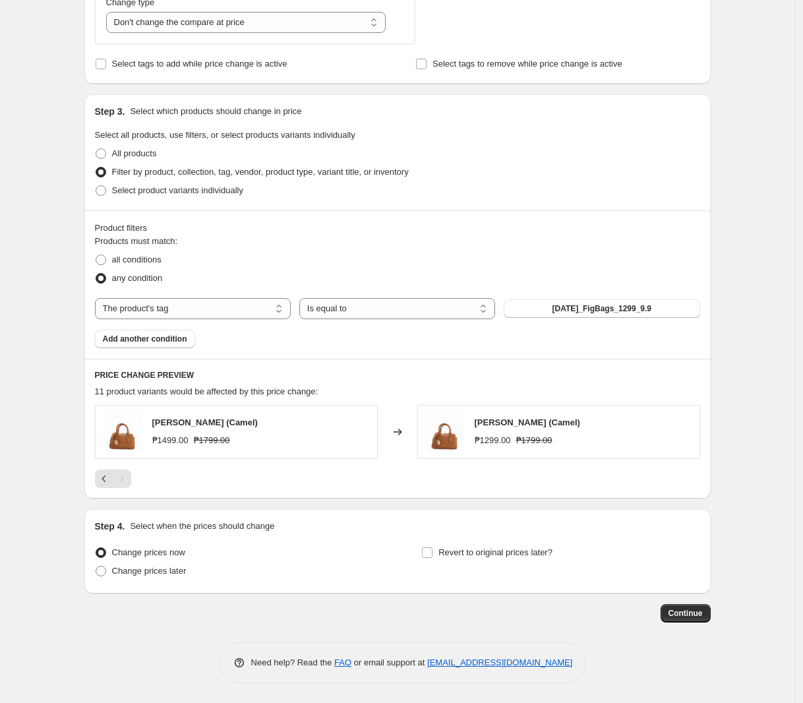
scroll to position [399, 0]
click at [177, 572] on span "Change prices later" at bounding box center [149, 570] width 74 height 10
click at [96, 566] on input "Change prices later" at bounding box center [96, 565] width 1 height 1
radio input "true"
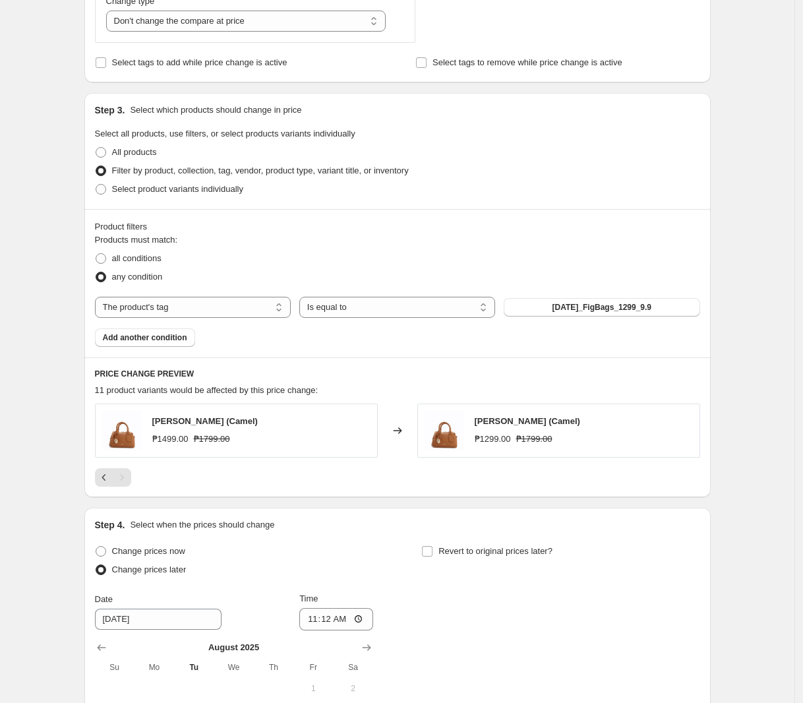
scroll to position [646, 0]
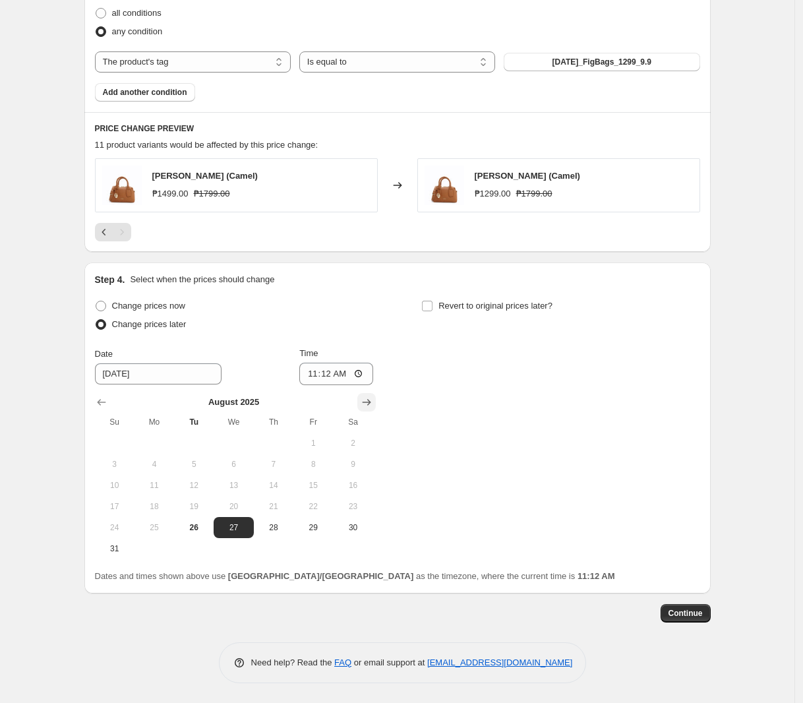
click at [370, 401] on icon "Show next month, September 2025" at bounding box center [366, 402] width 9 height 7
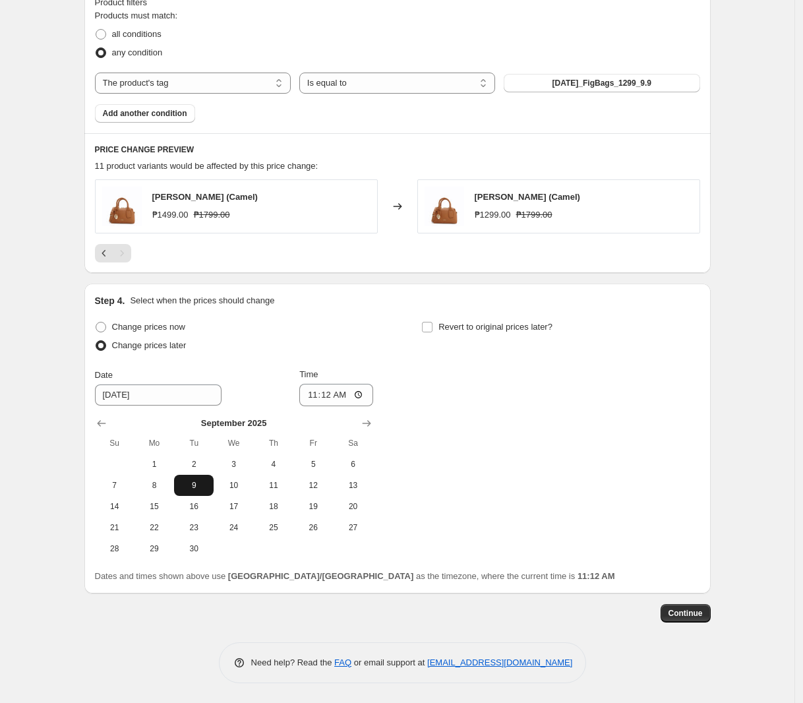
click at [202, 485] on span "9" at bounding box center [193, 485] width 29 height 11
type input "[DATE]"
click at [324, 391] on input "11:12" at bounding box center [336, 395] width 74 height 22
type input "00:00"
click at [486, 331] on span "Revert to original prices later?" at bounding box center [495, 327] width 114 height 10
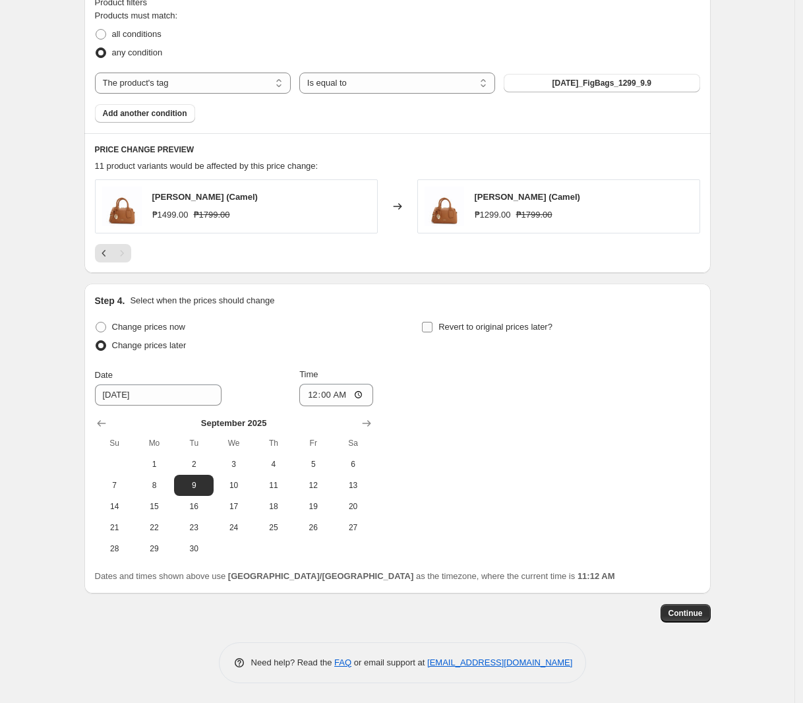
click at [463, 327] on span "Revert to original prices later?" at bounding box center [495, 327] width 114 height 10
click at [432, 327] on input "Revert to original prices later?" at bounding box center [427, 327] width 11 height 11
checkbox input "true"
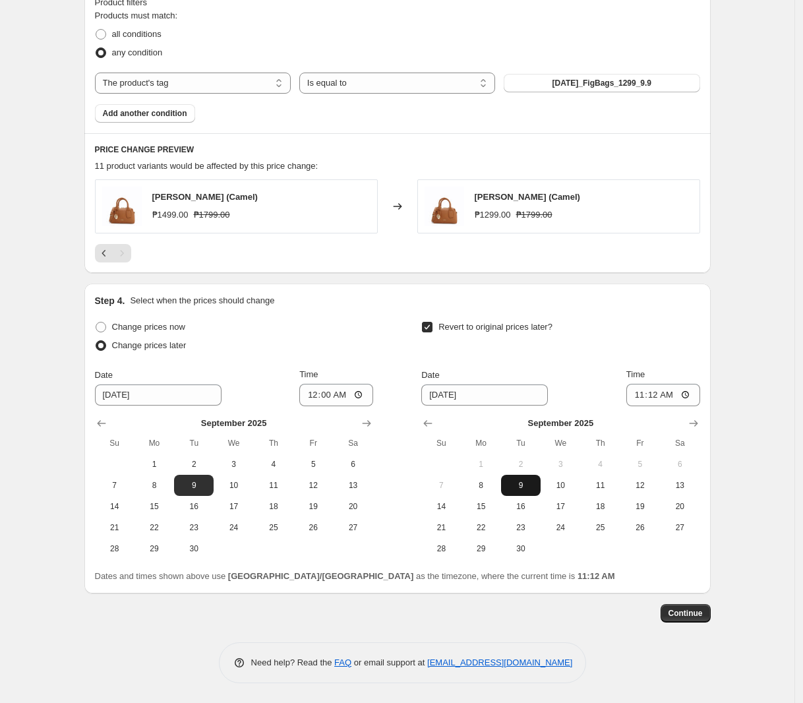
click at [526, 485] on span "9" at bounding box center [520, 485] width 29 height 11
type input "[DATE]"
click at [650, 392] on input "11:12" at bounding box center [663, 395] width 74 height 22
type input "23:59"
click at [677, 610] on span "Continue" at bounding box center [685, 613] width 34 height 11
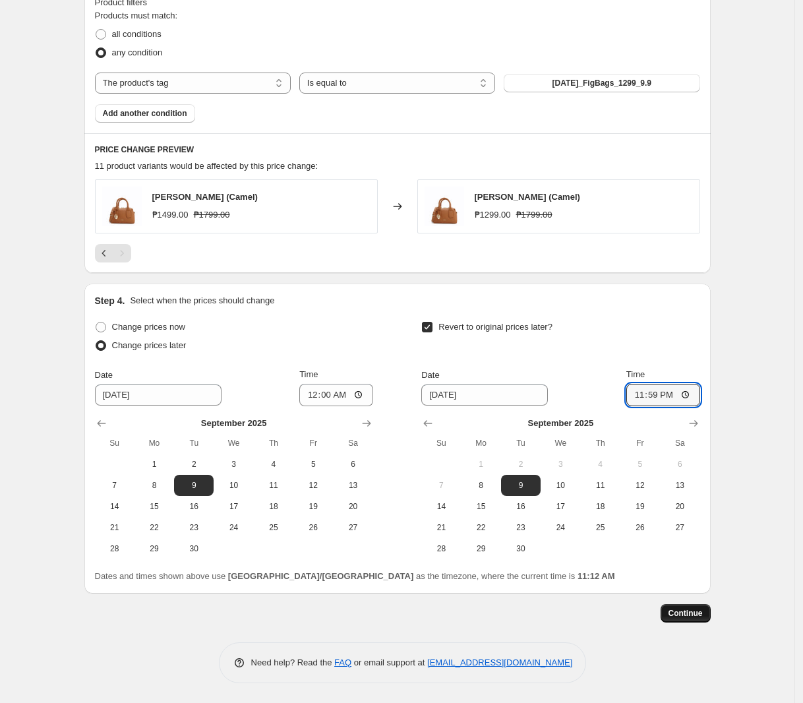
scroll to position [0, 0]
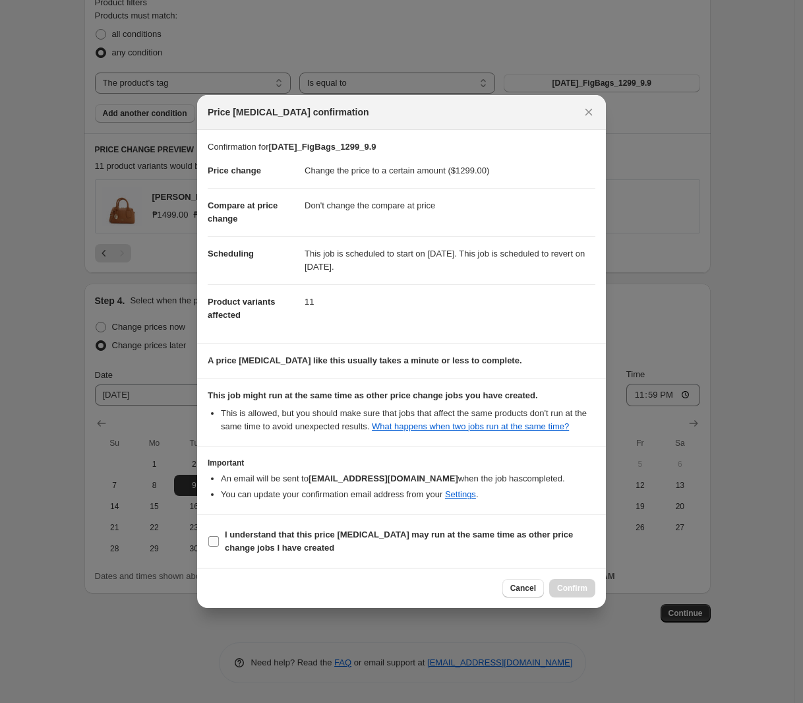
click at [290, 533] on b "I understand that this price [MEDICAL_DATA] may run at the same time as other p…" at bounding box center [399, 540] width 348 height 23
click at [219, 536] on input "I understand that this price [MEDICAL_DATA] may run at the same time as other p…" at bounding box center [213, 541] width 11 height 11
checkbox input "true"
click at [592, 589] on button "Confirm" at bounding box center [572, 588] width 46 height 18
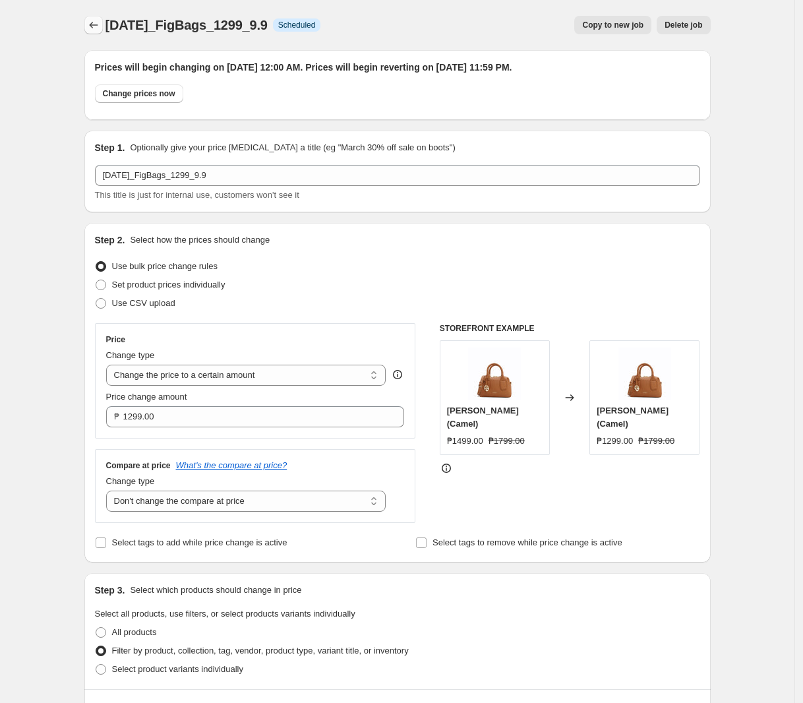
click at [91, 16] on button "Price change jobs" at bounding box center [93, 25] width 18 height 18
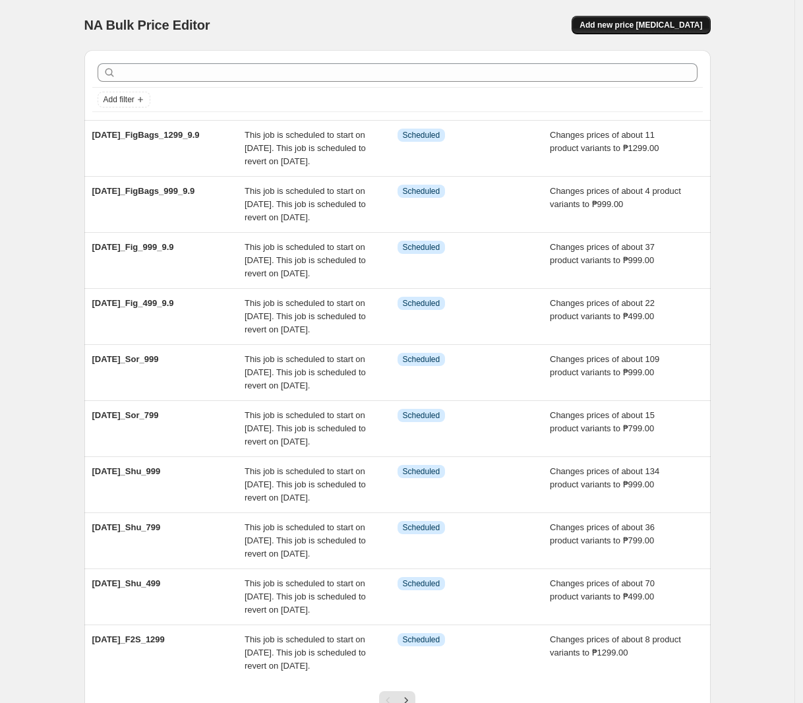
click at [657, 19] on button "Add new price [MEDICAL_DATA]" at bounding box center [640, 25] width 138 height 18
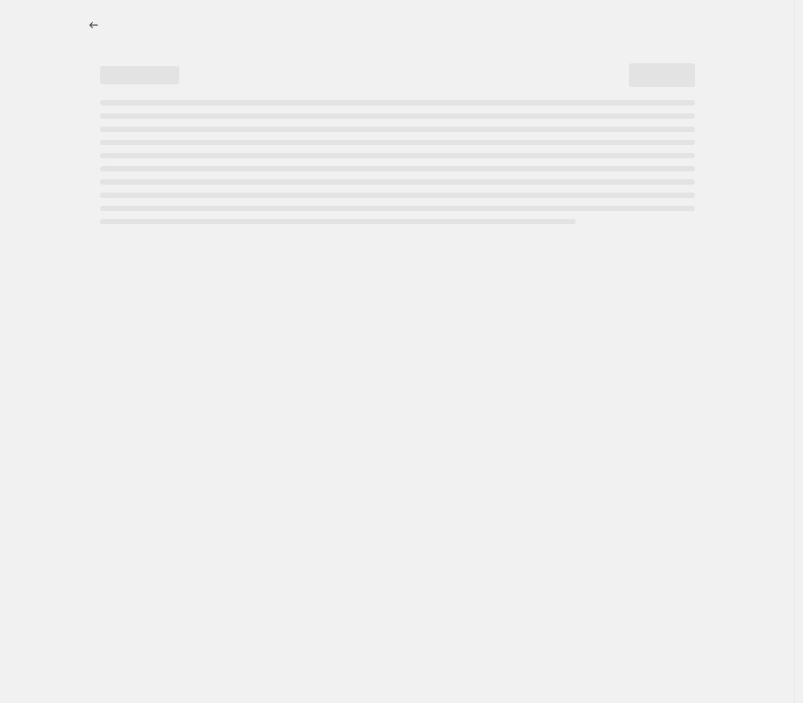
select select "percentage"
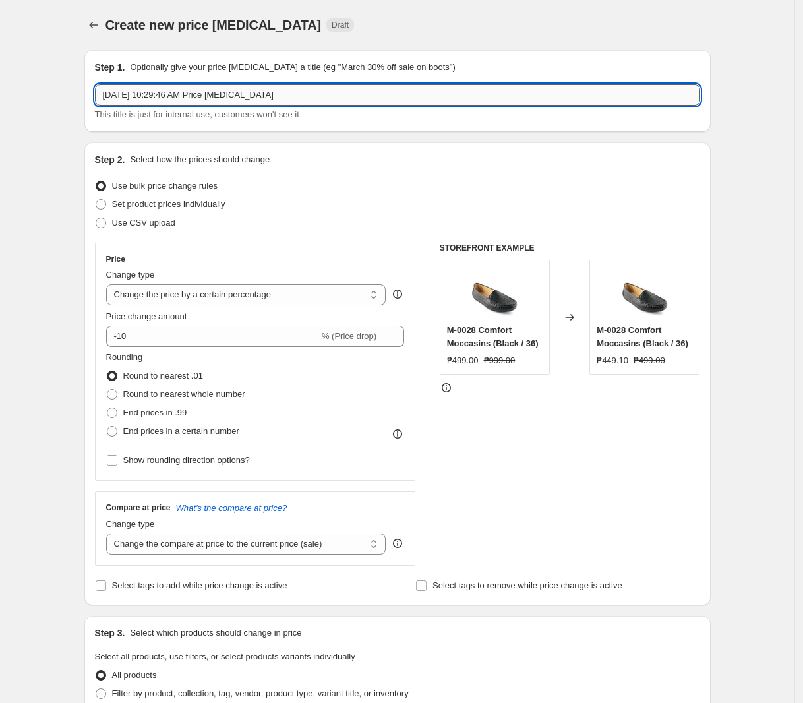
click at [300, 104] on input "[DATE] 10:29:46 AM Price [MEDICAL_DATA]" at bounding box center [397, 94] width 605 height 21
paste input "[DATE]_FigBags_1499_9.9"
type input "[DATE]_FigBags_1499_9.9"
drag, startPoint x: 224, startPoint y: 297, endPoint x: 228, endPoint y: 303, distance: 7.7
click at [224, 297] on select "Change the price to a certain amount Change the price by a certain amount Chang…" at bounding box center [246, 294] width 280 height 21
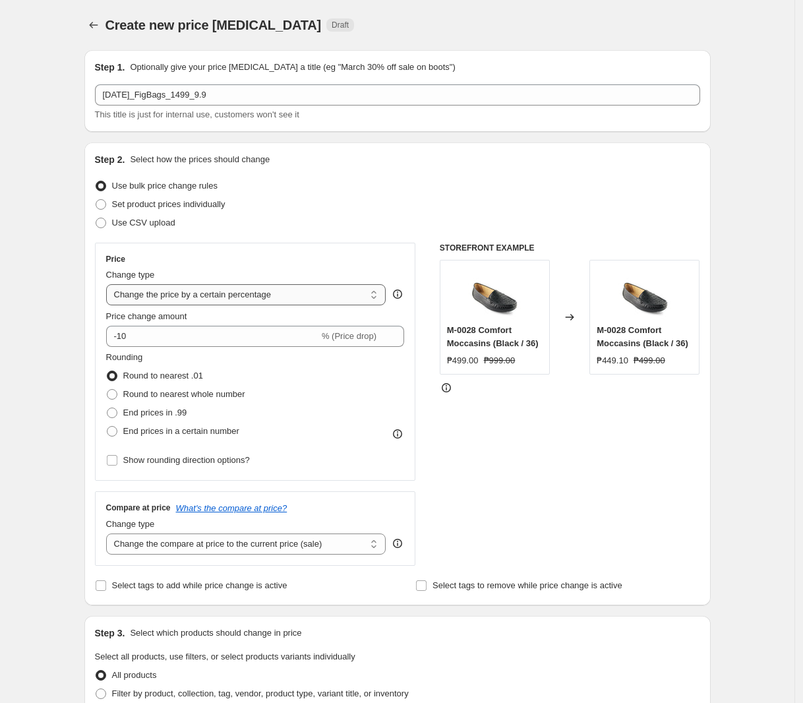
select select "to"
click at [109, 284] on select "Change the price to a certain amount Change the price by a certain amount Chang…" at bounding box center [246, 294] width 280 height 21
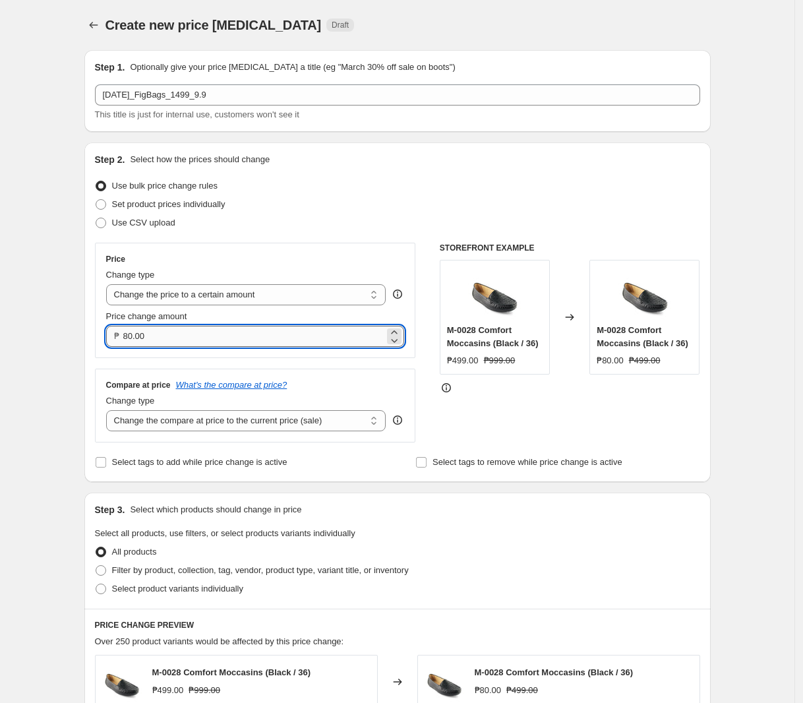
click at [225, 332] on input "80.00" at bounding box center [254, 336] width 262 height 21
type input "1499.00"
drag, startPoint x: 400, startPoint y: 312, endPoint x: 358, endPoint y: 361, distance: 64.5
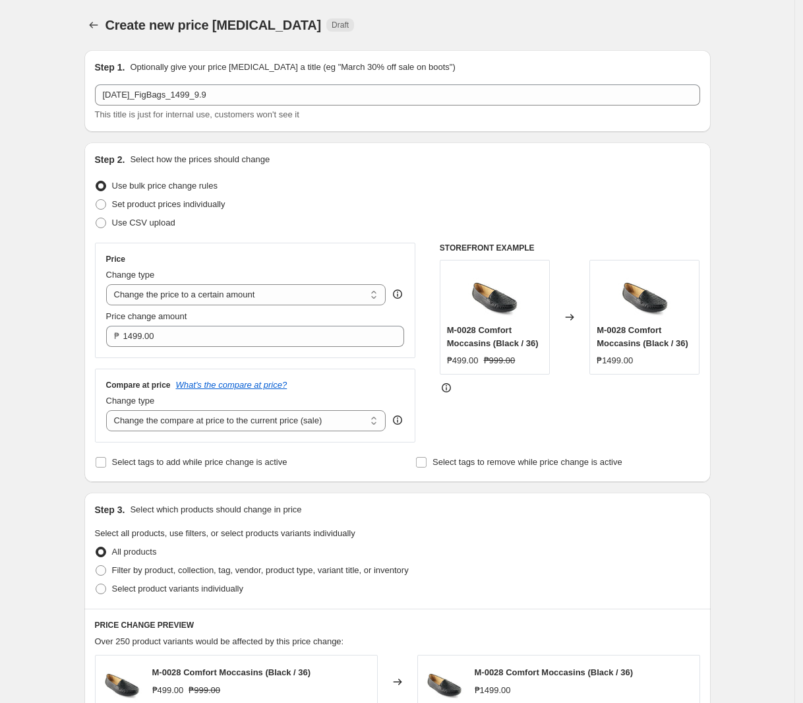
drag, startPoint x: 358, startPoint y: 361, endPoint x: 314, endPoint y: 399, distance: 58.4
click at [316, 390] on div "Compare at price What's the compare at price?" at bounding box center [255, 385] width 299 height 11
click at [301, 428] on select "Change the compare at price to the current price (sale) Change the compare at p…" at bounding box center [246, 420] width 280 height 21
select select "no_change"
click at [109, 411] on select "Change the compare at price to the current price (sale) Change the compare at p…" at bounding box center [246, 420] width 280 height 21
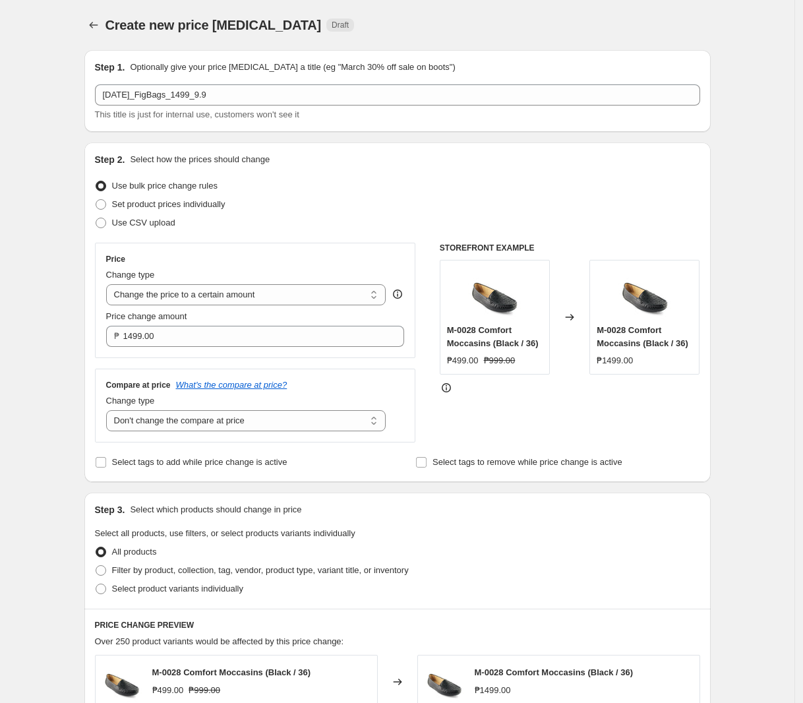
scroll to position [247, 0]
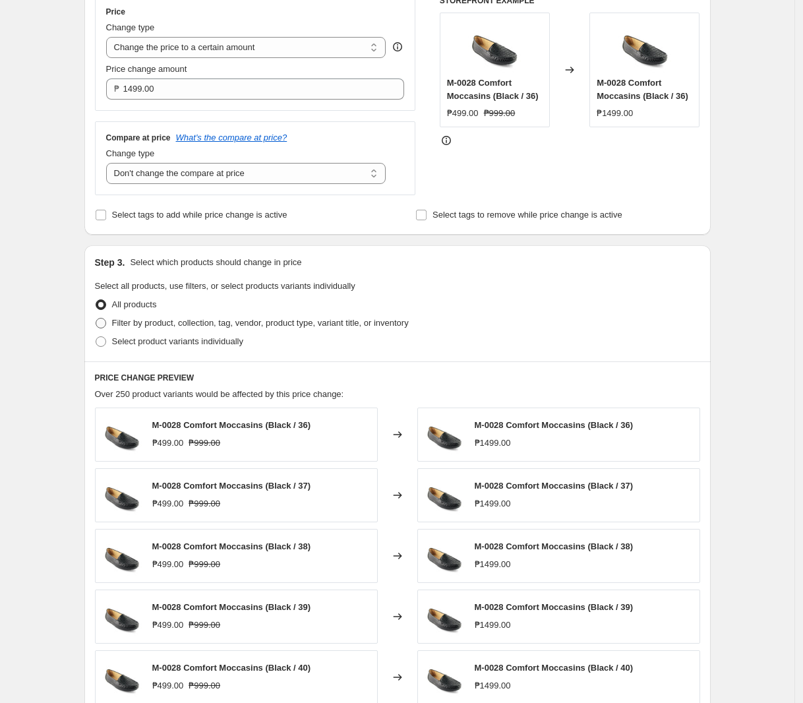
click at [310, 323] on span "Filter by product, collection, tag, vendor, product type, variant title, or inv…" at bounding box center [260, 323] width 297 height 10
click at [96, 318] on input "Filter by product, collection, tag, vendor, product type, variant title, or inv…" at bounding box center [96, 318] width 1 height 1
radio input "true"
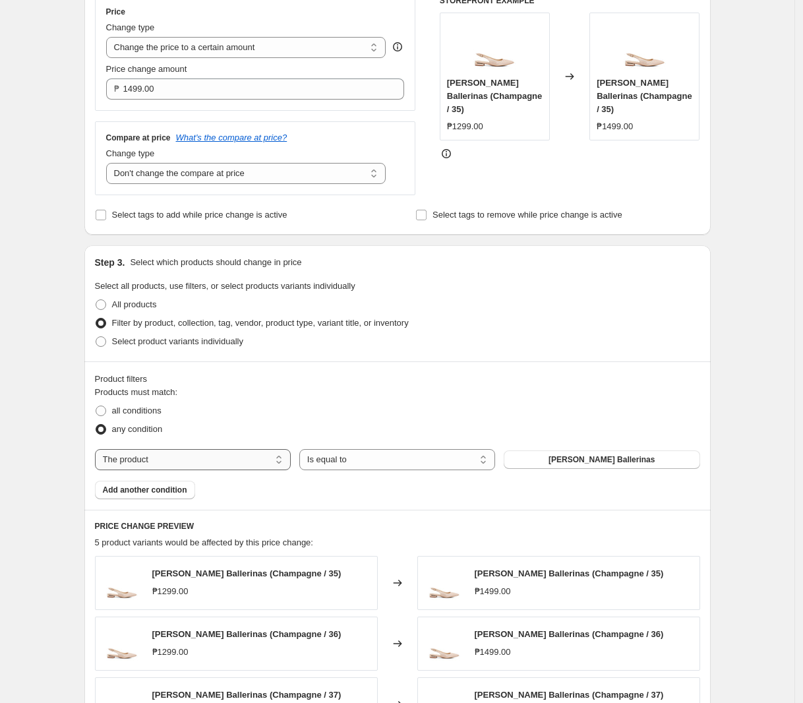
click at [223, 463] on select "The product The product's collection The product's tag The product's vendor The…" at bounding box center [193, 459] width 196 height 21
select select "tag"
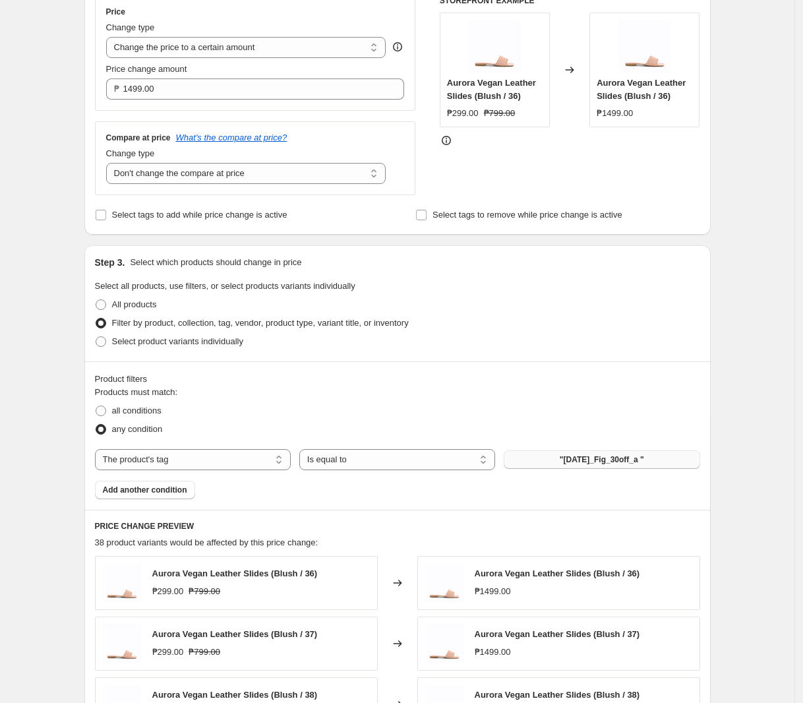
click at [585, 458] on span ""[DATE]_Fig_30off_a "" at bounding box center [602, 459] width 84 height 11
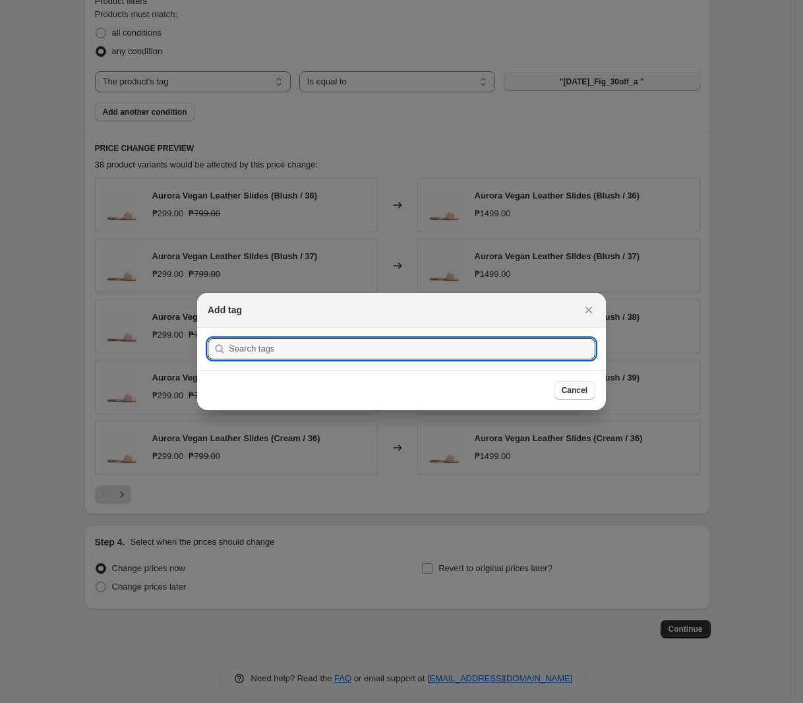
scroll to position [0, 0]
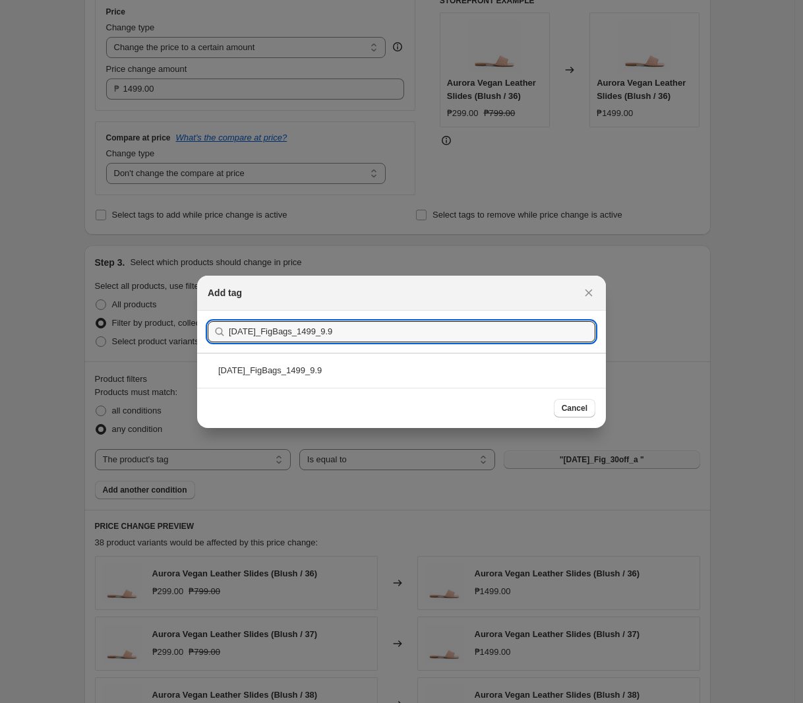
type input "[DATE]_FigBags_1499_9.9"
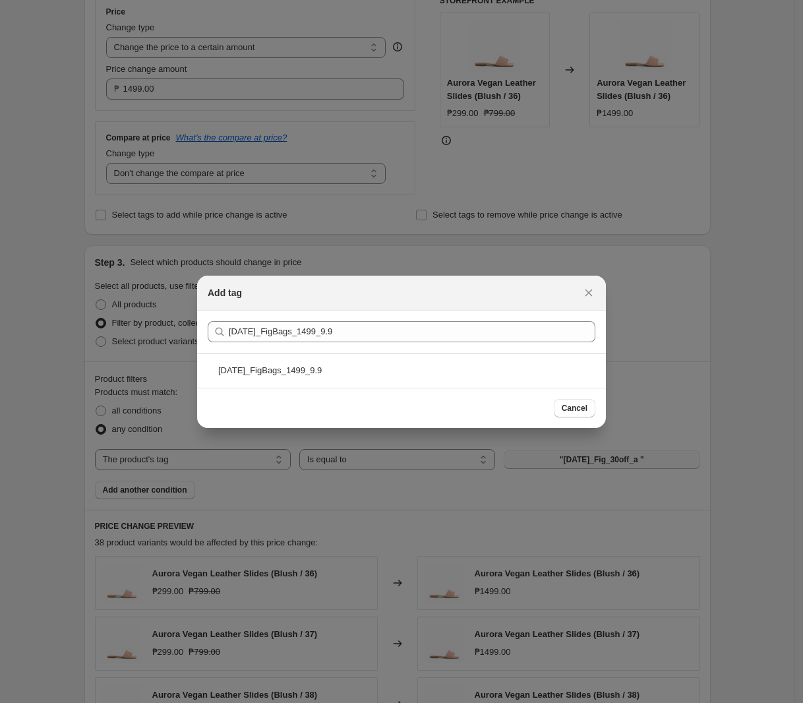
click at [340, 376] on div "[DATE]_FigBags_1499_9.9" at bounding box center [401, 370] width 409 height 35
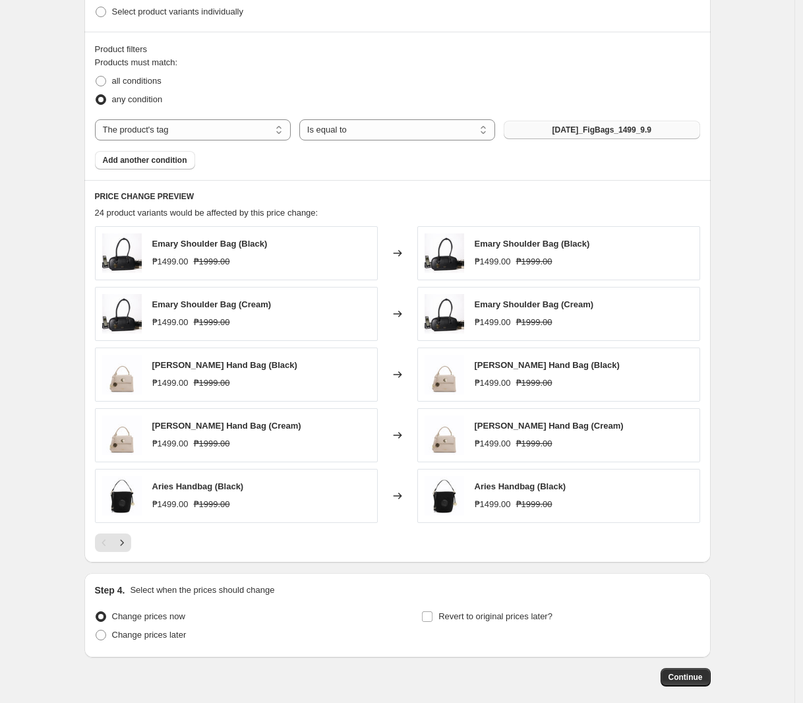
scroll to position [643, 0]
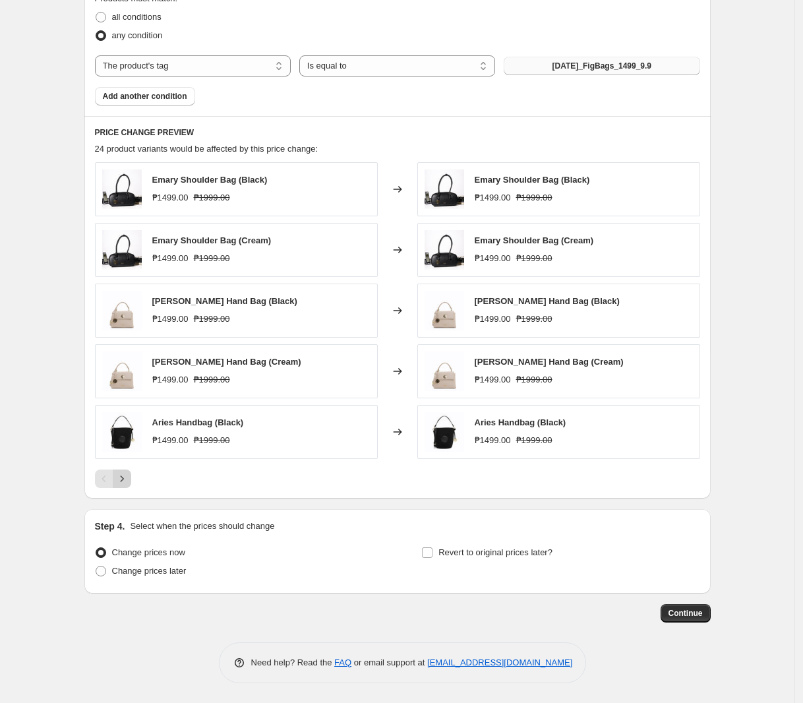
click at [123, 480] on icon "Next" at bounding box center [121, 478] width 13 height 13
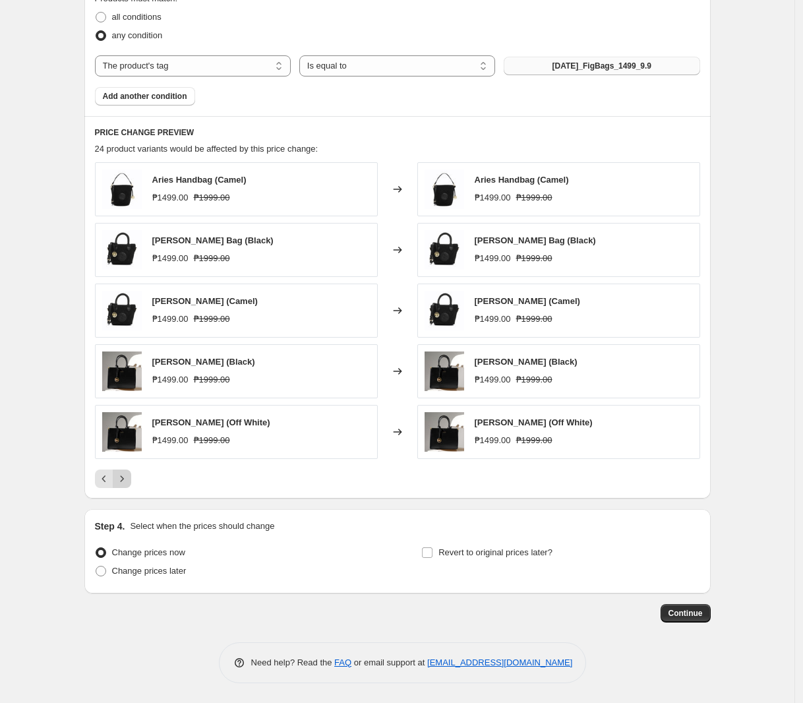
click at [127, 483] on icon "Next" at bounding box center [121, 478] width 13 height 13
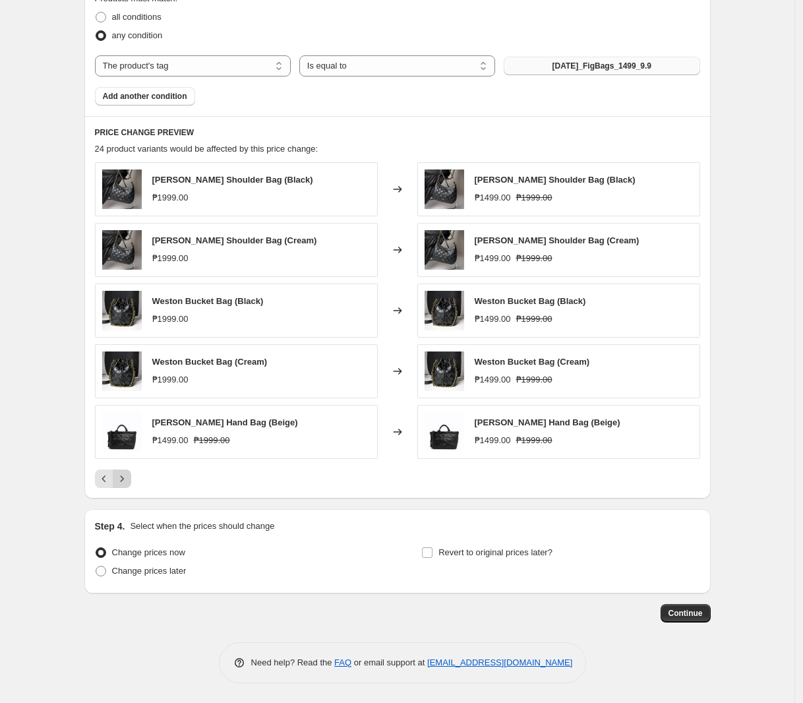
click at [123, 476] on icon "Next" at bounding box center [121, 478] width 13 height 13
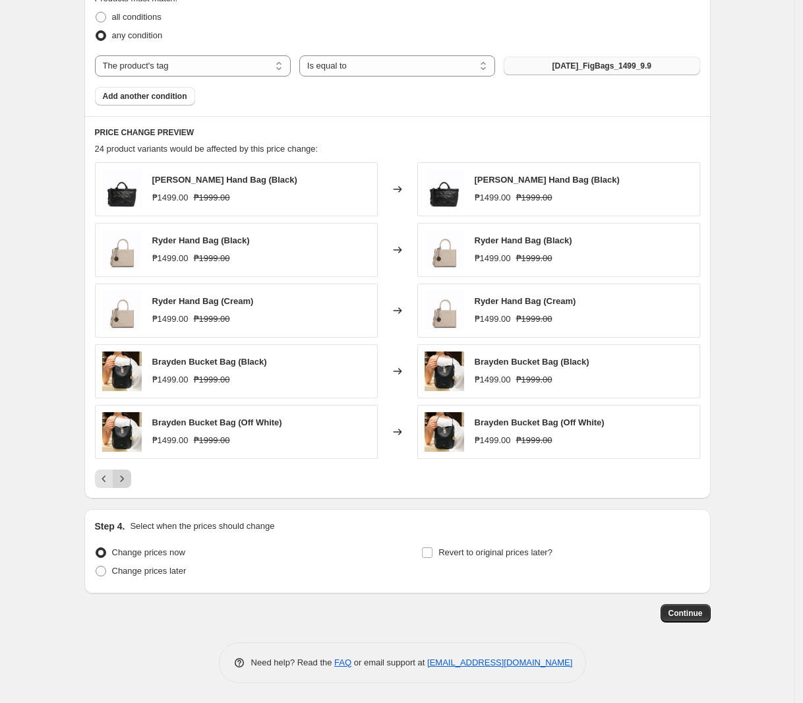
click at [127, 476] on icon "Next" at bounding box center [121, 478] width 13 height 13
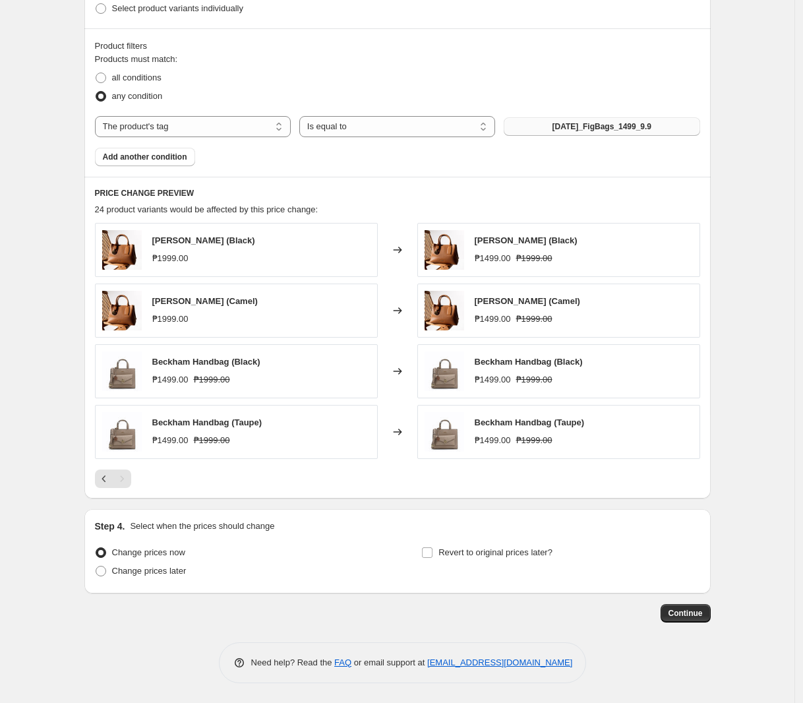
scroll to position [582, 0]
click at [161, 572] on span "Change prices later" at bounding box center [149, 570] width 74 height 10
click at [96, 566] on input "Change prices later" at bounding box center [96, 565] width 1 height 1
radio input "true"
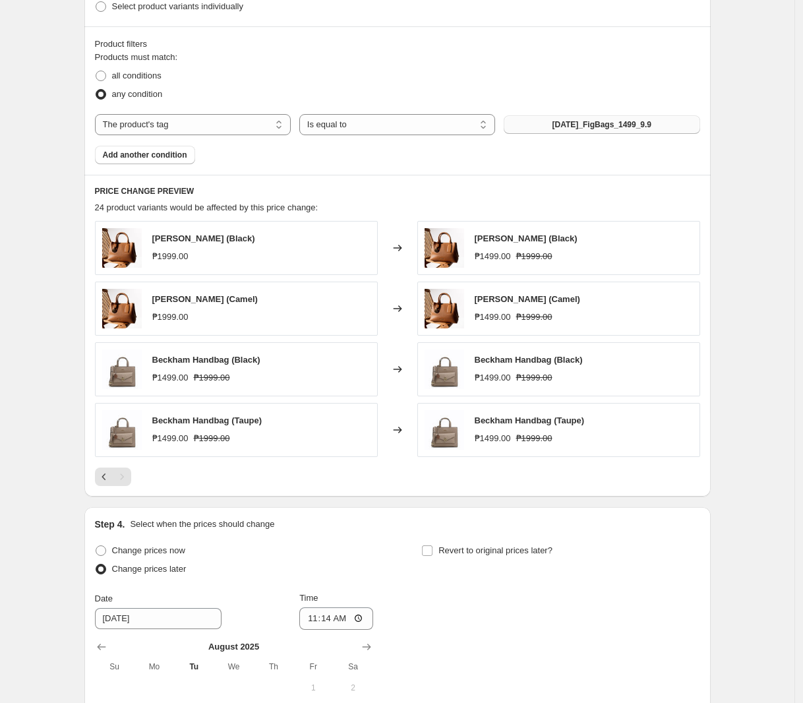
scroll to position [828, 0]
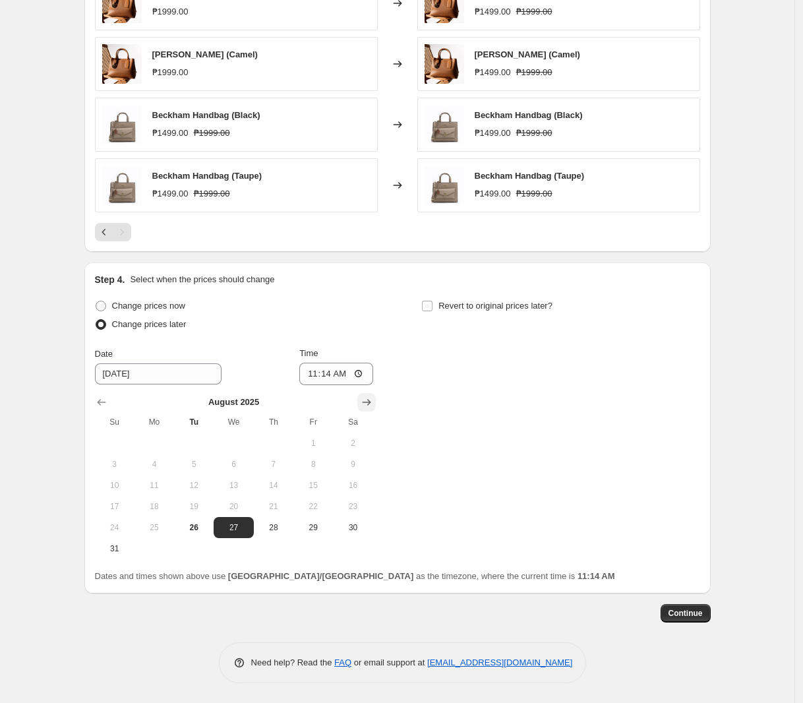
click at [370, 401] on icon "Show next month, September 2025" at bounding box center [366, 402] width 9 height 7
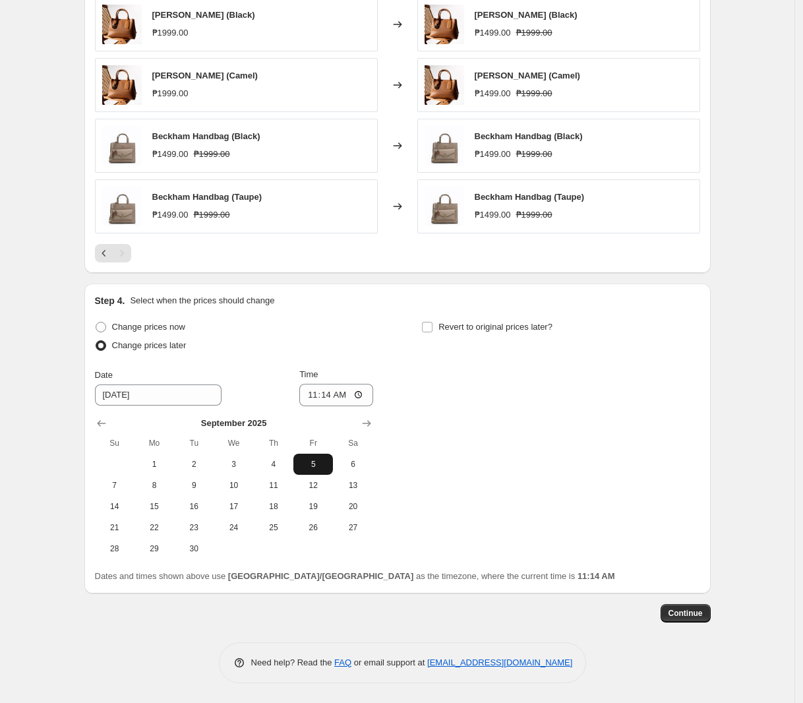
scroll to position [808, 0]
click at [199, 487] on span "9" at bounding box center [193, 485] width 29 height 11
type input "[DATE]"
click at [306, 397] on input "11:14" at bounding box center [336, 395] width 74 height 22
type input "00:00"
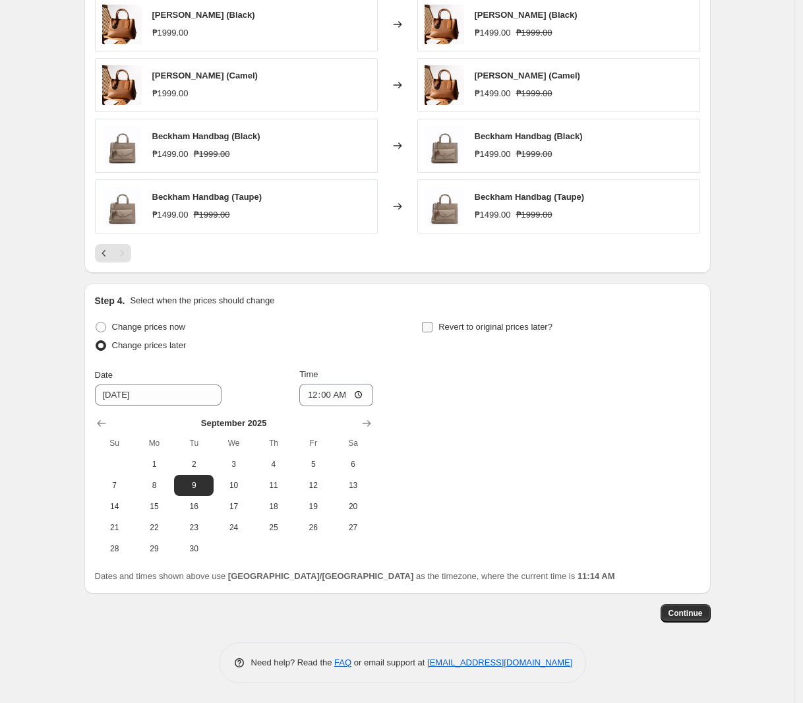
click at [479, 330] on span "Revert to original prices later?" at bounding box center [495, 327] width 114 height 10
click at [432, 330] on input "Revert to original prices later?" at bounding box center [427, 327] width 11 height 11
checkbox input "true"
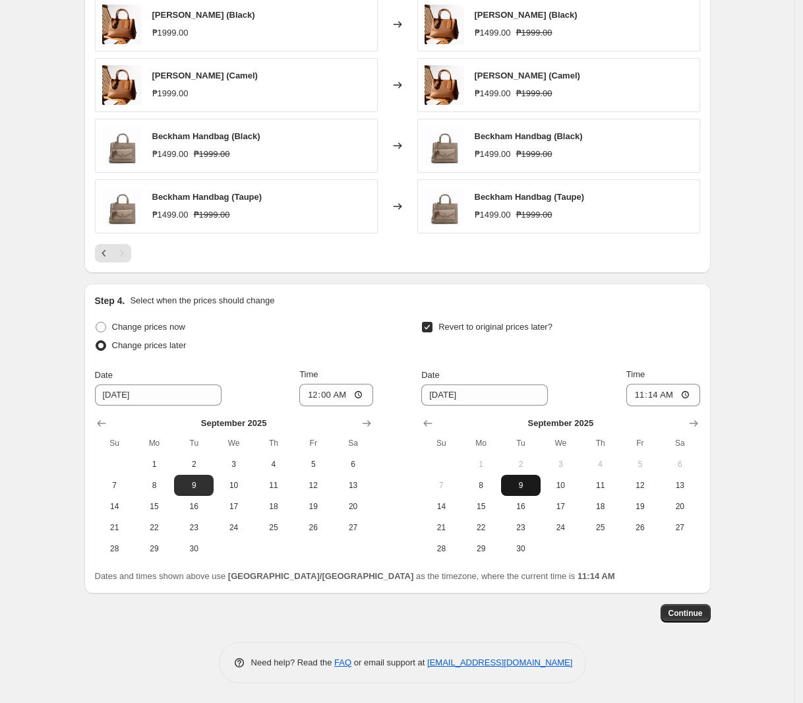
click at [528, 485] on span "9" at bounding box center [520, 485] width 29 height 11
type input "[DATE]"
click at [636, 398] on input "11:14" at bounding box center [663, 395] width 74 height 22
type input "23:59"
click at [678, 620] on button "Continue" at bounding box center [685, 613] width 50 height 18
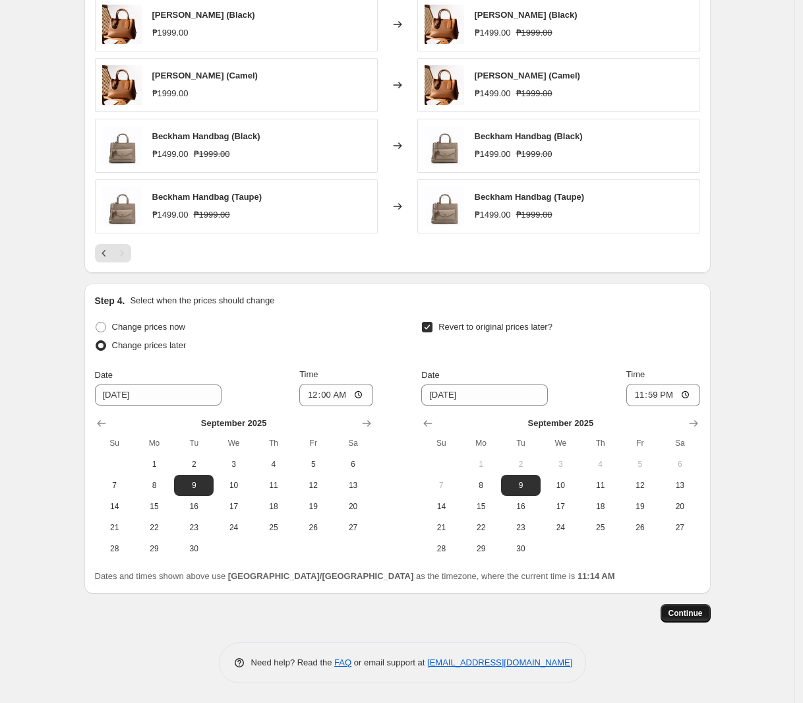
scroll to position [0, 0]
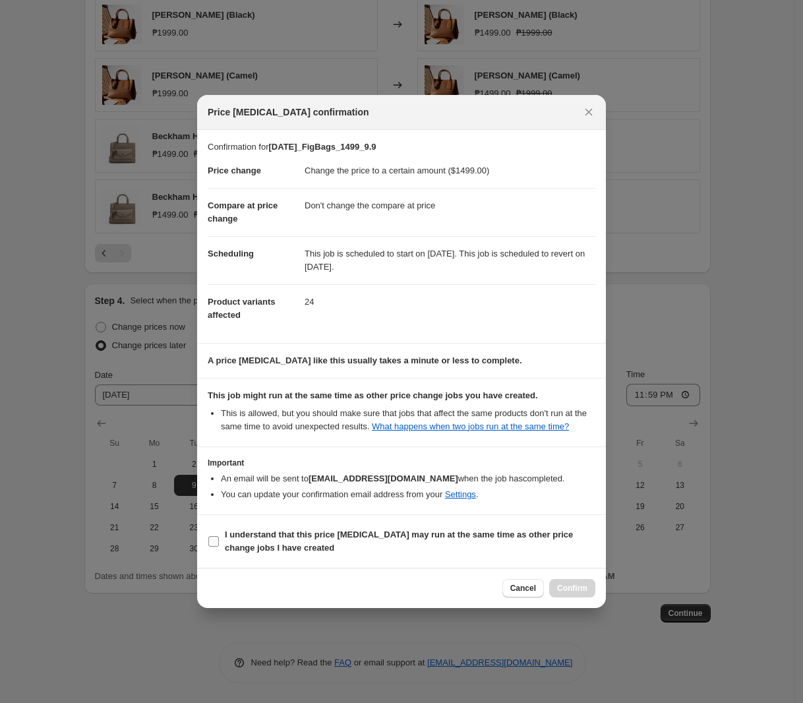
click at [281, 536] on b "I understand that this price [MEDICAL_DATA] may run at the same time as other p…" at bounding box center [399, 540] width 348 height 23
click at [219, 536] on input "I understand that this price [MEDICAL_DATA] may run at the same time as other p…" at bounding box center [213, 541] width 11 height 11
checkbox input "true"
click at [584, 582] on button "Confirm" at bounding box center [572, 588] width 46 height 18
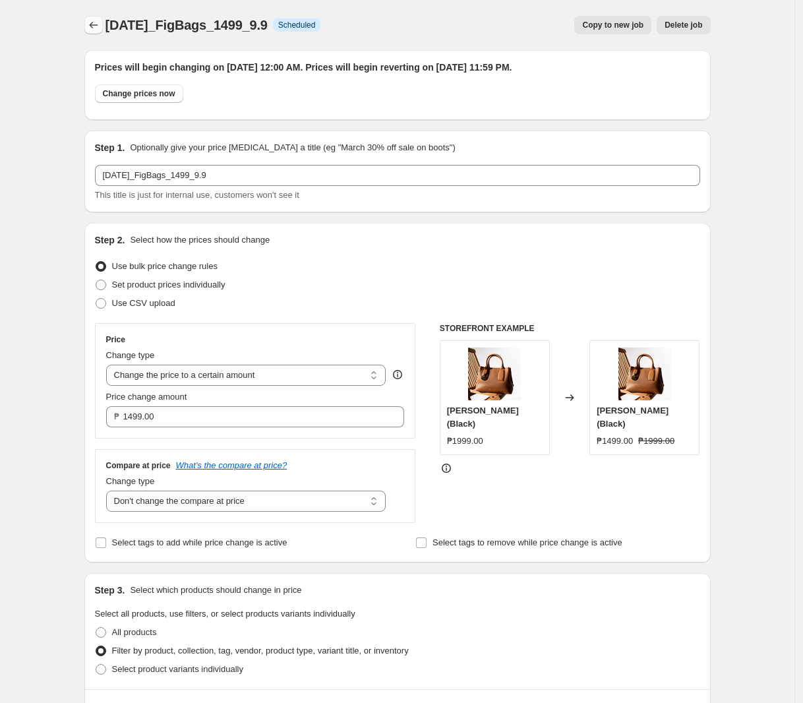
click at [103, 28] on button "Price change jobs" at bounding box center [93, 25] width 18 height 18
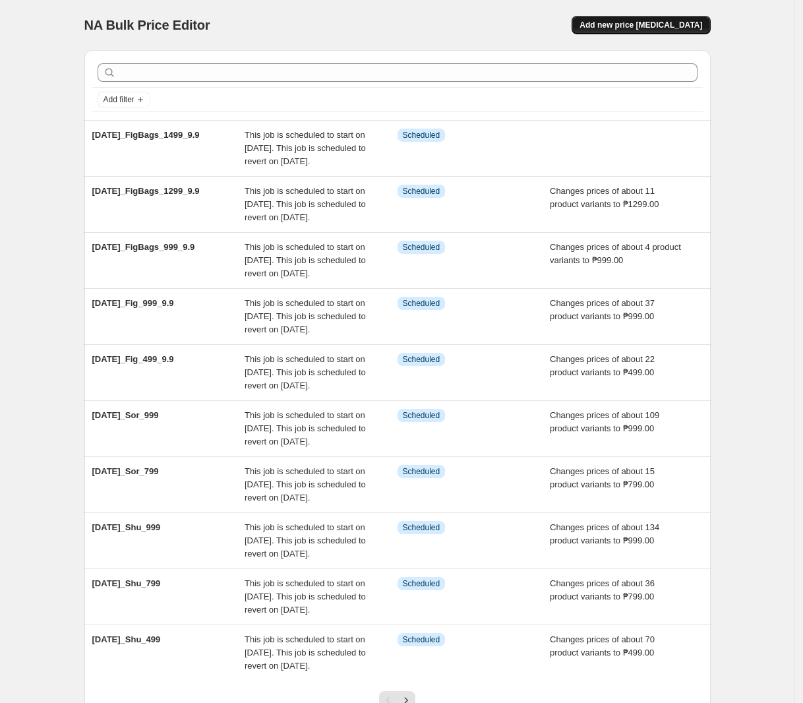
click at [680, 22] on span "Add new price [MEDICAL_DATA]" at bounding box center [640, 25] width 123 height 11
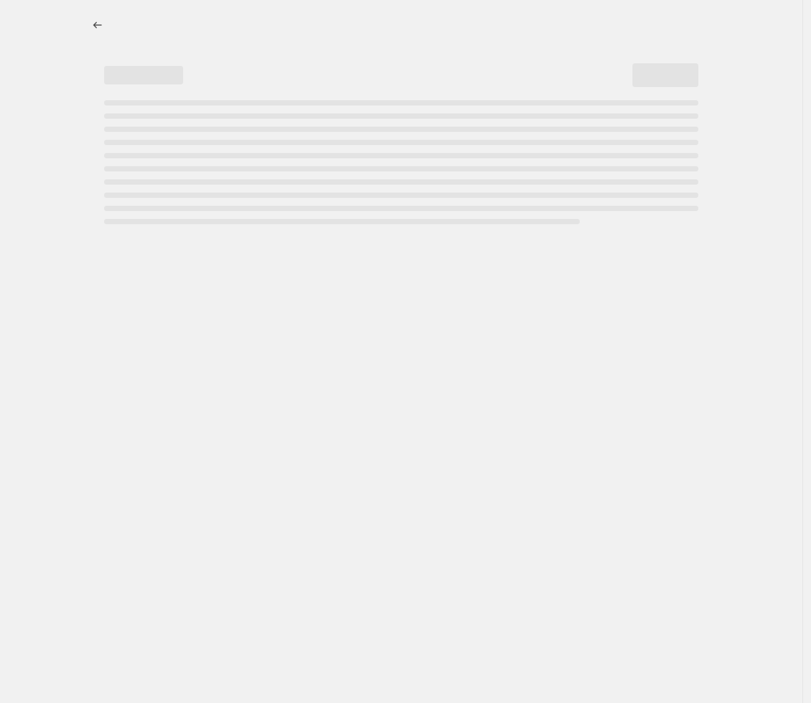
select select "percentage"
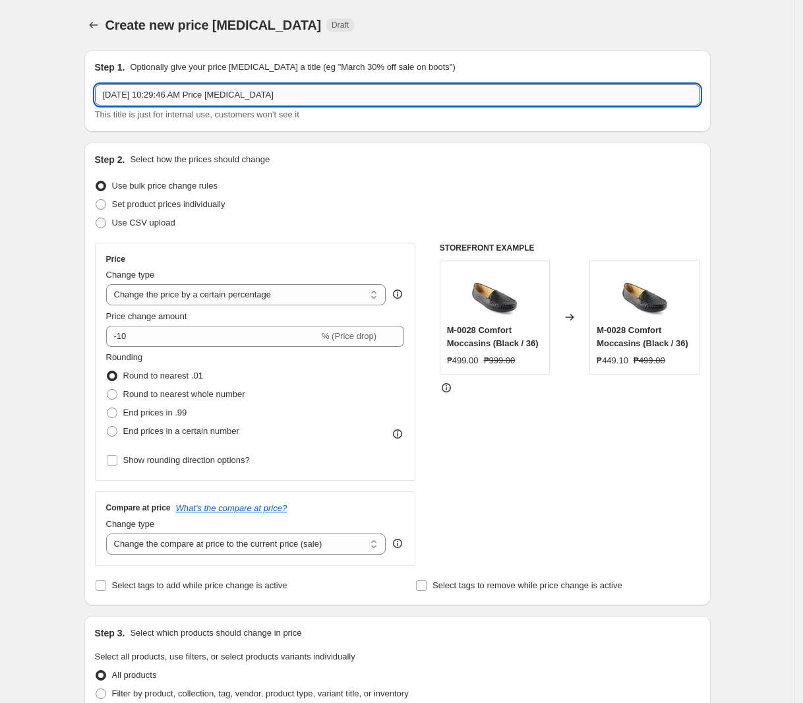
click at [291, 92] on input "[DATE] 10:29:46 AM Price [MEDICAL_DATA]" at bounding box center [397, 94] width 605 height 21
paste input "[DATE]_F2S_999_9.9"
type input "[DATE]_F2S_999_9.9"
click at [208, 205] on span "Set product prices individually" at bounding box center [168, 204] width 113 height 10
click at [96, 200] on input "Set product prices individually" at bounding box center [96, 199] width 1 height 1
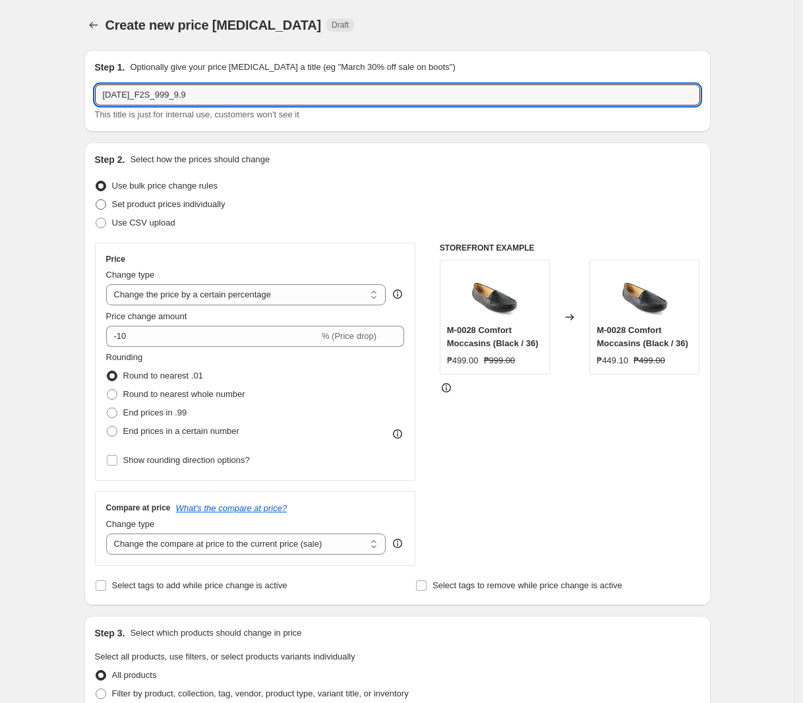
radio input "true"
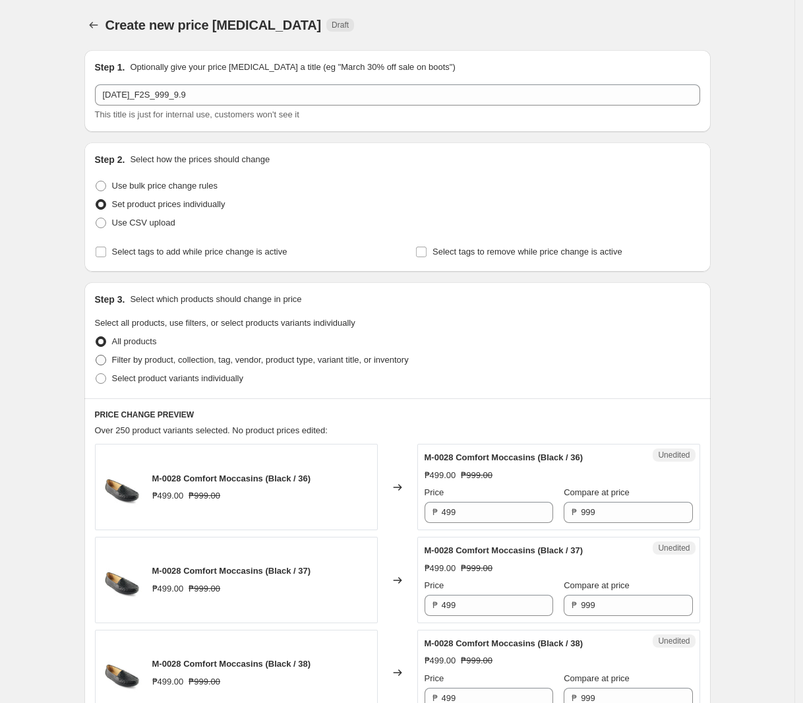
click at [247, 362] on span "Filter by product, collection, tag, vendor, product type, variant title, or inv…" at bounding box center [260, 360] width 297 height 10
click at [96, 355] on input "Filter by product, collection, tag, vendor, product type, variant title, or inv…" at bounding box center [96, 355] width 1 height 1
radio input "true"
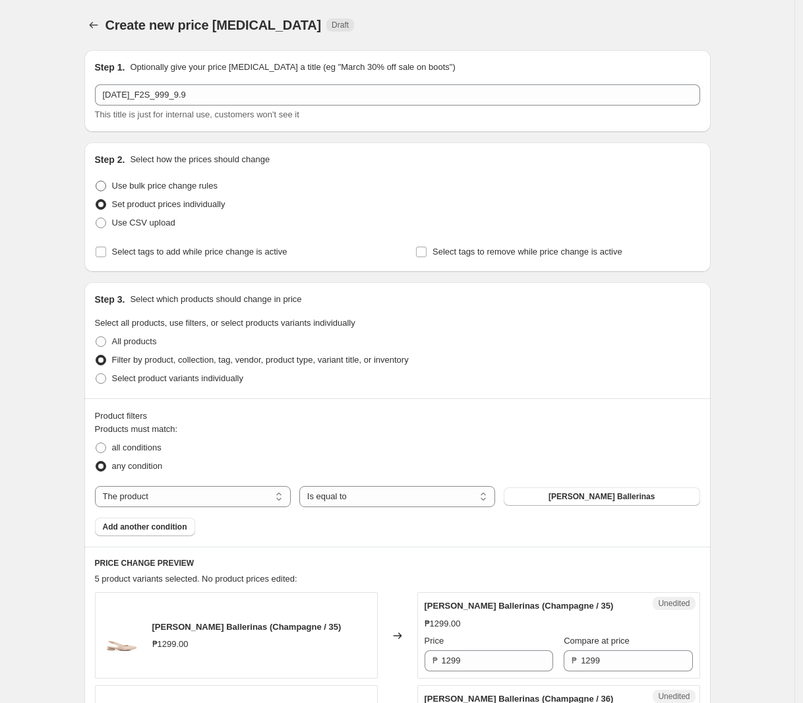
click at [198, 181] on span "Use bulk price change rules" at bounding box center [164, 186] width 105 height 10
click at [96, 181] on input "Use bulk price change rules" at bounding box center [96, 181] width 1 height 1
radio input "true"
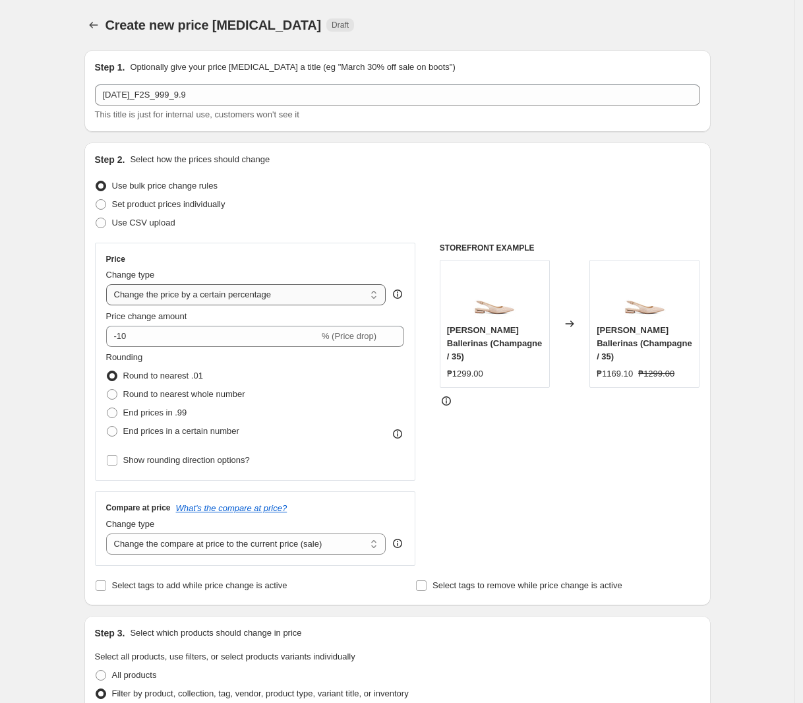
click at [206, 299] on select "Change the price to a certain amount Change the price by a certain amount Chang…" at bounding box center [246, 294] width 280 height 21
select select "to"
click at [109, 284] on select "Change the price to a certain amount Change the price by a certain amount Chang…" at bounding box center [246, 294] width 280 height 21
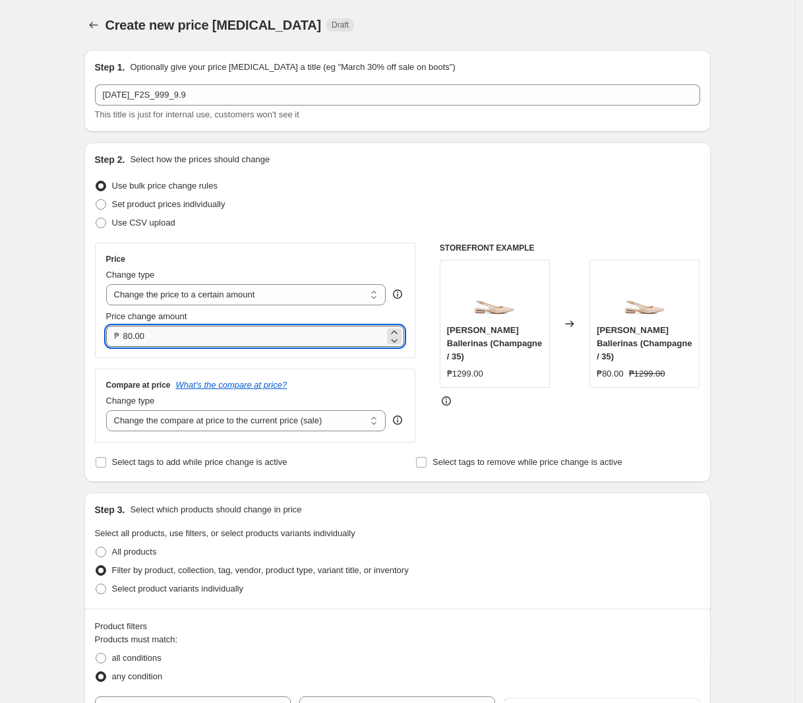
click at [194, 335] on input "80.00" at bounding box center [254, 336] width 262 height 21
type input "999.00"
click at [181, 421] on select "Change the compare at price to the current price (sale) Change the compare at p…" at bounding box center [246, 420] width 280 height 21
select select "no_change"
click at [109, 411] on select "Change the compare at price to the current price (sale) Change the compare at p…" at bounding box center [246, 420] width 280 height 21
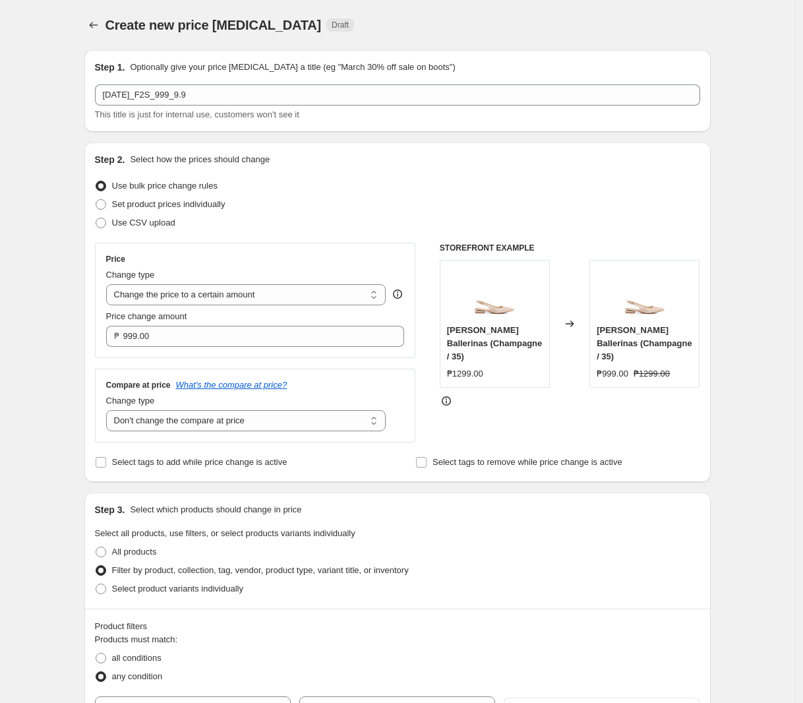
scroll to position [165, 0]
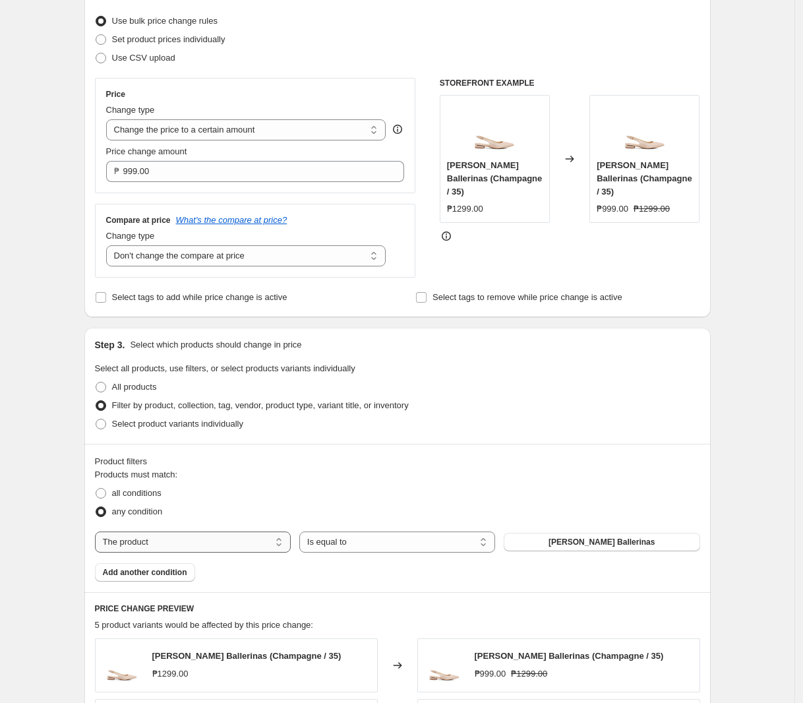
click at [178, 546] on select "The product The product's collection The product's tag The product's vendor The…" at bounding box center [193, 541] width 196 height 21
select select "tag"
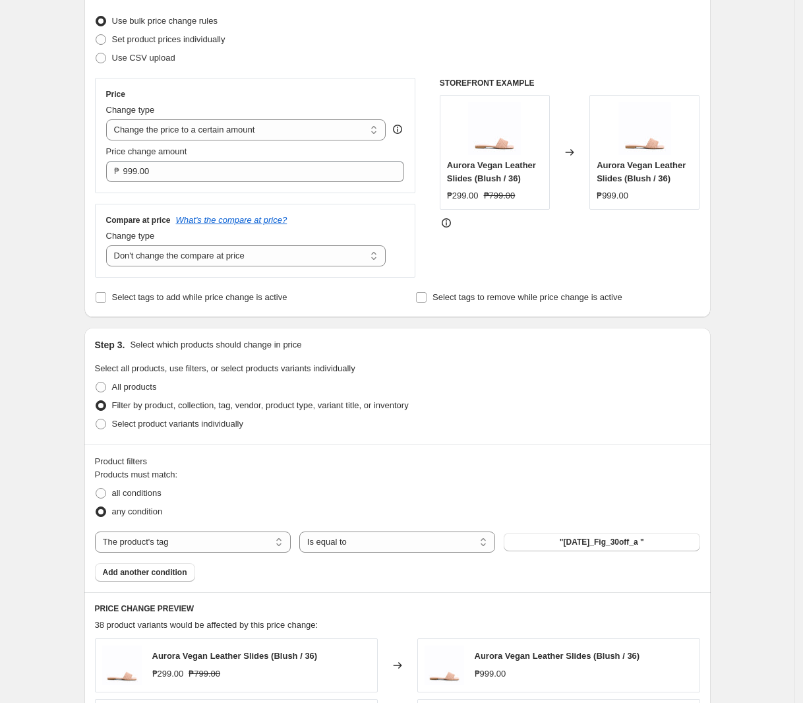
scroll to position [330, 0]
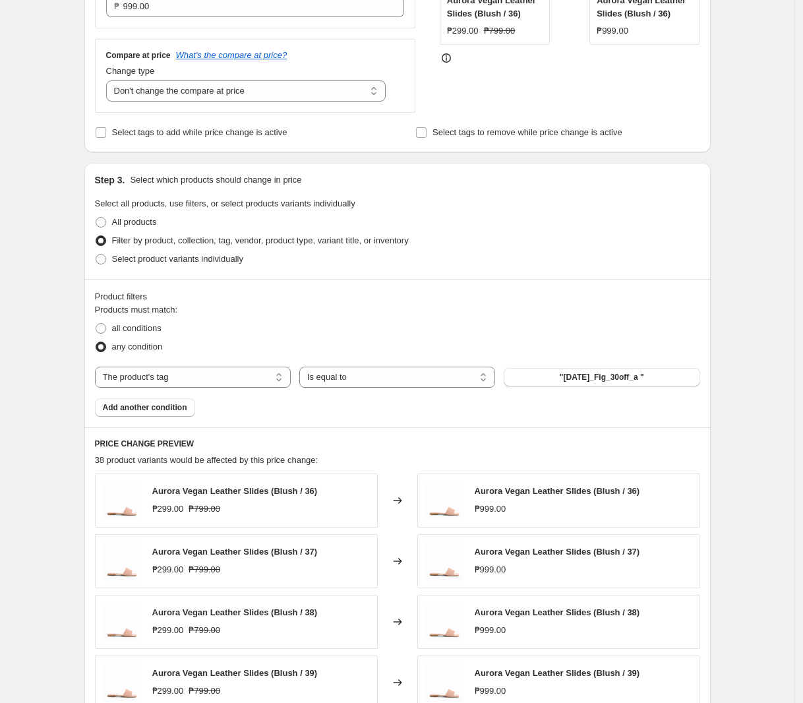
click at [587, 365] on div "Products must match: all conditions any condition The product The product's col…" at bounding box center [397, 359] width 605 height 113
click at [585, 382] on span ""[DATE]_Fig_30off_a "" at bounding box center [602, 377] width 84 height 11
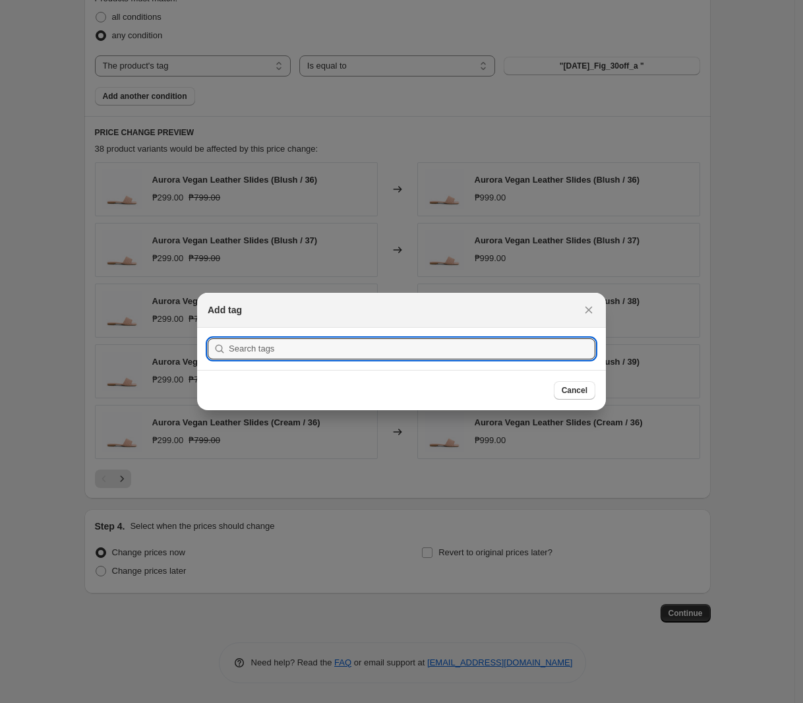
scroll to position [0, 0]
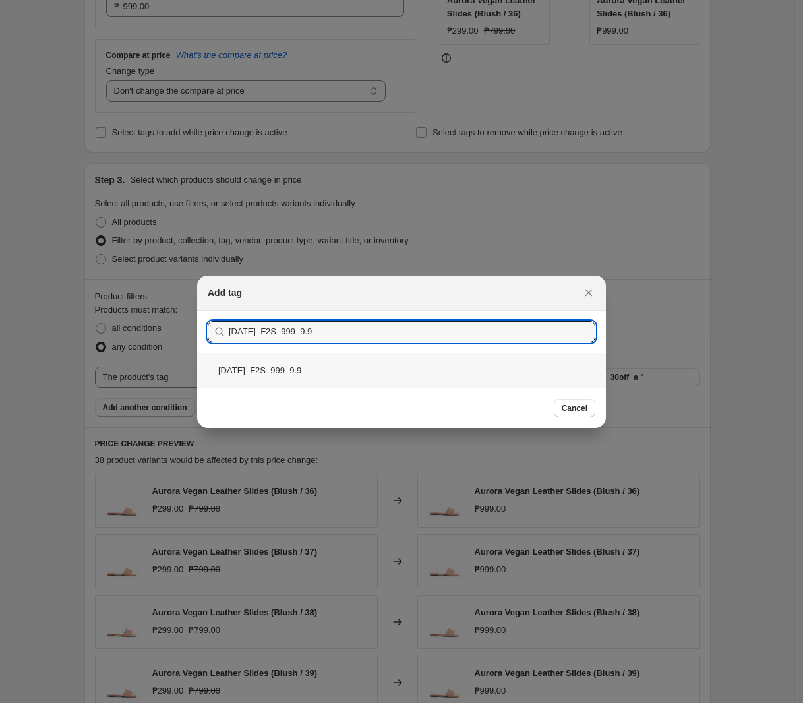
type input "[DATE]_F2S_999_9.9"
click at [347, 373] on div "[DATE]_F2S_999_9.9" at bounding box center [401, 370] width 409 height 35
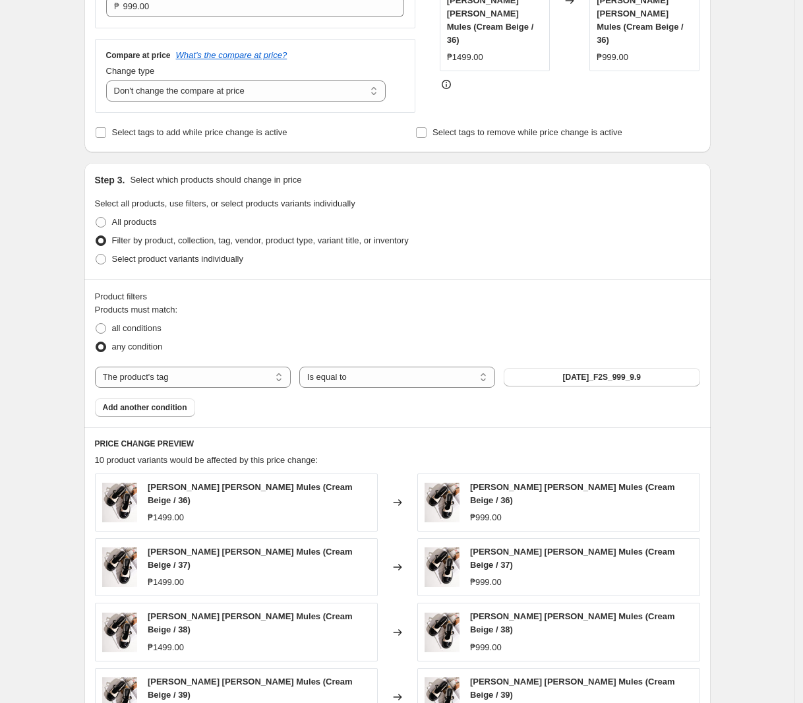
scroll to position [643, 0]
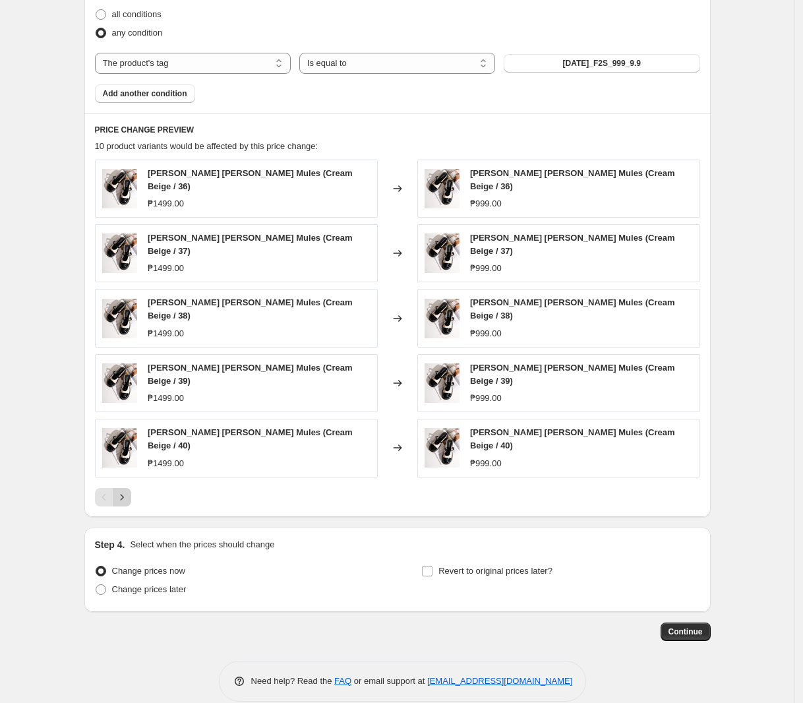
click at [129, 490] on icon "Next" at bounding box center [121, 496] width 13 height 13
click at [129, 584] on span "Change prices later" at bounding box center [149, 589] width 74 height 10
click at [96, 584] on input "Change prices later" at bounding box center [96, 584] width 1 height 1
radio input "true"
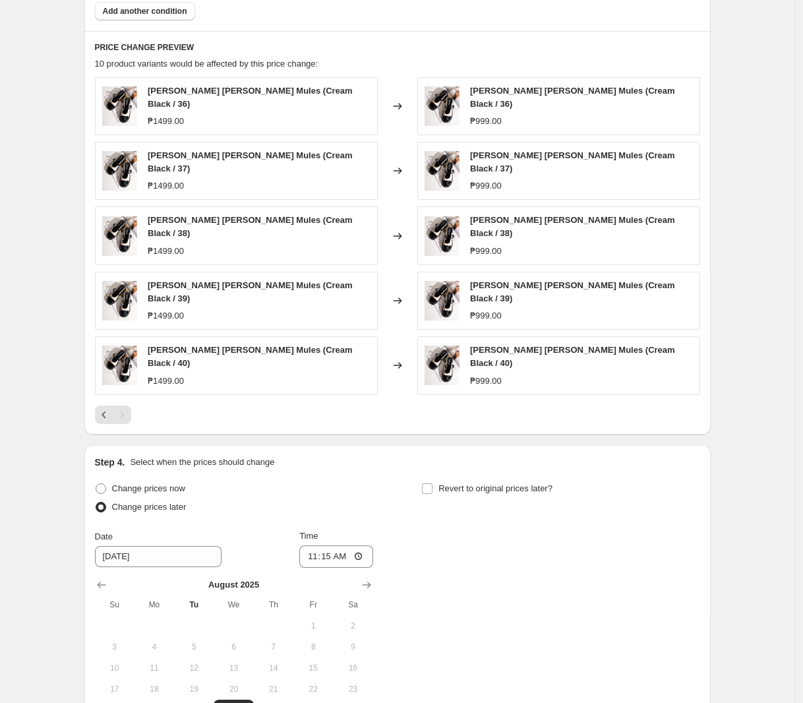
scroll to position [890, 0]
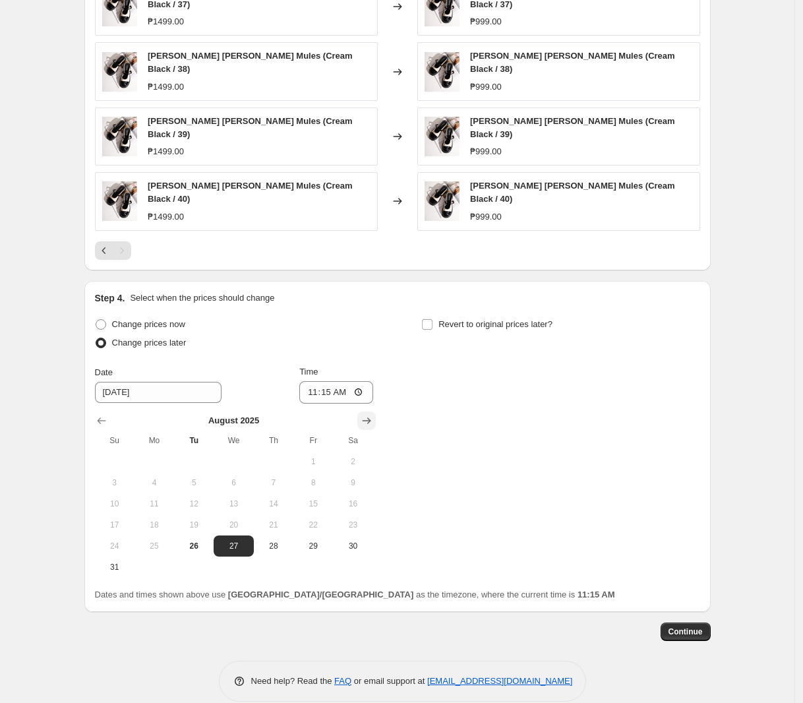
click at [364, 414] on icon "Show next month, September 2025" at bounding box center [366, 420] width 13 height 13
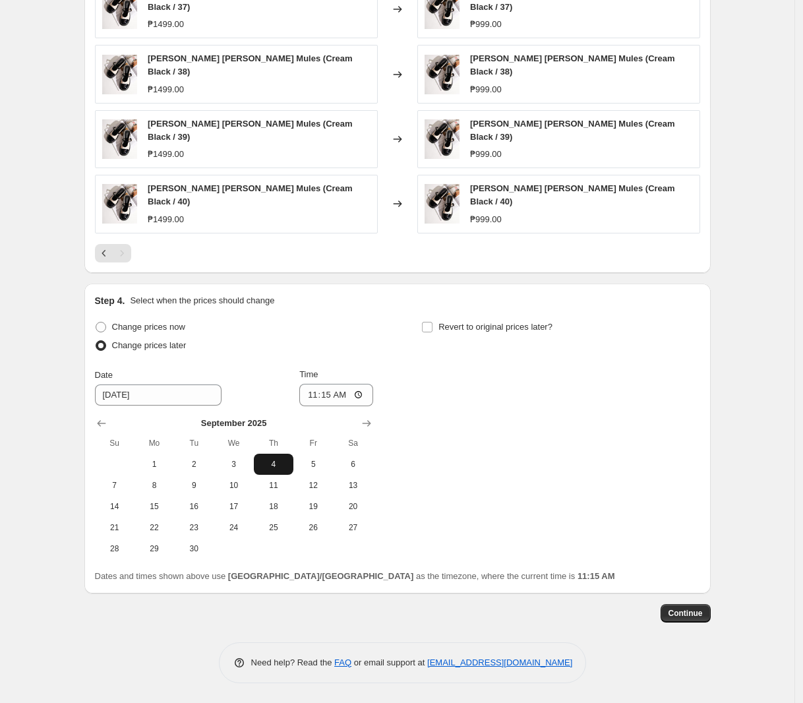
scroll to position [869, 0]
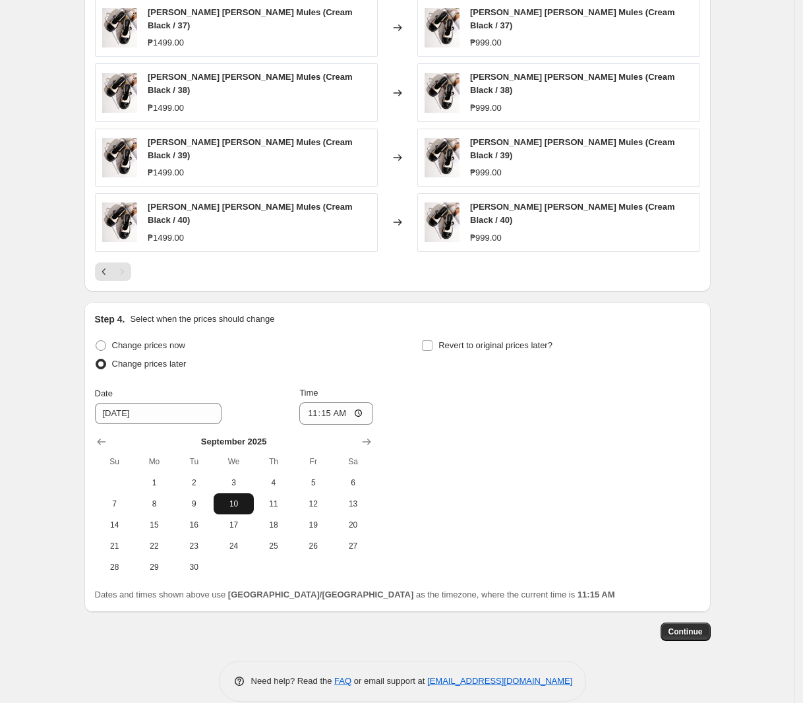
click at [218, 493] on button "10" at bounding box center [234, 503] width 40 height 21
click at [205, 498] on span "9" at bounding box center [193, 503] width 29 height 11
type input "[DATE]"
click at [320, 402] on input "11:15" at bounding box center [336, 413] width 74 height 22
type input "00:00"
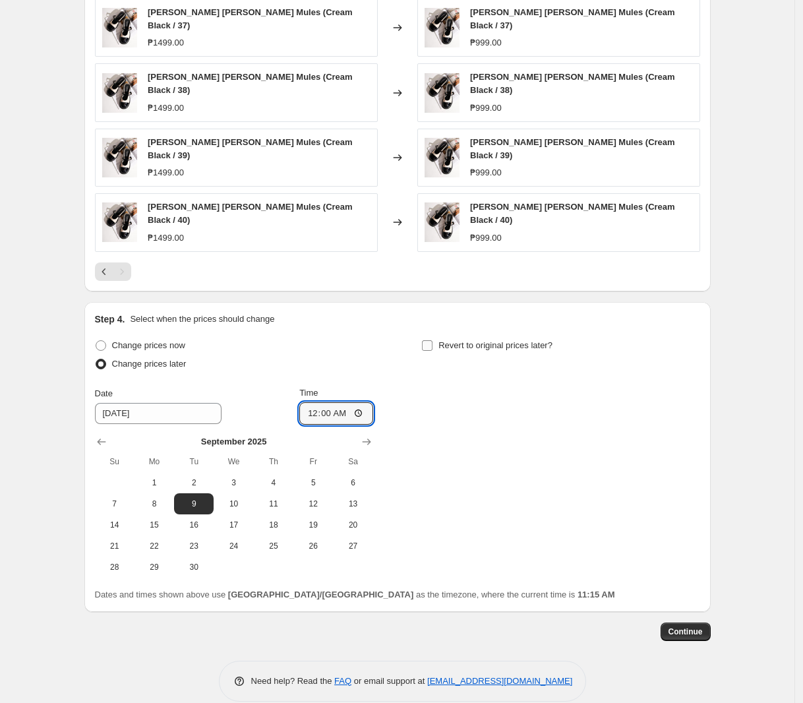
click at [483, 340] on span "Revert to original prices later?" at bounding box center [495, 345] width 114 height 10
click at [432, 340] on input "Revert to original prices later?" at bounding box center [427, 345] width 11 height 11
checkbox input "true"
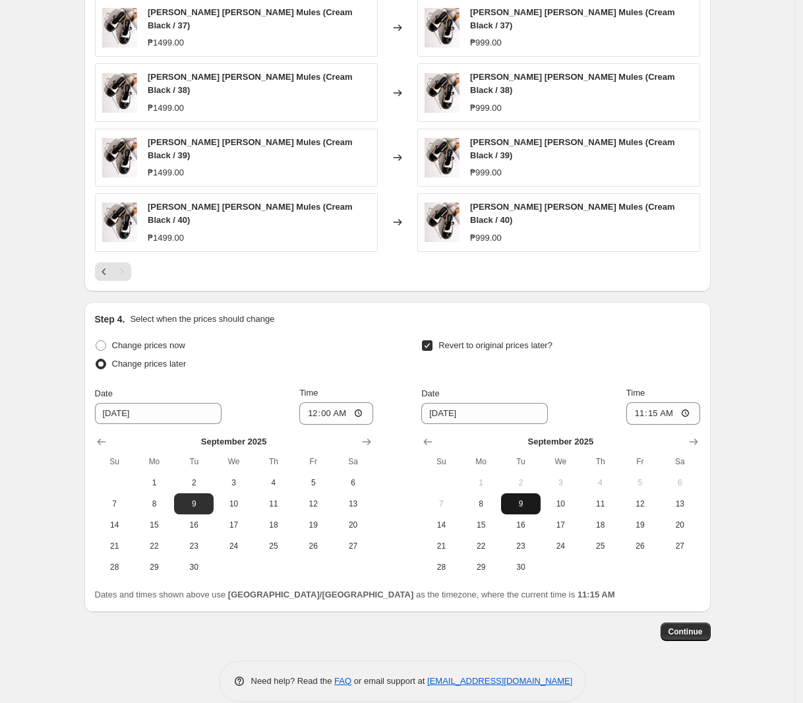
click at [523, 498] on span "9" at bounding box center [520, 503] width 29 height 11
type input "[DATE]"
click at [641, 402] on input "11:15" at bounding box center [663, 413] width 74 height 22
type input "23:59"
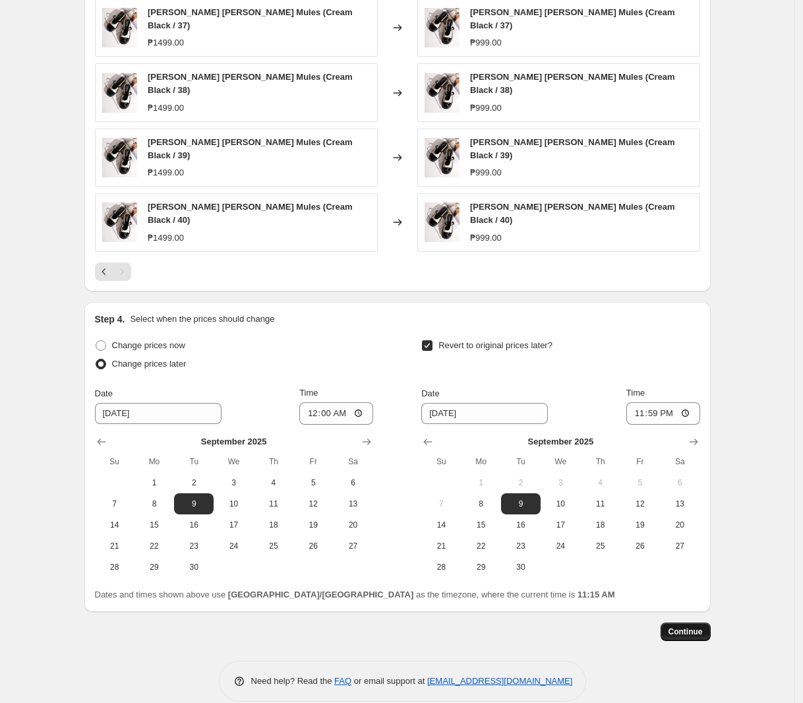
click at [697, 622] on button "Continue" at bounding box center [685, 631] width 50 height 18
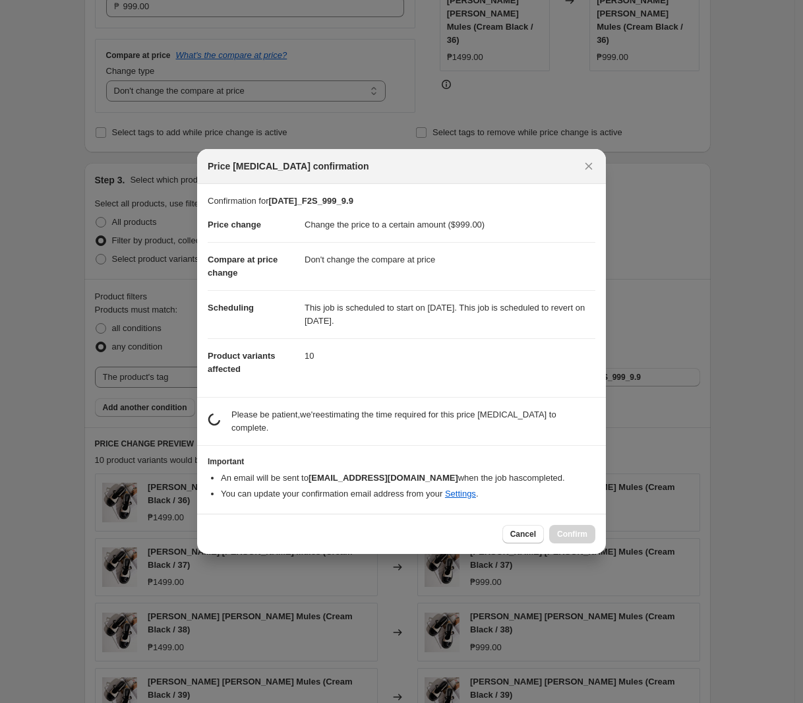
scroll to position [0, 0]
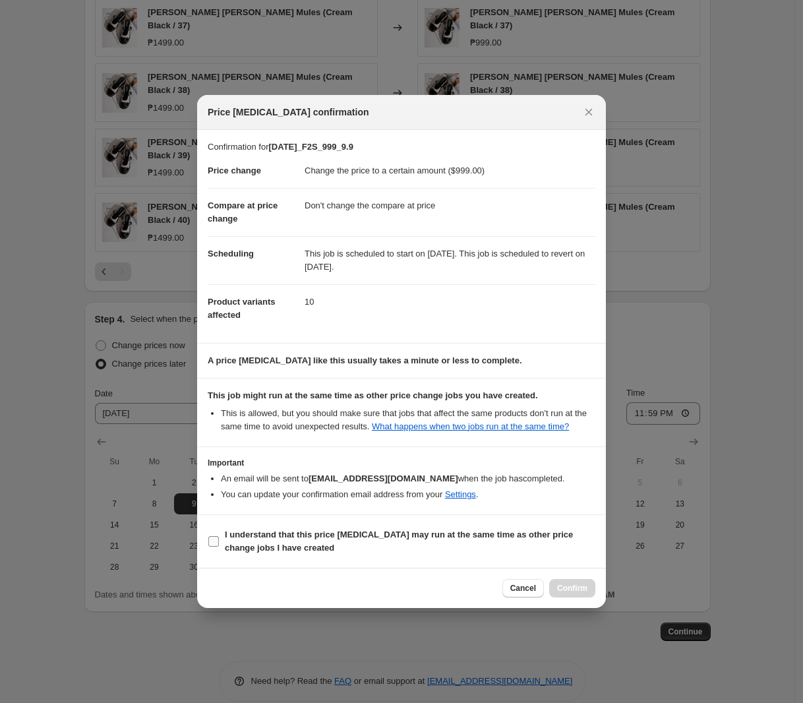
click at [439, 538] on b "I understand that this price [MEDICAL_DATA] may run at the same time as other p…" at bounding box center [399, 540] width 348 height 23
click at [219, 538] on input "I understand that this price [MEDICAL_DATA] may run at the same time as other p…" at bounding box center [213, 541] width 11 height 11
checkbox input "true"
click at [575, 585] on span "Confirm" at bounding box center [572, 588] width 30 height 11
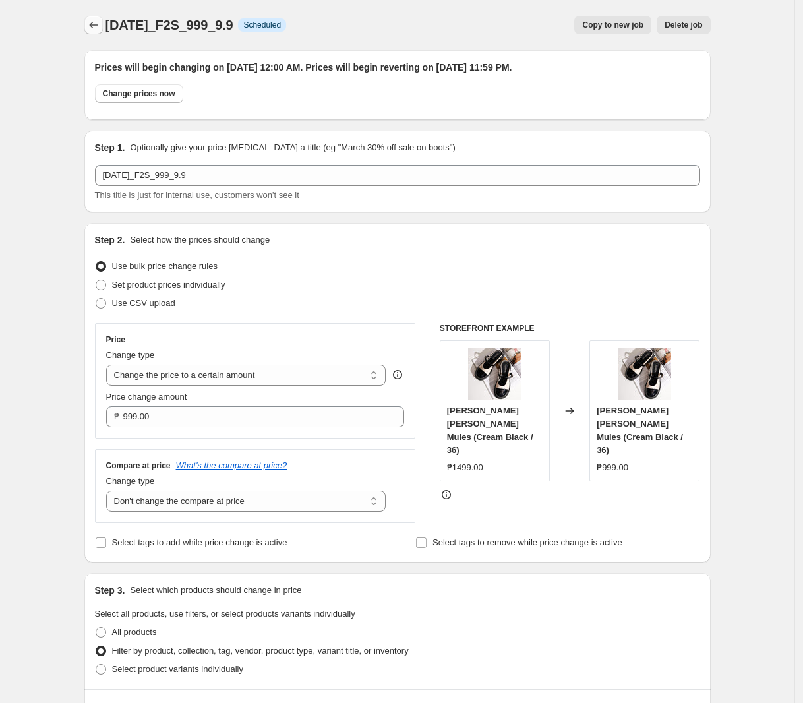
click at [96, 30] on icon "Price change jobs" at bounding box center [93, 24] width 13 height 13
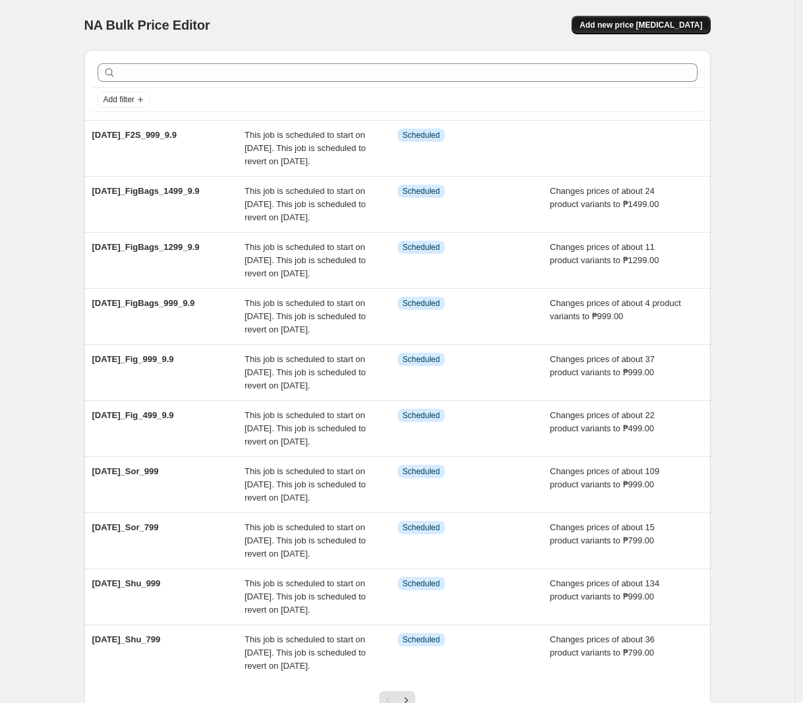
click at [652, 29] on span "Add new price [MEDICAL_DATA]" at bounding box center [640, 25] width 123 height 11
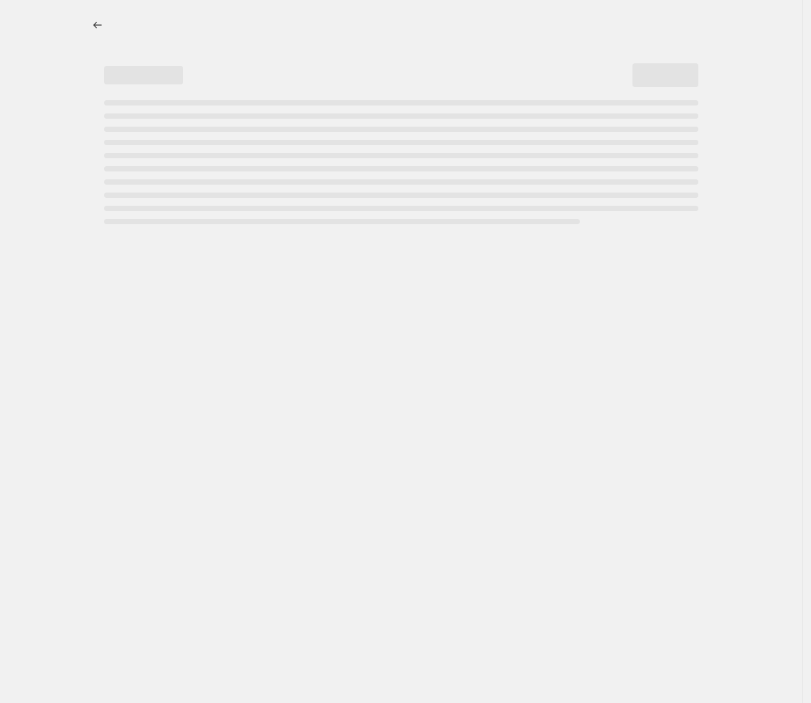
select select "percentage"
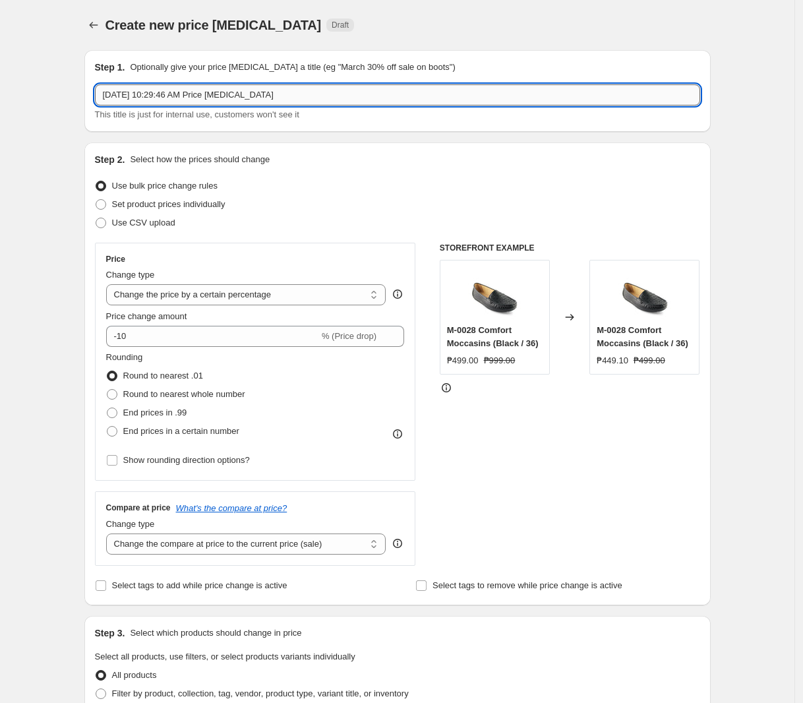
click at [245, 98] on input "[DATE] 10:29:46 AM Price [MEDICAL_DATA]" at bounding box center [397, 94] width 605 height 21
paste input "[DATE]_F2S_1499_9.9"
type input "[DATE]_F2S_1499_9.9"
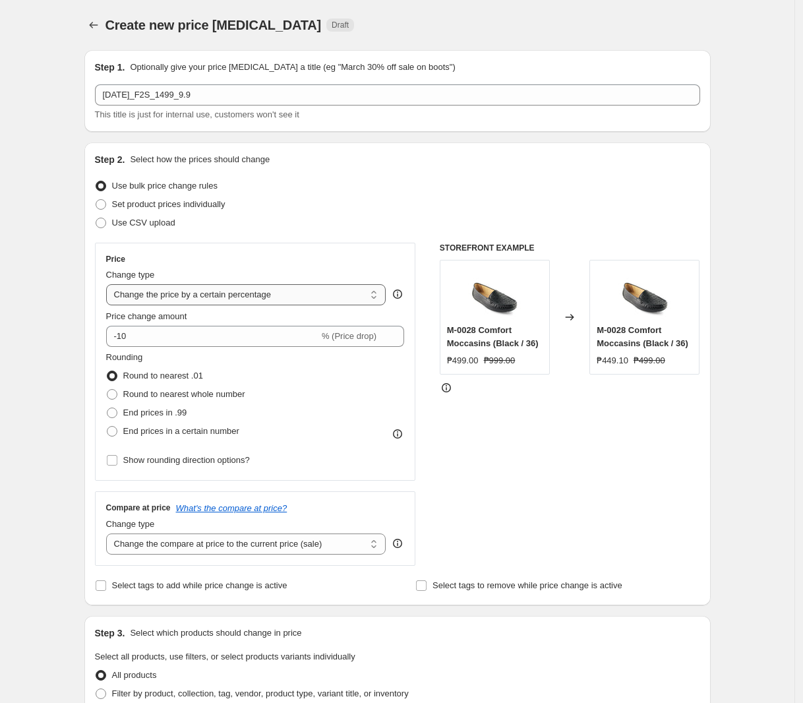
click at [191, 292] on select "Change the price to a certain amount Change the price by a certain amount Chang…" at bounding box center [246, 294] width 280 height 21
select select "to"
click at [109, 284] on select "Change the price to a certain amount Change the price by a certain amount Chang…" at bounding box center [246, 294] width 280 height 21
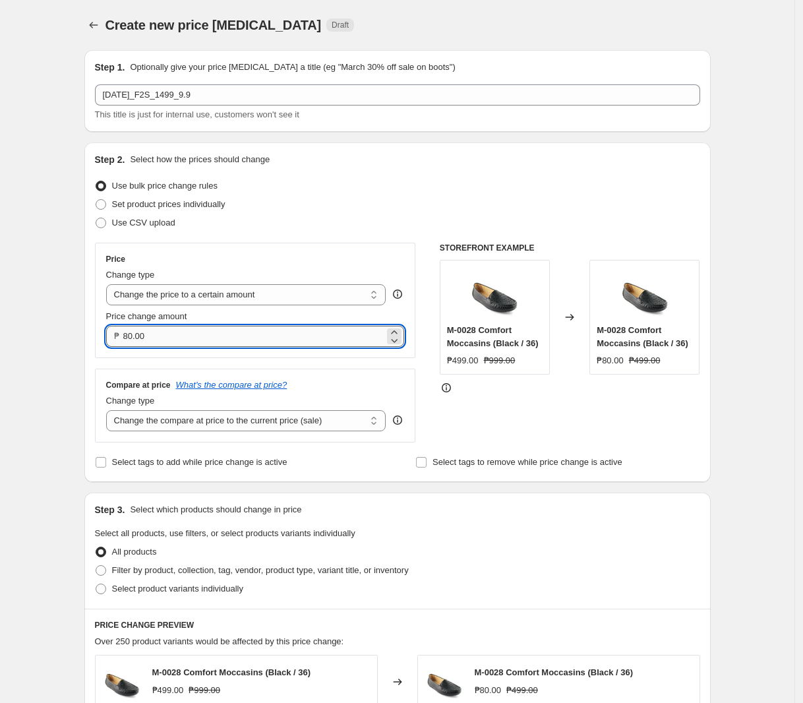
click at [188, 335] on input "80.00" at bounding box center [254, 336] width 262 height 21
type input "1499.00"
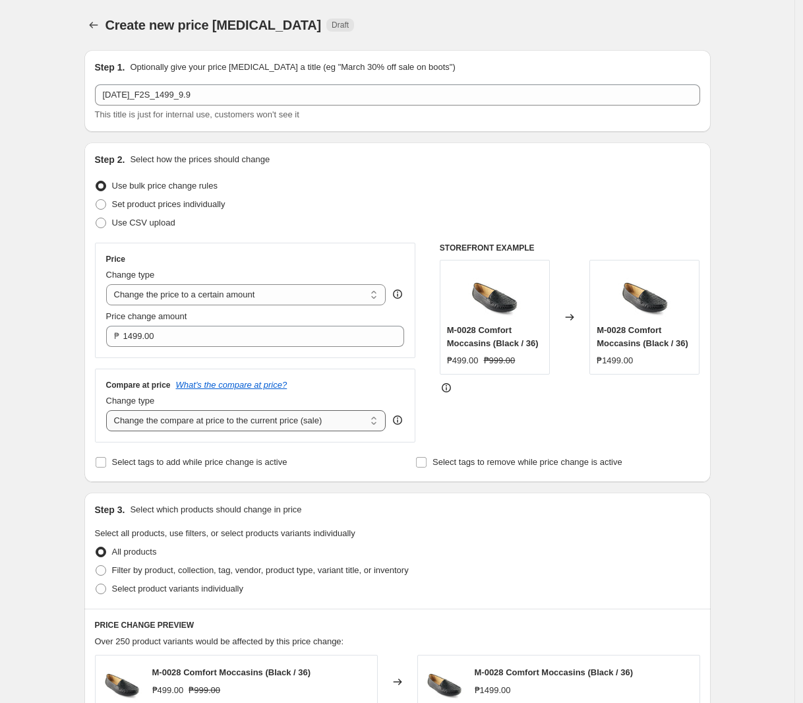
click at [234, 421] on select "Change the compare at price to the current price (sale) Change the compare at p…" at bounding box center [246, 420] width 280 height 21
select select "no_change"
click at [109, 411] on select "Change the compare at price to the current price (sale) Change the compare at p…" at bounding box center [246, 420] width 280 height 21
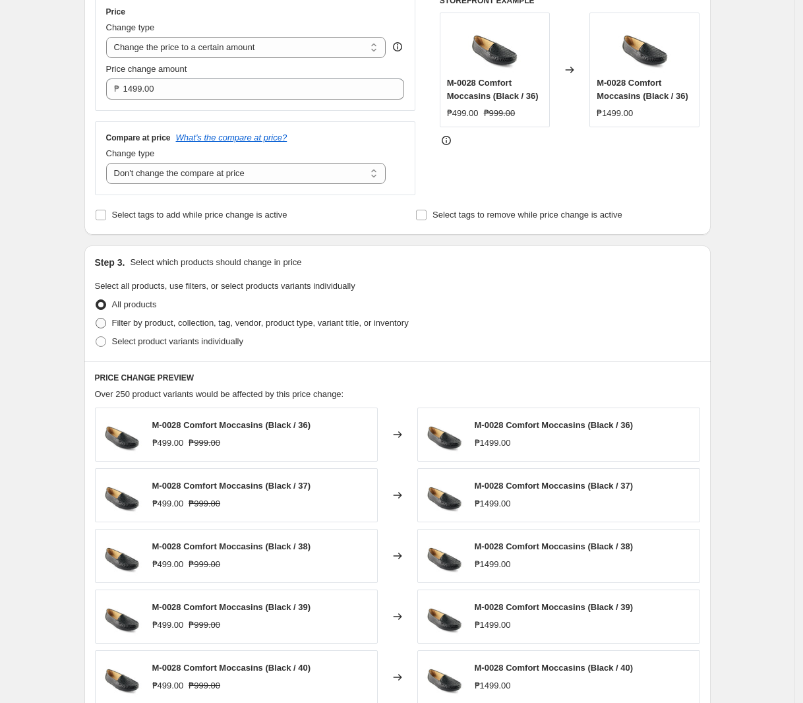
click at [260, 324] on span "Filter by product, collection, tag, vendor, product type, variant title, or inv…" at bounding box center [260, 323] width 297 height 10
click at [96, 318] on input "Filter by product, collection, tag, vendor, product type, variant title, or inv…" at bounding box center [96, 318] width 1 height 1
radio input "true"
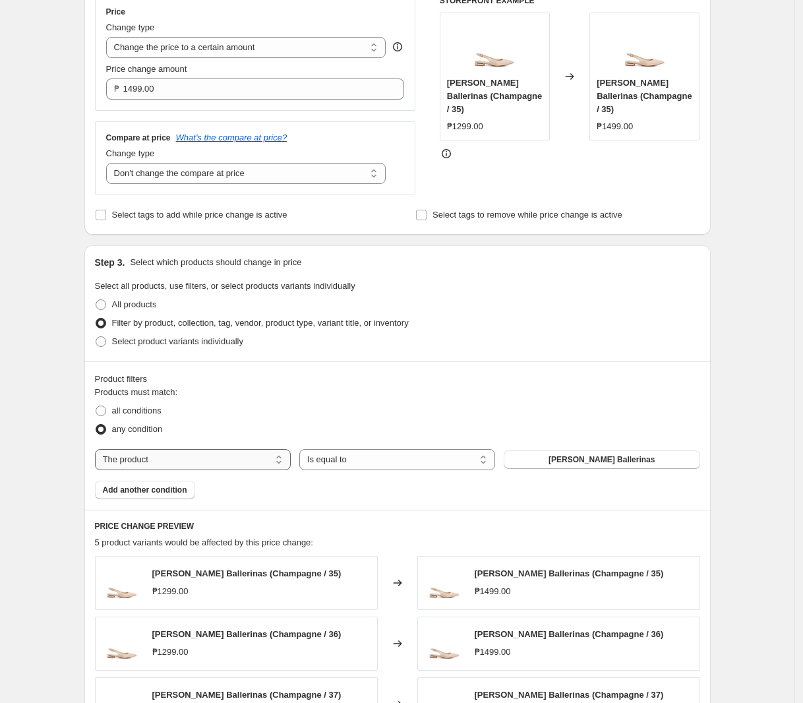
click at [180, 461] on select "The product The product's collection The product's tag The product's vendor The…" at bounding box center [193, 459] width 196 height 21
select select "tag"
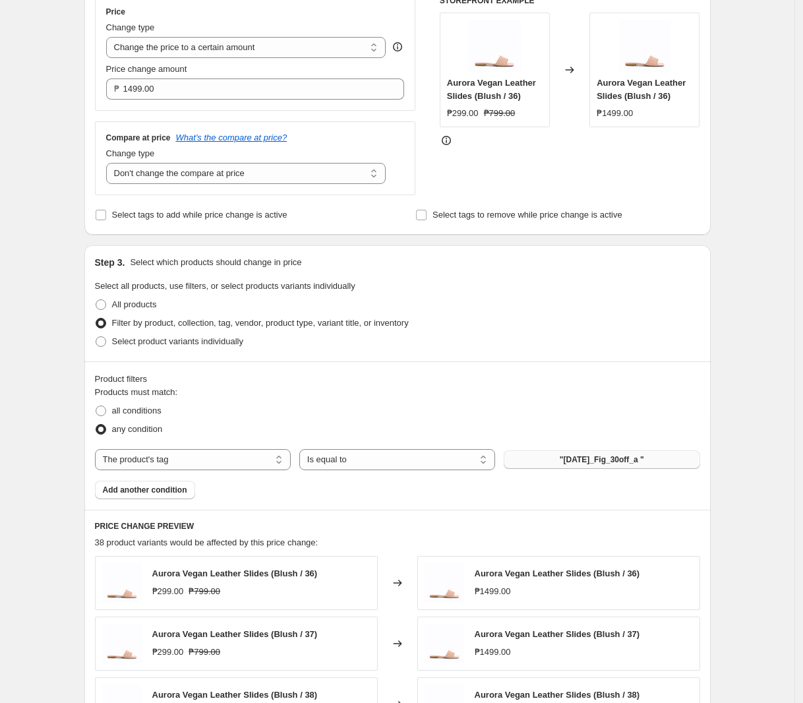
click at [623, 460] on span ""[DATE]_Fig_30off_a "" at bounding box center [602, 459] width 84 height 11
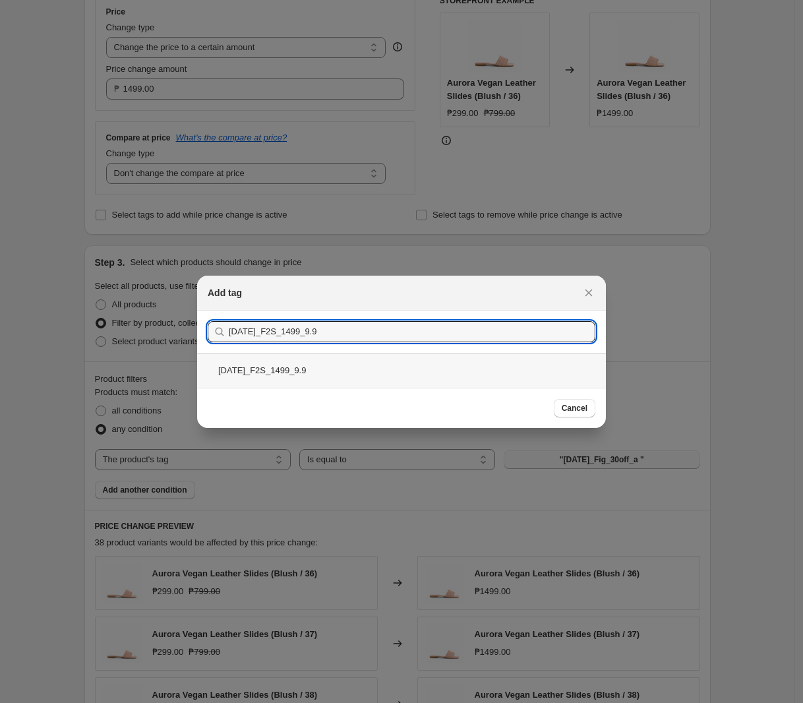
type input "[DATE]_F2S_1499_9.9"
click at [323, 372] on div "[DATE]_F2S_1499_9.9" at bounding box center [401, 370] width 409 height 35
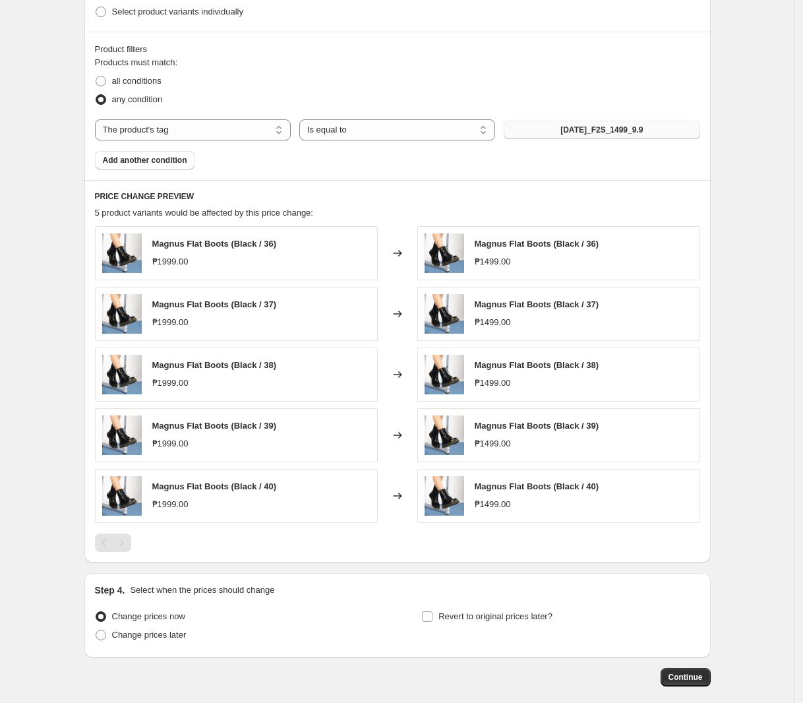
scroll to position [643, 0]
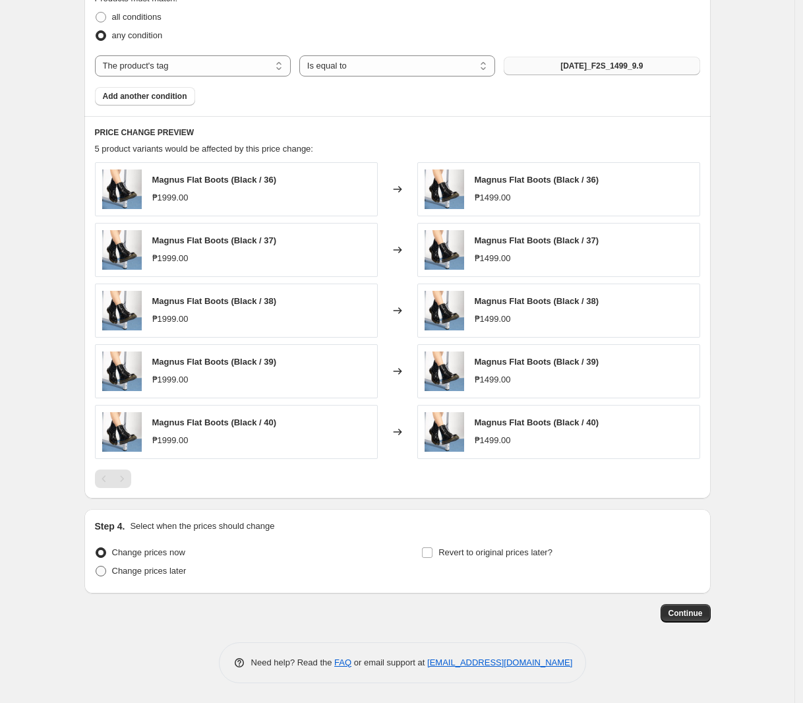
click at [146, 570] on span "Change prices later" at bounding box center [149, 570] width 74 height 10
click at [96, 566] on input "Change prices later" at bounding box center [96, 565] width 1 height 1
radio input "true"
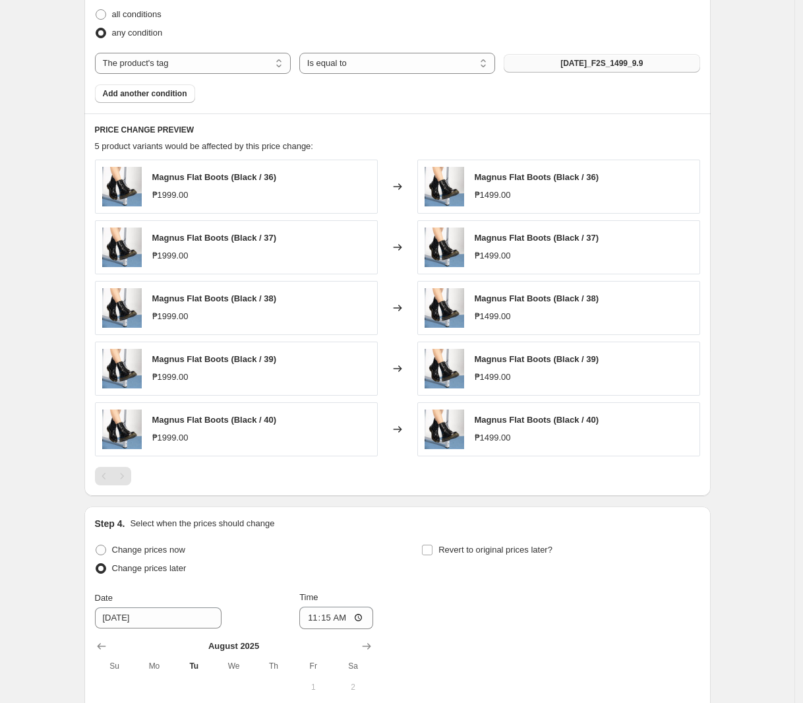
scroll to position [890, 0]
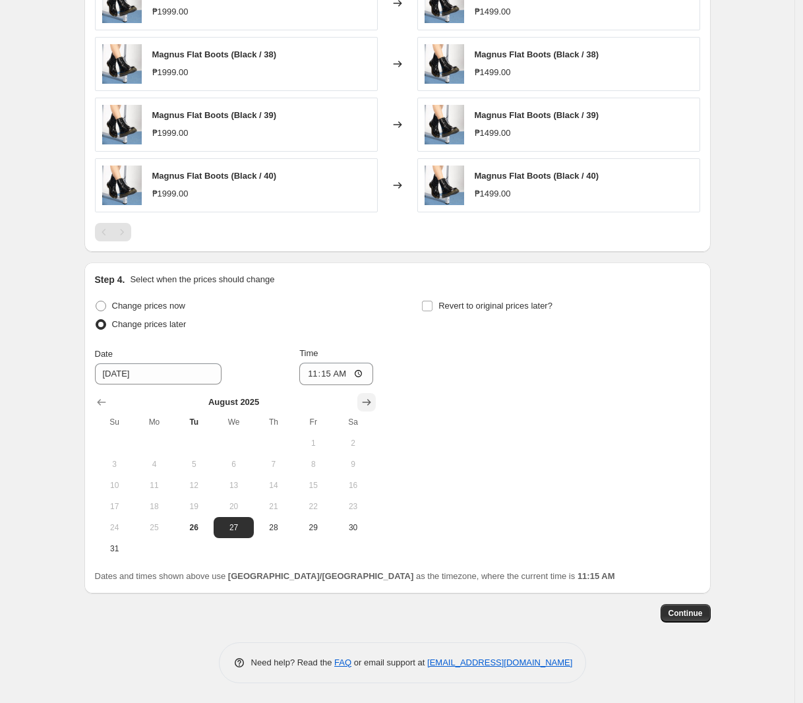
click at [364, 404] on icon "Show next month, September 2025" at bounding box center [366, 401] width 13 height 13
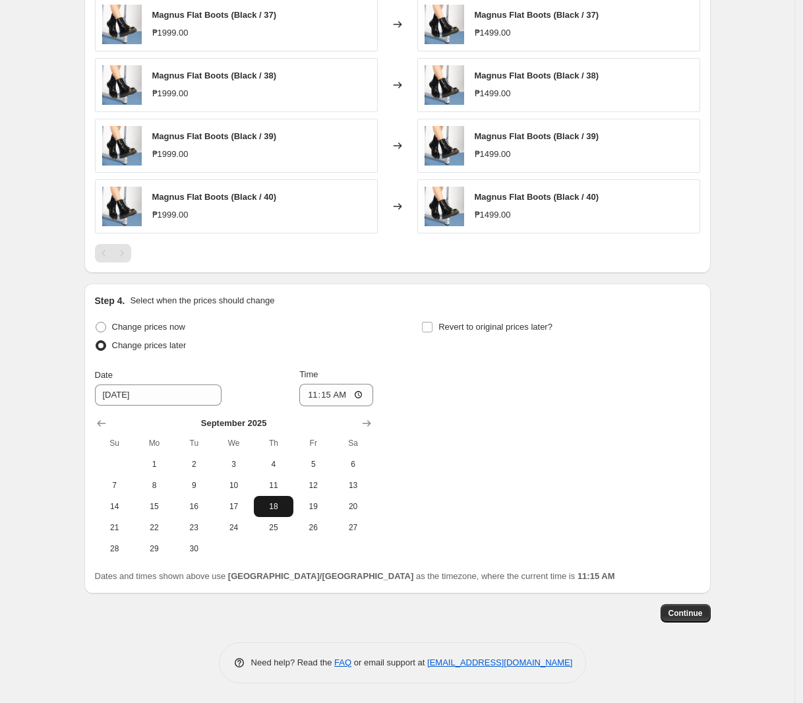
scroll to position [869, 0]
click at [208, 484] on span "9" at bounding box center [193, 485] width 29 height 11
type input "[DATE]"
click at [308, 404] on input "11:15" at bounding box center [336, 395] width 74 height 22
type input "00:00"
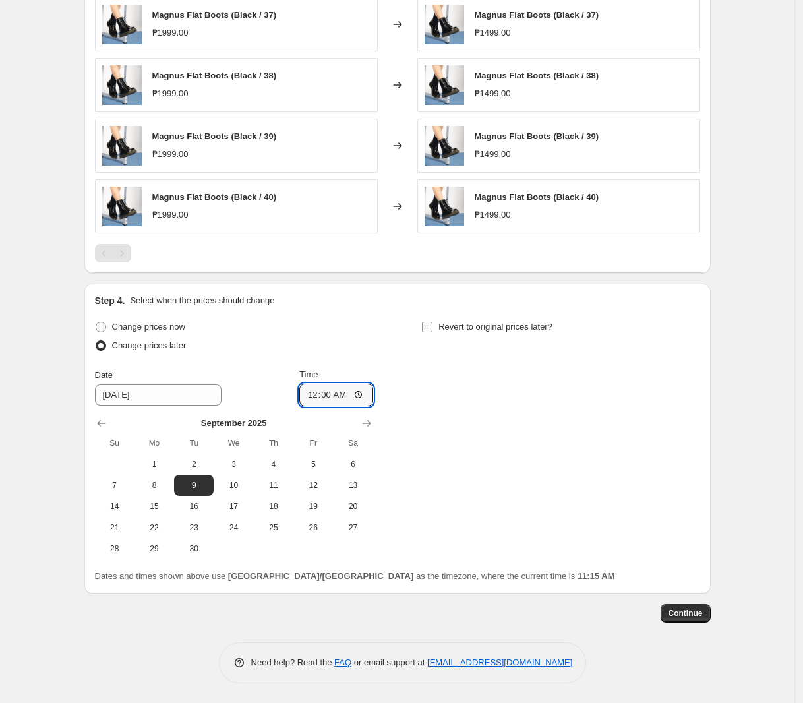
click at [455, 332] on span "Revert to original prices later?" at bounding box center [495, 327] width 114 height 10
click at [432, 332] on input "Revert to original prices later?" at bounding box center [427, 327] width 11 height 11
checkbox input "true"
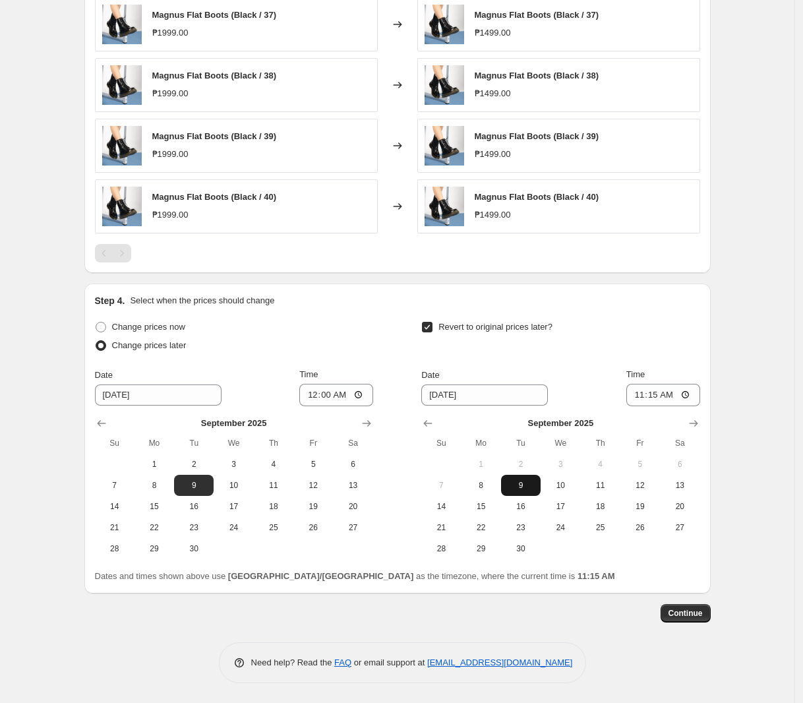
click at [527, 488] on span "9" at bounding box center [520, 485] width 29 height 11
type input "[DATE]"
click at [653, 398] on input "11:15" at bounding box center [663, 395] width 74 height 22
type input "23:59"
click at [687, 612] on span "Continue" at bounding box center [685, 613] width 34 height 11
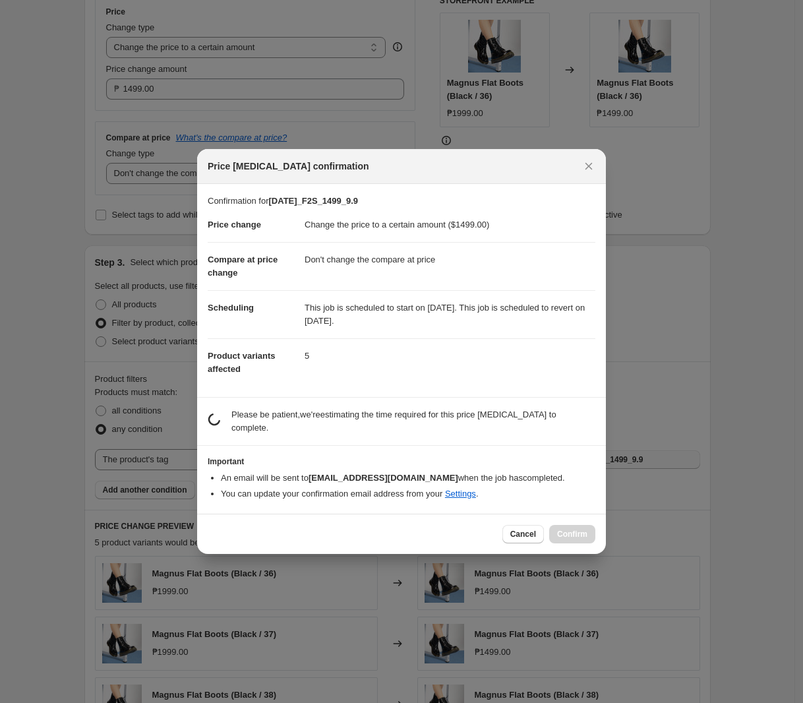
scroll to position [0, 0]
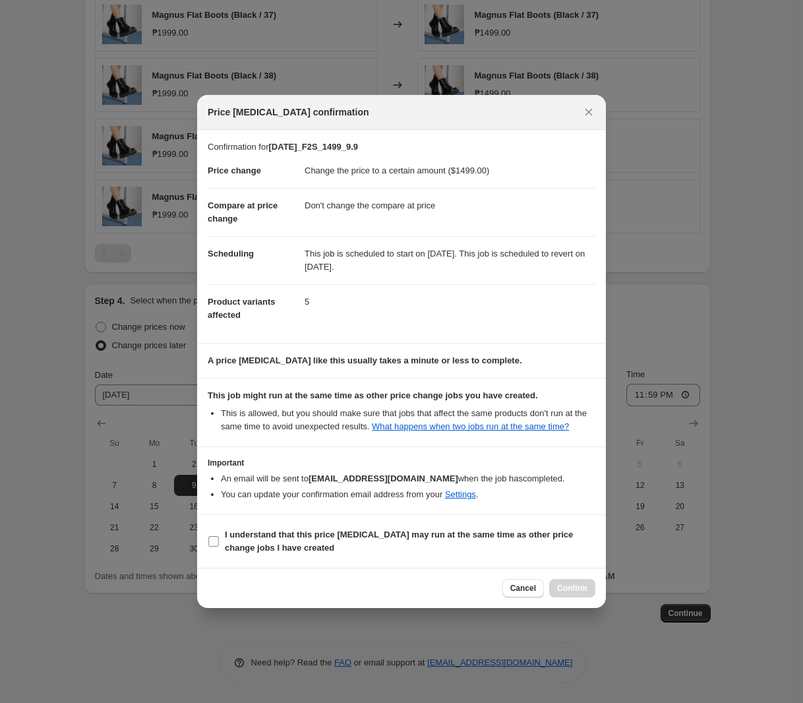
click at [290, 540] on b "I understand that this price [MEDICAL_DATA] may run at the same time as other p…" at bounding box center [399, 540] width 348 height 23
click at [219, 540] on input "I understand that this price [MEDICAL_DATA] may run at the same time as other p…" at bounding box center [213, 541] width 11 height 11
checkbox input "true"
click at [567, 583] on button "Confirm" at bounding box center [572, 588] width 46 height 18
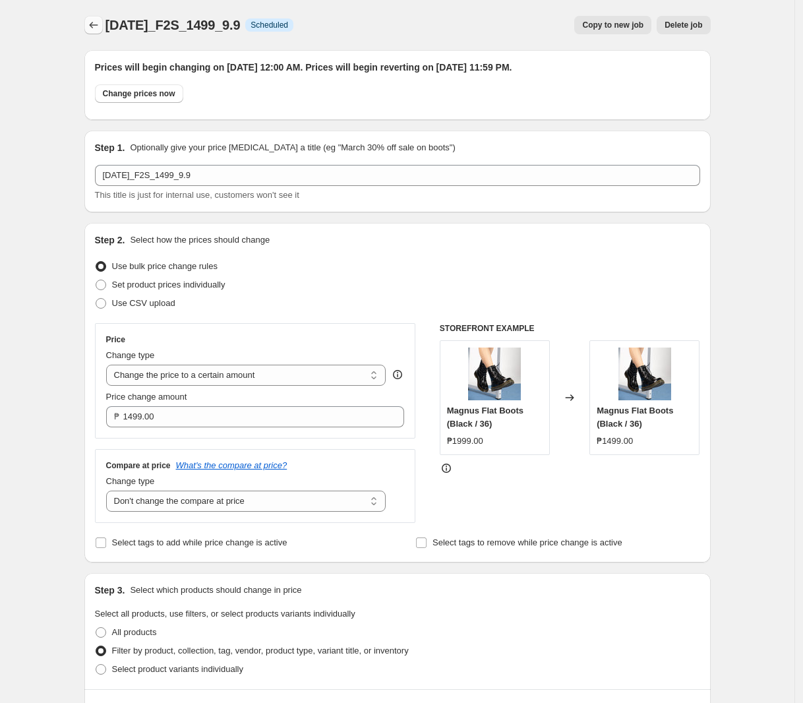
click at [100, 20] on icon "Price change jobs" at bounding box center [93, 24] width 13 height 13
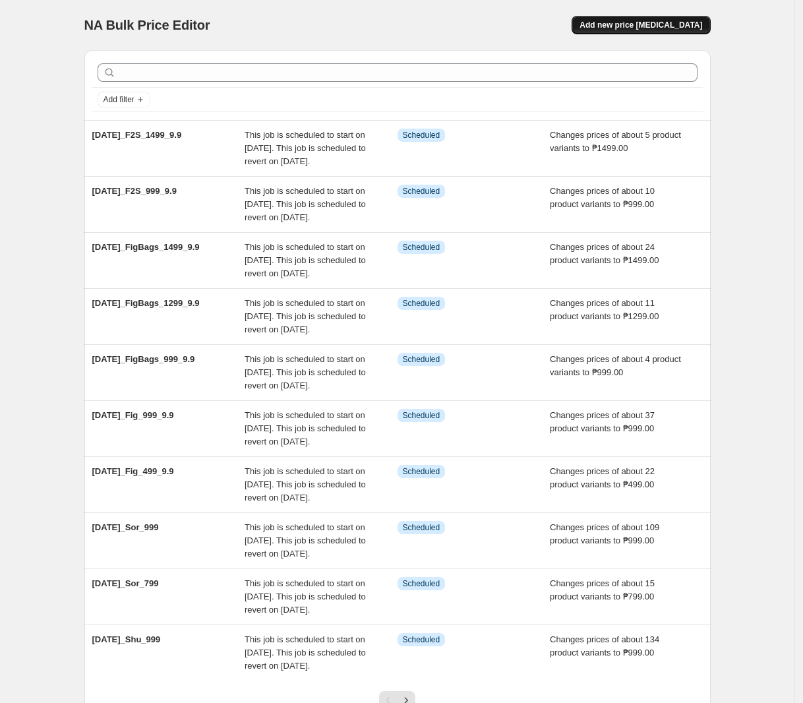
click at [676, 18] on button "Add new price [MEDICAL_DATA]" at bounding box center [640, 25] width 138 height 18
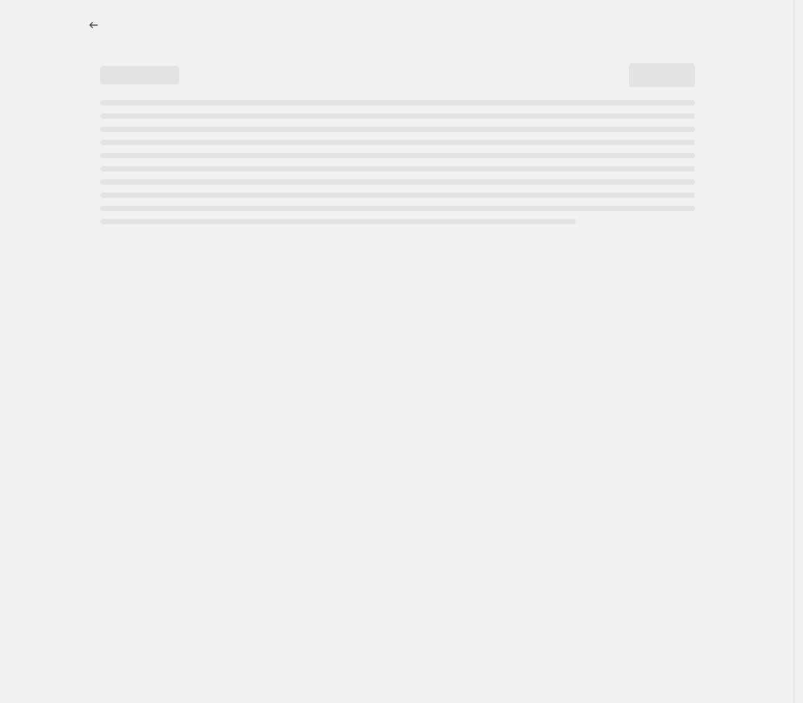
select select "percentage"
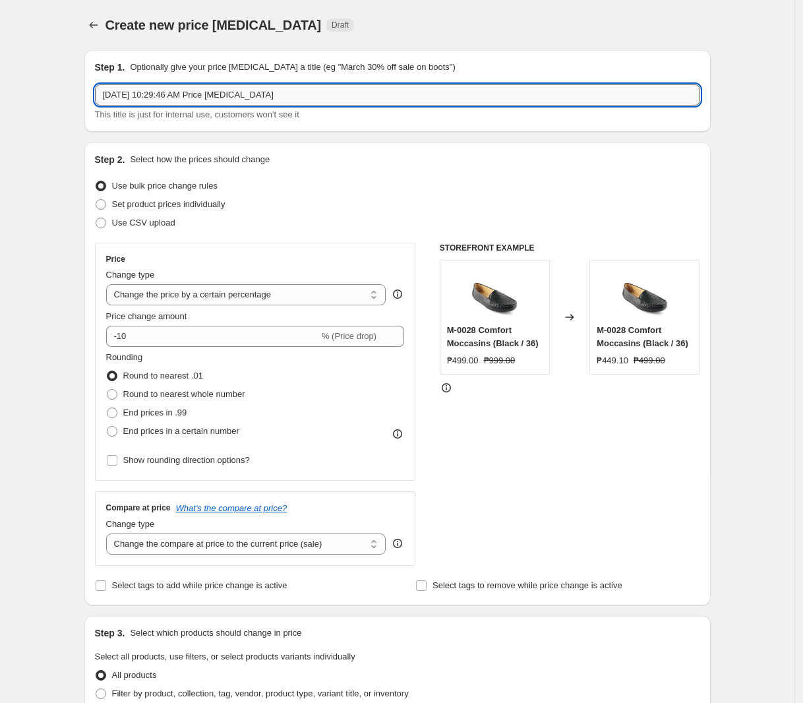
click at [322, 88] on input "[DATE] 10:29:46 AM Price [MEDICAL_DATA]" at bounding box center [397, 94] width 605 height 21
paste input "[DATE]_Shu_599_9.9"
type input "[DATE]_Shu_599_9.9"
click at [203, 299] on select "Change the price to a certain amount Change the price by a certain amount Chang…" at bounding box center [246, 294] width 280 height 21
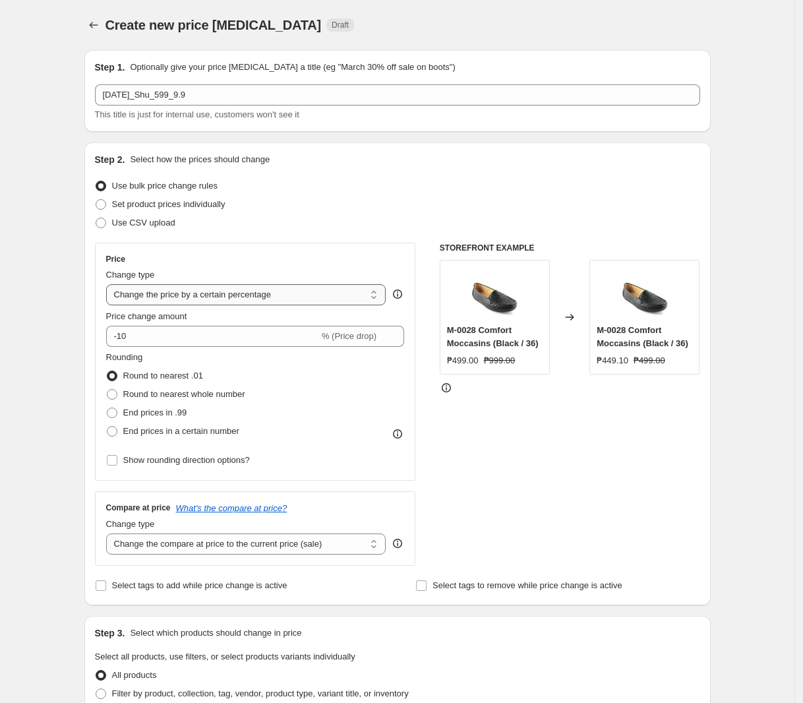
select select "by"
click at [109, 284] on select "Change the price to a certain amount Change the price by a certain amount Chang…" at bounding box center [246, 294] width 280 height 21
type input "-10.00"
click at [225, 287] on select "Change the price to a certain amount Change the price by a certain amount Chang…" at bounding box center [246, 294] width 280 height 21
select select "to"
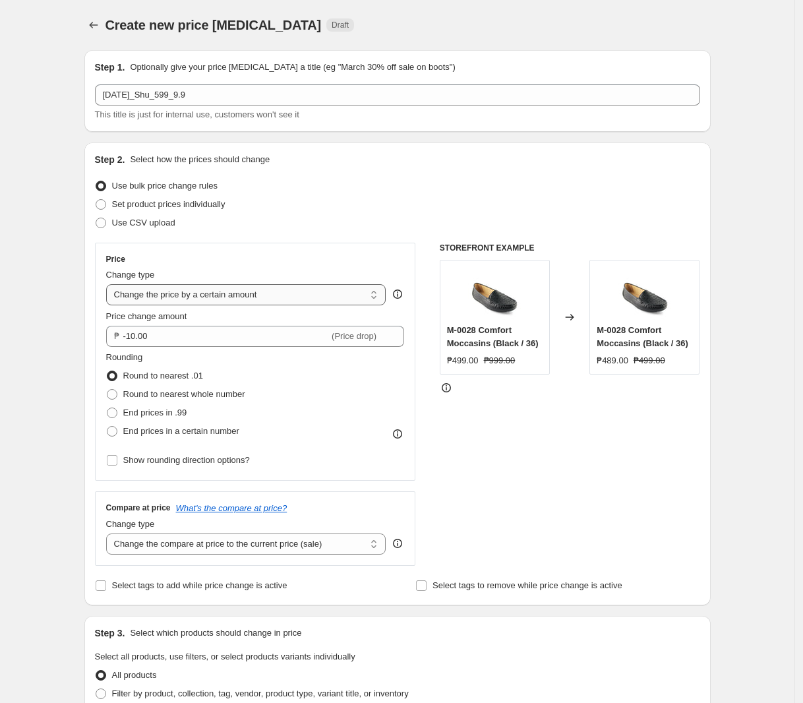
click at [109, 284] on select "Change the price to a certain amount Change the price by a certain amount Chang…" at bounding box center [246, 294] width 280 height 21
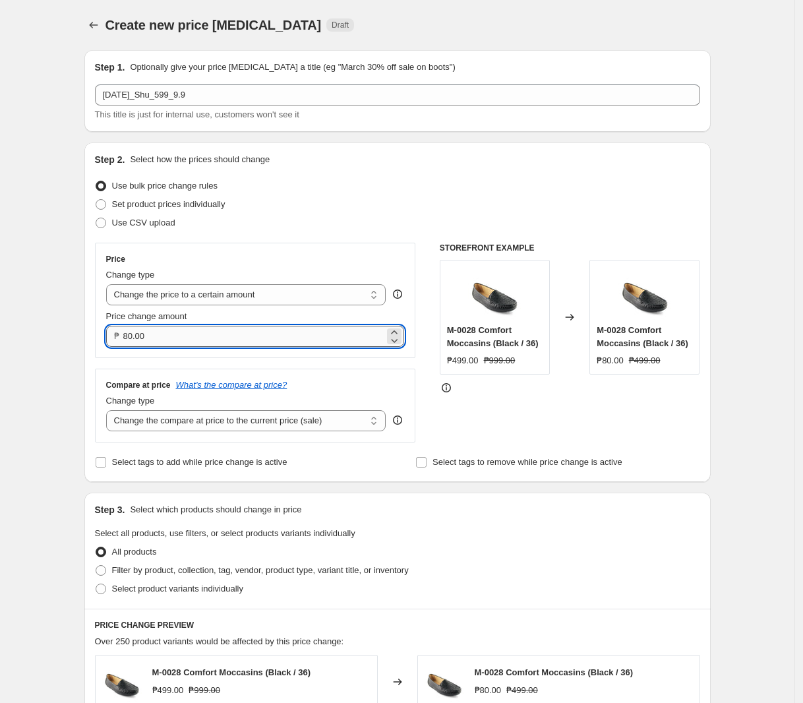
click at [206, 336] on input "80.00" at bounding box center [254, 336] width 262 height 21
type input "599.00"
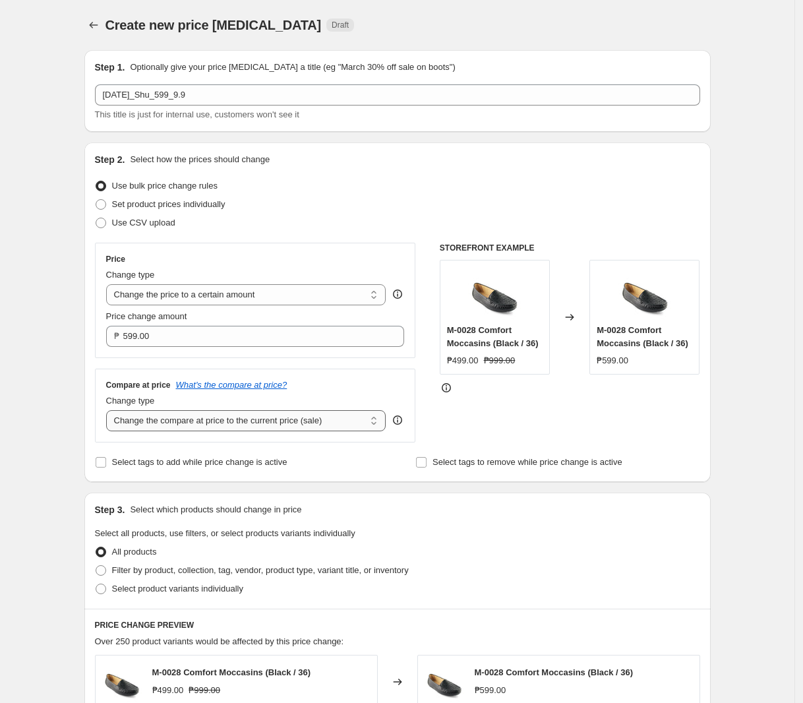
click at [219, 427] on select "Change the compare at price to the current price (sale) Change the compare at p…" at bounding box center [246, 420] width 280 height 21
select select "no_change"
click at [109, 411] on select "Change the compare at price to the current price (sale) Change the compare at p…" at bounding box center [246, 420] width 280 height 21
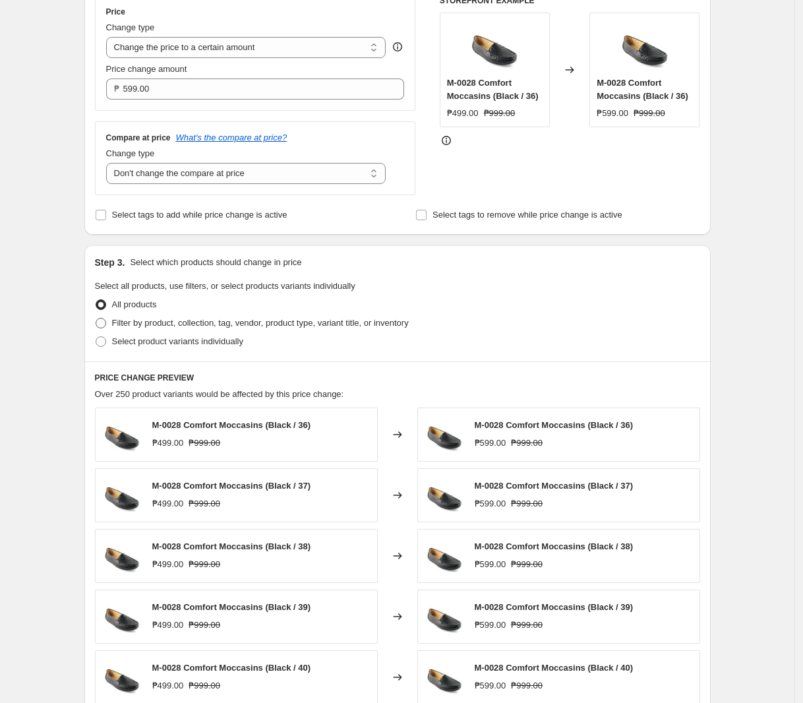
click at [233, 324] on span "Filter by product, collection, tag, vendor, product type, variant title, or inv…" at bounding box center [260, 323] width 297 height 10
click at [96, 318] on input "Filter by product, collection, tag, vendor, product type, variant title, or inv…" at bounding box center [96, 318] width 1 height 1
radio input "true"
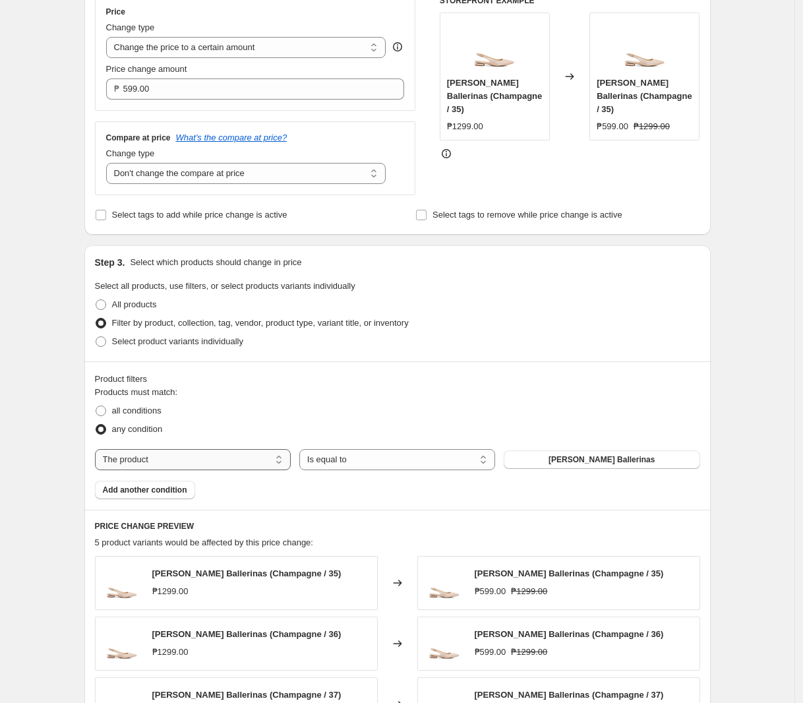
click at [193, 465] on select "The product The product's collection The product's tag The product's vendor The…" at bounding box center [193, 459] width 196 height 21
select select "tag"
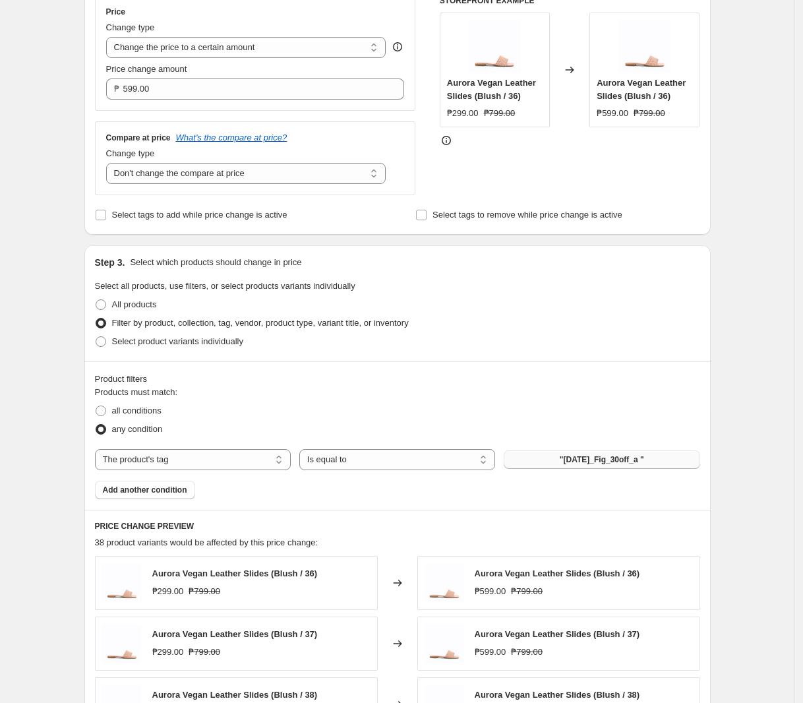
click at [579, 459] on span ""[DATE]_Fig_30off_a "" at bounding box center [602, 459] width 84 height 11
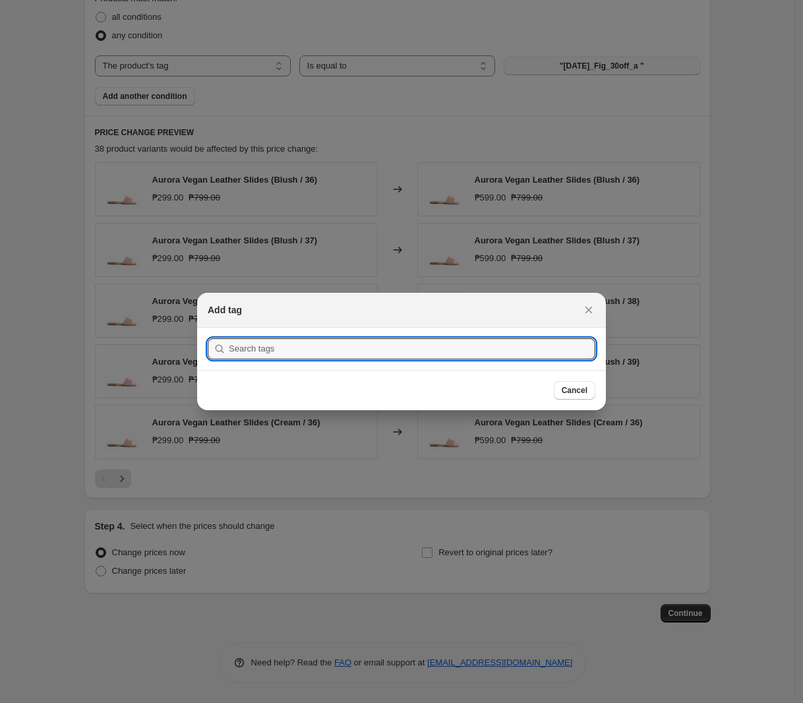
scroll to position [0, 0]
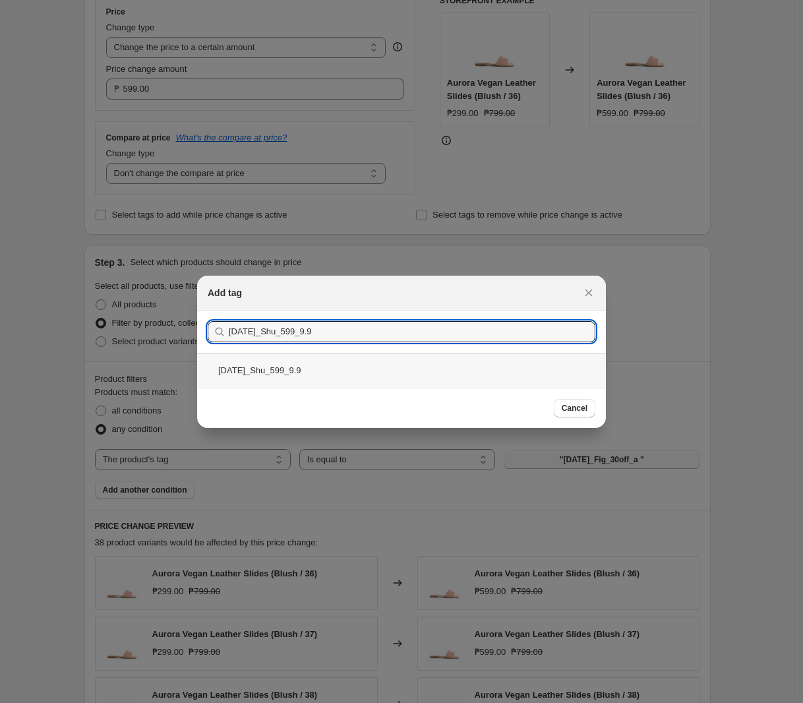
type input "[DATE]_Shu_599_9.9"
click at [310, 370] on div "[DATE]_Shu_599_9.9" at bounding box center [401, 370] width 409 height 35
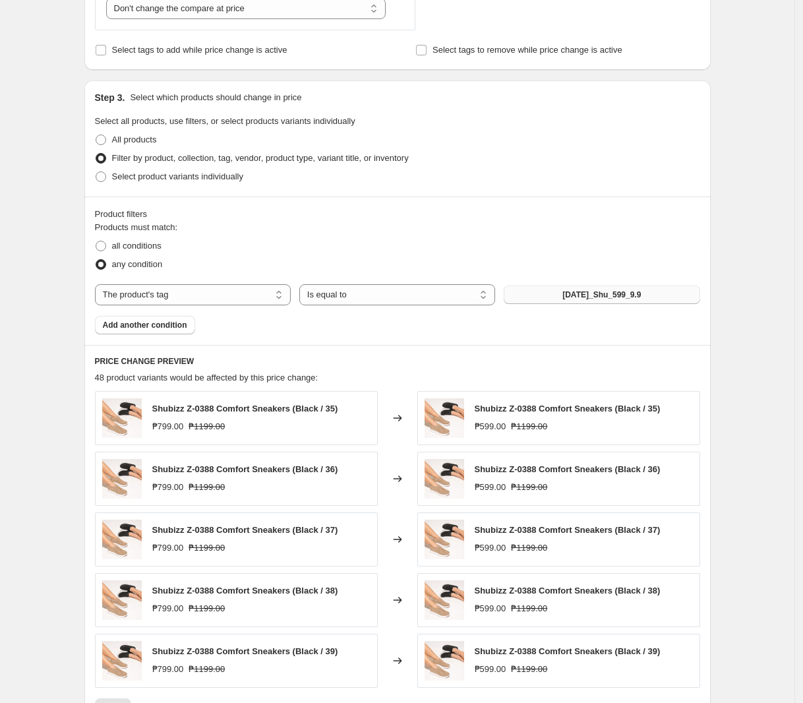
scroll to position [494, 0]
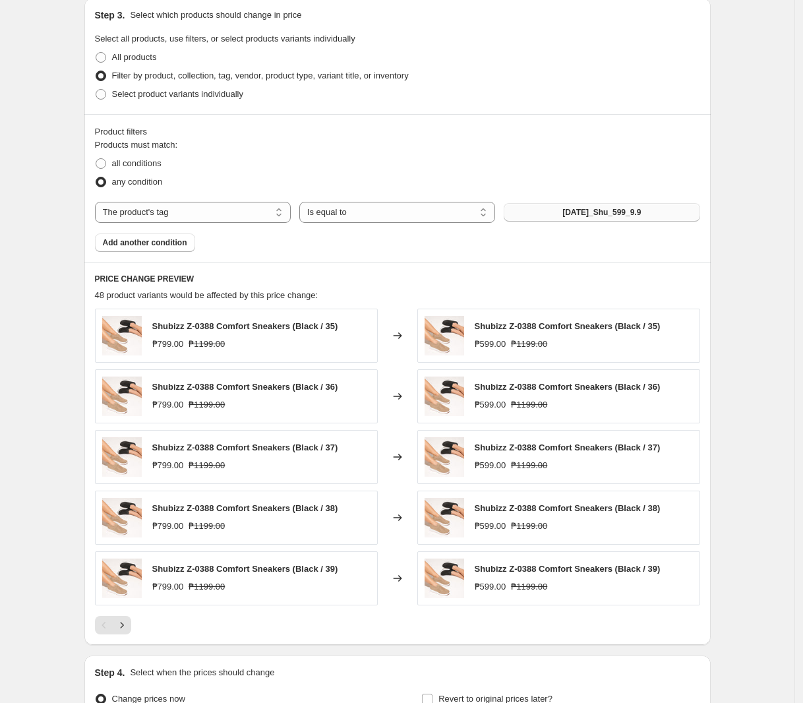
click at [129, 638] on div "PRICE CHANGE PREVIEW 48 product variants would be affected by this price change…" at bounding box center [397, 453] width 626 height 382
click at [129, 631] on icon "Next" at bounding box center [121, 624] width 13 height 13
click at [129, 627] on icon "Next" at bounding box center [121, 624] width 13 height 13
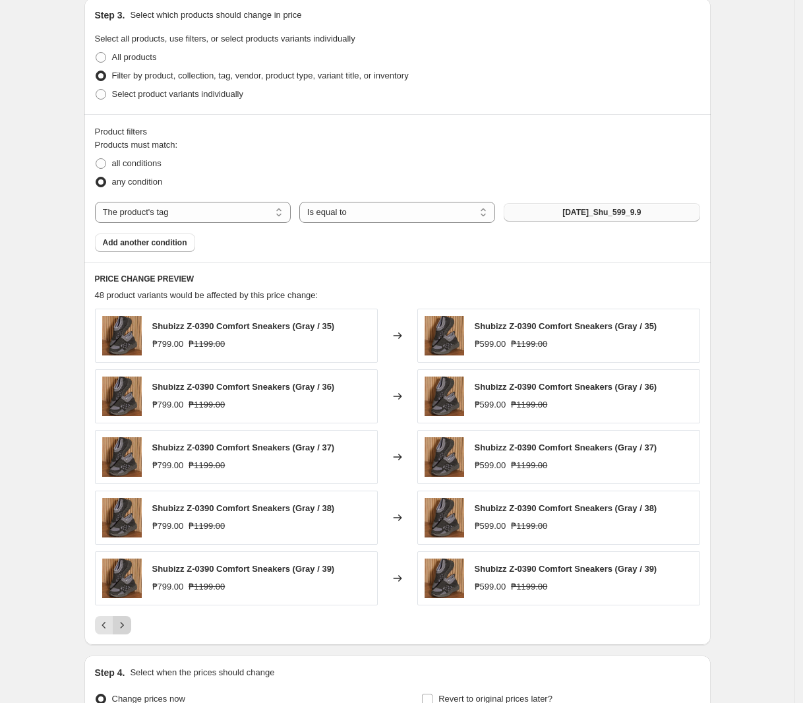
click at [129, 627] on icon "Next" at bounding box center [121, 624] width 13 height 13
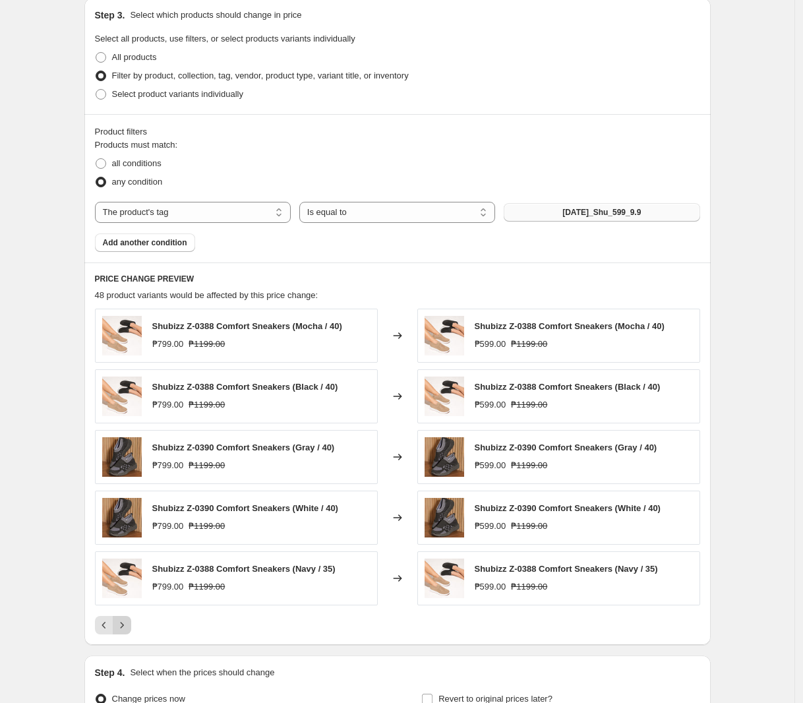
click at [129, 627] on icon "Next" at bounding box center [121, 624] width 13 height 13
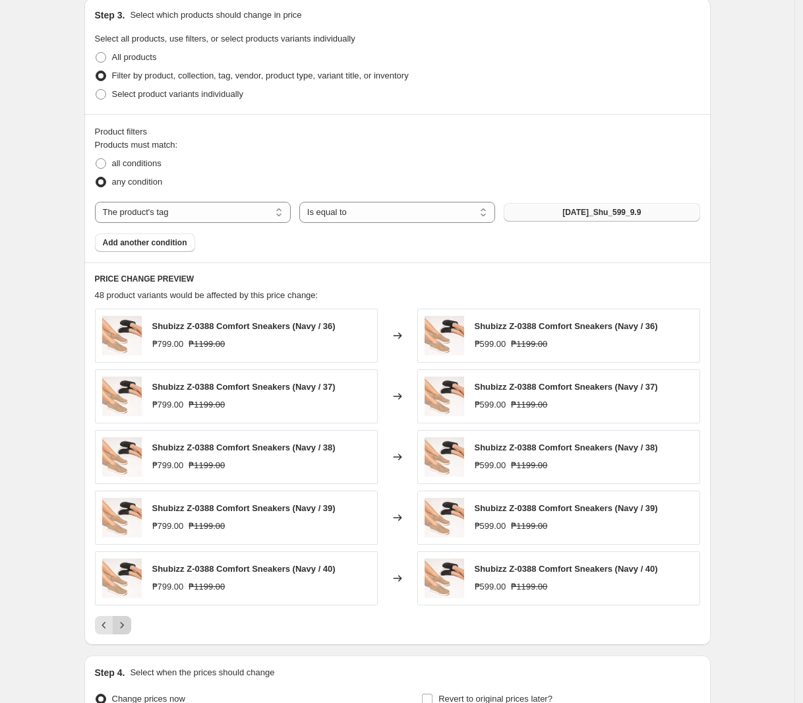
click at [129, 627] on icon "Next" at bounding box center [121, 624] width 13 height 13
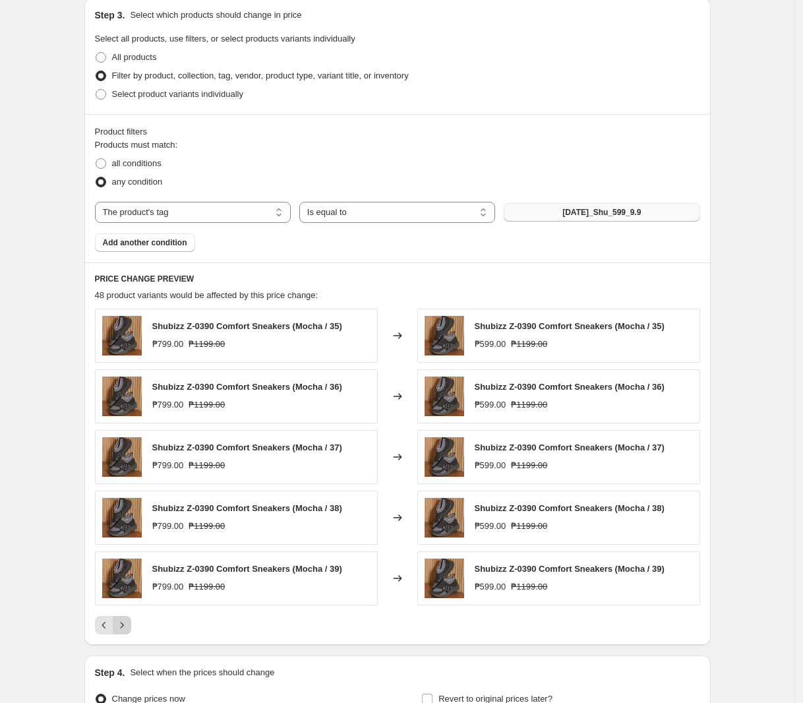
click at [129, 631] on icon "Next" at bounding box center [121, 624] width 13 height 13
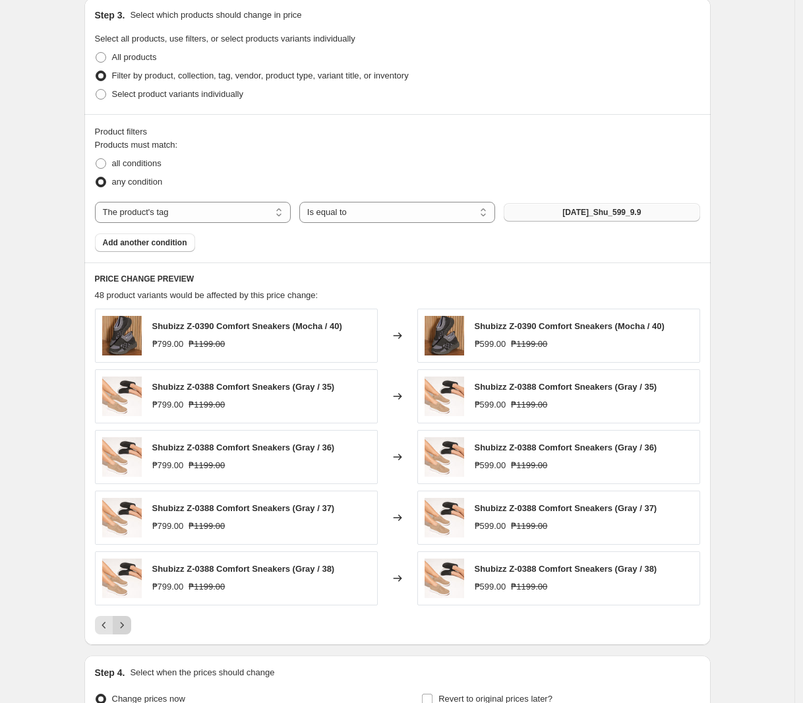
click at [129, 631] on icon "Next" at bounding box center [121, 624] width 13 height 13
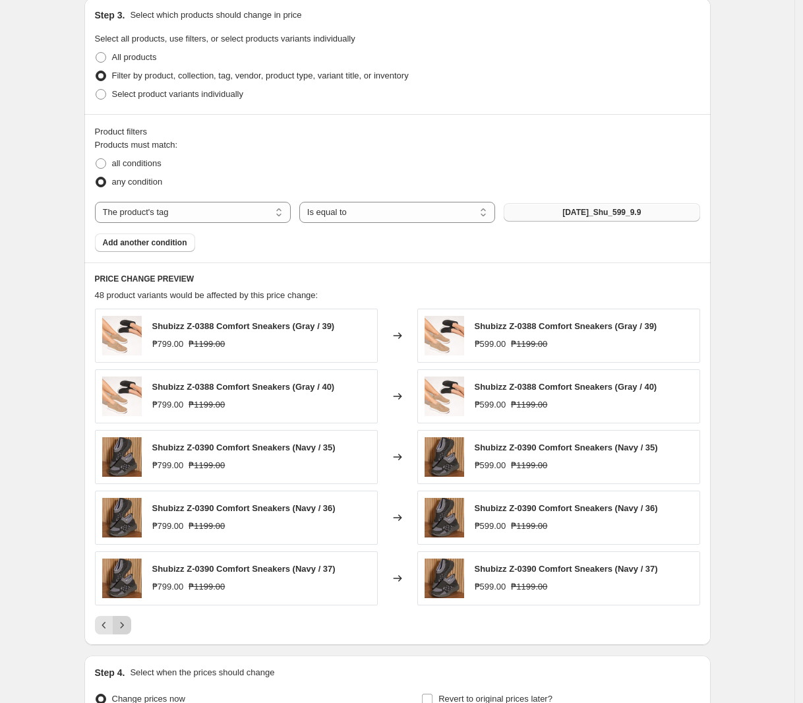
click at [129, 631] on icon "Next" at bounding box center [121, 624] width 13 height 13
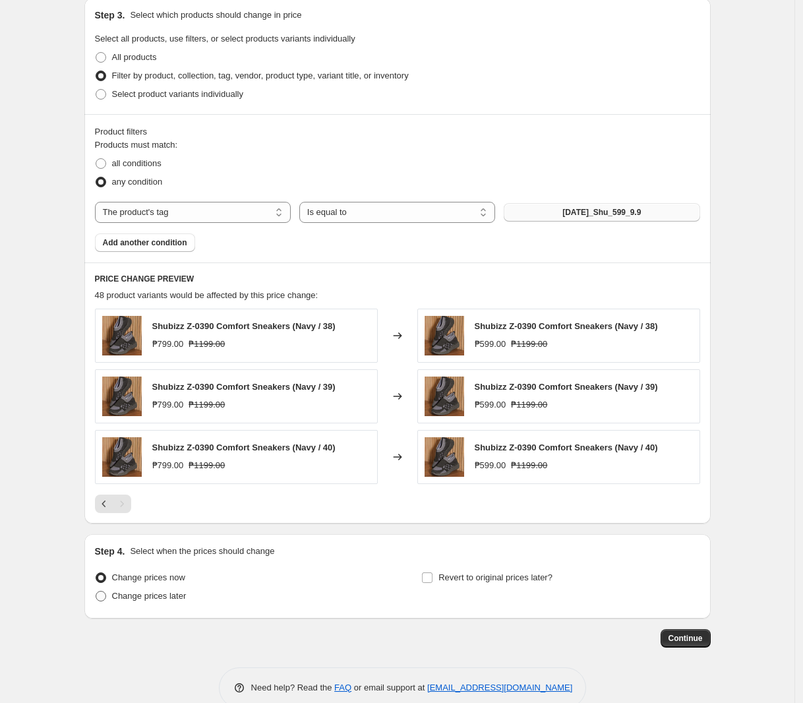
click at [142, 600] on span "Change prices later" at bounding box center [149, 596] width 74 height 10
click at [96, 591] on input "Change prices later" at bounding box center [96, 591] width 1 height 1
radio input "true"
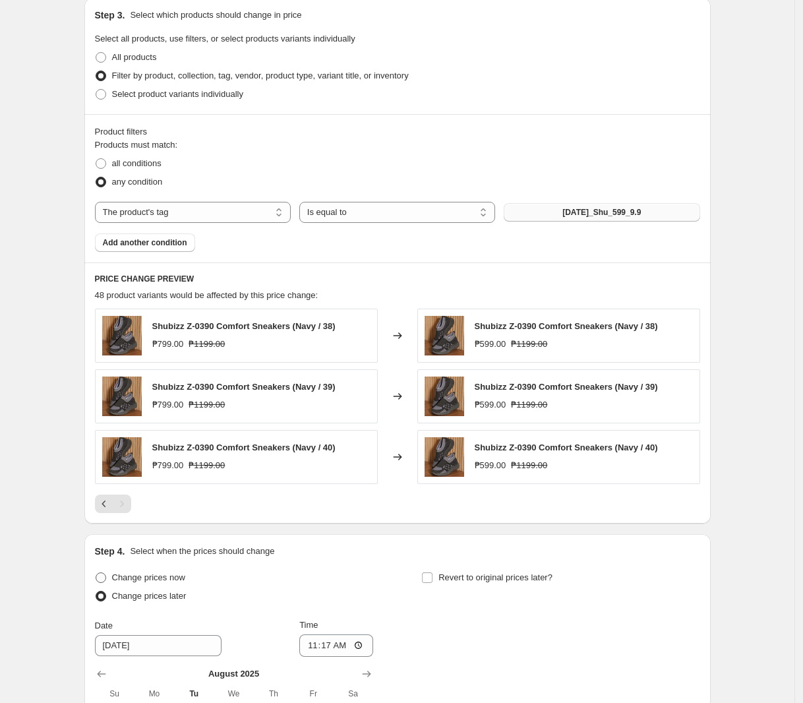
scroll to position [768, 0]
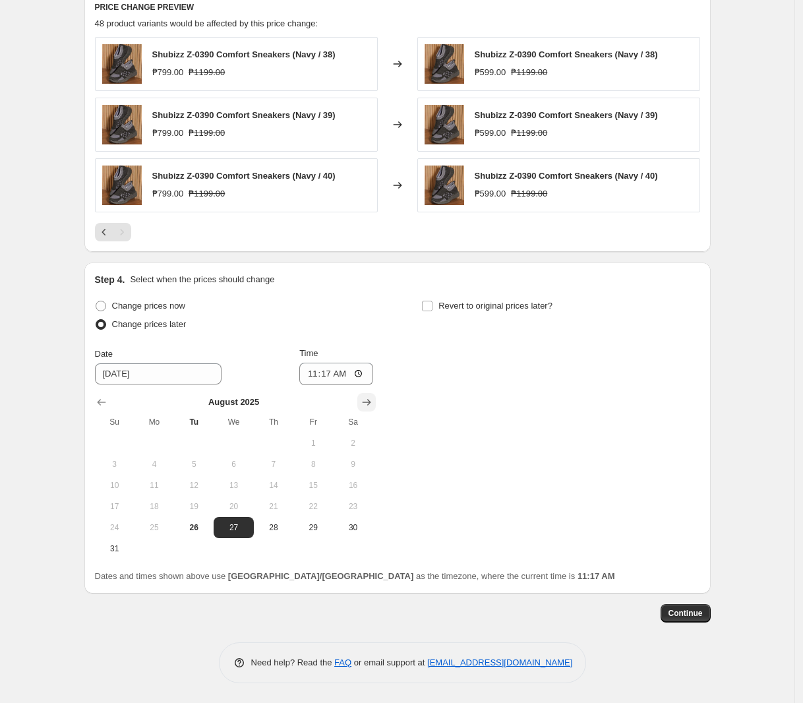
click at [362, 396] on button "Show next month, September 2025" at bounding box center [366, 402] width 18 height 18
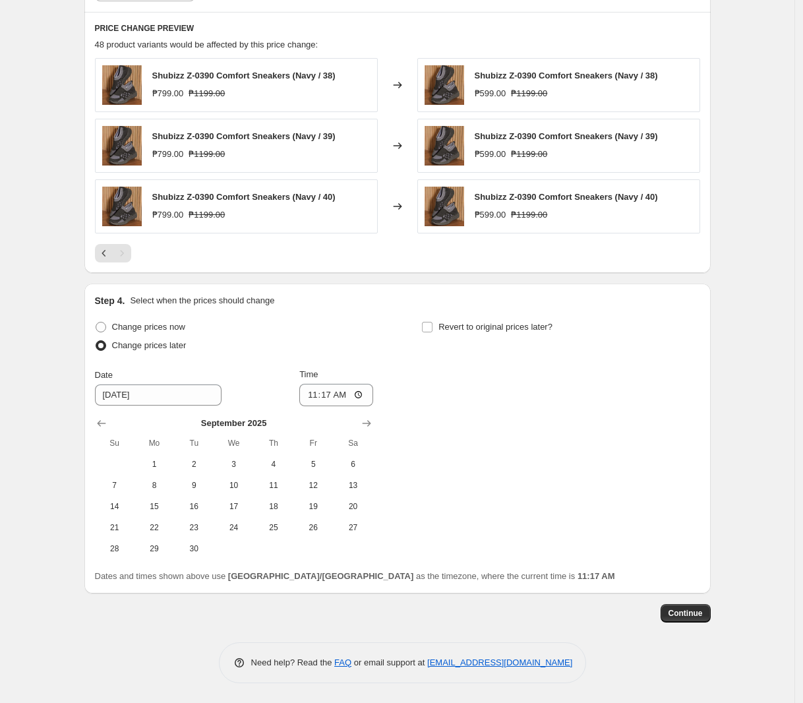
scroll to position [747, 0]
click at [202, 480] on span "9" at bounding box center [193, 485] width 29 height 11
type input "[DATE]"
click at [313, 394] on input "11:17" at bounding box center [336, 395] width 74 height 22
type input "00:00"
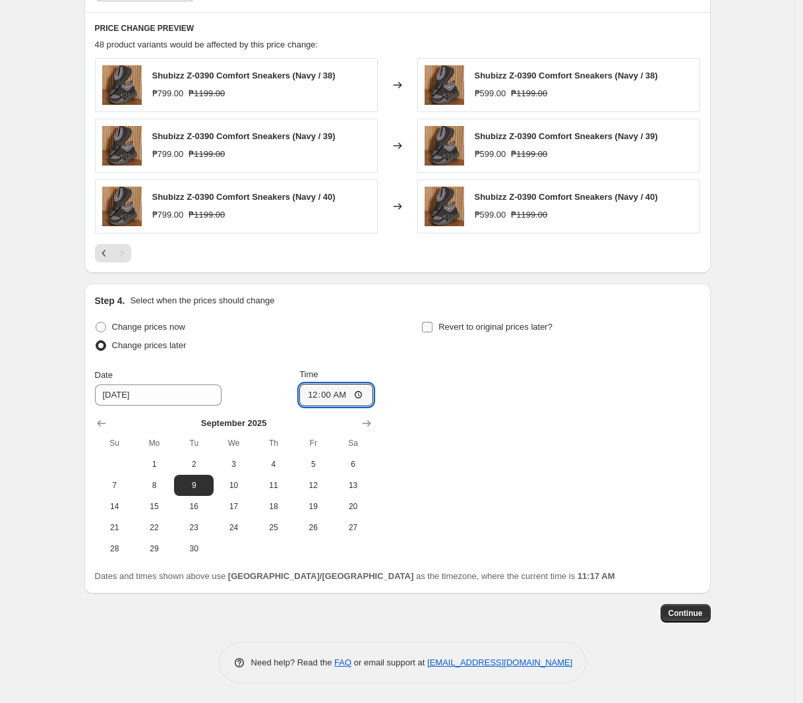
click at [472, 332] on span "Revert to original prices later?" at bounding box center [495, 327] width 114 height 10
click at [432, 332] on input "Revert to original prices later?" at bounding box center [427, 327] width 11 height 11
checkbox input "true"
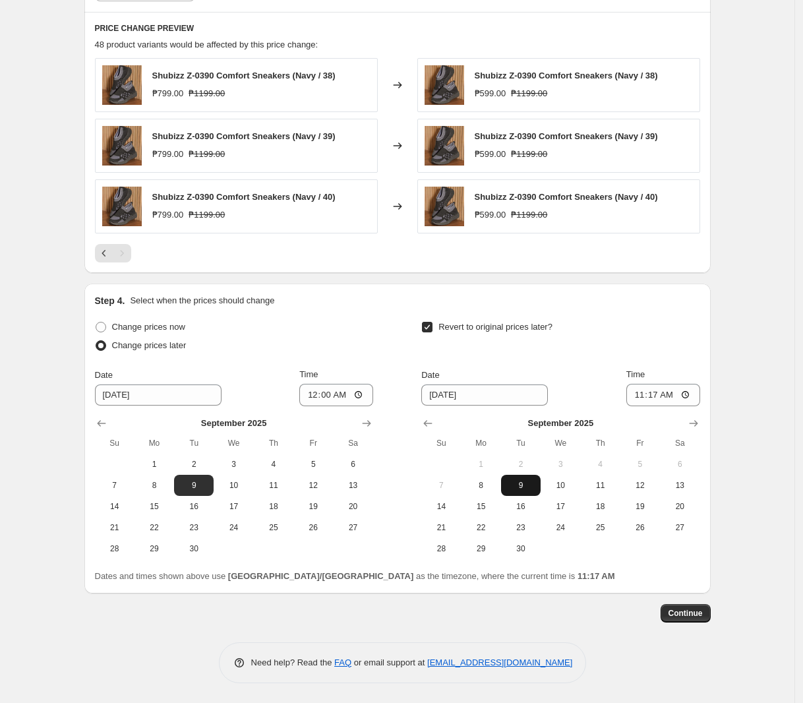
click at [522, 484] on span "9" at bounding box center [520, 485] width 29 height 11
type input "[DATE]"
click at [652, 393] on input "11:17" at bounding box center [663, 395] width 74 height 22
type input "23:59"
click at [678, 604] on button "Continue" at bounding box center [685, 613] width 50 height 18
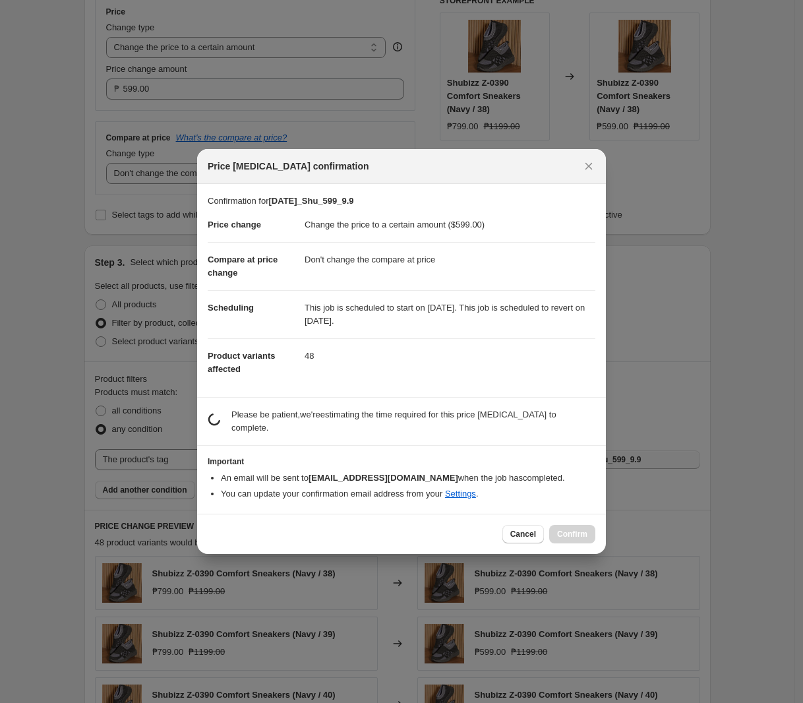
scroll to position [0, 0]
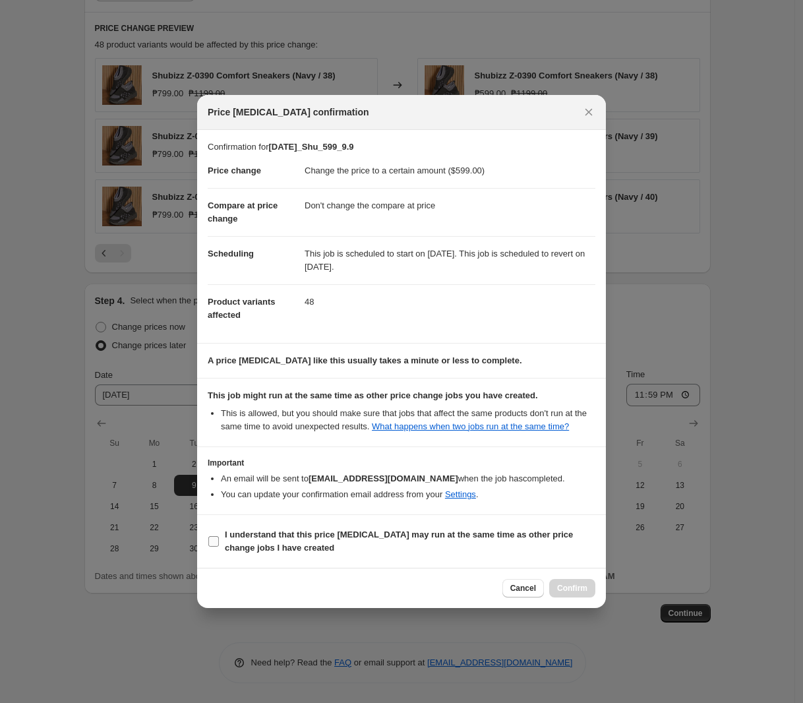
click at [275, 546] on b "I understand that this price [MEDICAL_DATA] may run at the same time as other p…" at bounding box center [399, 540] width 348 height 23
click at [219, 546] on input "I understand that this price [MEDICAL_DATA] may run at the same time as other p…" at bounding box center [213, 541] width 11 height 11
checkbox input "true"
click at [584, 589] on span "Confirm" at bounding box center [572, 588] width 30 height 11
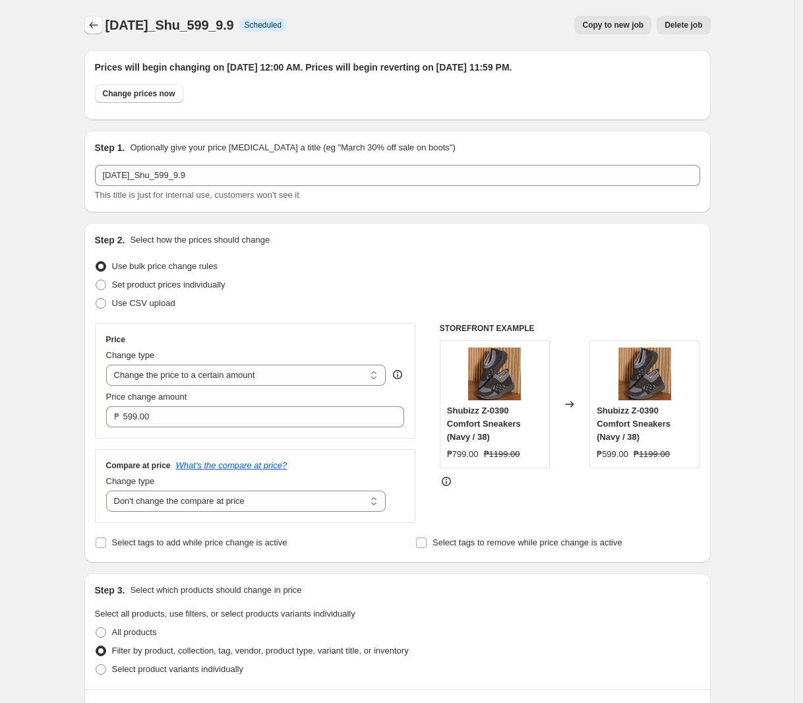
click at [97, 26] on icon "Price change jobs" at bounding box center [93, 24] width 13 height 13
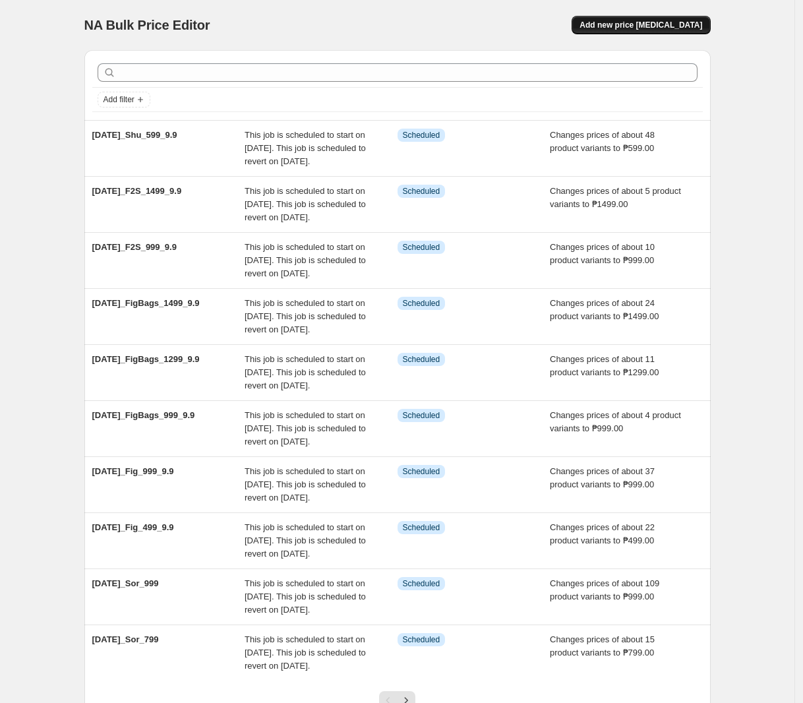
click at [635, 30] on button "Add new price [MEDICAL_DATA]" at bounding box center [640, 25] width 138 height 18
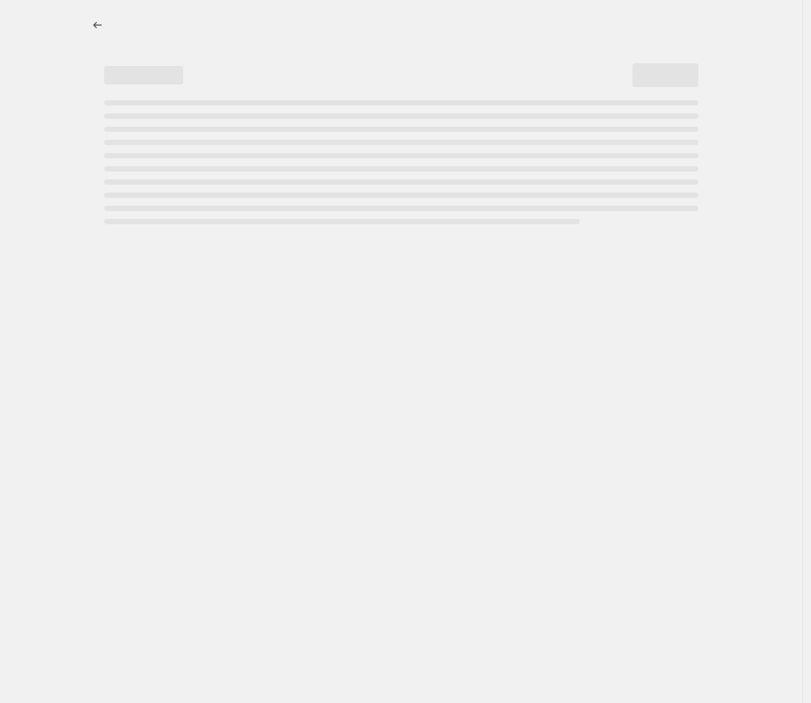
select select "percentage"
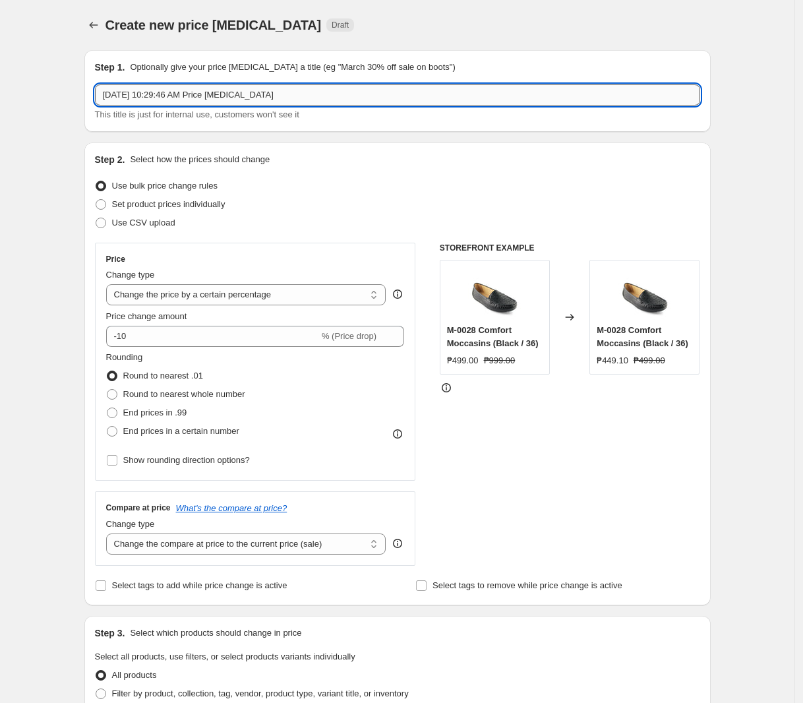
click at [294, 95] on input "[DATE] 10:29:46 AM Price [MEDICAL_DATA]" at bounding box center [397, 94] width 605 height 21
paste input "[DATE]_Shu_799_9.9"
type input "[DATE]_Shu_799_9.9"
click at [205, 291] on select "Change the price to a certain amount Change the price by a certain amount Chang…" at bounding box center [246, 294] width 280 height 21
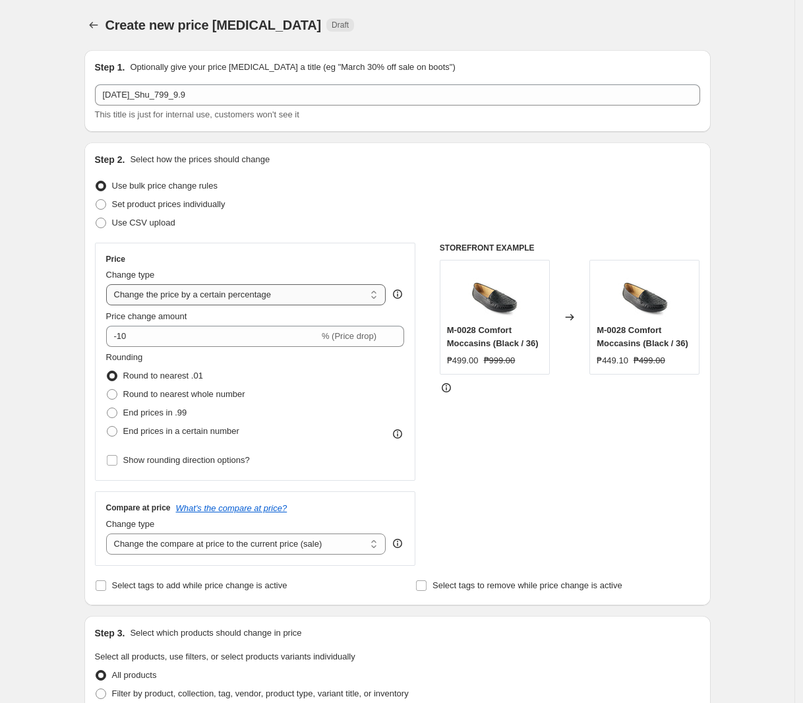
select select "to"
click at [109, 284] on select "Change the price to a certain amount Change the price by a certain amount Chang…" at bounding box center [246, 294] width 280 height 21
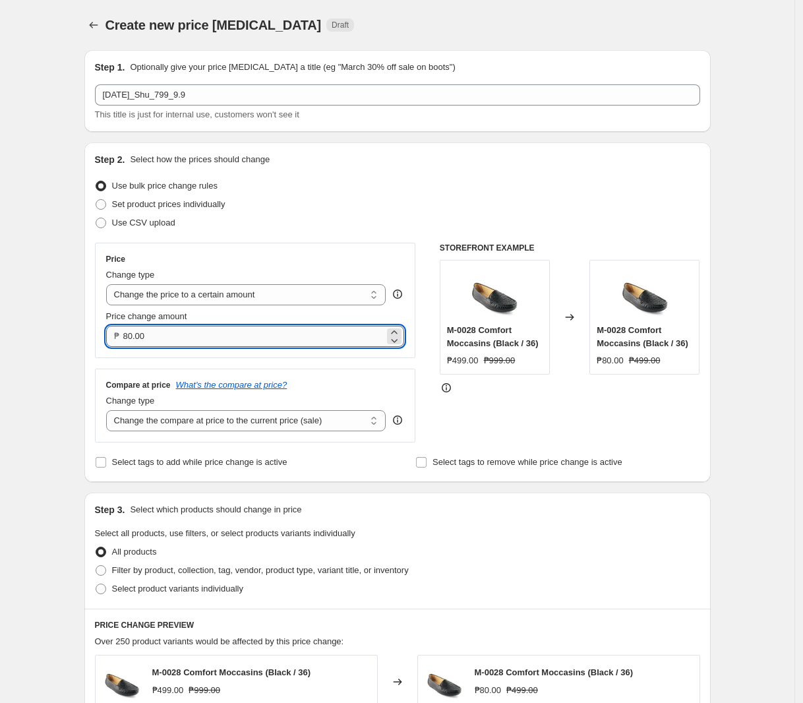
click at [203, 338] on input "80.00" at bounding box center [254, 336] width 262 height 21
type input "799.00"
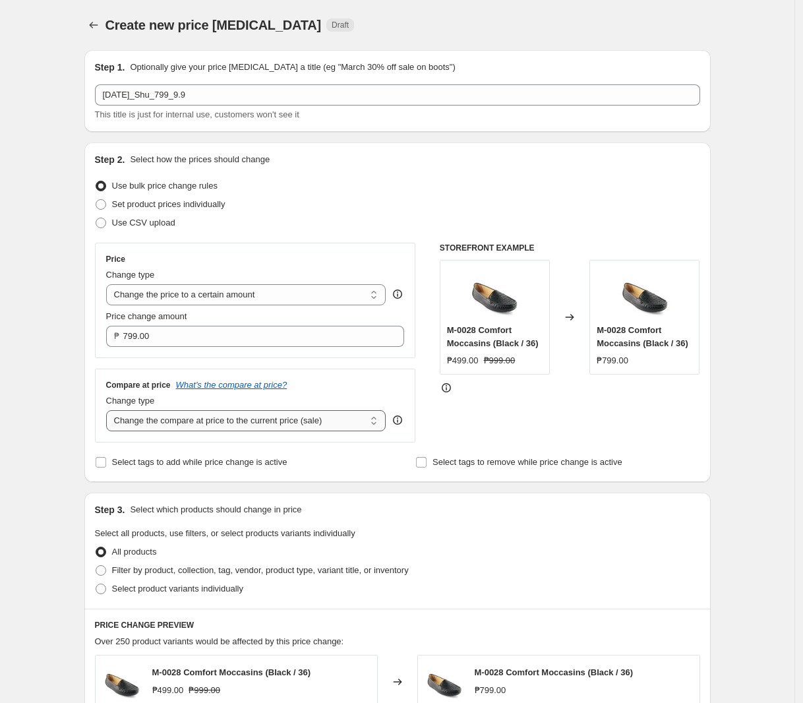
click at [224, 421] on select "Change the compare at price to the current price (sale) Change the compare at p…" at bounding box center [246, 420] width 280 height 21
select select "no_change"
click at [109, 411] on select "Change the compare at price to the current price (sale) Change the compare at p…" at bounding box center [246, 420] width 280 height 21
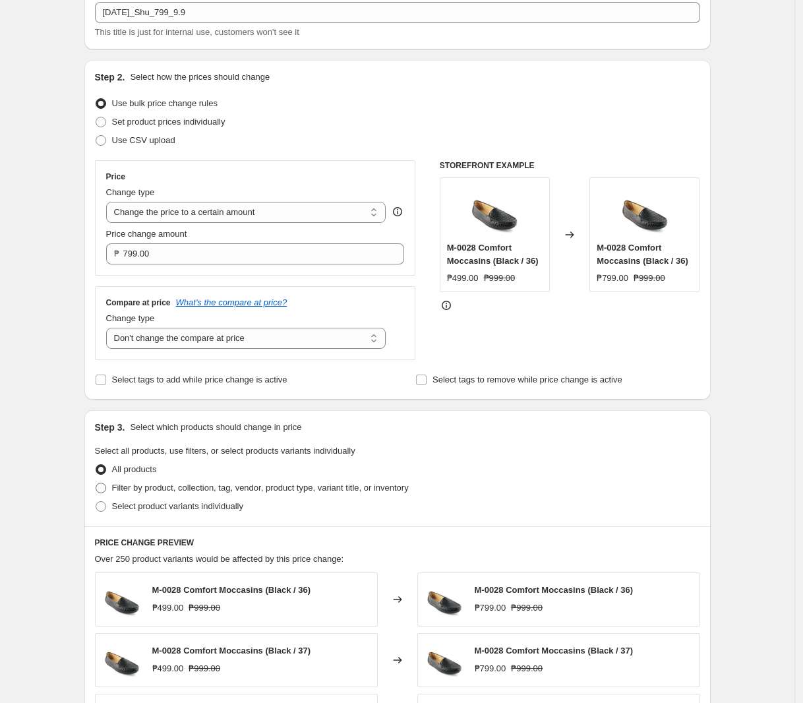
click at [227, 491] on span "Filter by product, collection, tag, vendor, product type, variant title, or inv…" at bounding box center [260, 487] width 297 height 10
click at [96, 483] on input "Filter by product, collection, tag, vendor, product type, variant title, or inv…" at bounding box center [96, 482] width 1 height 1
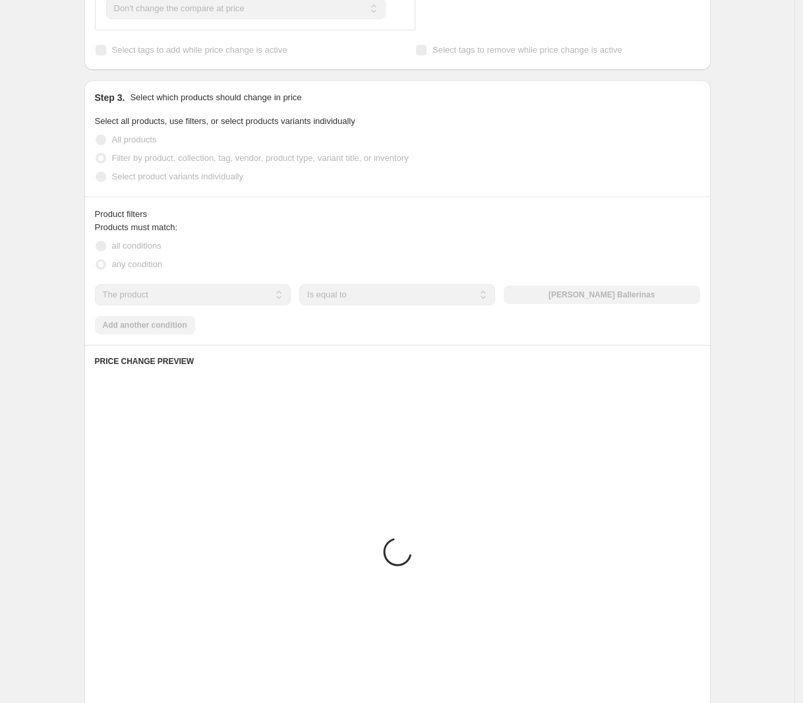
scroll to position [494, 0]
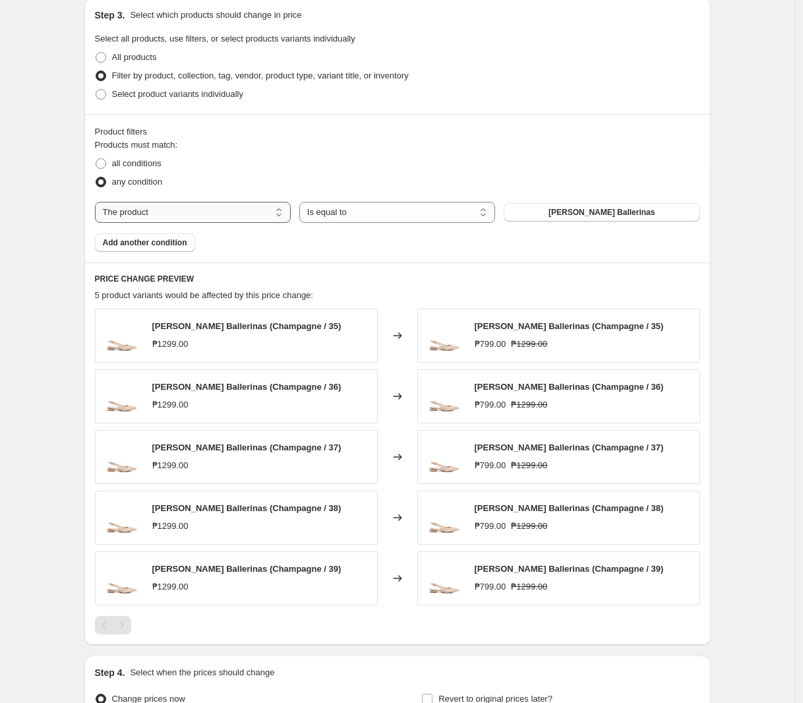
click at [234, 221] on select "The product The product's collection The product's tag The product's vendor The…" at bounding box center [193, 212] width 196 height 21
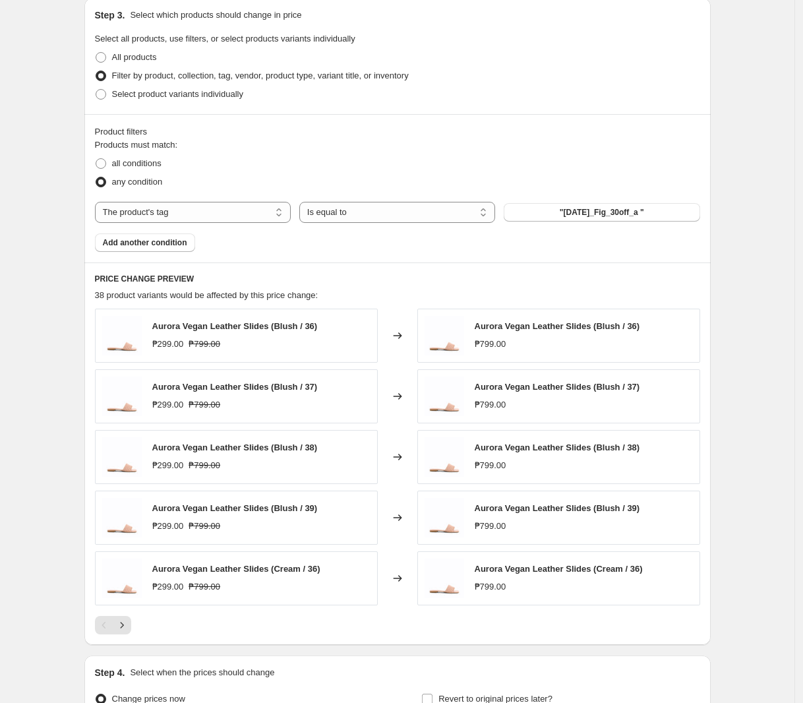
click at [600, 215] on span ""[DATE]_Fig_30off_a "" at bounding box center [602, 212] width 84 height 11
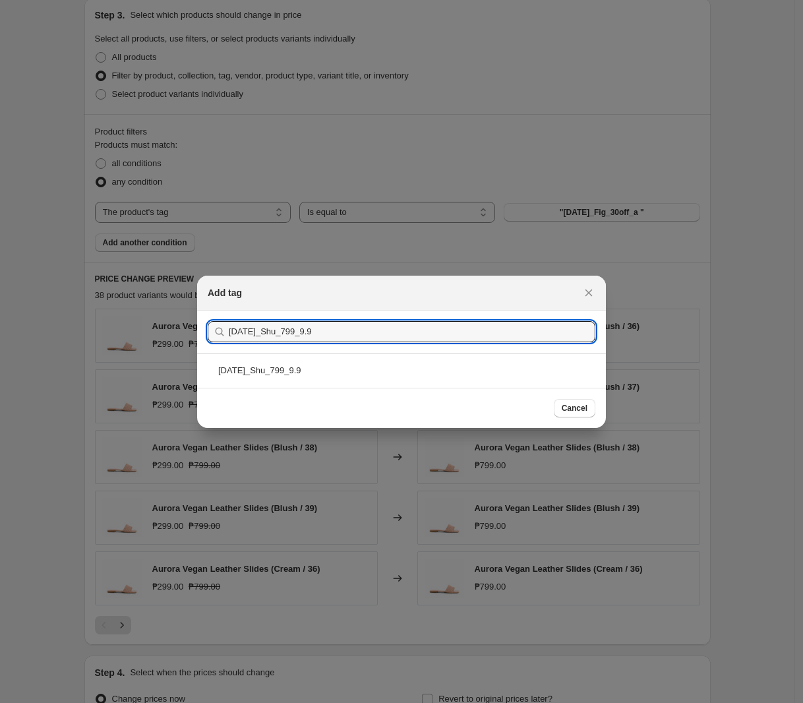
click at [318, 362] on div "[DATE]_Shu_799_9.9" at bounding box center [401, 370] width 409 height 35
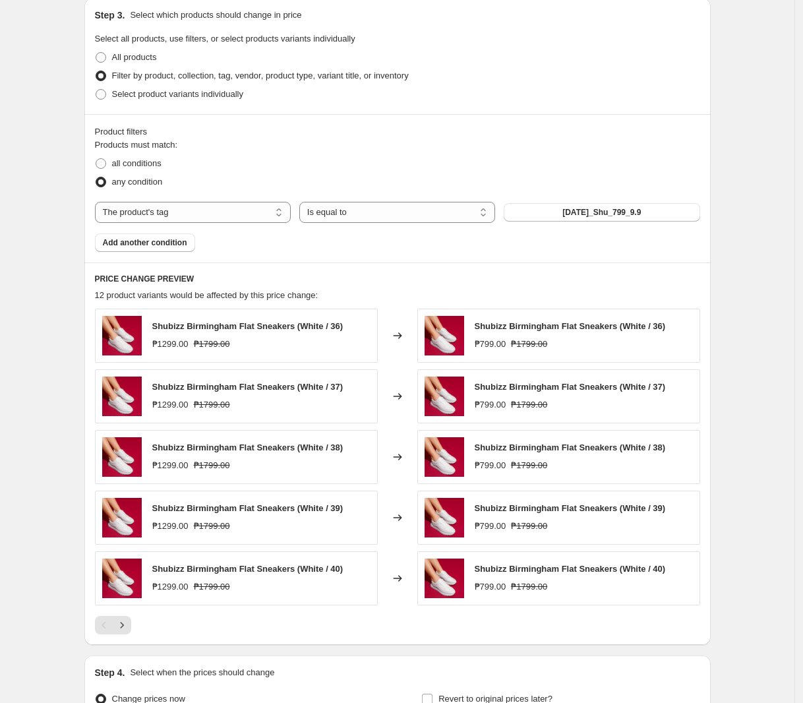
scroll to position [577, 0]
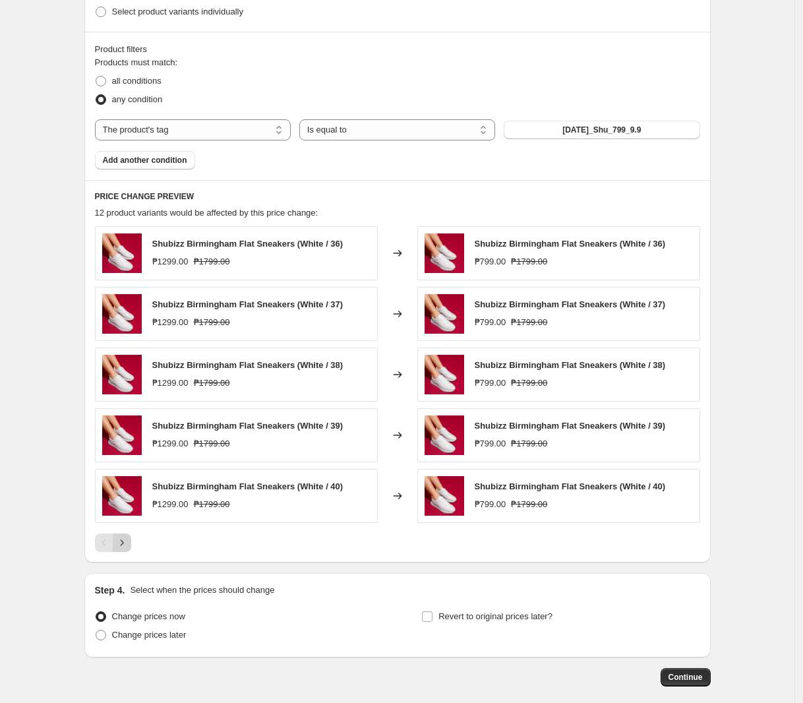
click at [131, 544] on button "Next" at bounding box center [122, 542] width 18 height 18
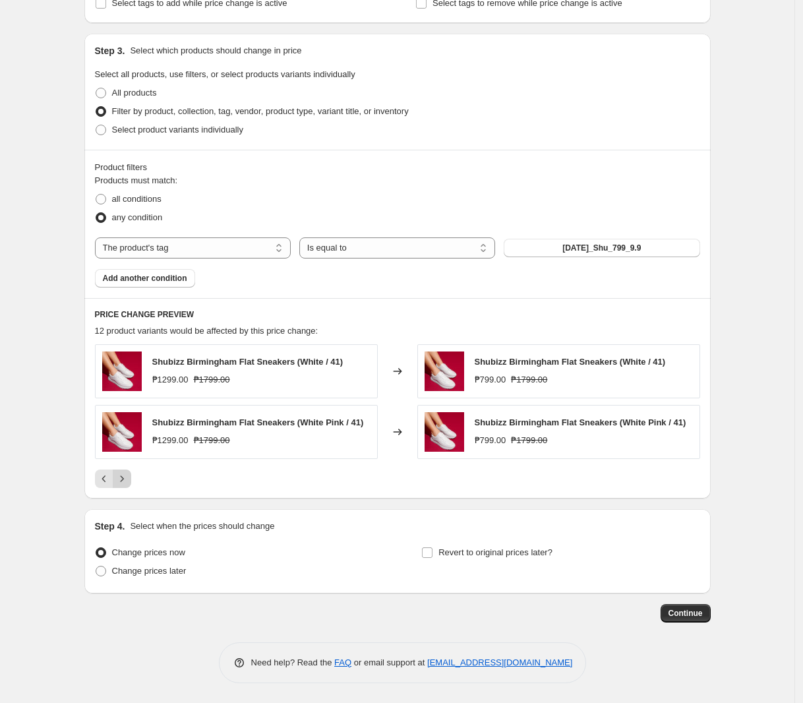
scroll to position [460, 0]
click at [158, 571] on span "Change prices later" at bounding box center [149, 570] width 74 height 10
click at [96, 566] on input "Change prices later" at bounding box center [96, 565] width 1 height 1
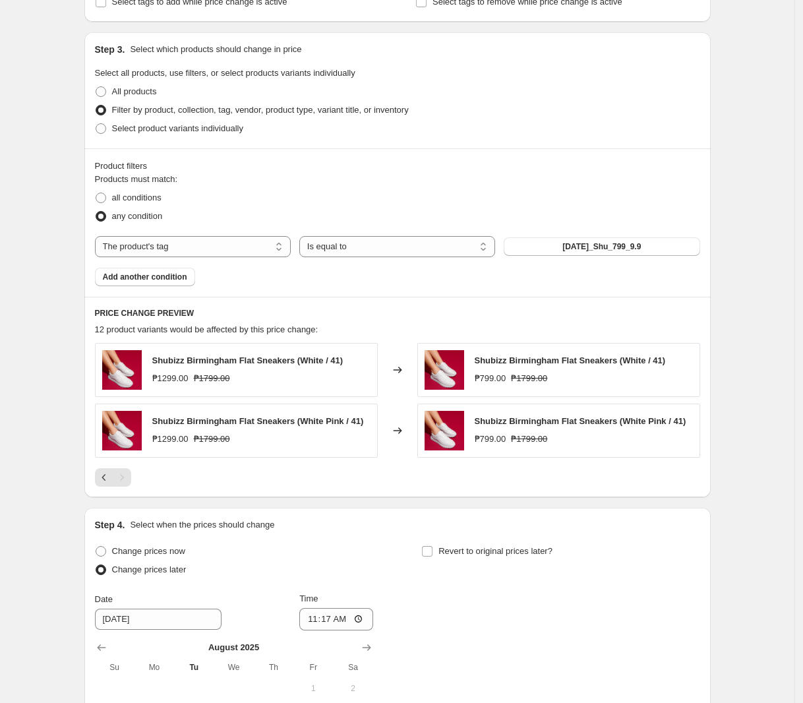
scroll to position [707, 0]
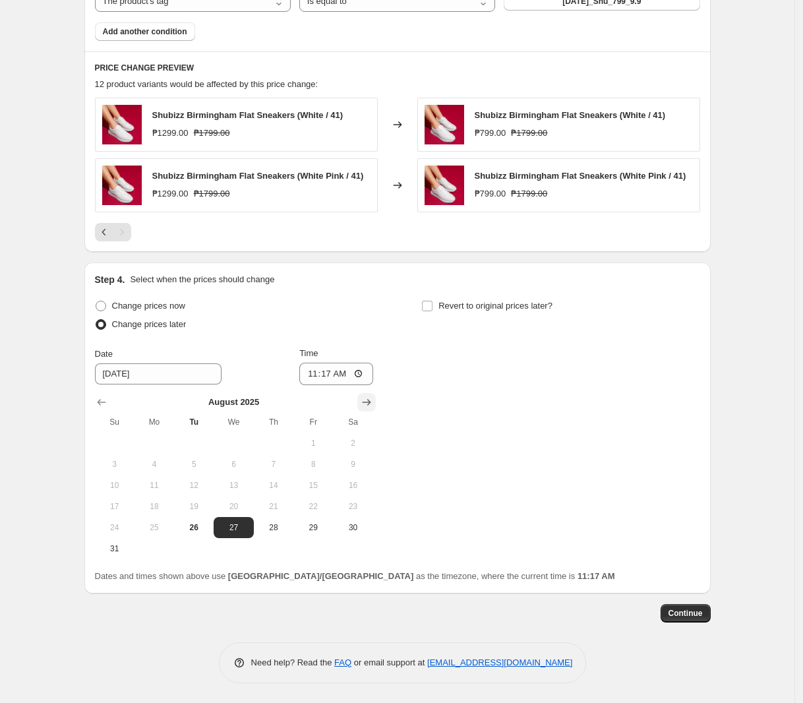
click at [363, 401] on icon "Show next month, September 2025" at bounding box center [366, 401] width 13 height 13
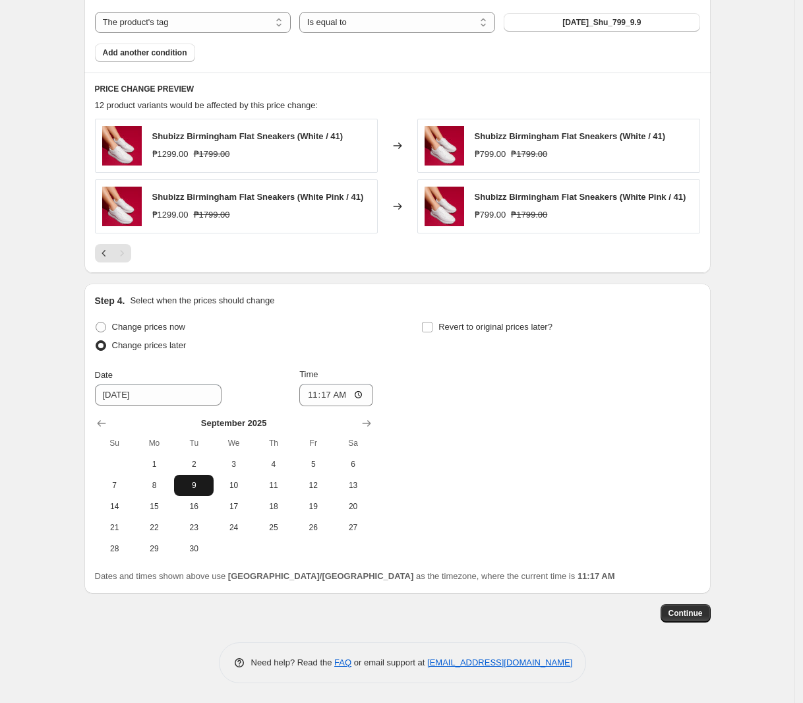
click at [202, 487] on span "9" at bounding box center [193, 485] width 29 height 11
click at [308, 391] on input "11:17" at bounding box center [336, 395] width 74 height 22
click at [525, 327] on span "Revert to original prices later?" at bounding box center [495, 327] width 114 height 10
click at [432, 327] on input "Revert to original prices later?" at bounding box center [427, 327] width 11 height 11
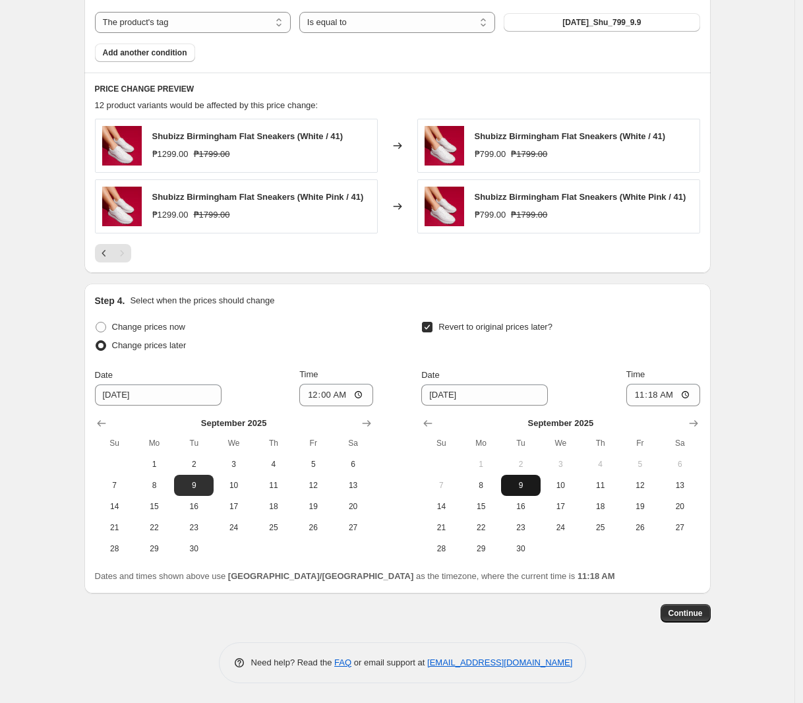
click at [539, 480] on button "9" at bounding box center [521, 485] width 40 height 21
click at [643, 395] on input "11:18" at bounding box center [663, 395] width 74 height 22
click at [683, 619] on button "Continue" at bounding box center [685, 613] width 50 height 18
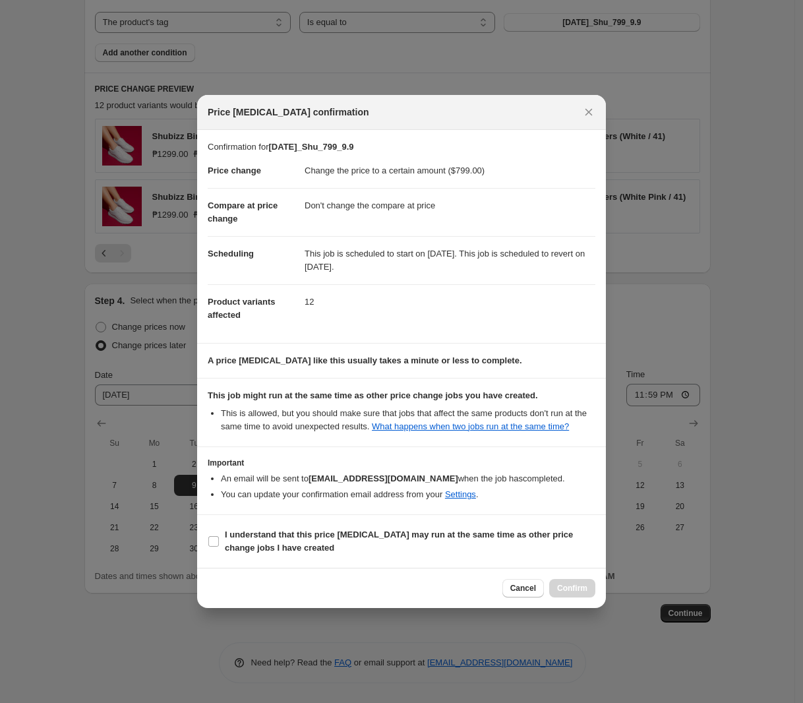
click at [311, 517] on section "I understand that this price [MEDICAL_DATA] may run at the same time as other p…" at bounding box center [401, 541] width 409 height 53
click at [314, 529] on b "I understand that this price [MEDICAL_DATA] may run at the same time as other p…" at bounding box center [399, 540] width 348 height 23
click at [219, 536] on input "I understand that this price [MEDICAL_DATA] may run at the same time as other p…" at bounding box center [213, 541] width 11 height 11
click at [572, 582] on button "Confirm" at bounding box center [572, 588] width 46 height 18
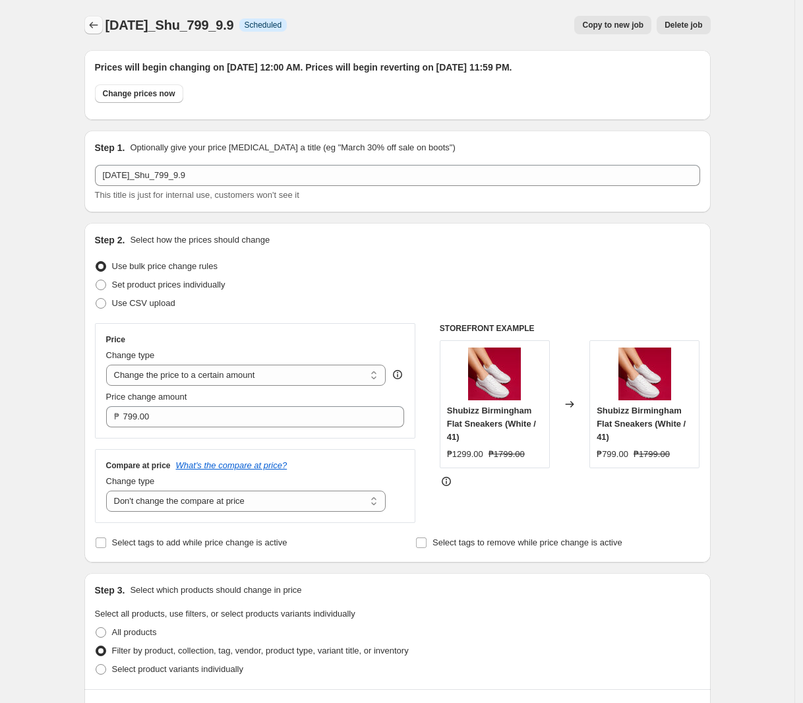
click at [100, 25] on icon "Price change jobs" at bounding box center [93, 24] width 13 height 13
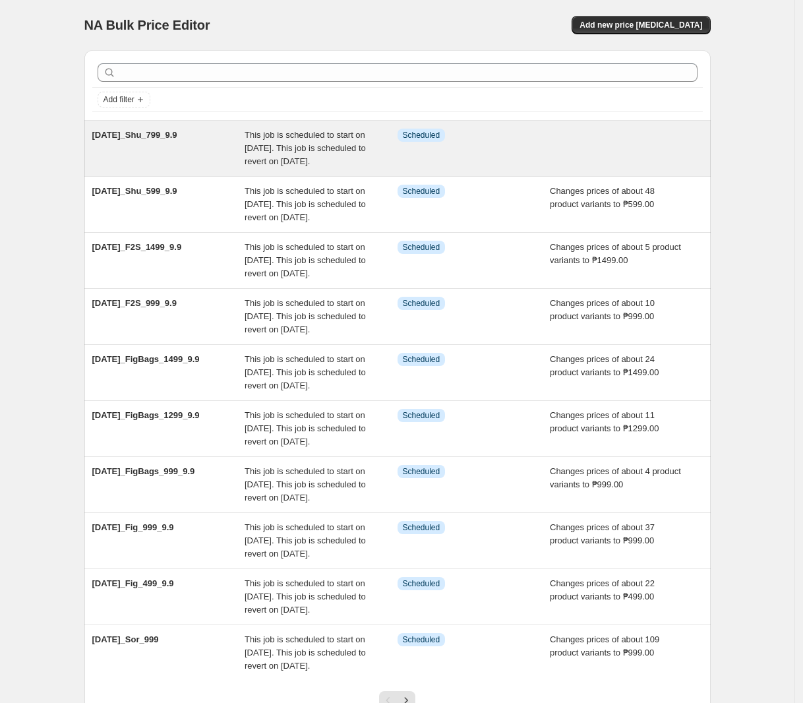
click at [420, 144] on div "Info Scheduled" at bounding box center [473, 149] width 153 height 40
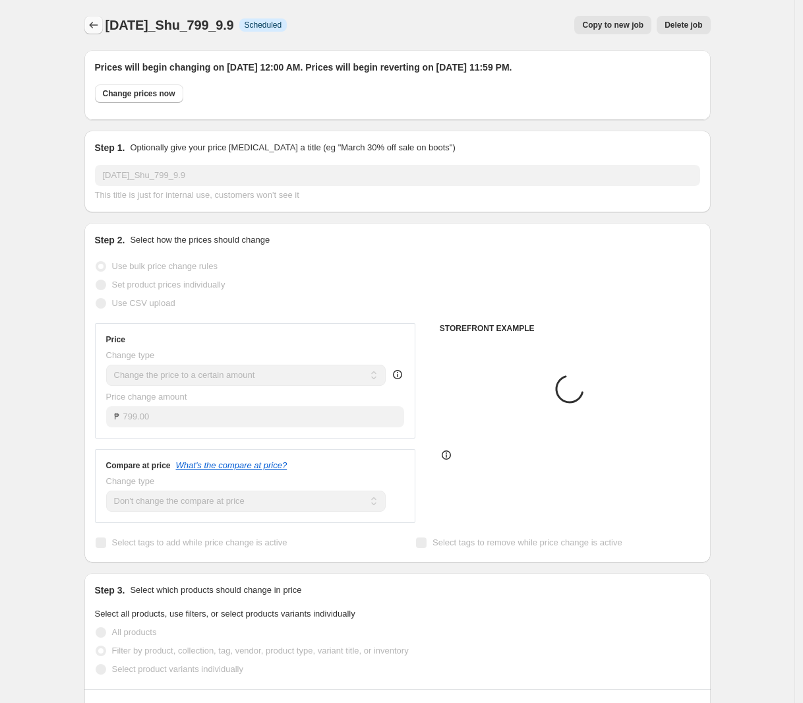
click at [93, 22] on icon "Price change jobs" at bounding box center [93, 24] width 13 height 13
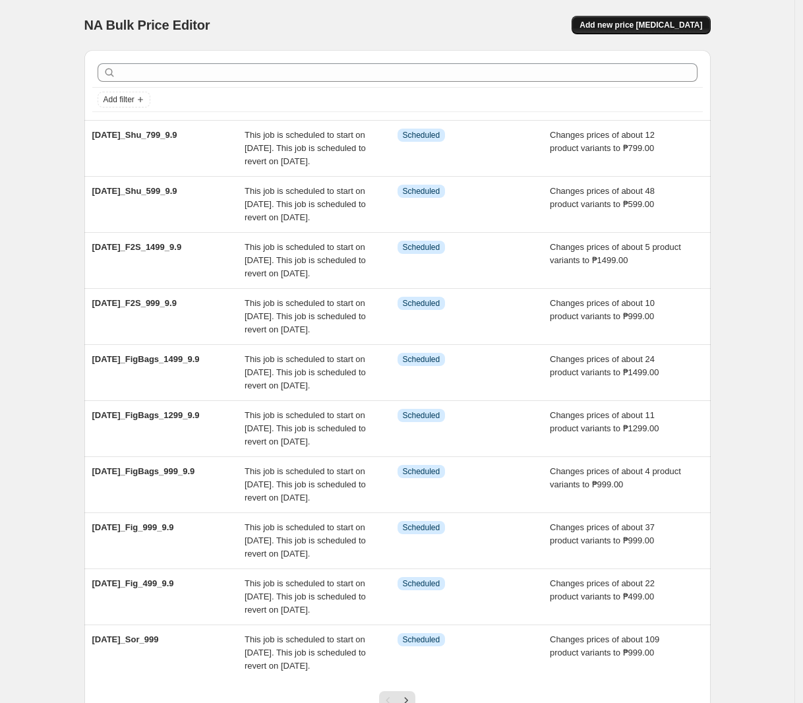
click at [707, 26] on button "Add new price [MEDICAL_DATA]" at bounding box center [640, 25] width 138 height 18
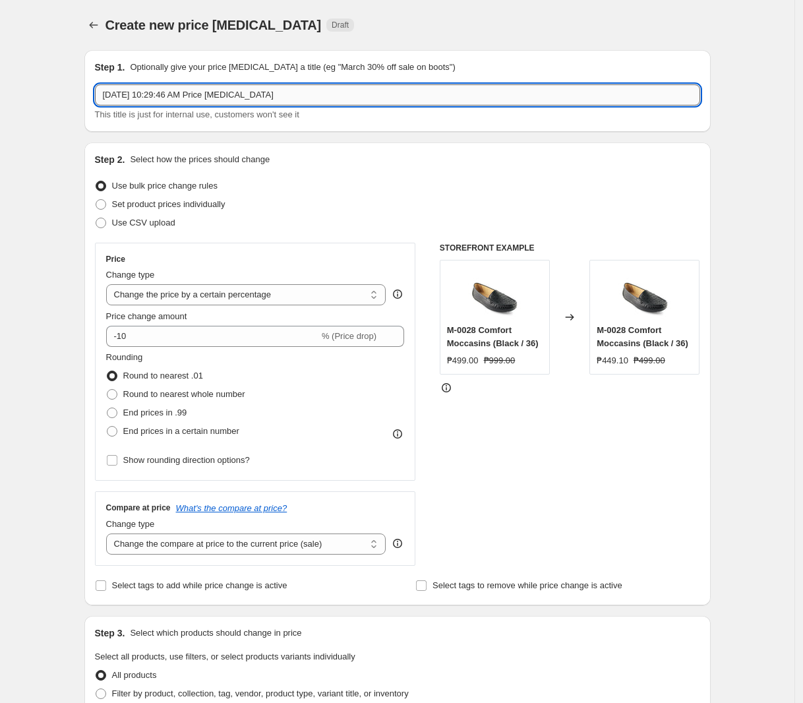
click at [301, 92] on input "[DATE] 10:29:46 AM Price [MEDICAL_DATA]" at bounding box center [397, 94] width 605 height 21
paste input "[DATE]_Sor_999_9.9"
click at [202, 302] on select "Change the price to a certain amount Change the price by a certain amount Chang…" at bounding box center [246, 294] width 280 height 21
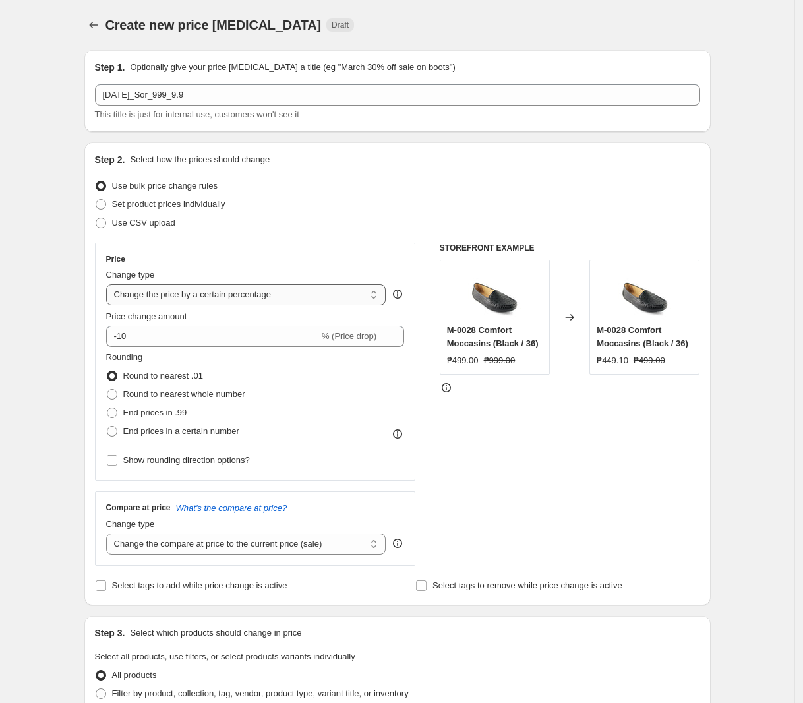
click at [109, 284] on select "Change the price to a certain amount Change the price by a certain amount Chang…" at bounding box center [246, 294] width 280 height 21
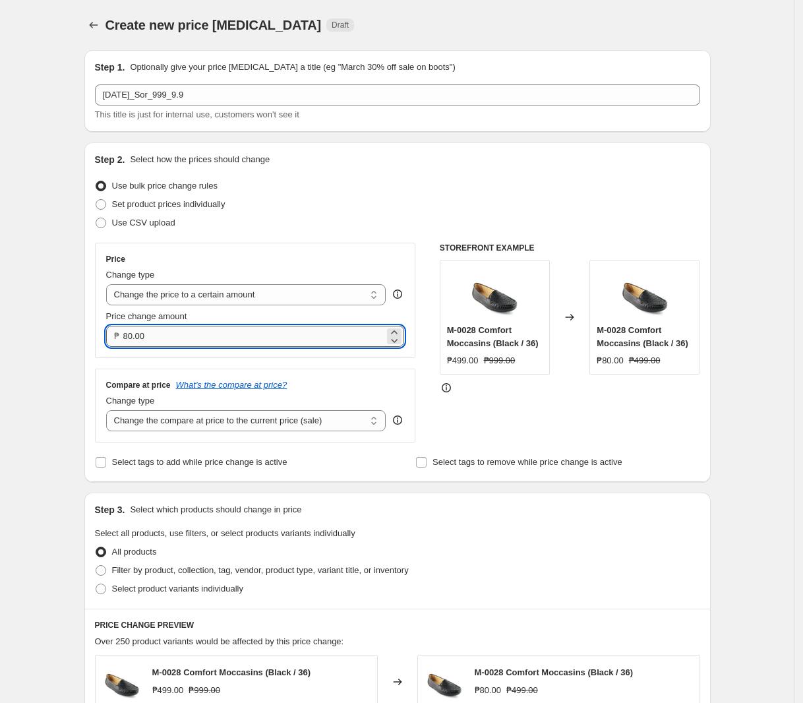
click at [214, 333] on input "80.00" at bounding box center [254, 336] width 262 height 21
click at [248, 419] on select "Change the compare at price to the current price (sale) Change the compare at p…" at bounding box center [246, 420] width 280 height 21
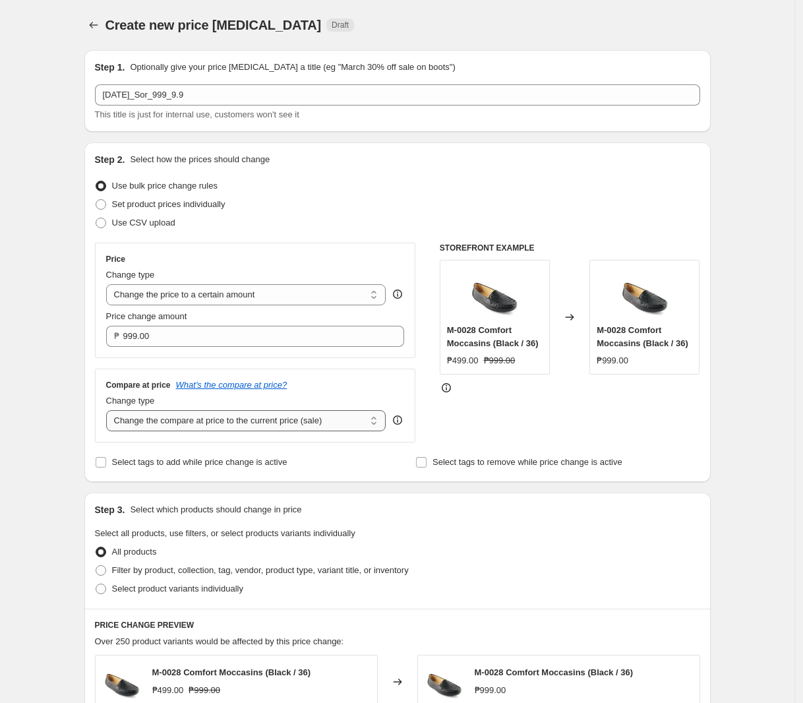
click at [109, 411] on select "Change the compare at price to the current price (sale) Change the compare at p…" at bounding box center [246, 420] width 280 height 21
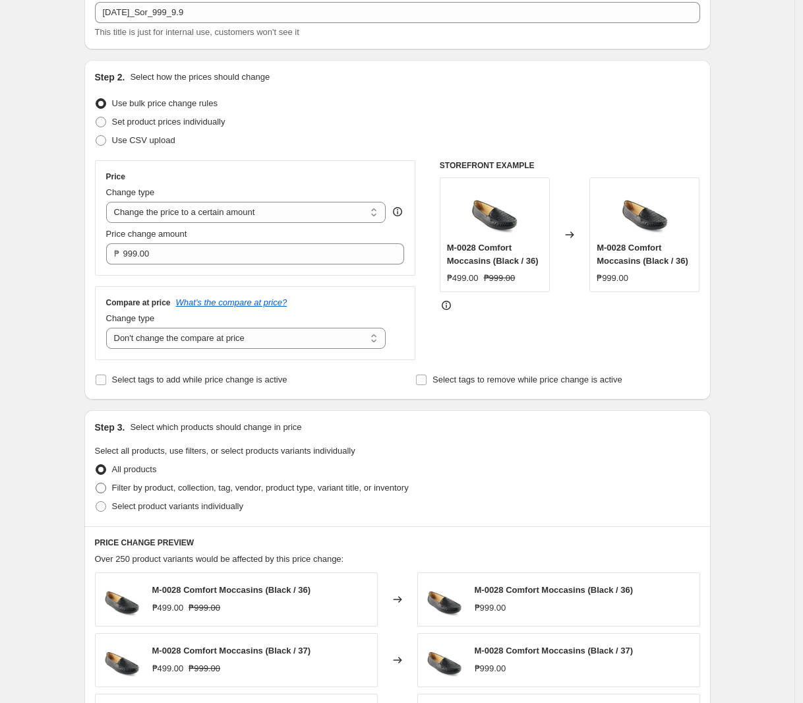
click at [260, 481] on label "Filter by product, collection, tag, vendor, product type, variant title, or inv…" at bounding box center [252, 487] width 314 height 18
click at [96, 482] on input "Filter by product, collection, tag, vendor, product type, variant title, or inv…" at bounding box center [96, 482] width 1 height 1
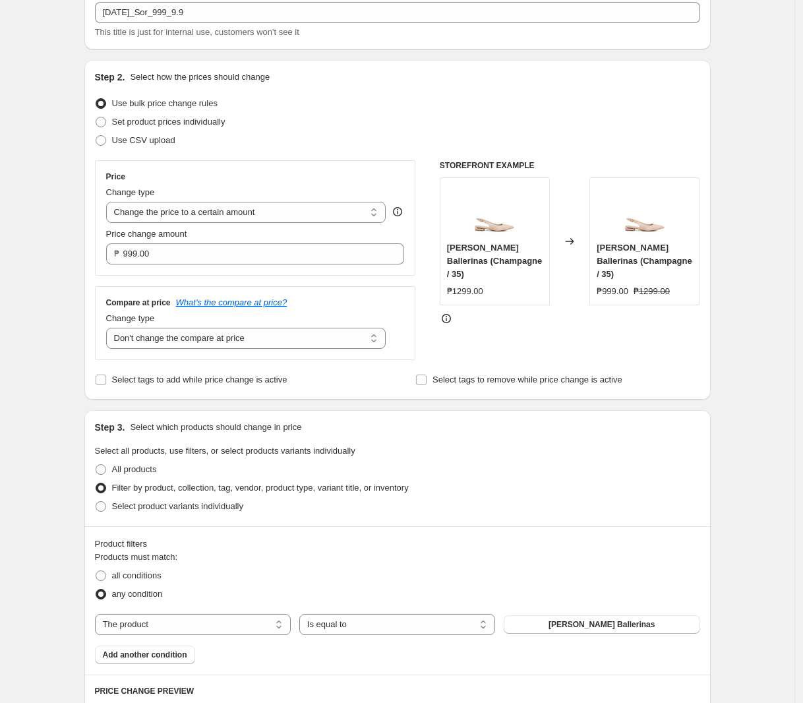
scroll to position [247, 0]
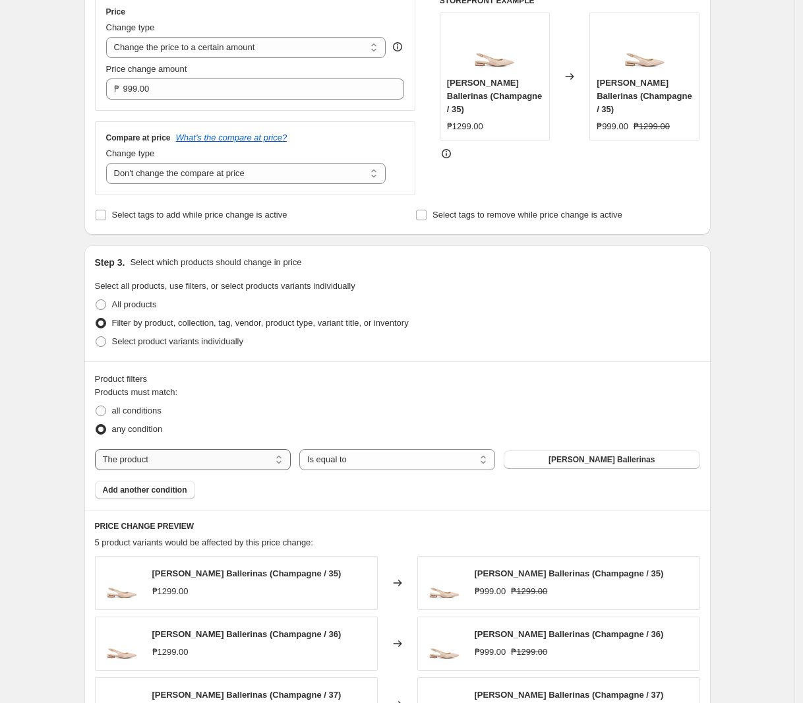
click at [237, 470] on select "The product The product's collection The product's tag The product's vendor The…" at bounding box center [193, 459] width 196 height 21
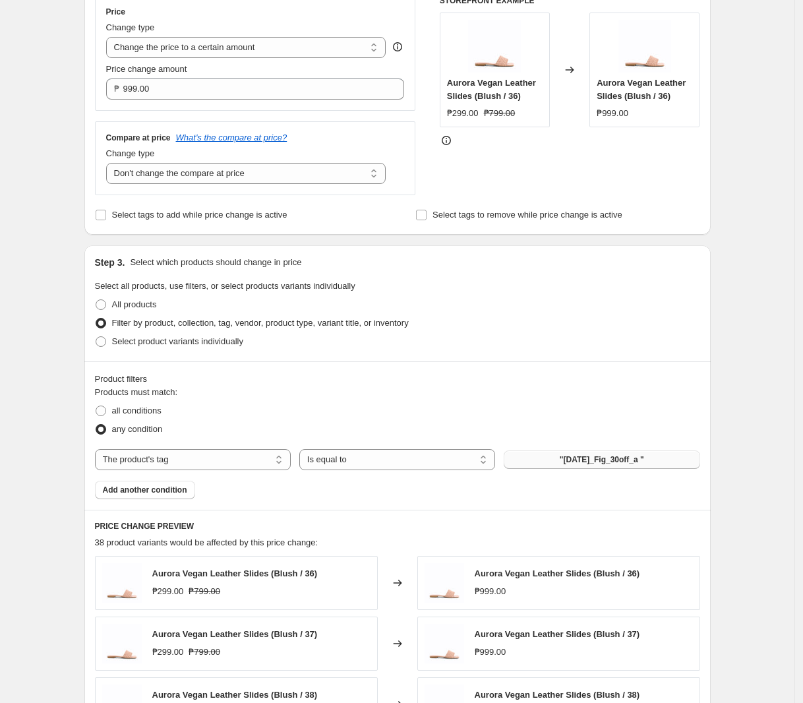
click at [565, 461] on span ""[DATE]_Fig_30off_a "" at bounding box center [602, 459] width 84 height 11
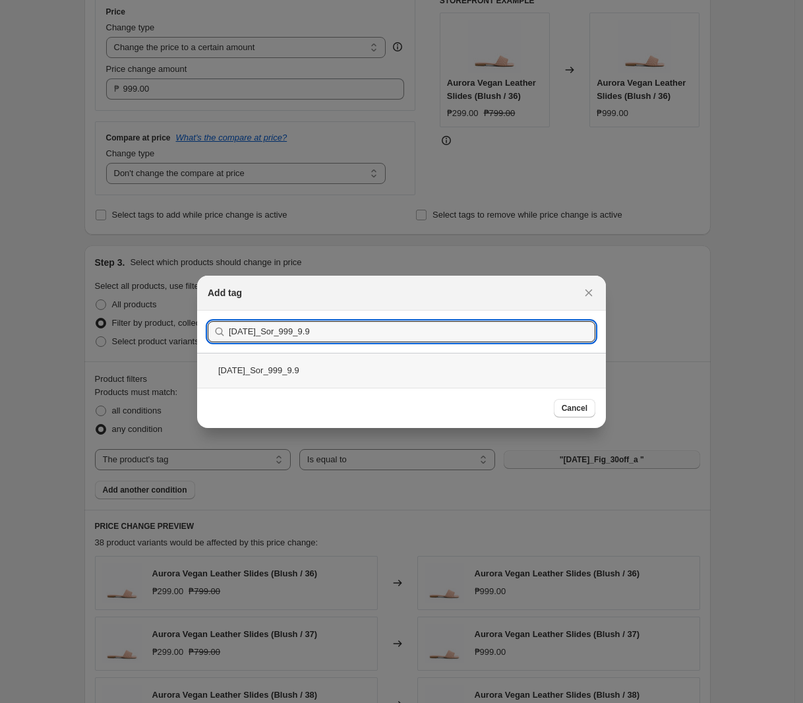
click at [303, 362] on div "[DATE]_Sor_999_9.9" at bounding box center [401, 370] width 409 height 35
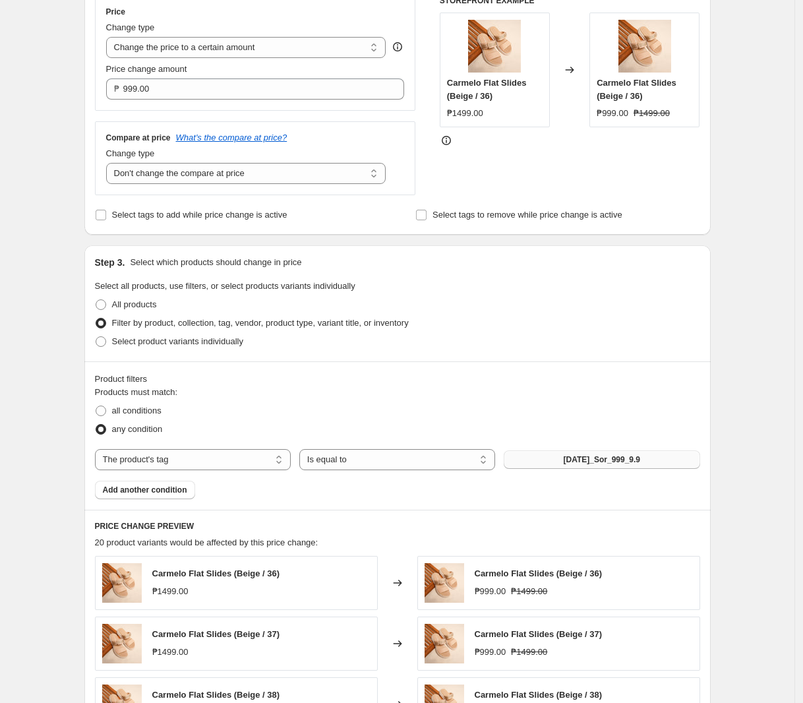
scroll to position [643, 0]
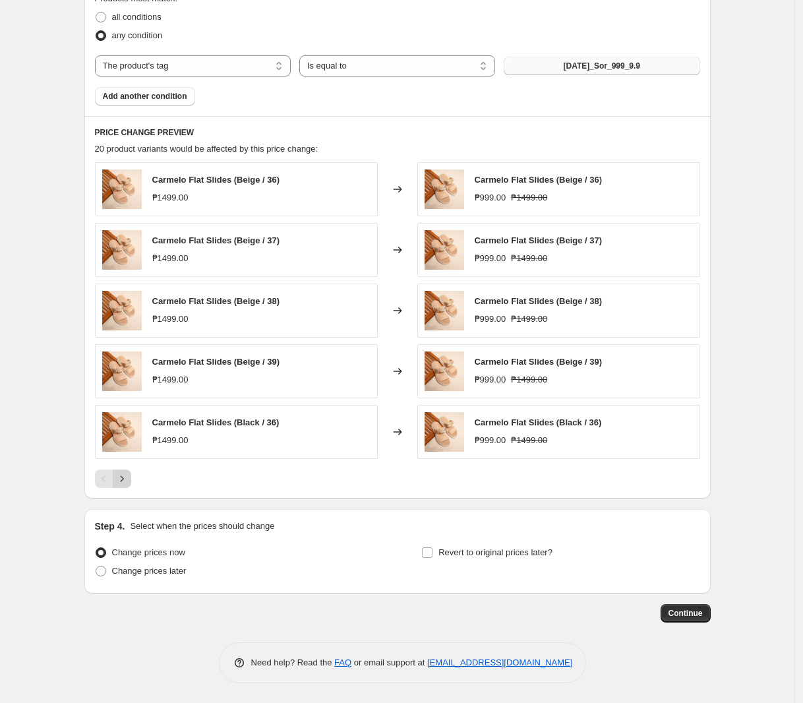
click at [129, 476] on icon "Next" at bounding box center [121, 478] width 13 height 13
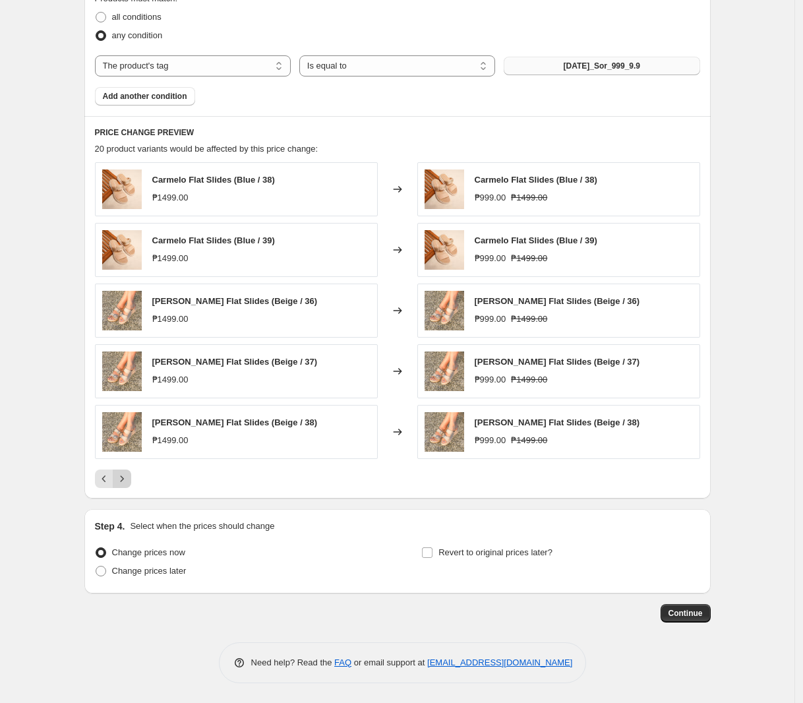
click at [129, 476] on icon "Next" at bounding box center [121, 478] width 13 height 13
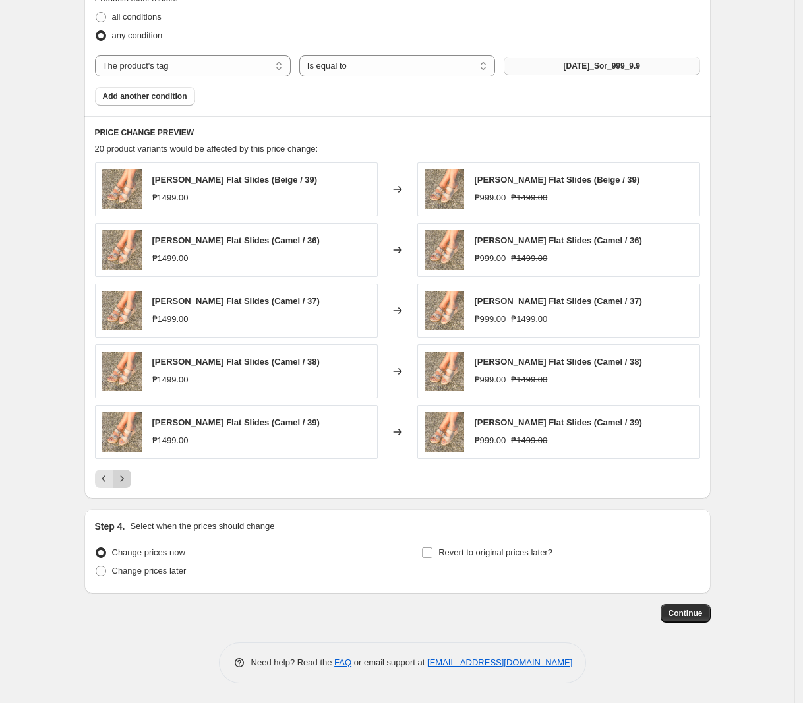
click at [129, 476] on div "Pagination" at bounding box center [122, 478] width 18 height 18
click at [148, 579] on label "Change prices later" at bounding box center [141, 571] width 92 height 18
click at [96, 566] on input "Change prices later" at bounding box center [96, 565] width 1 height 1
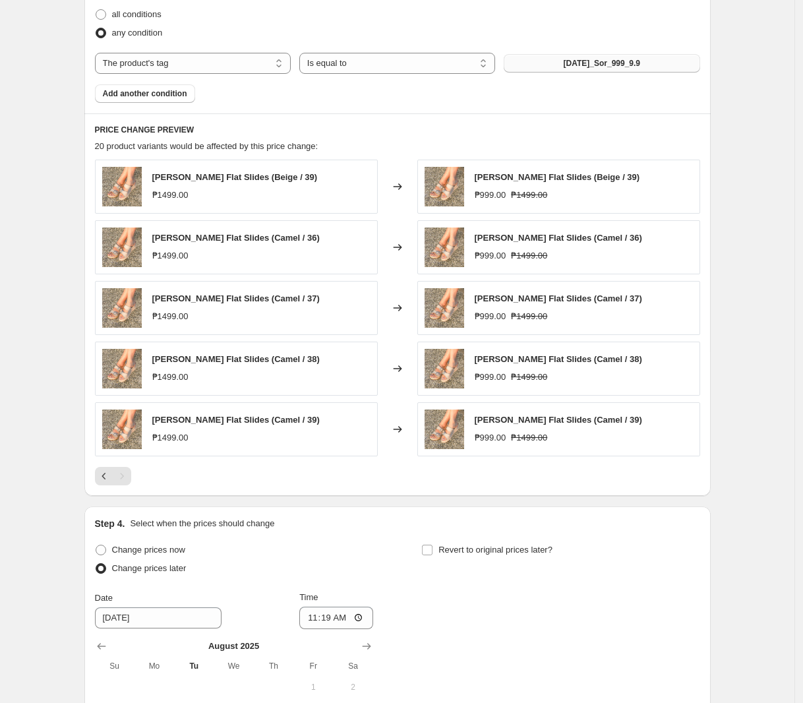
scroll to position [890, 0]
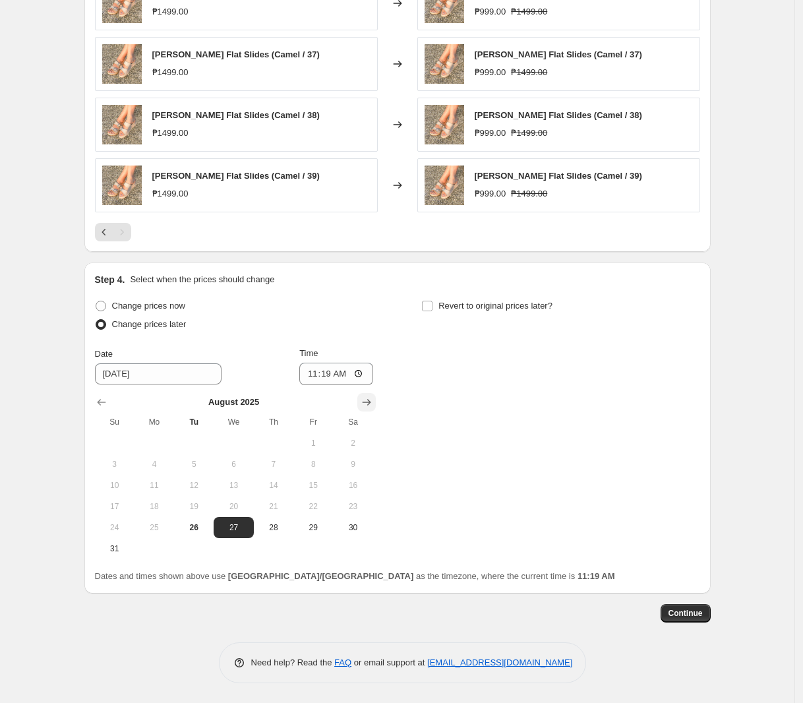
click at [371, 398] on icon "Show next month, September 2025" at bounding box center [366, 401] width 13 height 13
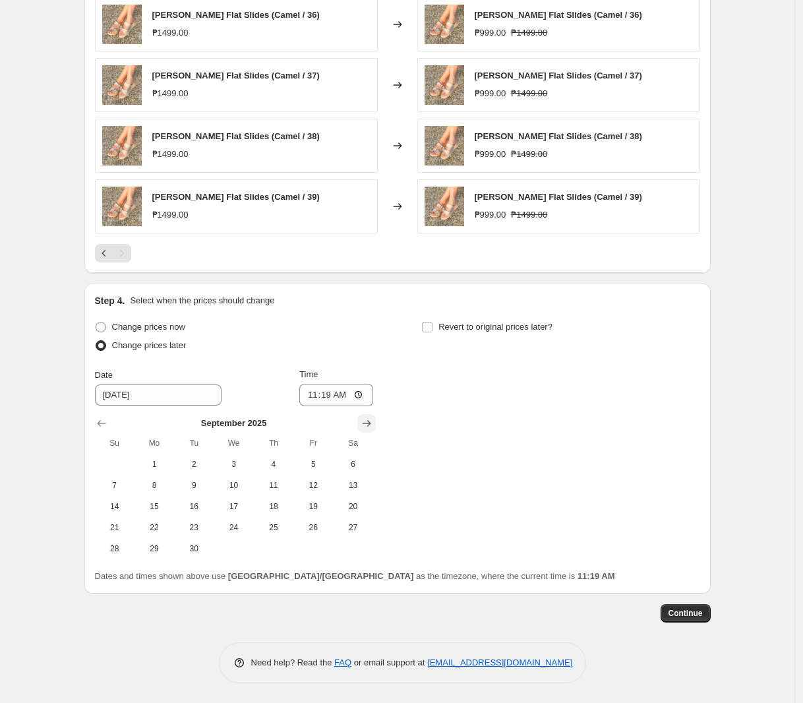
scroll to position [869, 0]
click at [208, 483] on span "9" at bounding box center [193, 485] width 29 height 11
click at [315, 395] on input "11:19" at bounding box center [336, 395] width 74 height 22
click at [453, 320] on span "Revert to original prices later?" at bounding box center [495, 326] width 114 height 13
click at [432, 322] on input "Revert to original prices later?" at bounding box center [427, 327] width 11 height 11
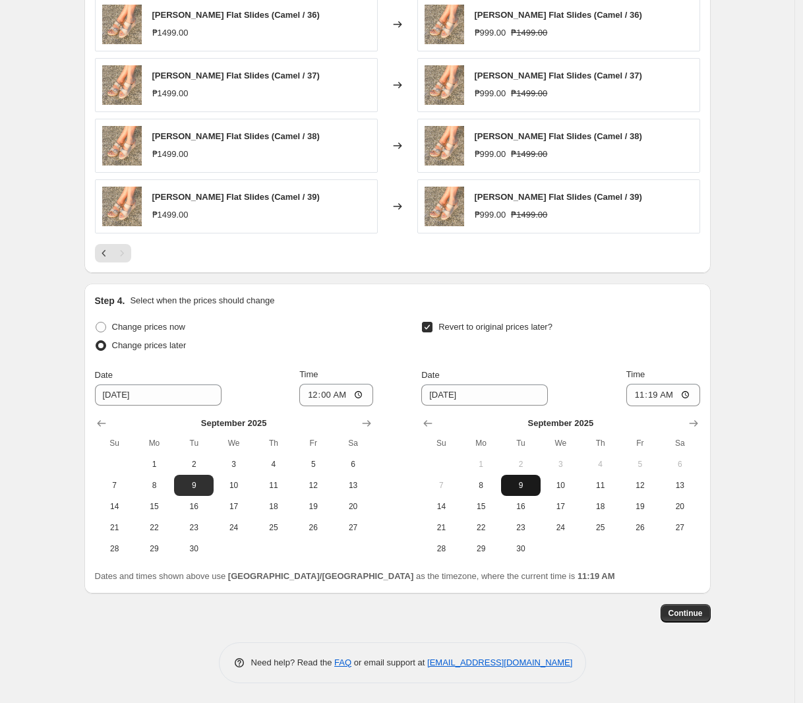
click at [519, 481] on span "9" at bounding box center [520, 485] width 29 height 11
click at [641, 396] on input "11:19" at bounding box center [663, 395] width 74 height 22
click at [676, 614] on span "Continue" at bounding box center [685, 613] width 34 height 11
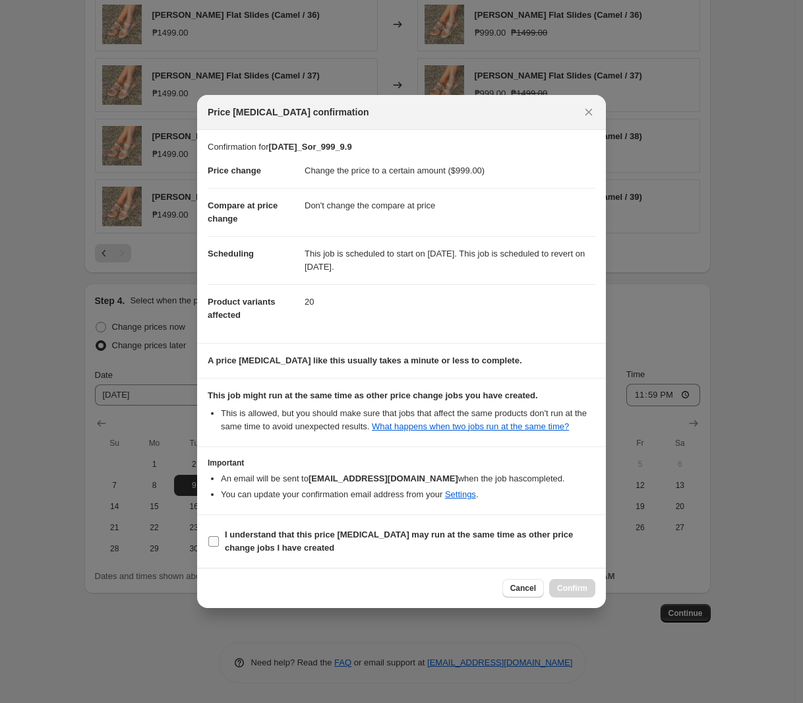
click at [275, 531] on b "I understand that this price [MEDICAL_DATA] may run at the same time as other p…" at bounding box center [399, 540] width 348 height 23
click at [219, 536] on input "I understand that this price [MEDICAL_DATA] may run at the same time as other p…" at bounding box center [213, 541] width 11 height 11
click at [587, 590] on span "Confirm" at bounding box center [572, 588] width 30 height 11
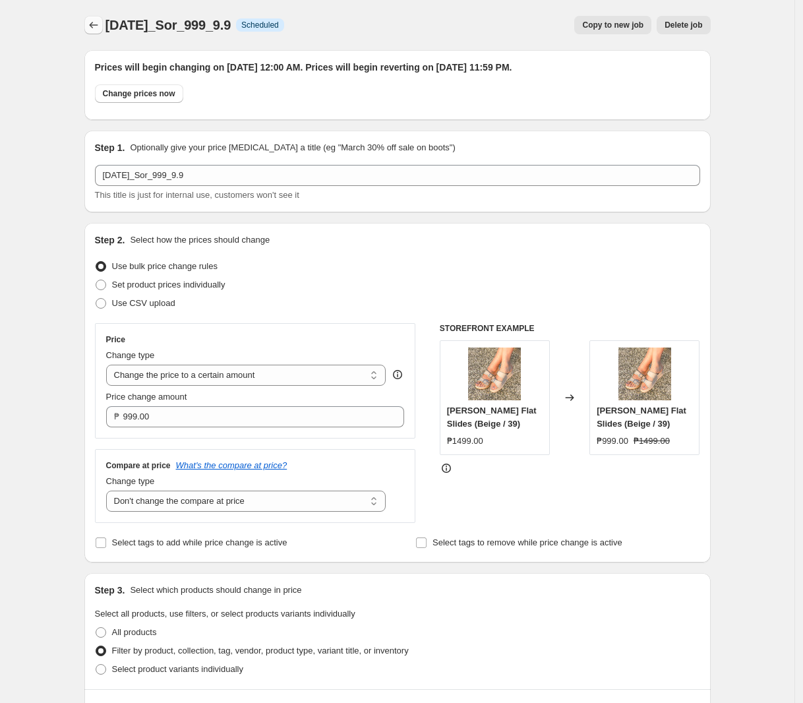
click at [91, 26] on icon "Price change jobs" at bounding box center [93, 24] width 13 height 13
